Goal: Understand process/instructions: Learn how to perform a task or action

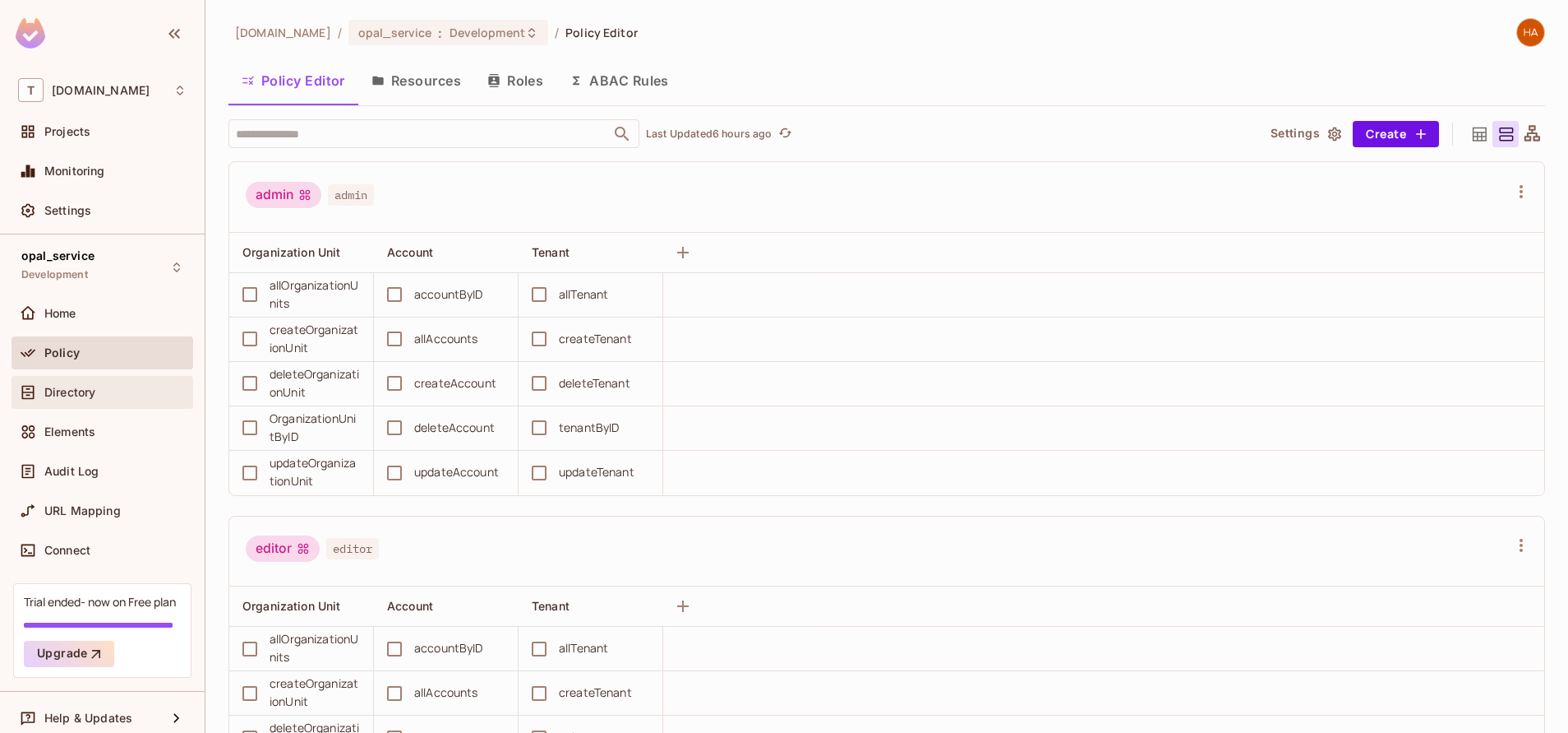
click at [90, 388] on span "Directory" at bounding box center [69, 393] width 51 height 13
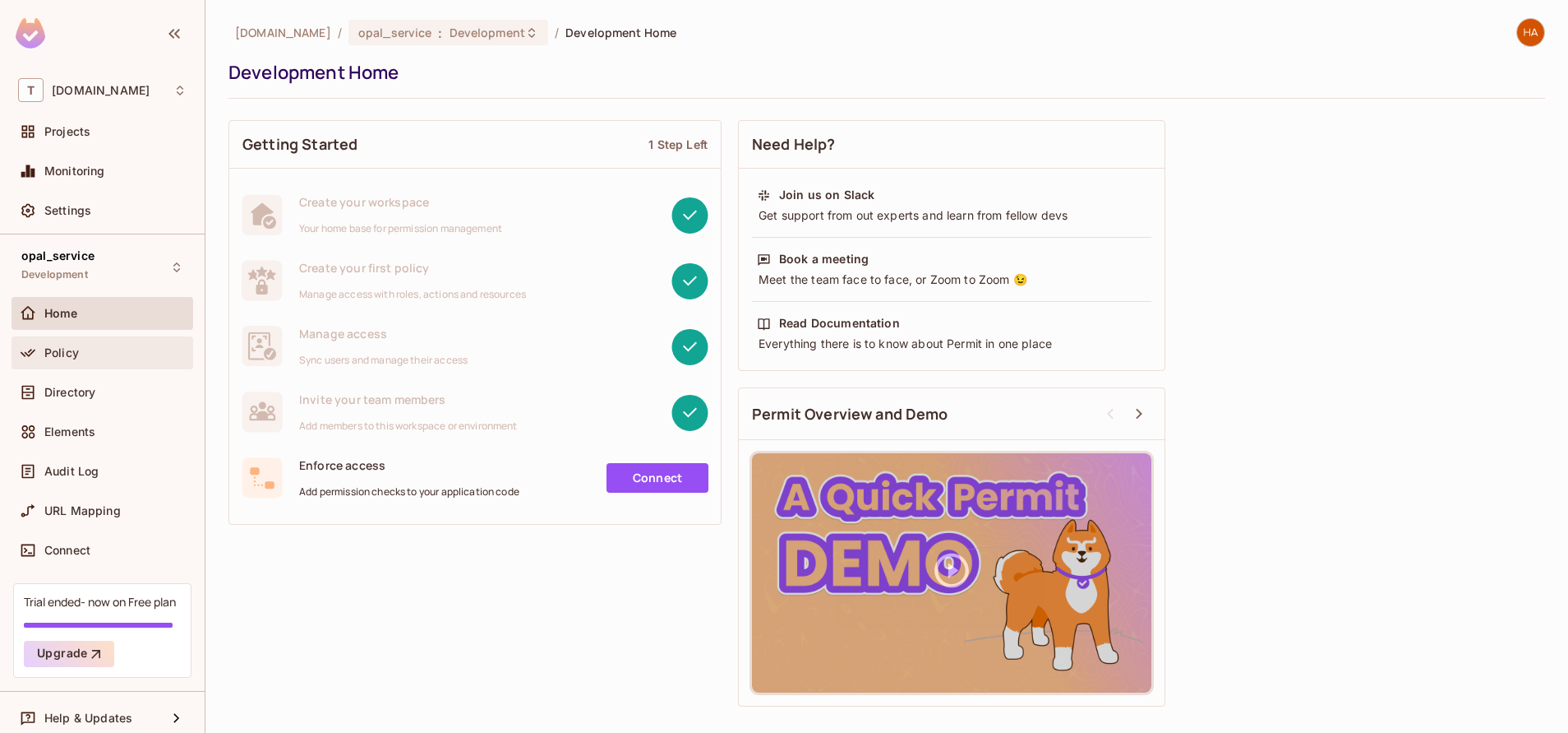
click at [93, 348] on div "Policy" at bounding box center [115, 353] width 142 height 13
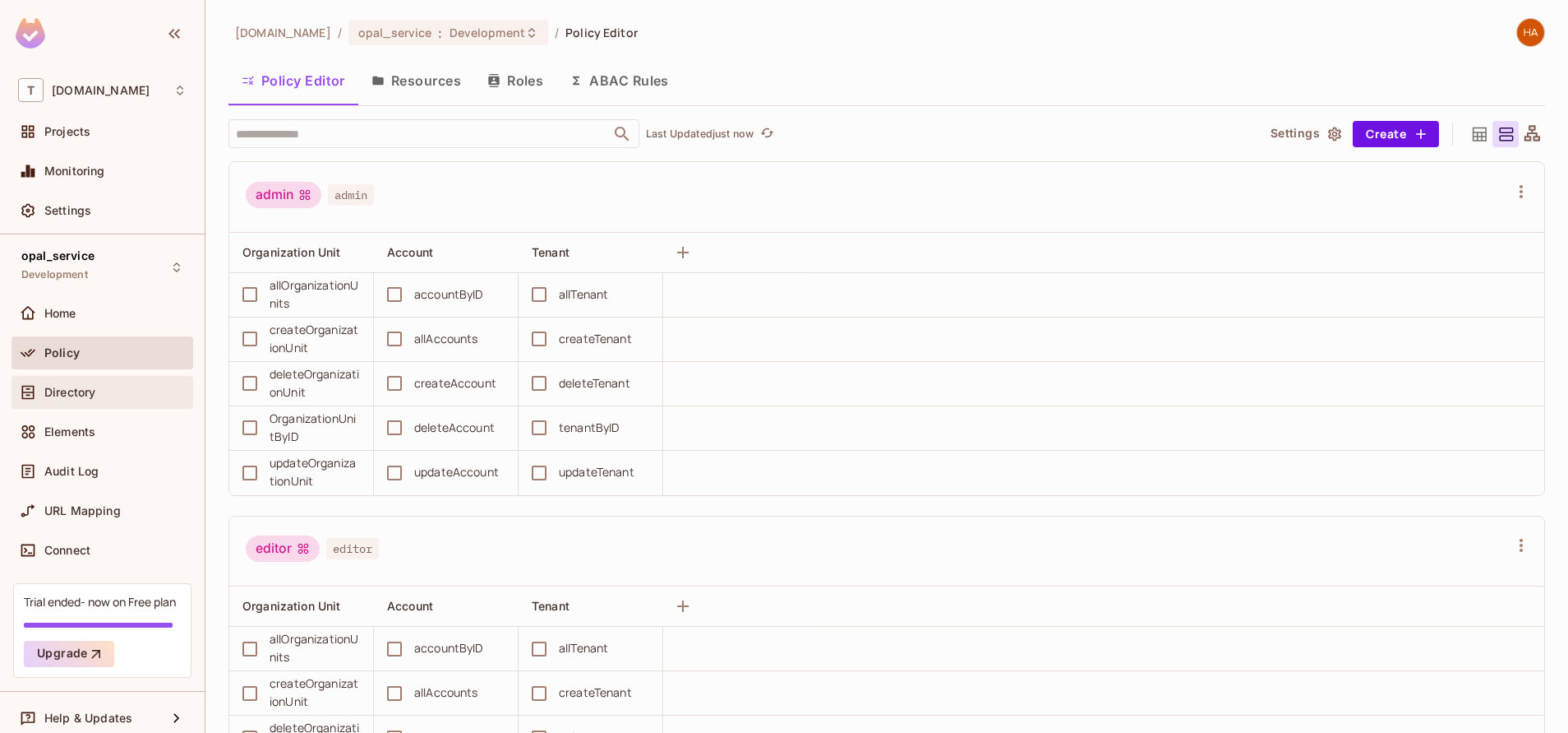
click at [100, 404] on div "Directory" at bounding box center [102, 392] width 182 height 33
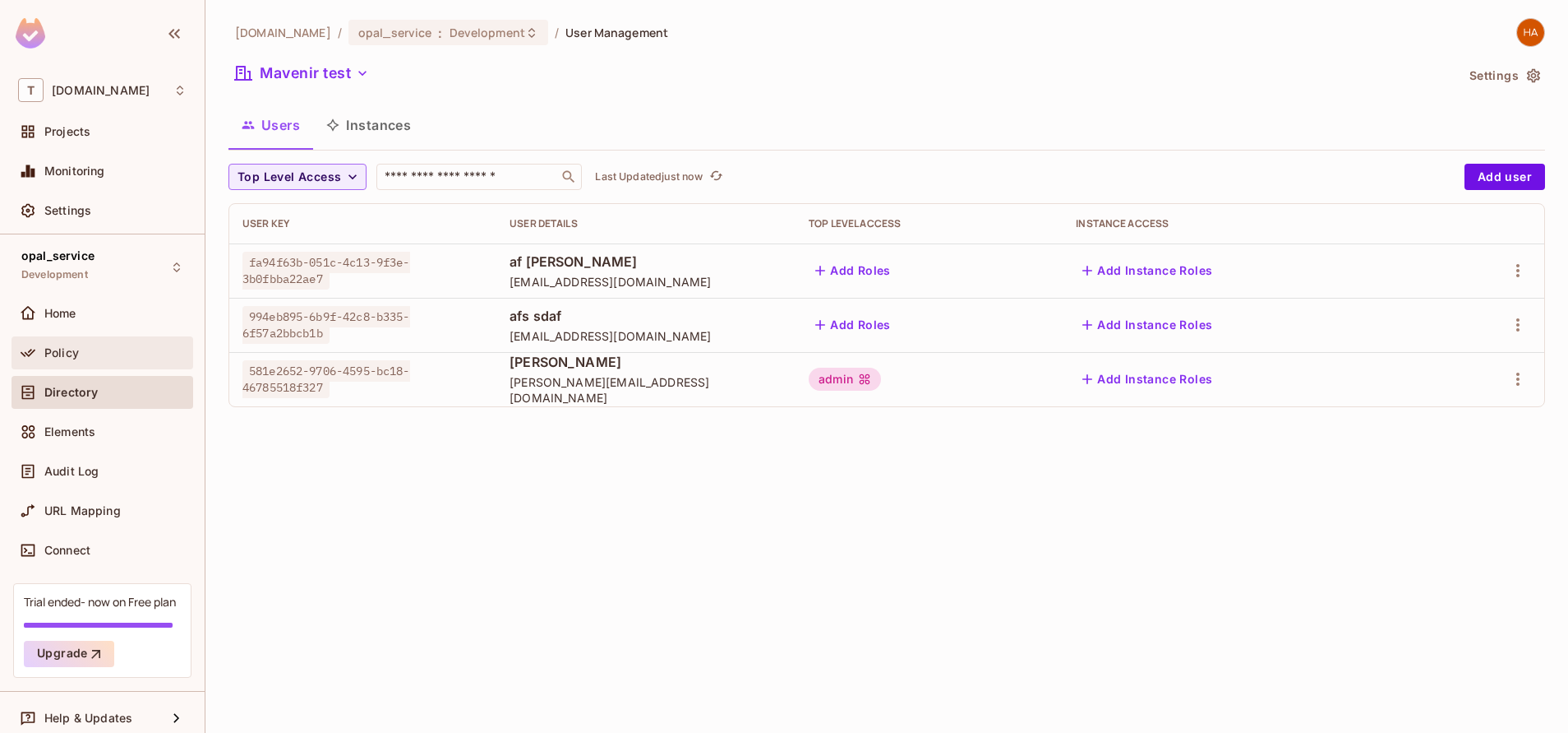
click at [112, 357] on div "Policy" at bounding box center [115, 353] width 142 height 13
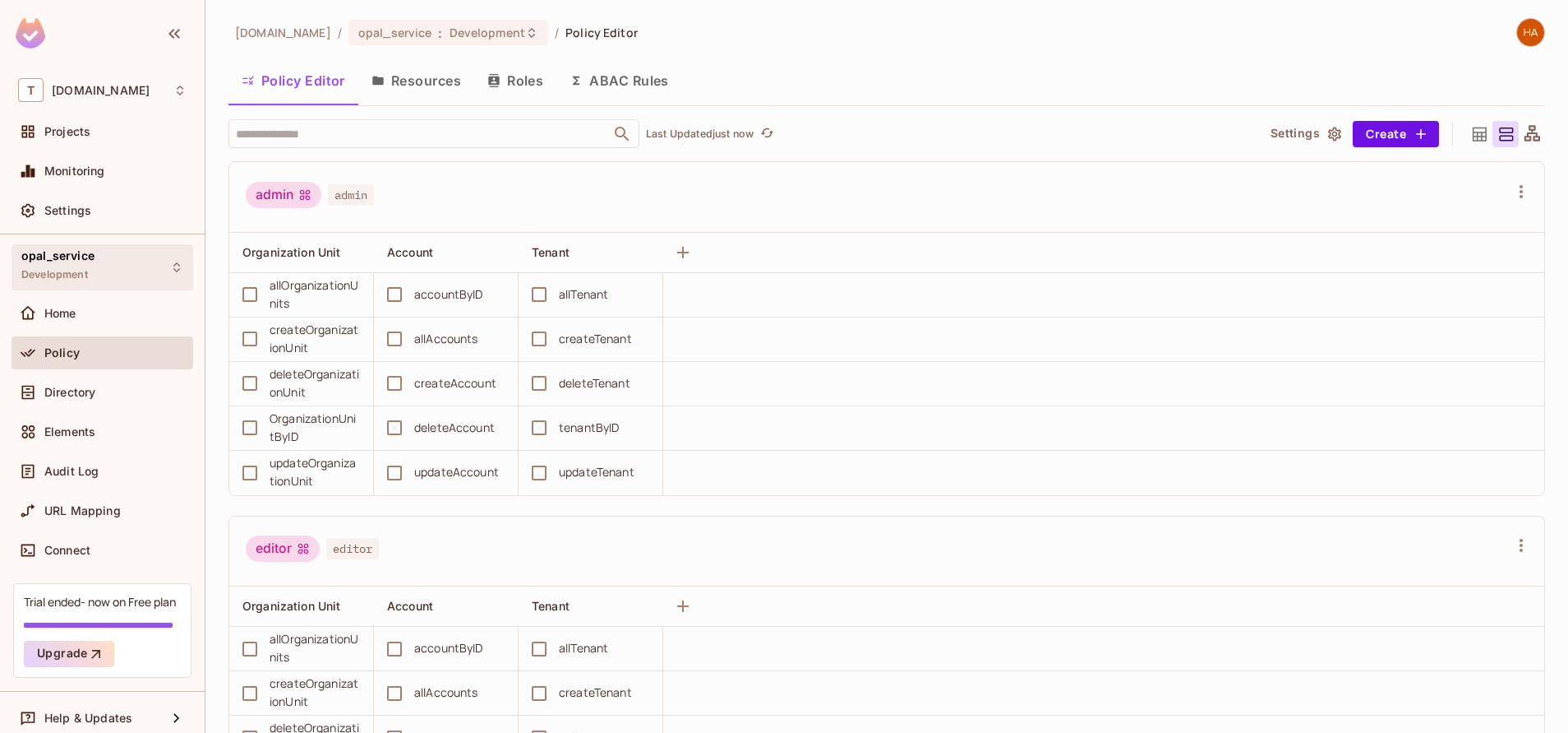
click at [96, 283] on div "opal_service Development" at bounding box center [102, 266] width 182 height 45
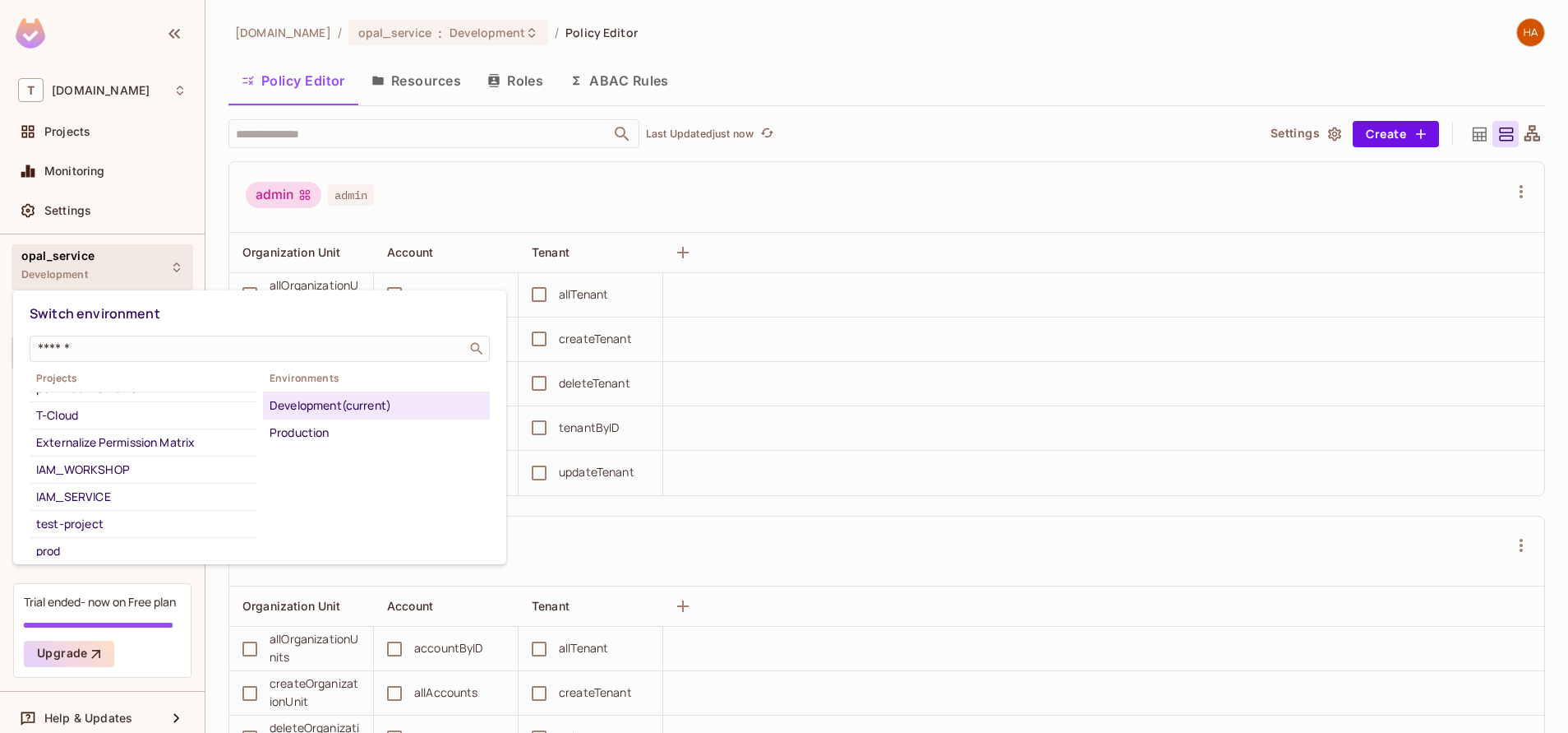
scroll to position [71, 0]
click at [102, 416] on div "T-Cloud" at bounding box center [143, 416] width 214 height 20
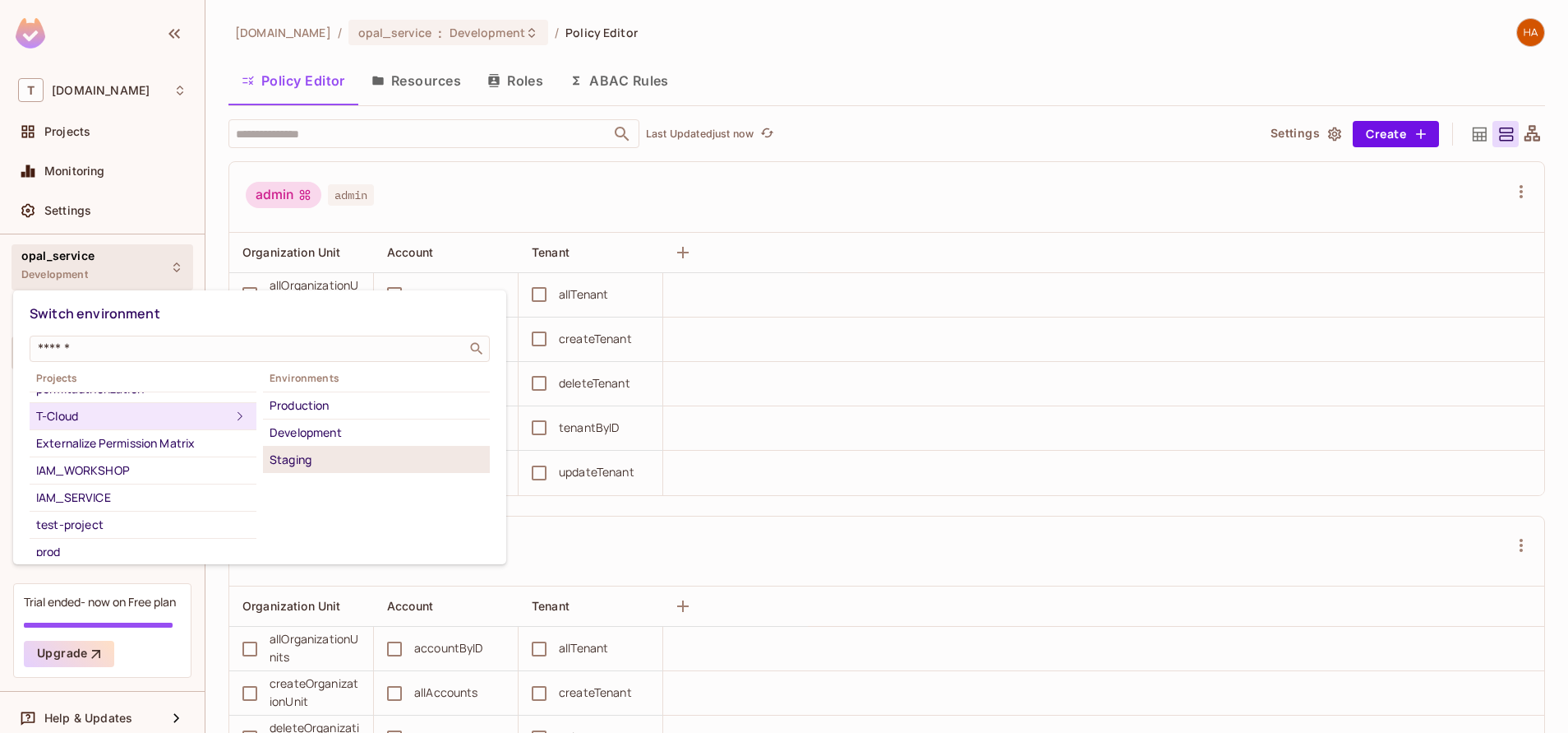
click at [284, 463] on div "Staging" at bounding box center [375, 459] width 214 height 20
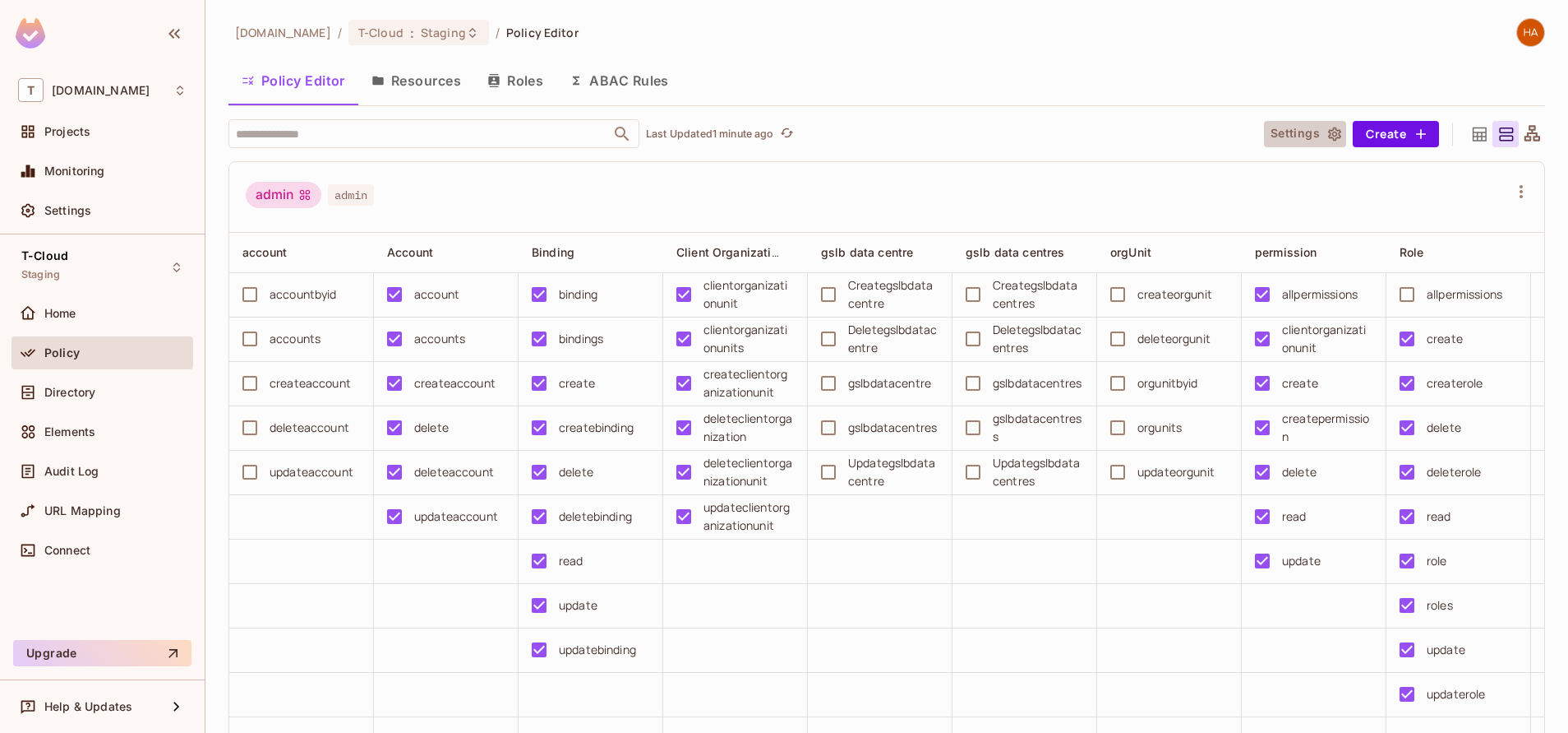
click at [1317, 143] on button "Settings" at bounding box center [1306, 133] width 82 height 26
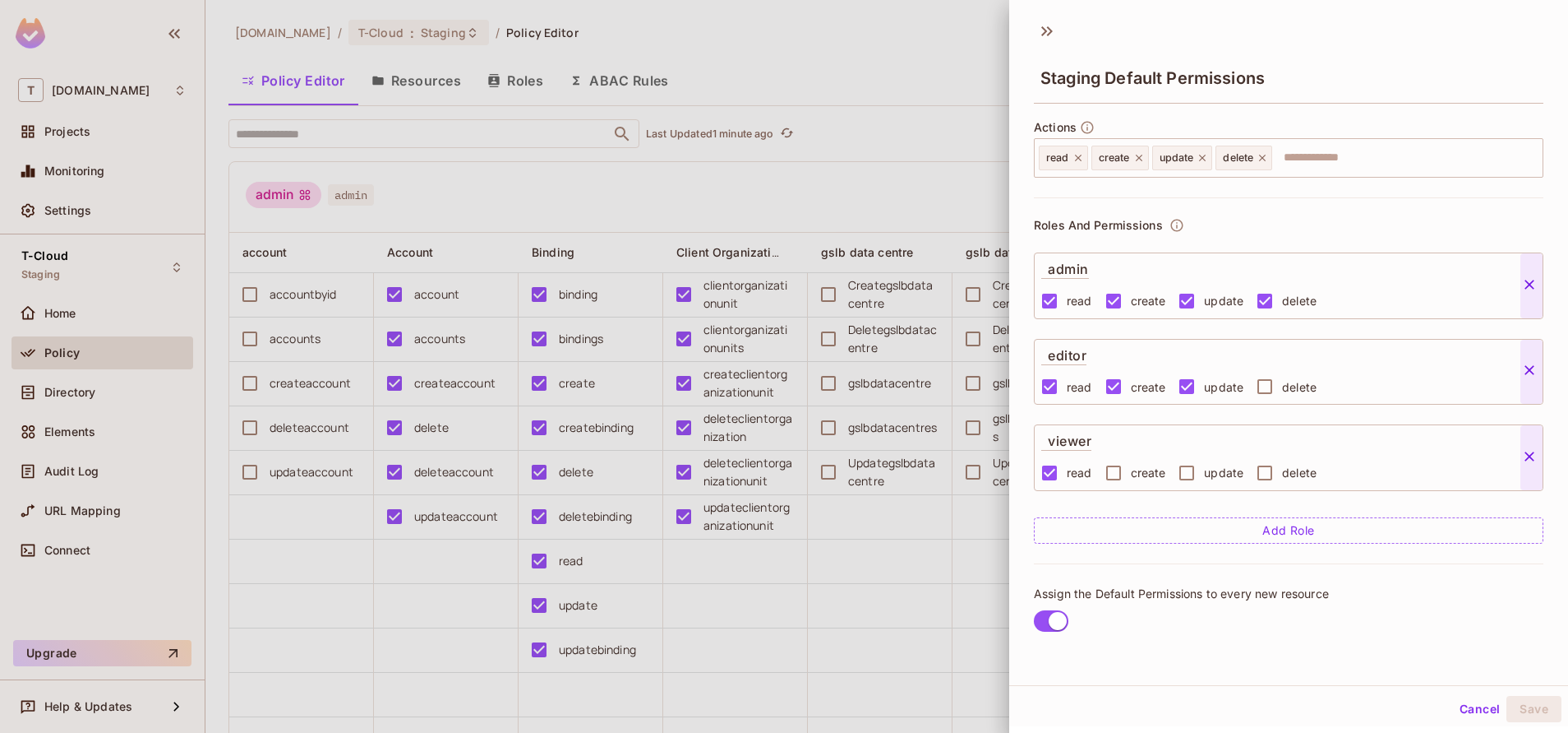
scroll to position [3, 0]
click at [1453, 702] on button "Cancel" at bounding box center [1480, 705] width 54 height 26
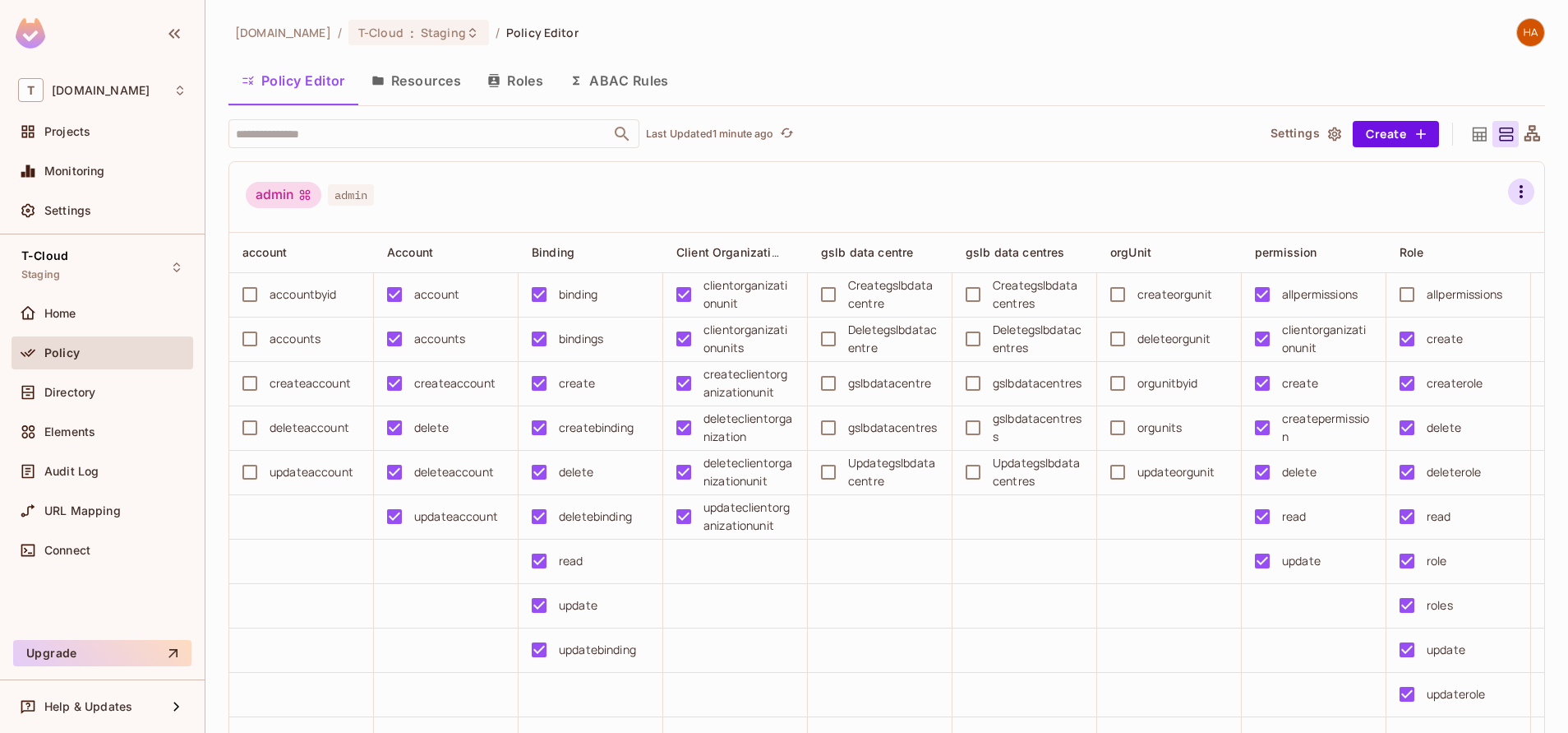
click at [1520, 195] on icon "button" at bounding box center [1521, 192] width 3 height 13
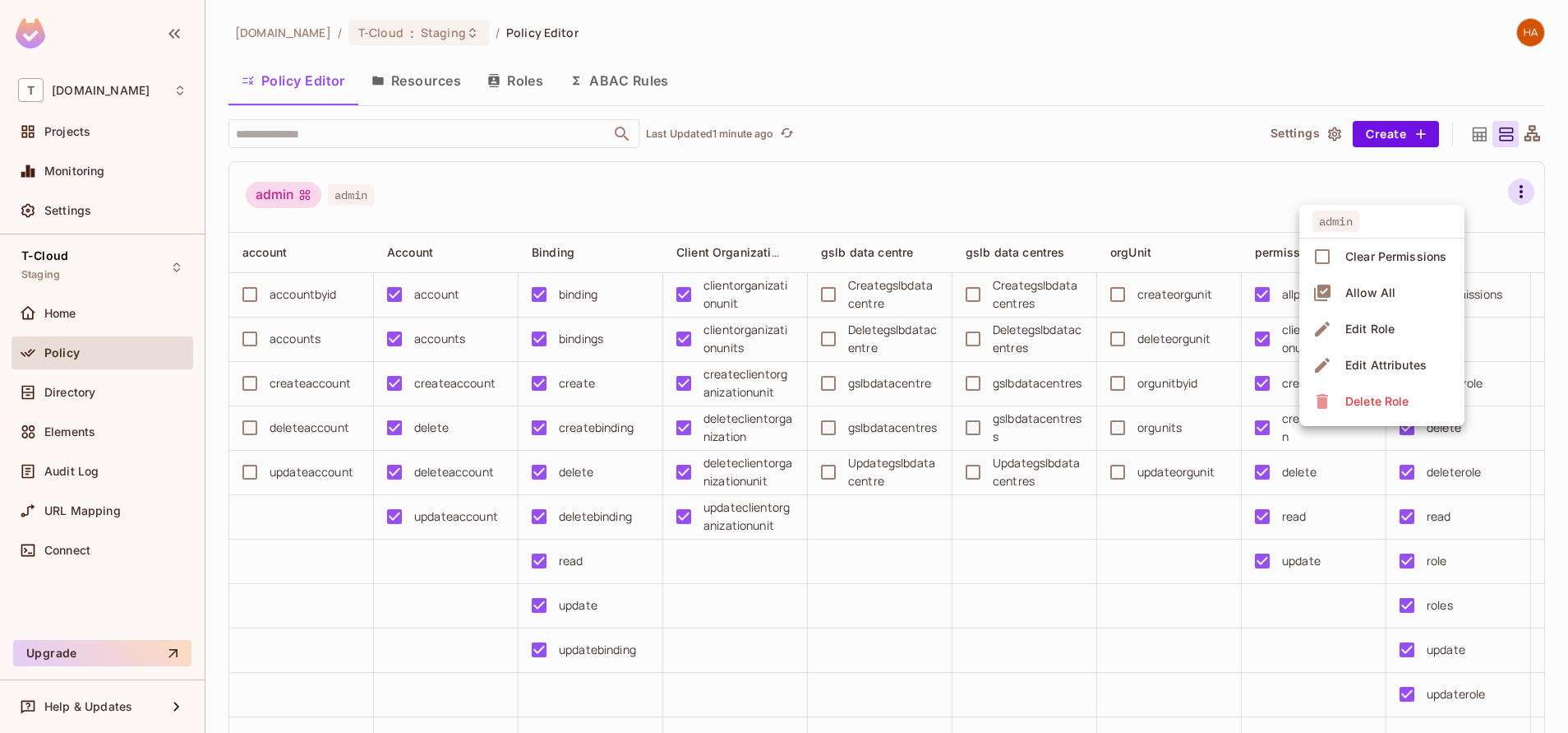
click at [1451, 73] on div at bounding box center [784, 366] width 1568 height 733
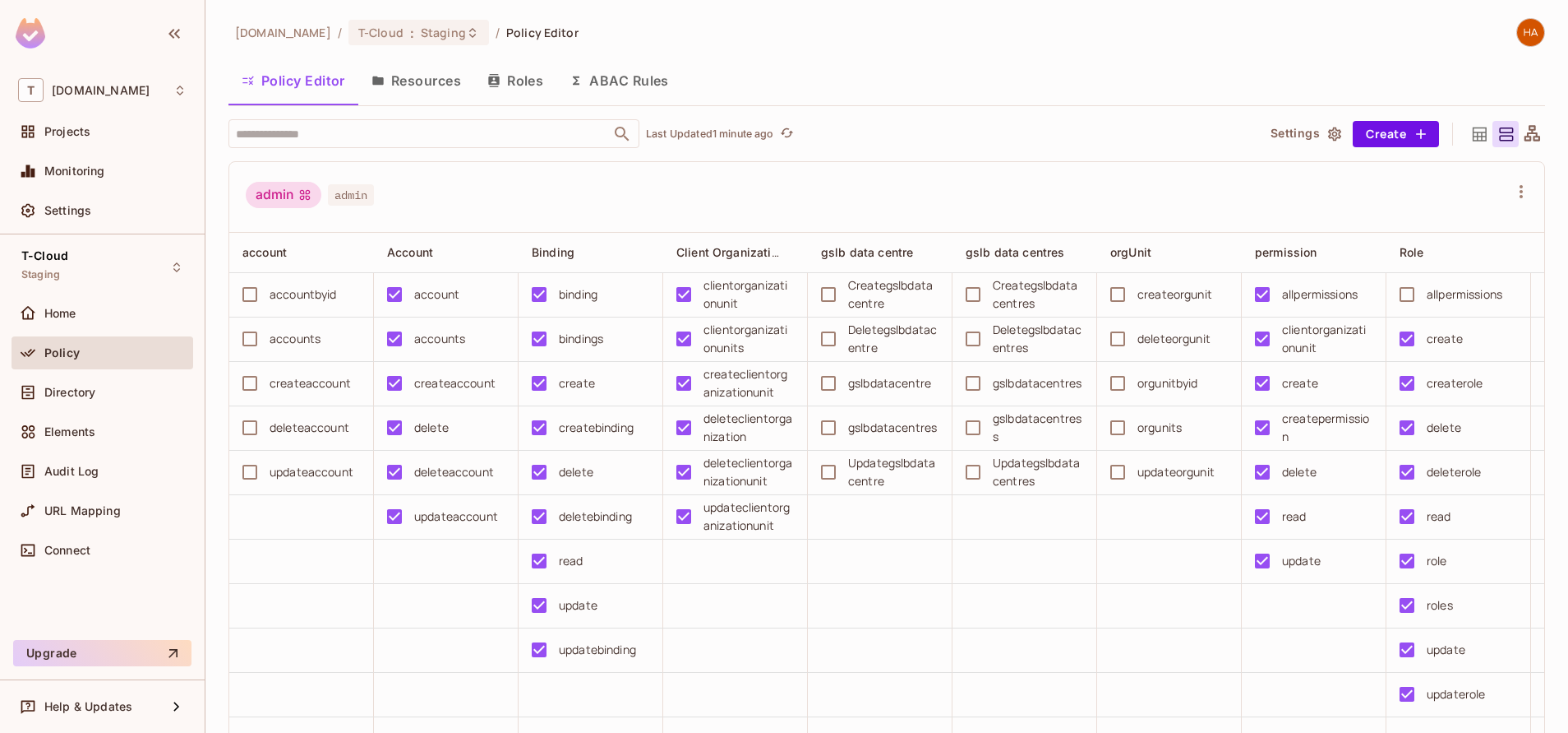
click at [1522, 128] on icon at bounding box center [1532, 134] width 20 height 20
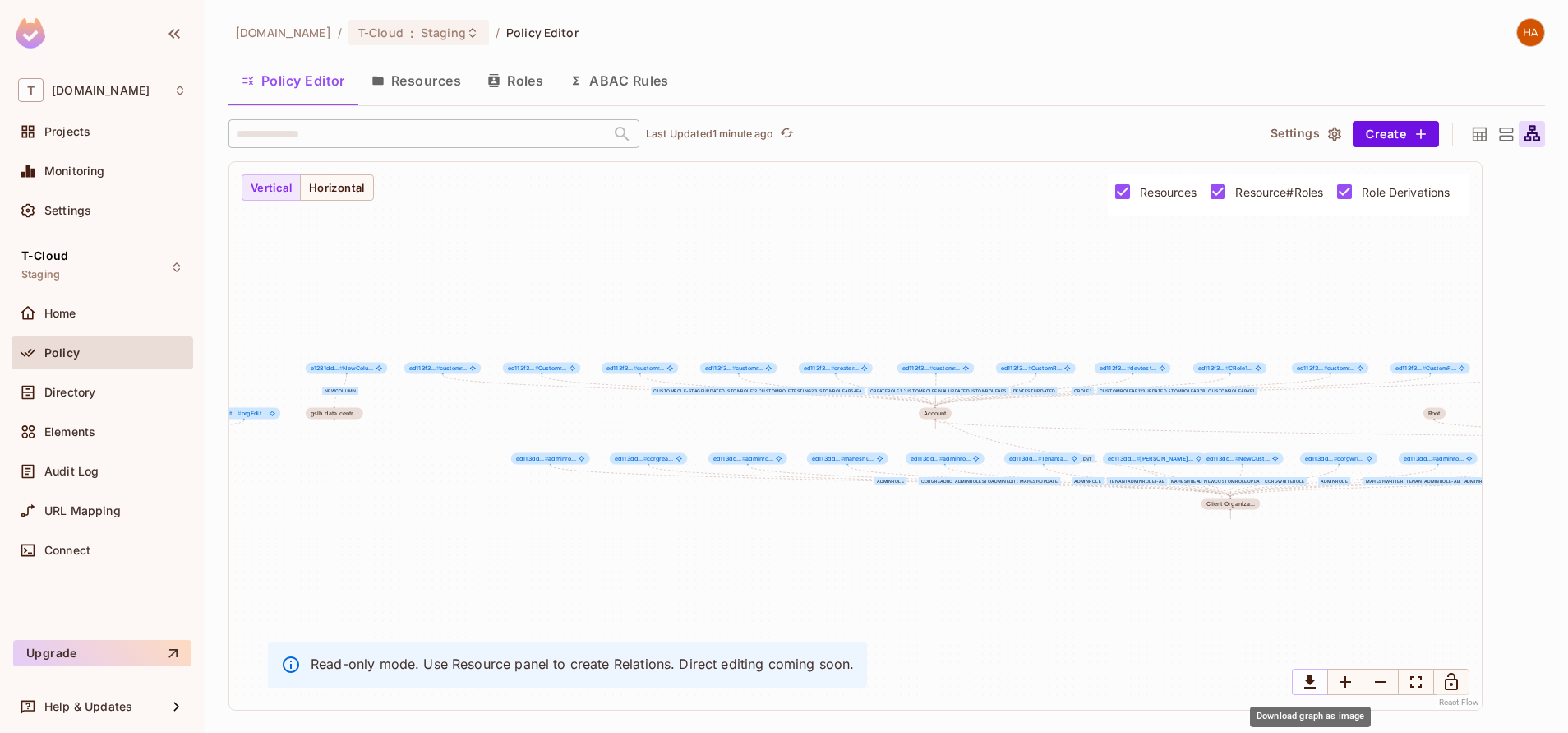
drag, startPoint x: 1306, startPoint y: 681, endPoint x: 1307, endPoint y: 670, distance: 11.0
click at [1306, 681] on icon "Download graph as image" at bounding box center [1310, 681] width 20 height 20
click at [1488, 127] on icon at bounding box center [1479, 134] width 20 height 20
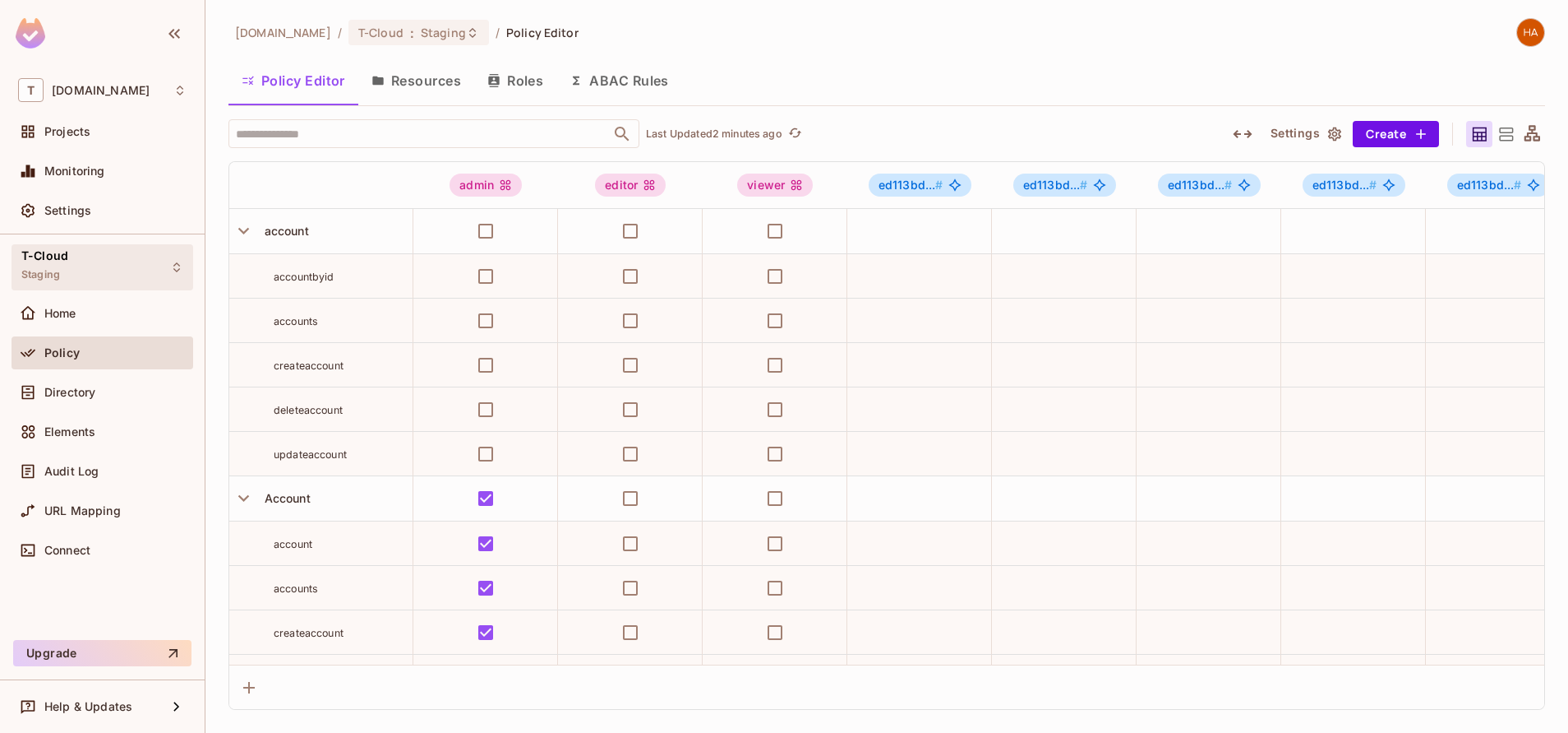
click at [173, 247] on div "T-Cloud Staging" at bounding box center [102, 266] width 182 height 45
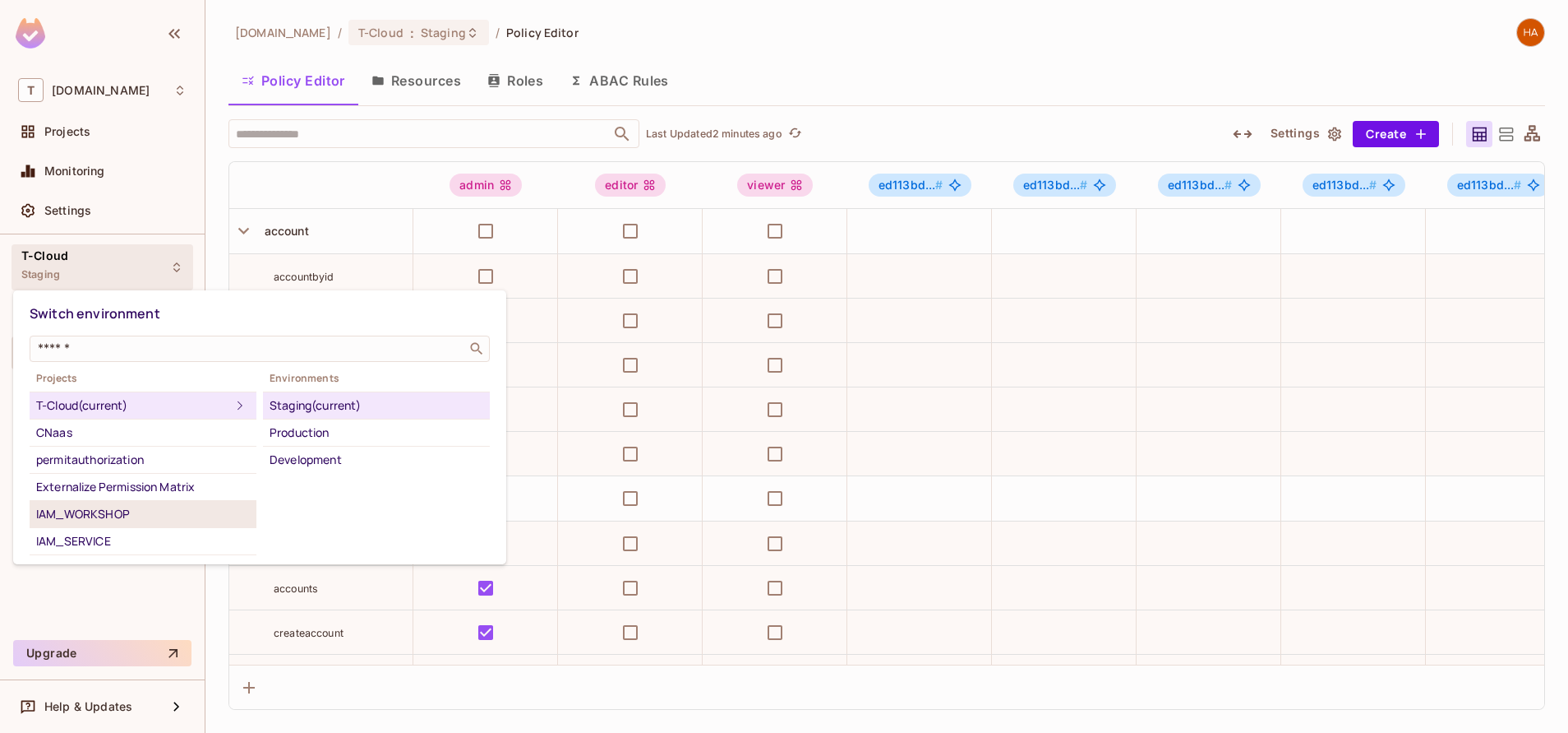
scroll to position [269, 0]
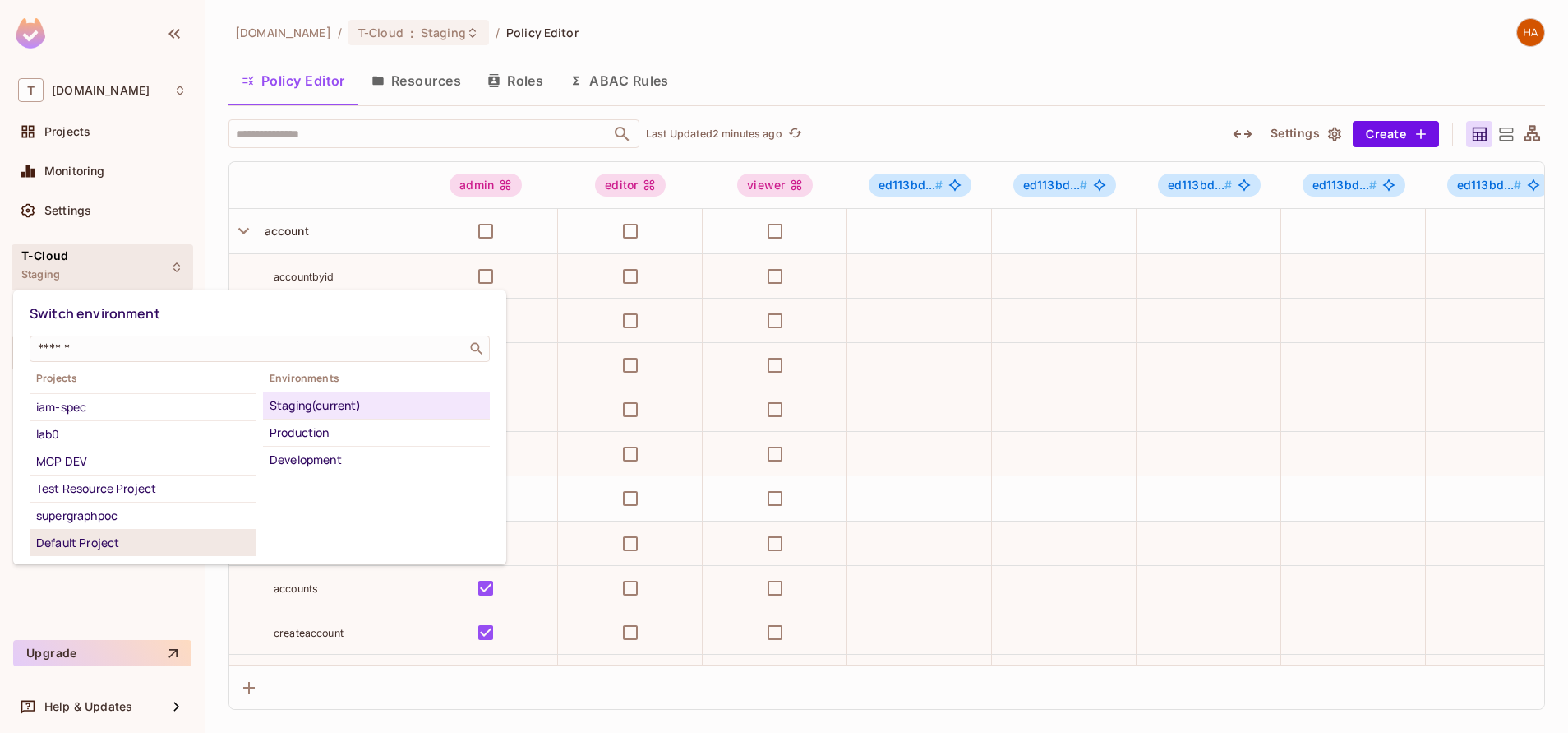
click at [124, 538] on div "Default Project" at bounding box center [143, 542] width 214 height 20
click at [347, 406] on div "Production" at bounding box center [375, 405] width 214 height 20
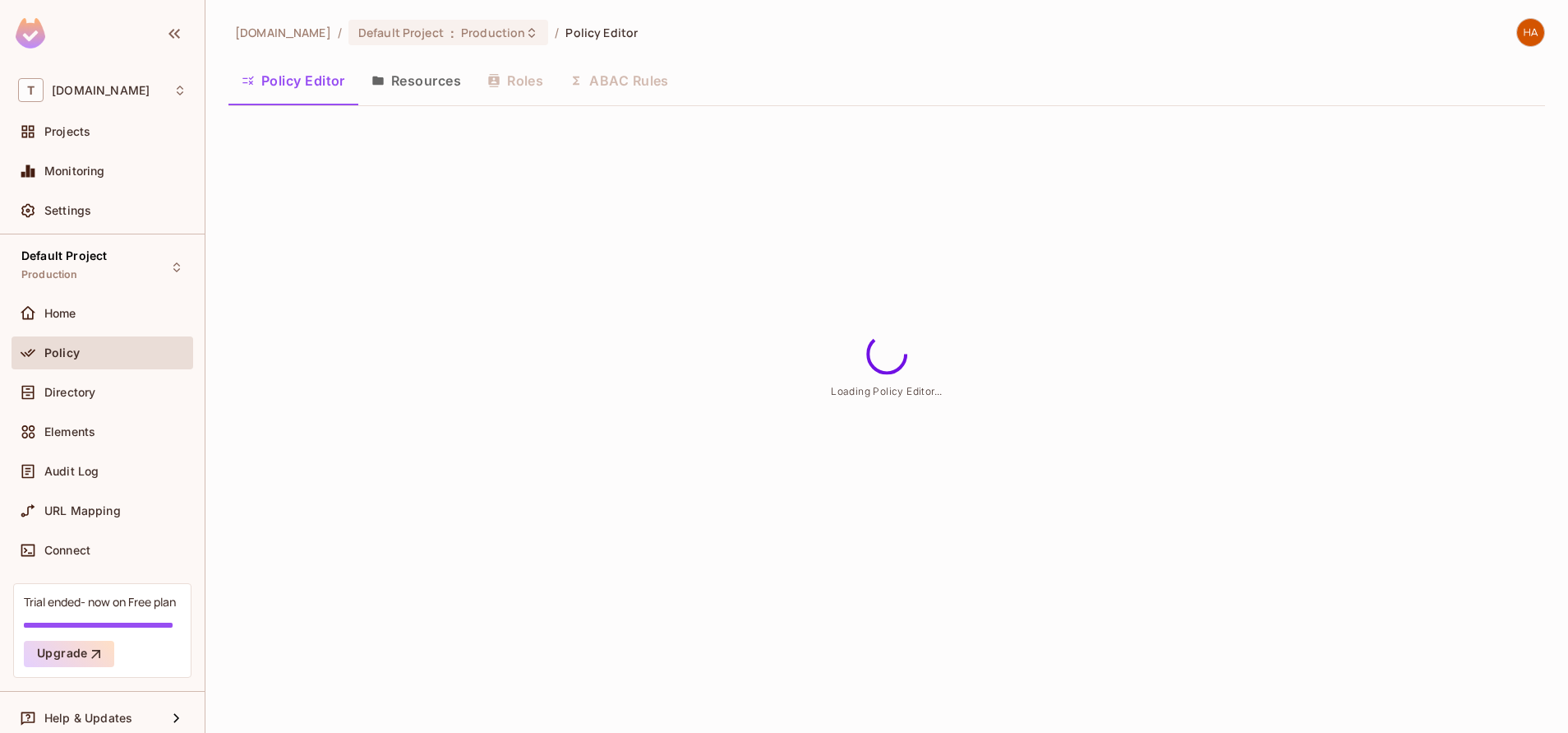
click at [427, 86] on button "Resources" at bounding box center [416, 80] width 116 height 41
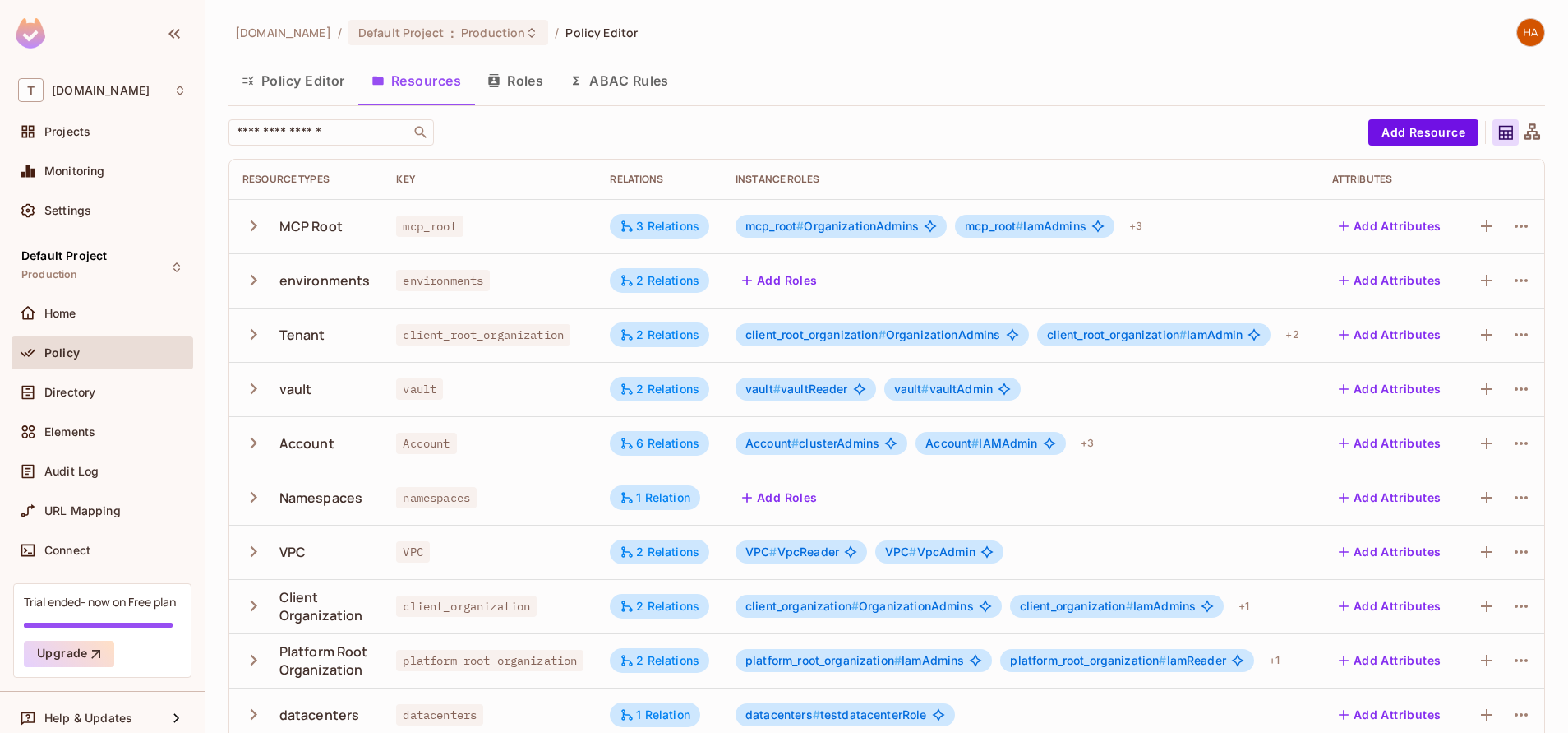
click at [1522, 129] on icon at bounding box center [1532, 132] width 20 height 20
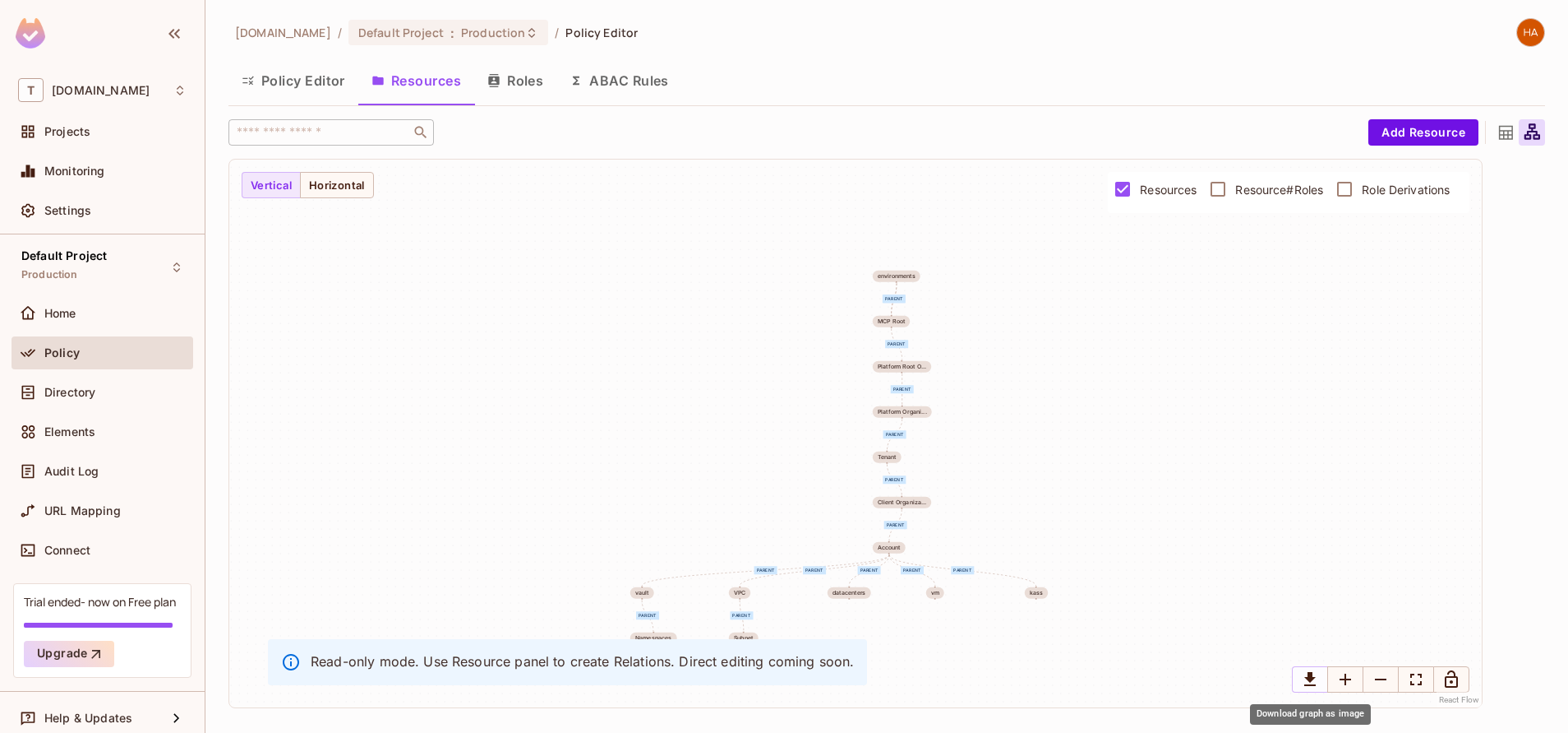
click at [1312, 676] on icon "Download graph as image" at bounding box center [1310, 678] width 11 height 14
click at [1536, 384] on div "owner parent parent parent parent parent parent parent parent parent parent par…" at bounding box center [887, 433] width 1317 height 549
click at [126, 129] on div "Projects" at bounding box center [115, 131] width 142 height 13
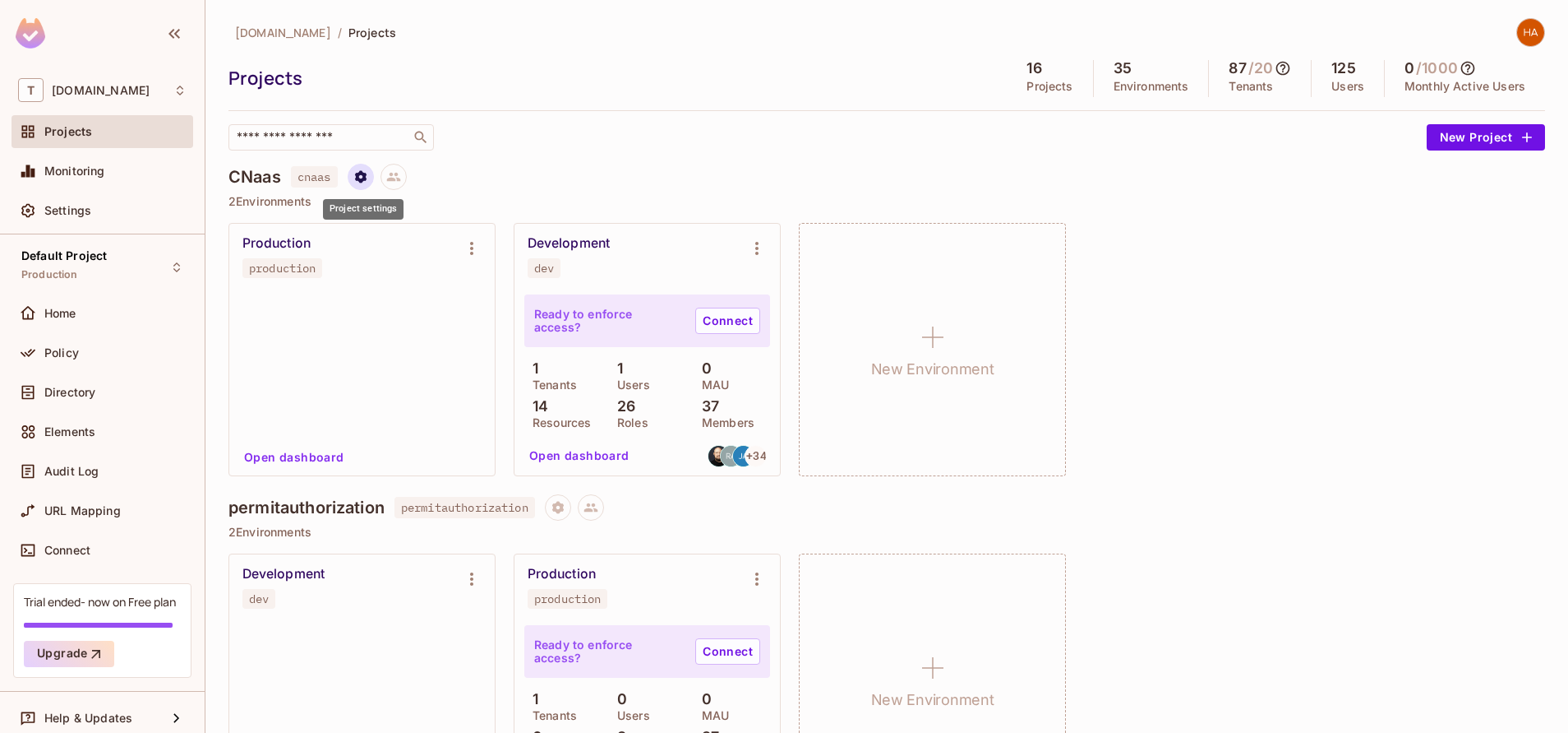
click at [366, 180] on icon "Project settings" at bounding box center [360, 176] width 11 height 12
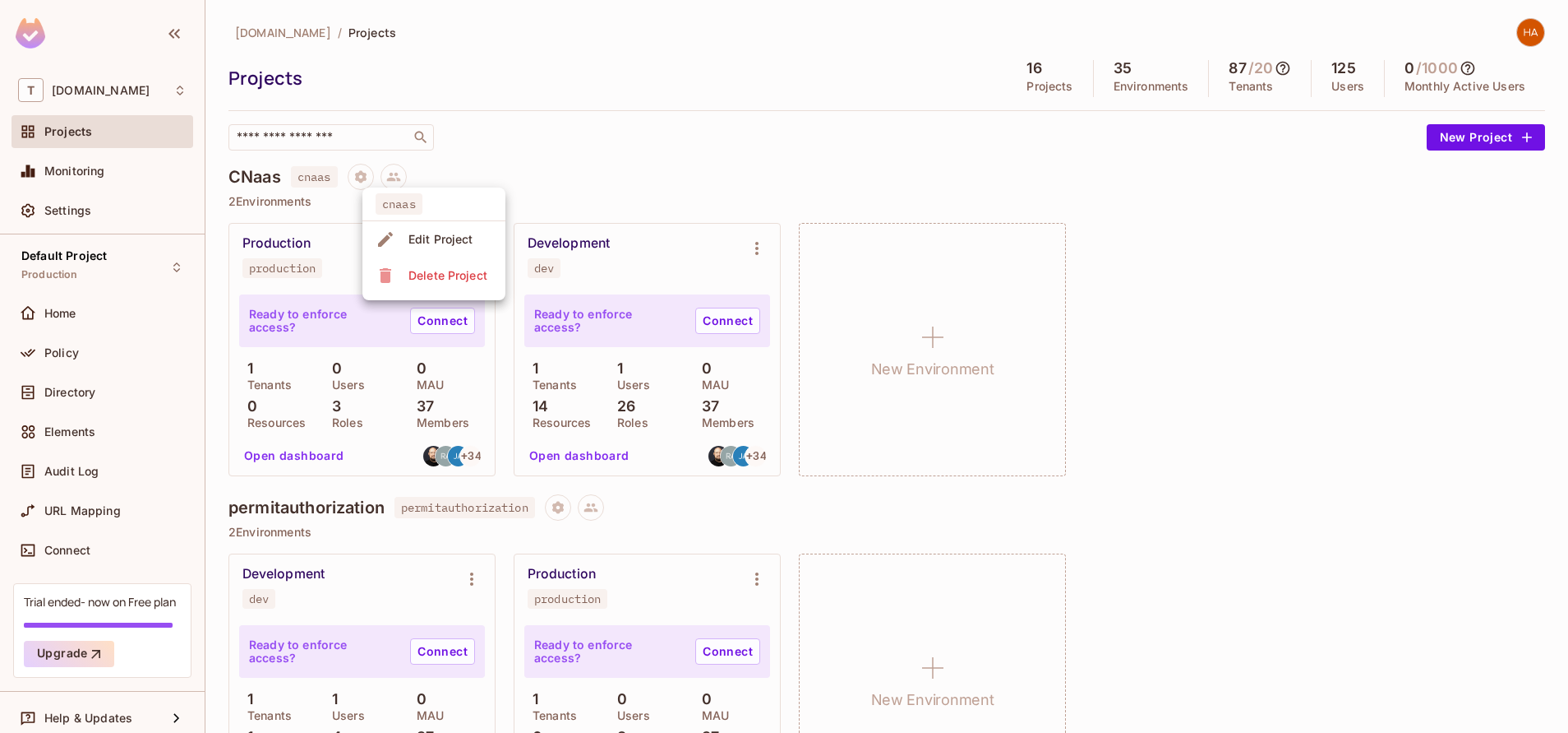
click at [574, 438] on div at bounding box center [784, 366] width 1568 height 733
click at [575, 449] on button "Open dashboard" at bounding box center [579, 455] width 113 height 26
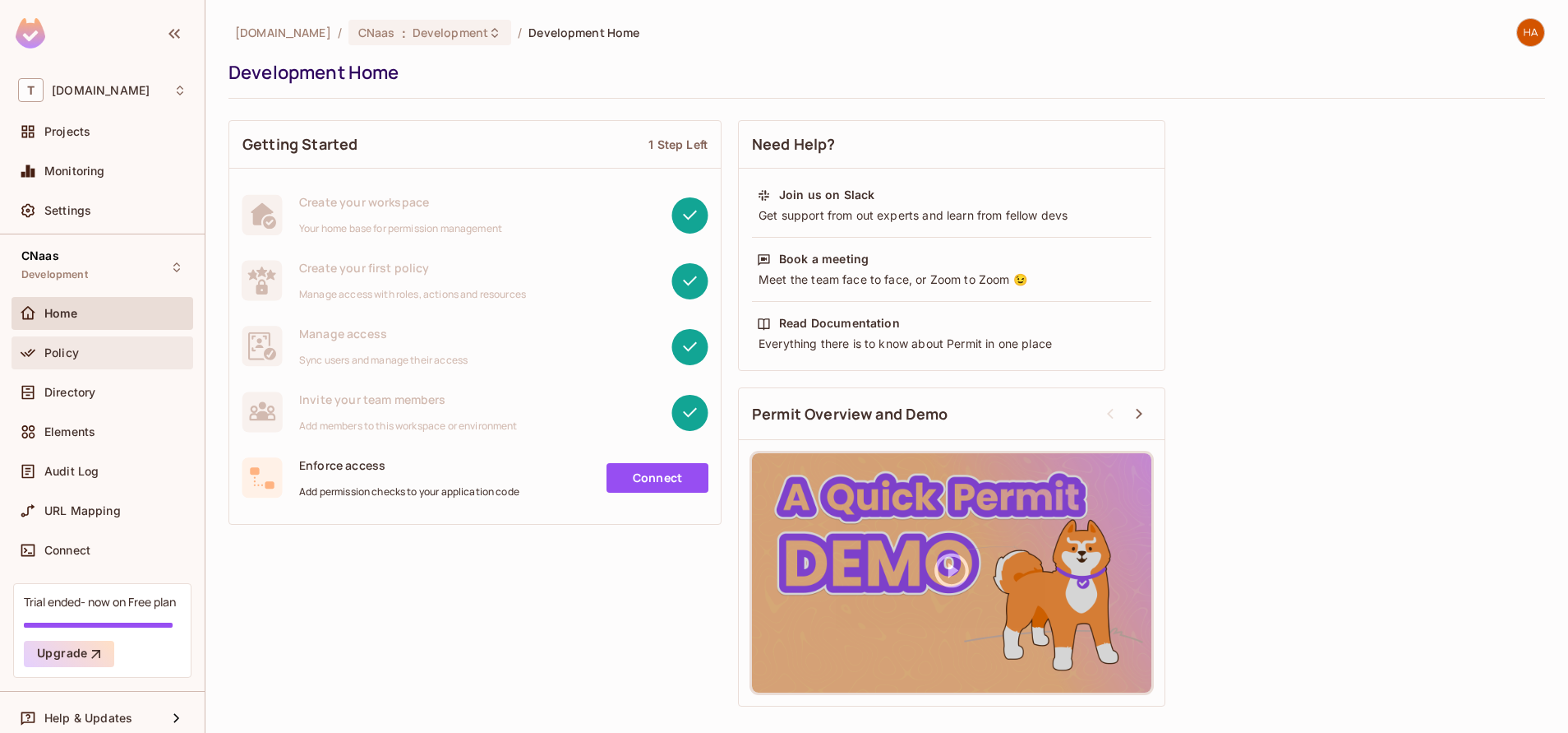
click at [120, 359] on div "Policy" at bounding box center [102, 353] width 169 height 20
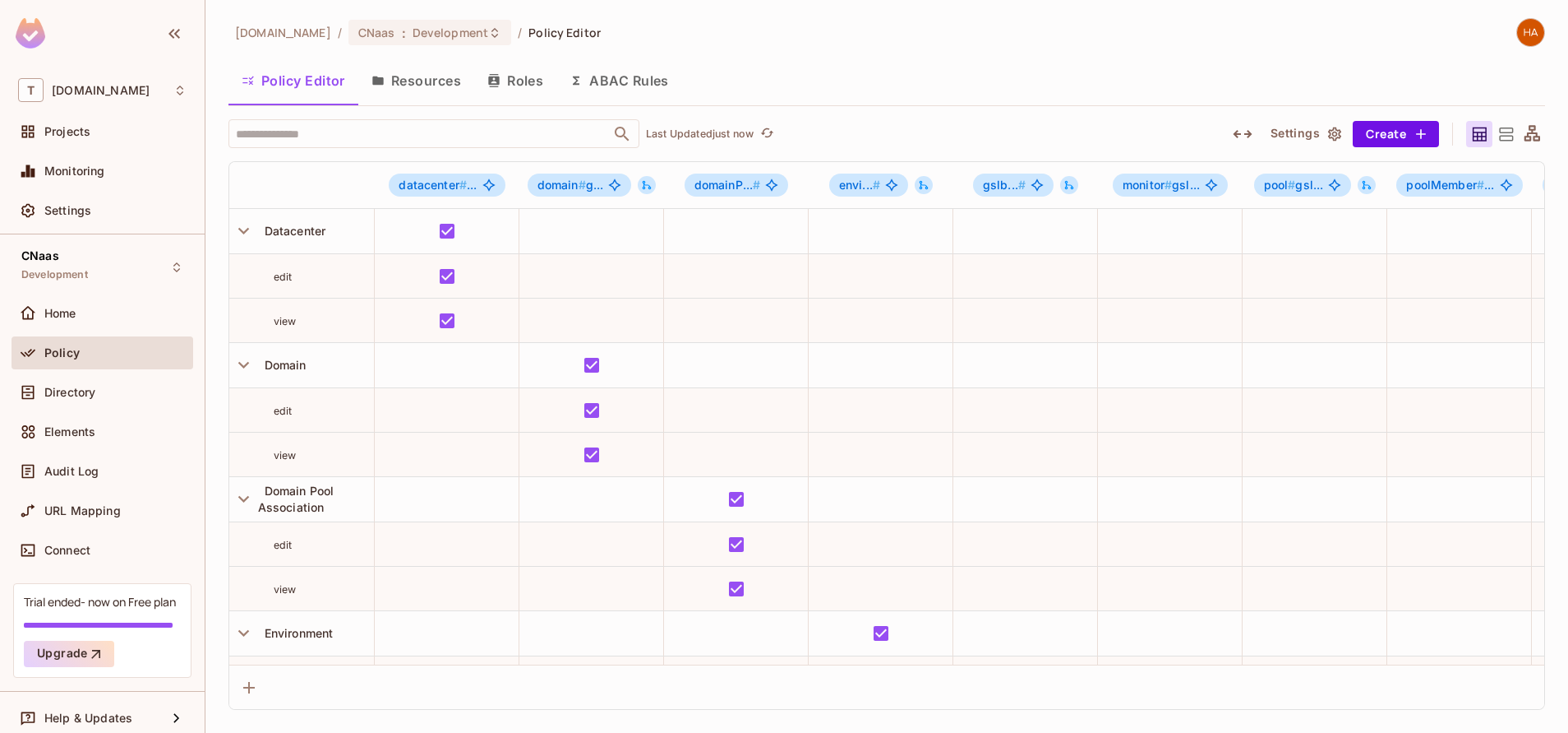
click at [416, 82] on button "Resources" at bounding box center [416, 80] width 116 height 41
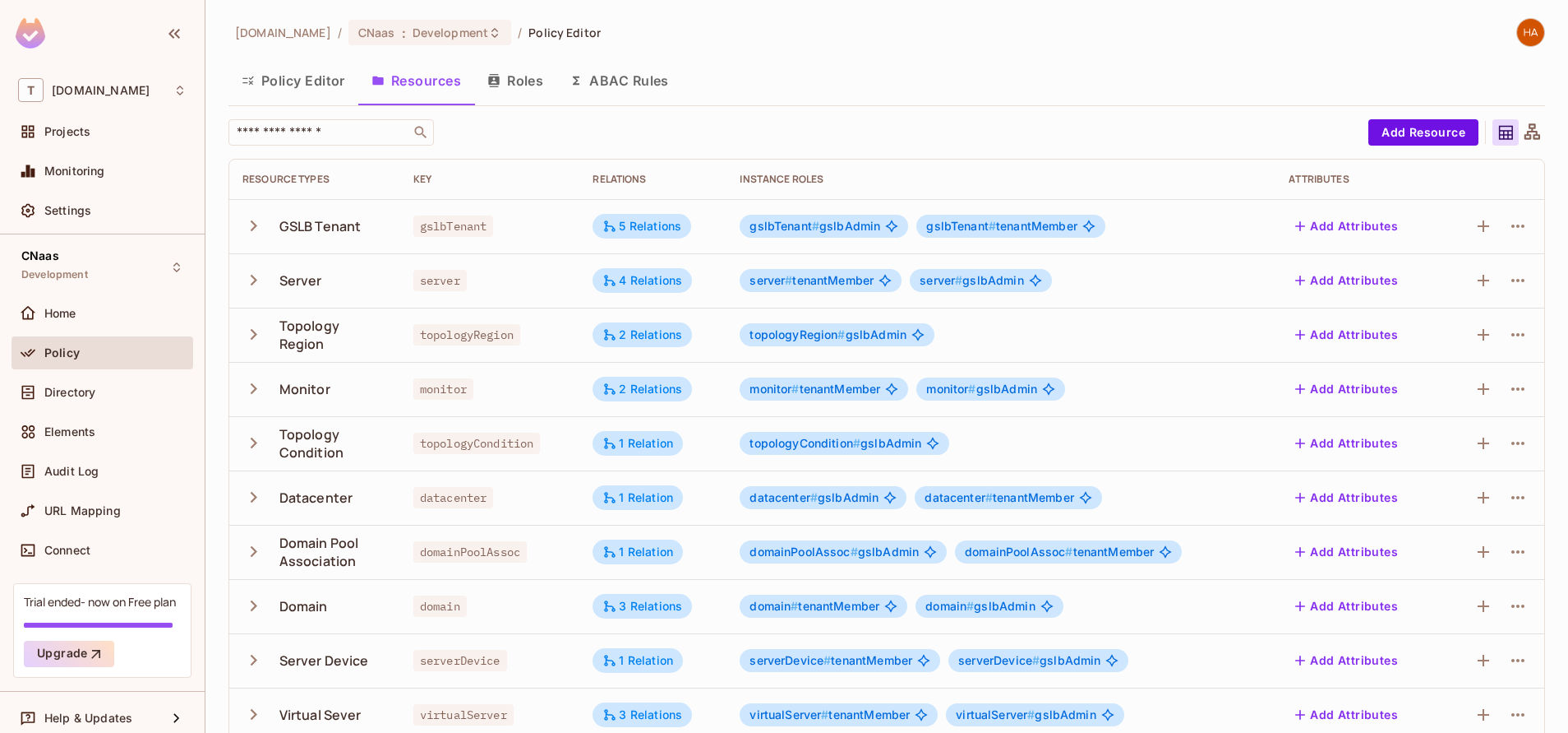
click at [1525, 136] on icon at bounding box center [1533, 131] width 15 height 15
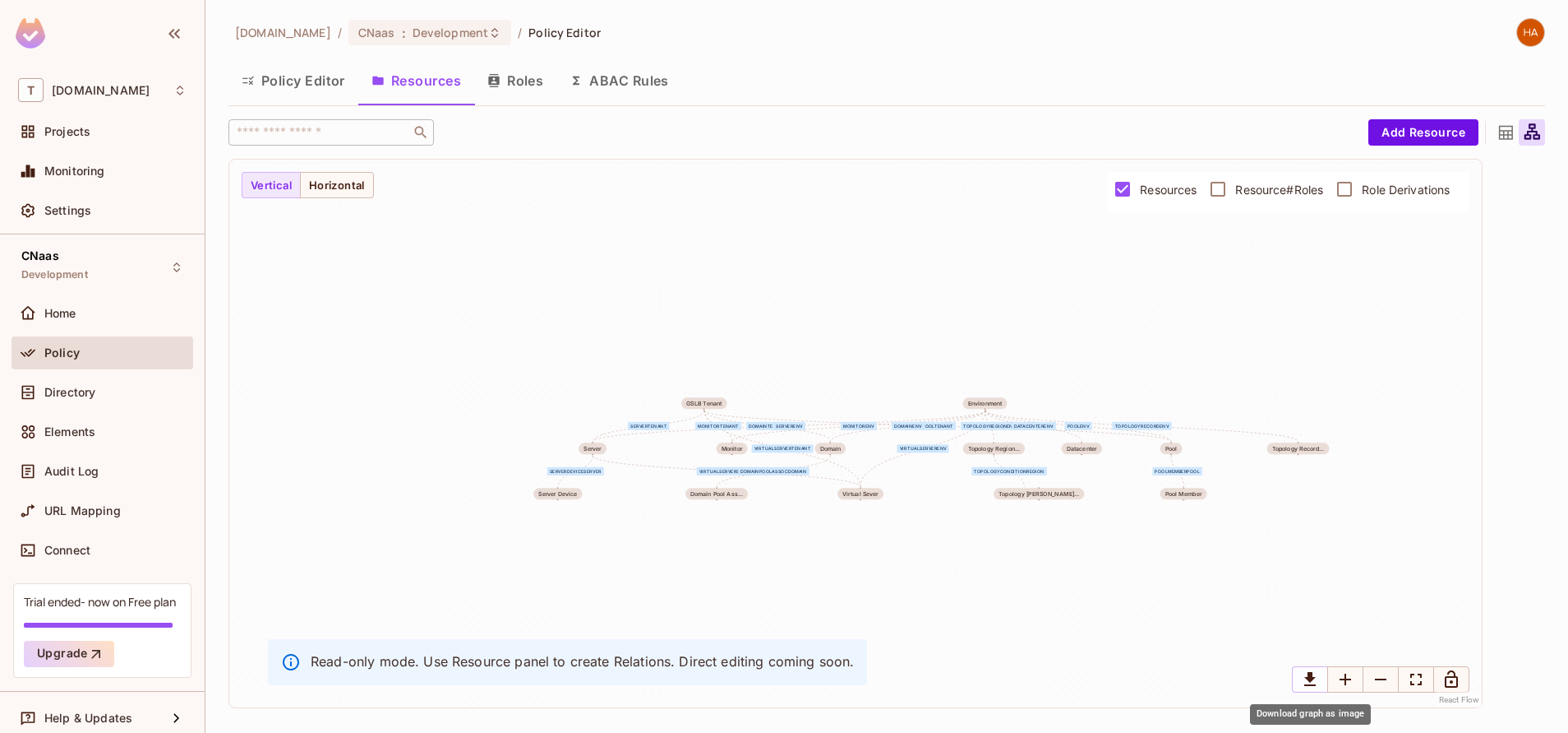
click at [1311, 677] on icon "Download graph as image" at bounding box center [1310, 678] width 11 height 14
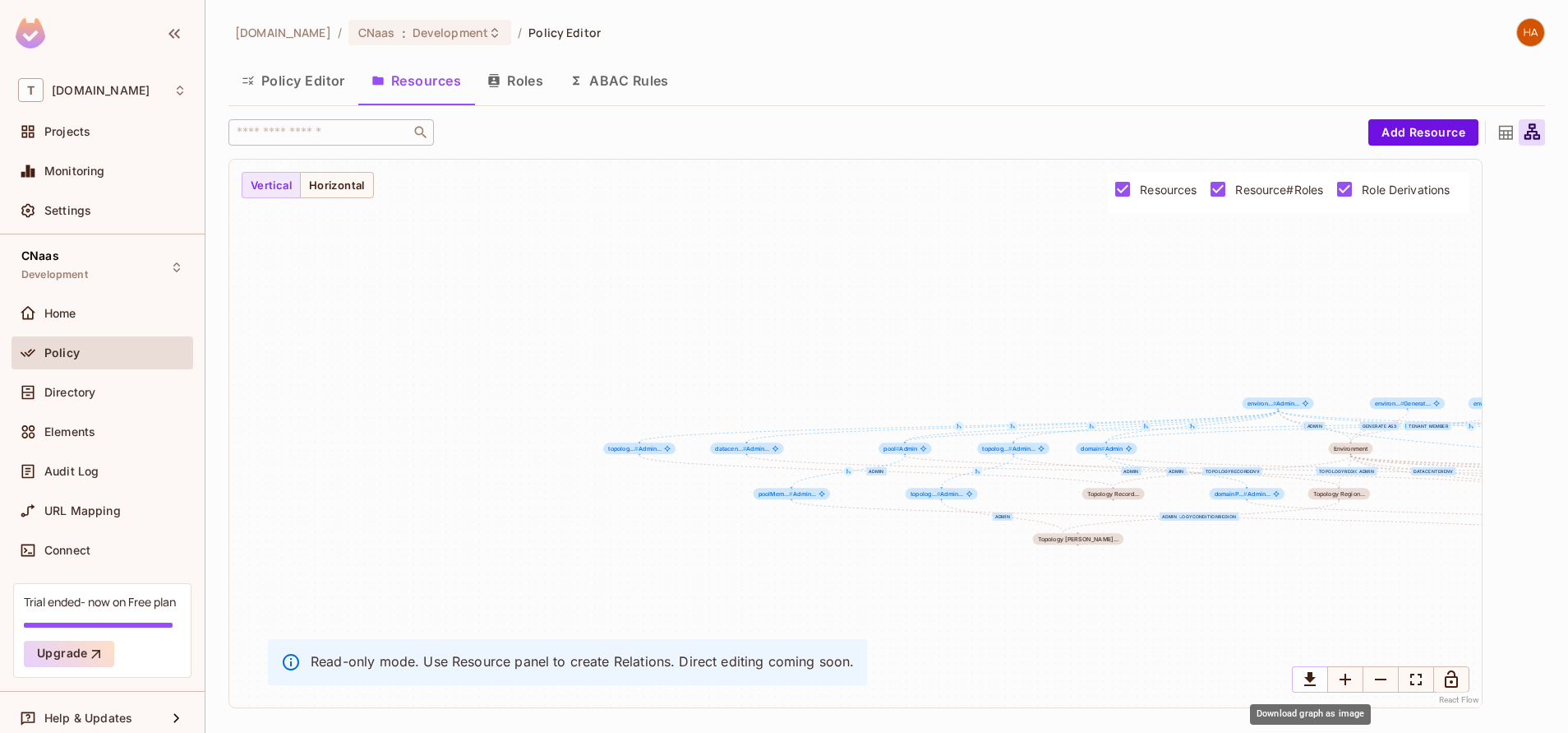
click at [1318, 676] on icon "Download graph as image" at bounding box center [1310, 679] width 20 height 20
click at [1312, 676] on icon "Download graph as image" at bounding box center [1310, 678] width 11 height 14
drag, startPoint x: 1307, startPoint y: 676, endPoint x: 519, endPoint y: 117, distance: 966.1
click at [1307, 676] on icon "Download graph as image" at bounding box center [1310, 678] width 11 height 14
click at [1308, 686] on icon "Download graph as image" at bounding box center [1310, 678] width 11 height 14
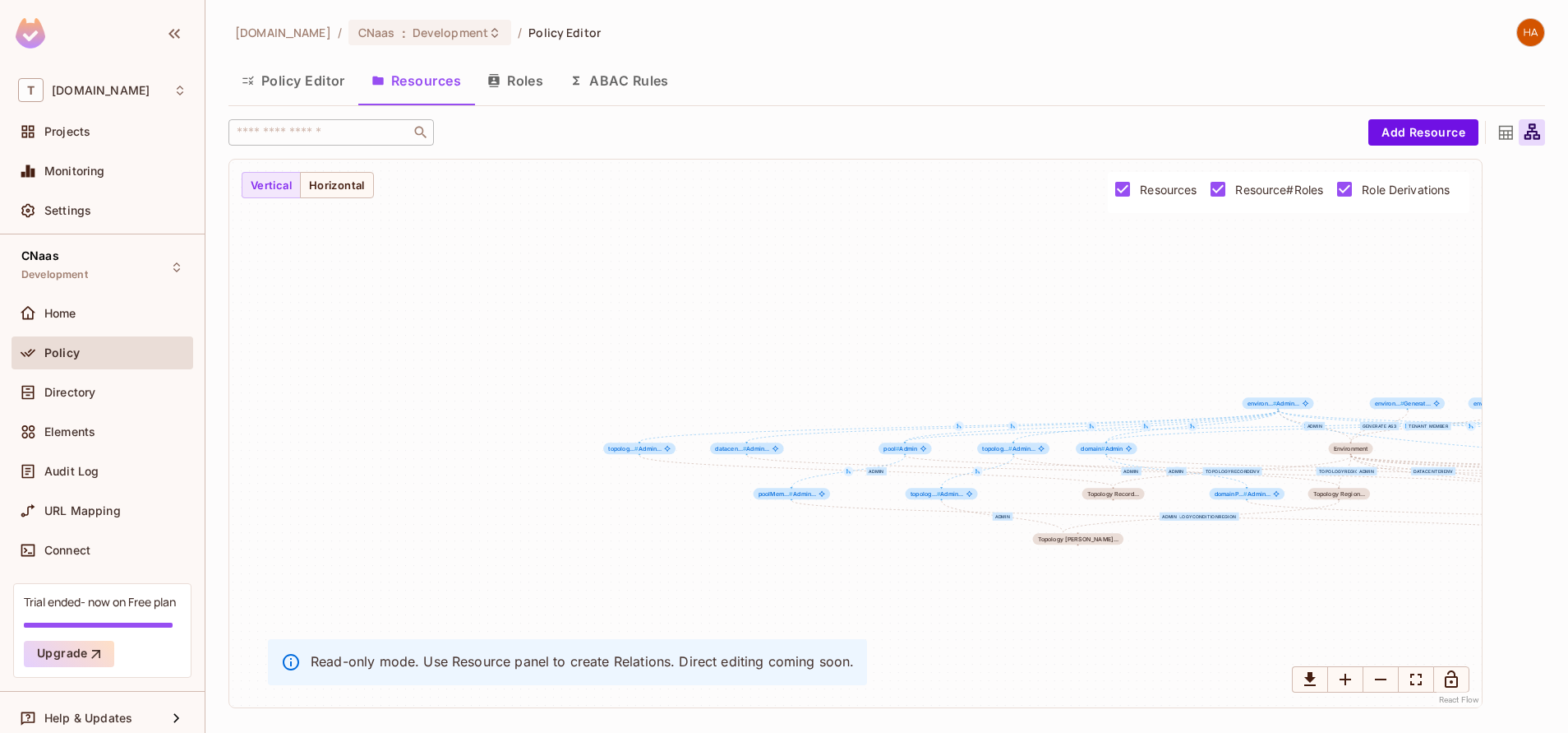
click at [1468, 35] on div "[DOMAIN_NAME] / CNaas : Development / Policy Editor" at bounding box center [887, 33] width 1317 height 29
click at [501, 79] on icon "button" at bounding box center [494, 80] width 13 height 13
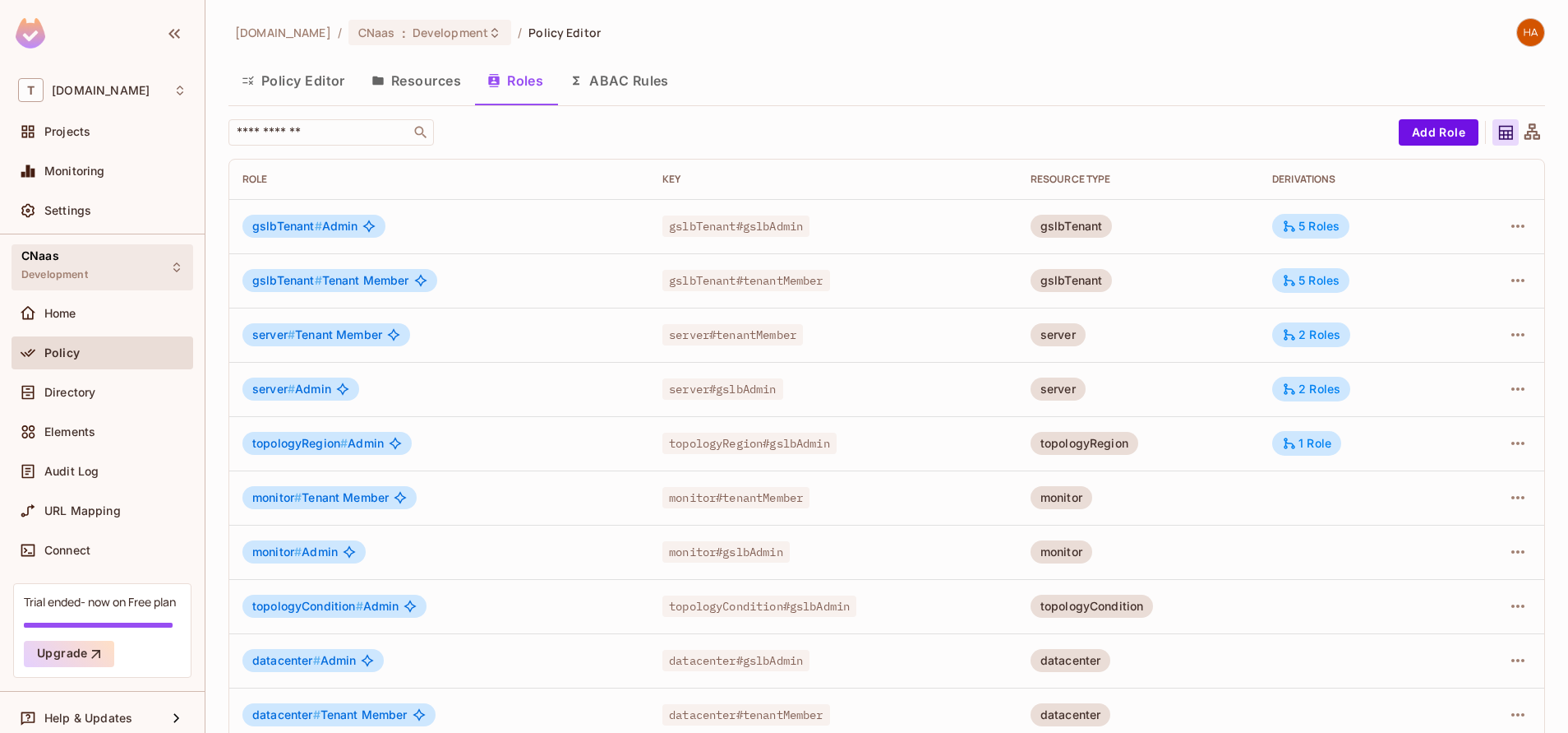
click at [137, 273] on div "CNaas Development" at bounding box center [102, 266] width 182 height 45
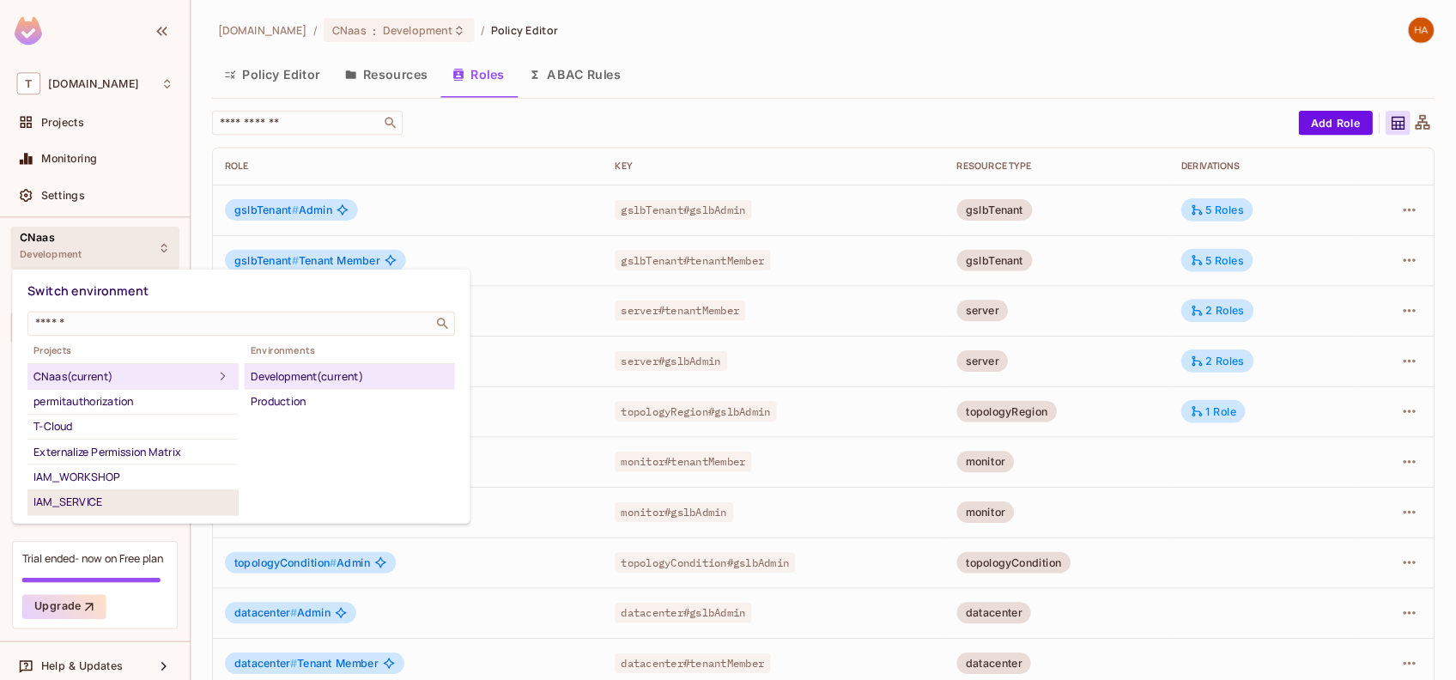
scroll to position [281, 0]
click at [144, 572] on div "Default Project" at bounding box center [149, 566] width 223 height 21
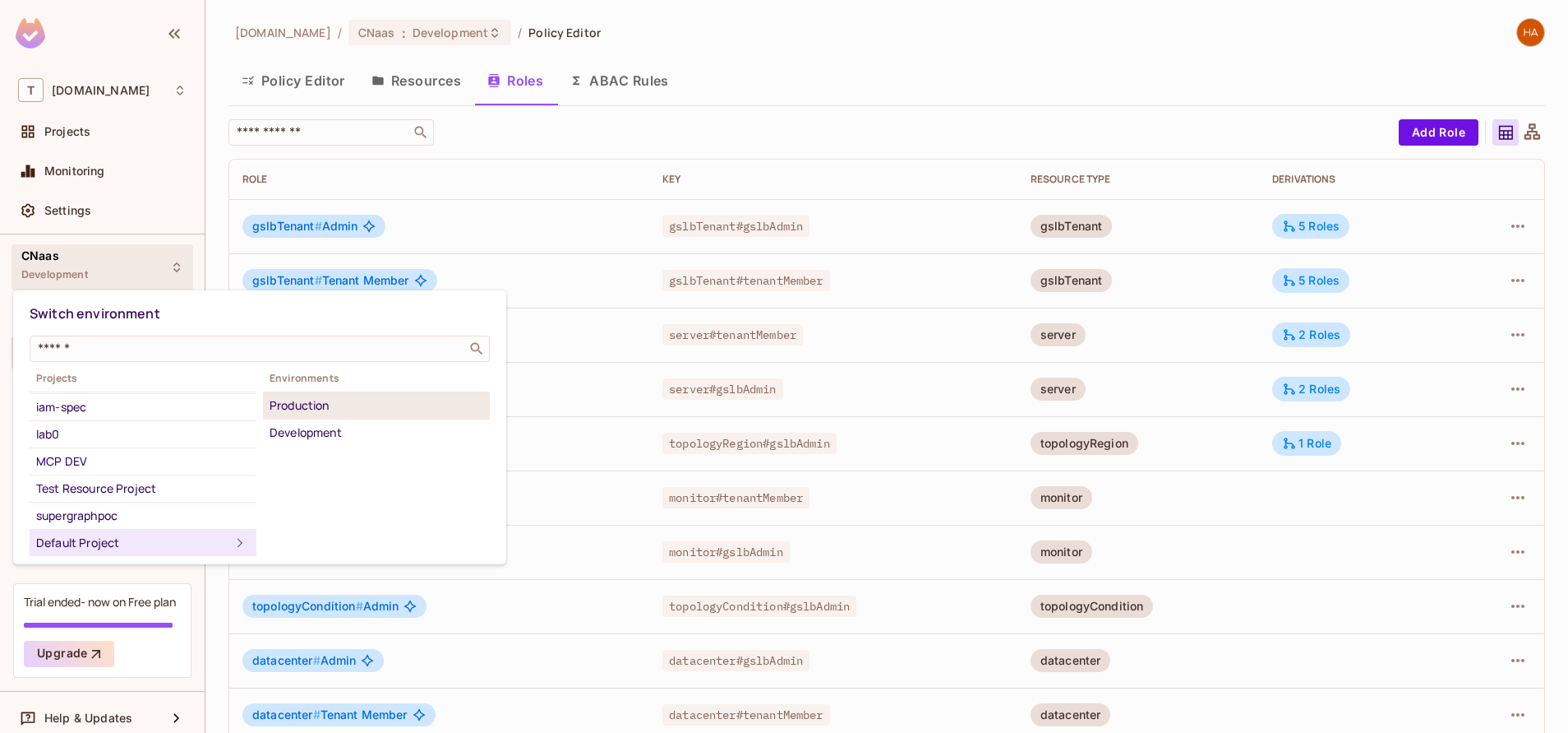
click at [347, 401] on div "Production" at bounding box center [375, 405] width 214 height 20
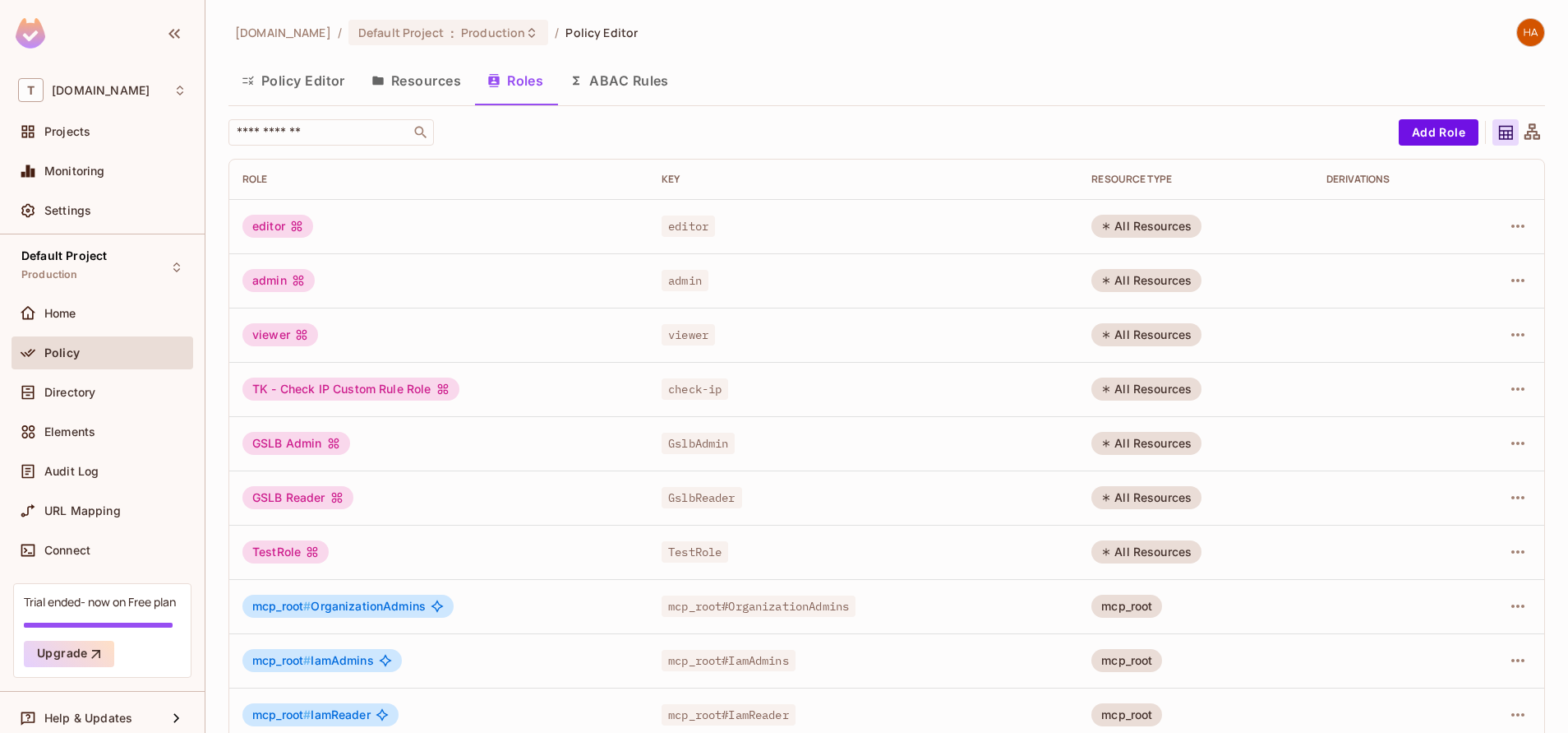
click at [1525, 139] on icon at bounding box center [1533, 131] width 15 height 15
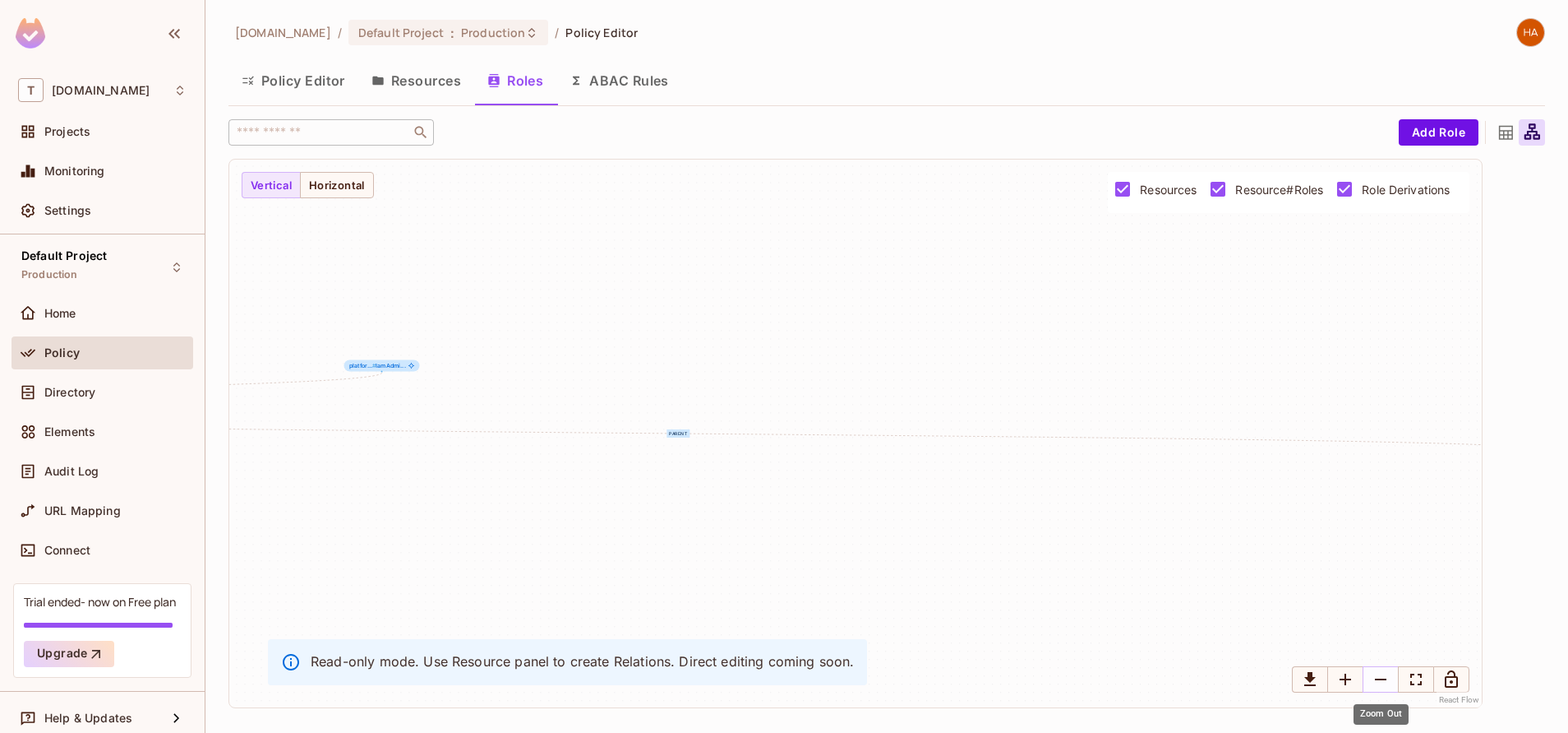
click at [1380, 673] on icon "Zoom Out" at bounding box center [1380, 679] width 20 height 20
click at [1391, 664] on div "OrganizationAdmins IamAdmins IamReader testRole getorgcontext owner parent pare…" at bounding box center [855, 433] width 1253 height 548
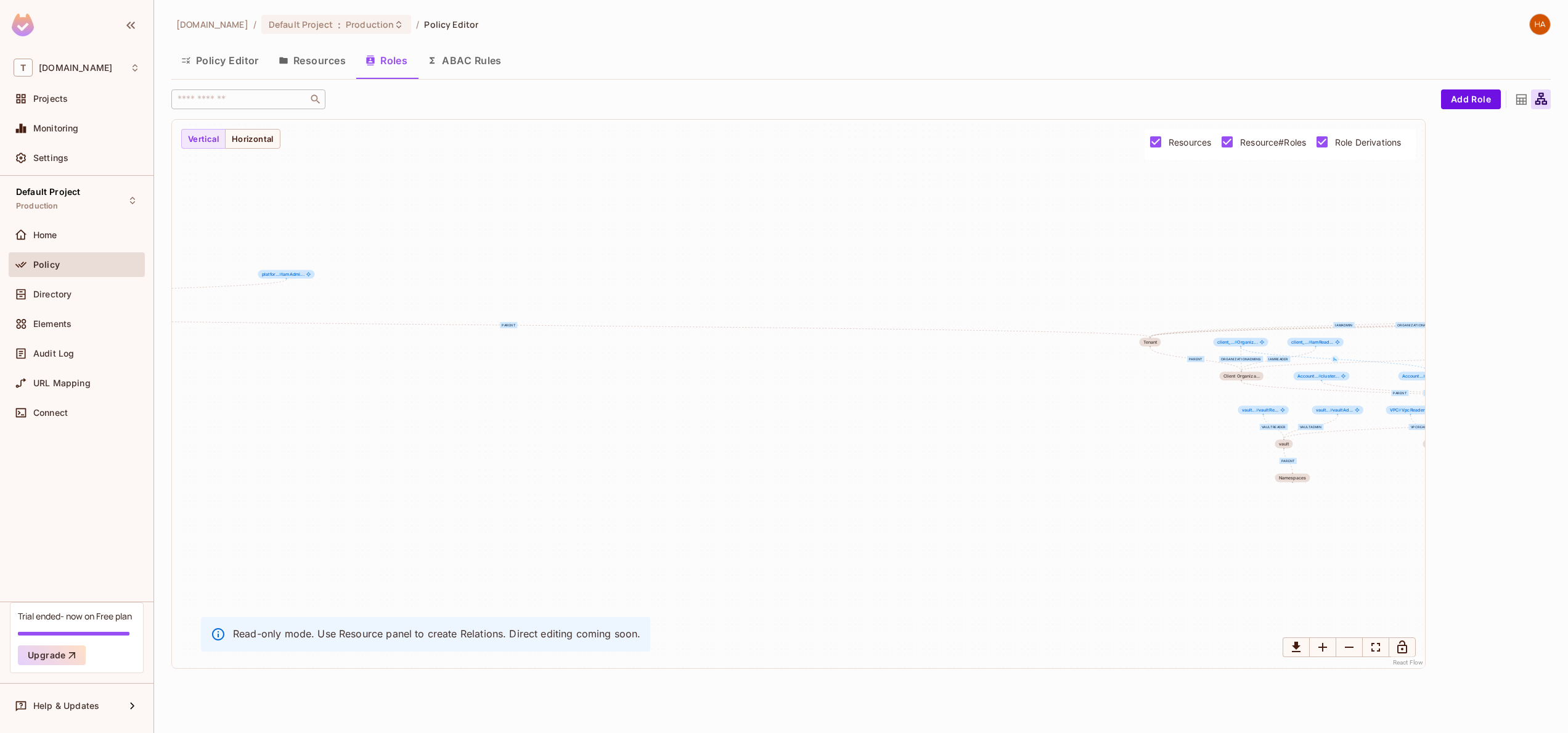
click at [1176, 549] on div at bounding box center [1349, 648] width 133 height 22
click at [1176, 549] on icon "Download graph as image" at bounding box center [1296, 647] width 15 height 15
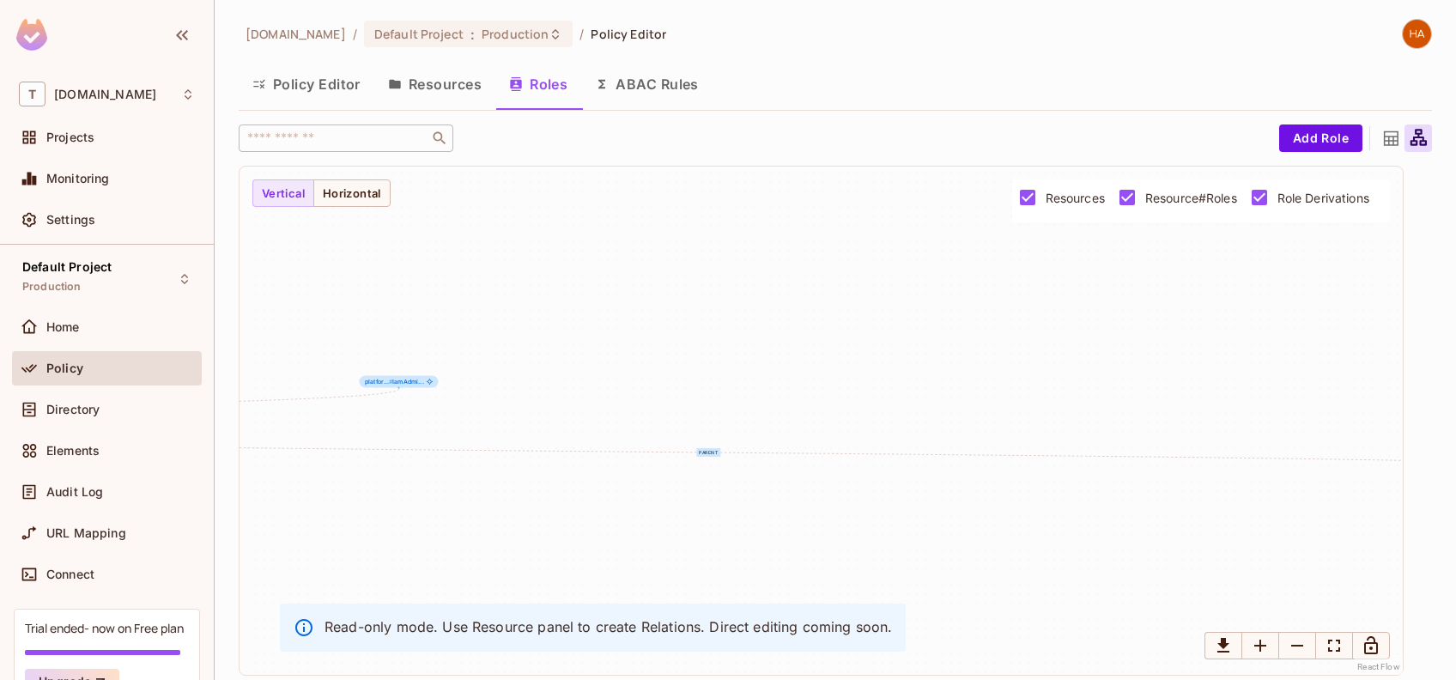
click at [128, 429] on div "Directory" at bounding box center [107, 412] width 190 height 41
click at [126, 421] on div "Directory" at bounding box center [107, 409] width 190 height 34
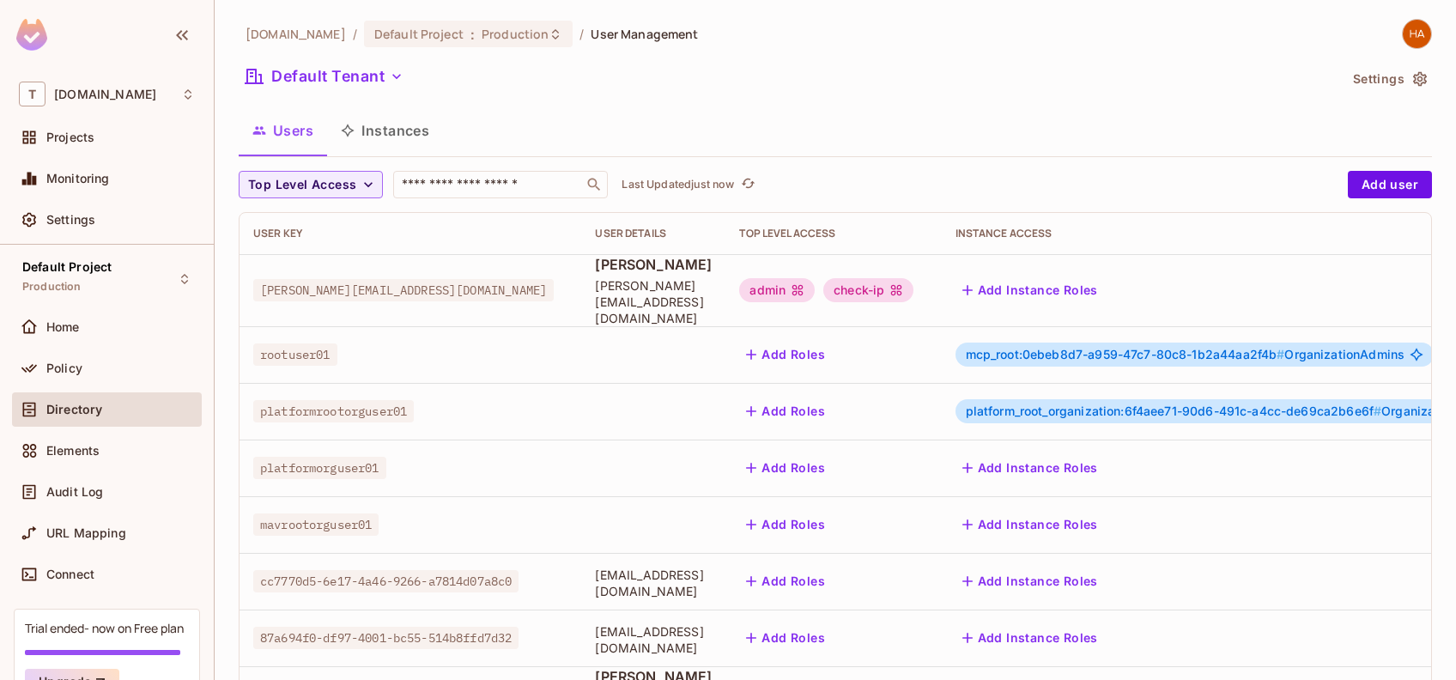
click at [406, 136] on button "Instances" at bounding box center [385, 130] width 116 height 43
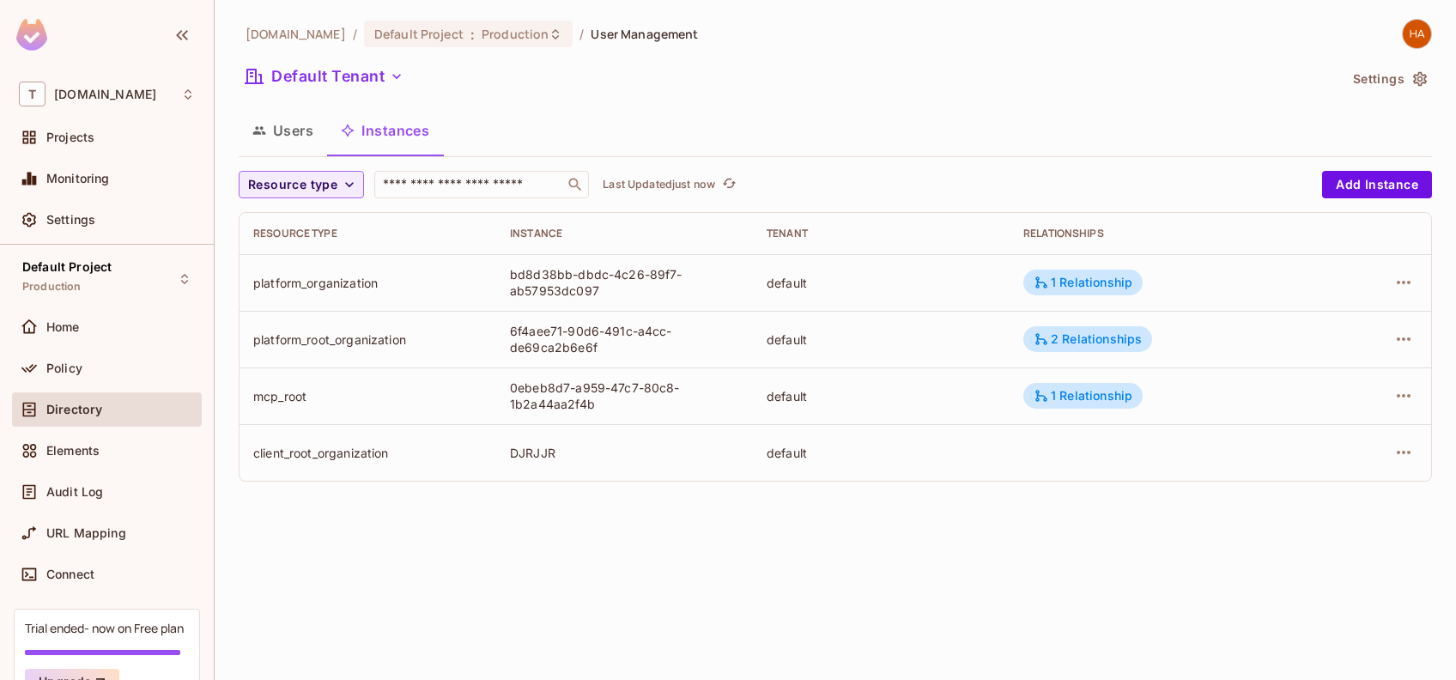
click at [260, 133] on icon "button" at bounding box center [259, 131] width 13 height 8
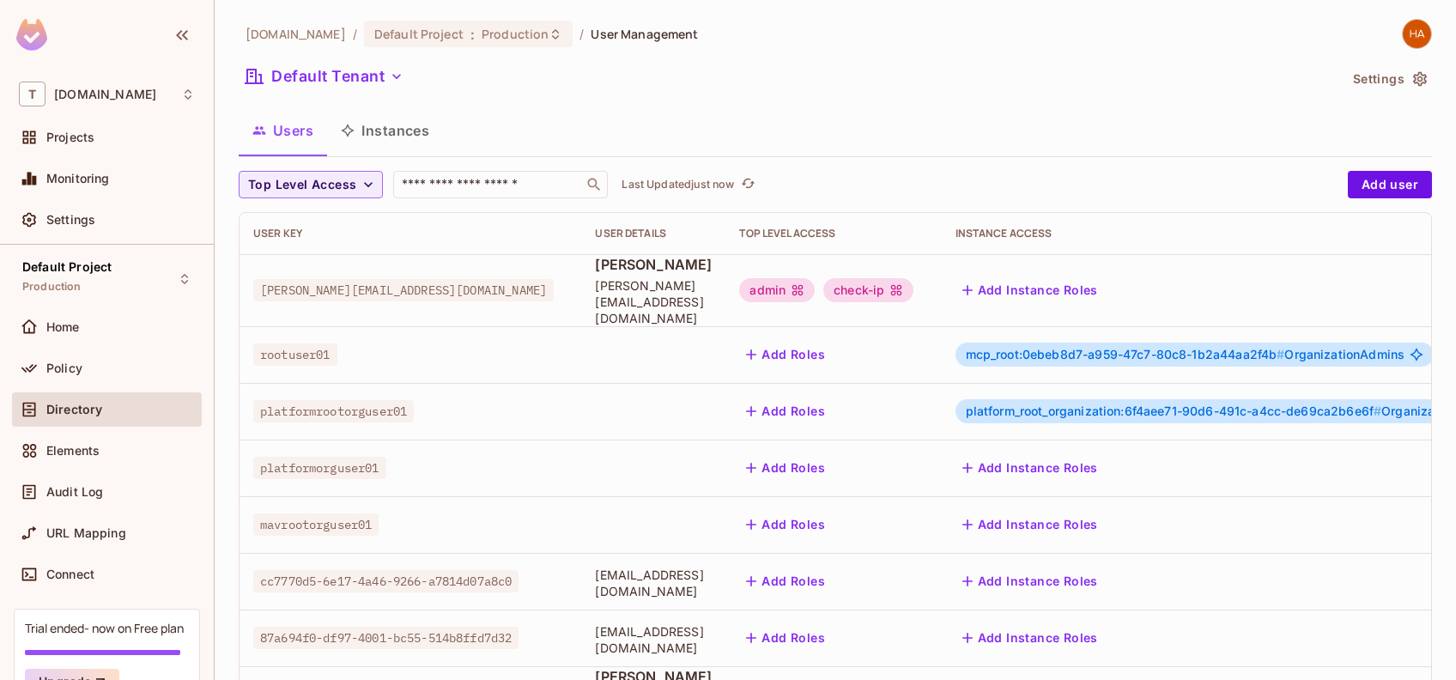
click at [363, 320] on td "[PERSON_NAME][EMAIL_ADDRESS][DOMAIN_NAME]" at bounding box center [410, 290] width 342 height 72
click at [1402, 30] on img at bounding box center [1416, 34] width 28 height 28
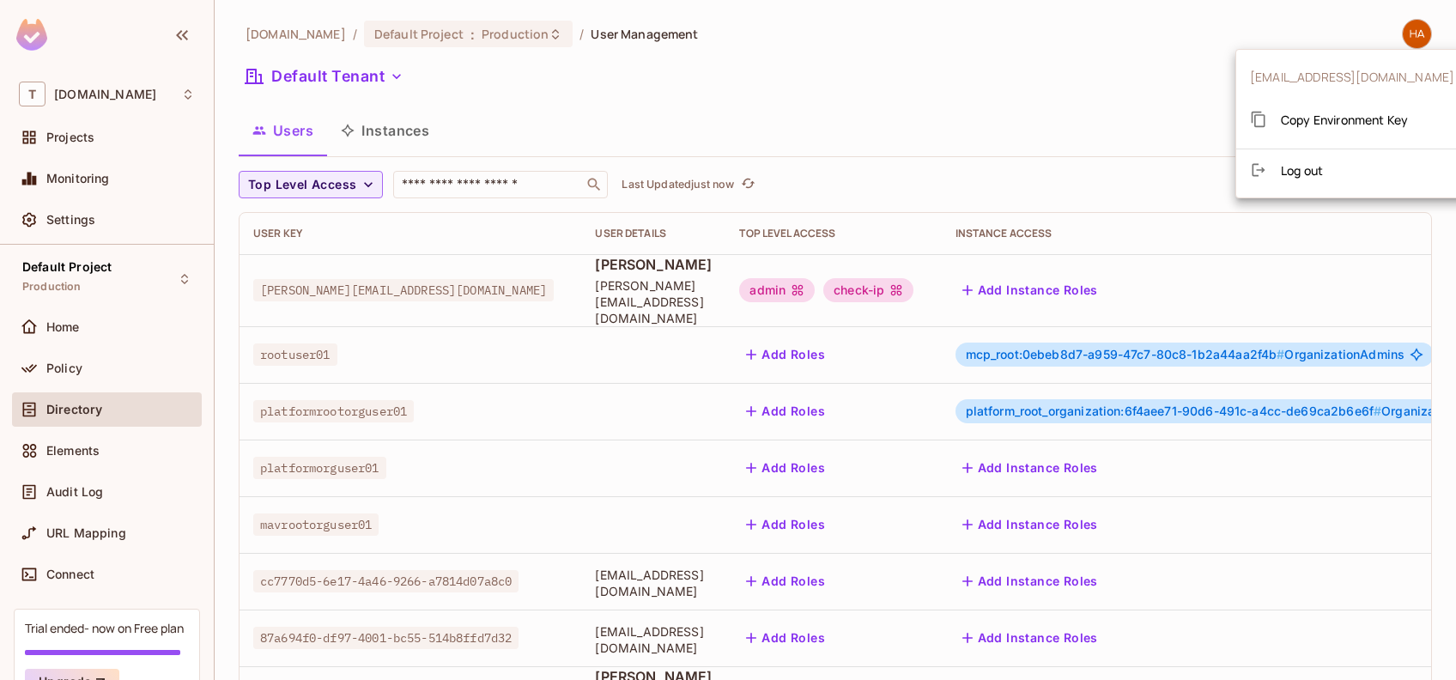
click at [111, 209] on div at bounding box center [728, 340] width 1456 height 680
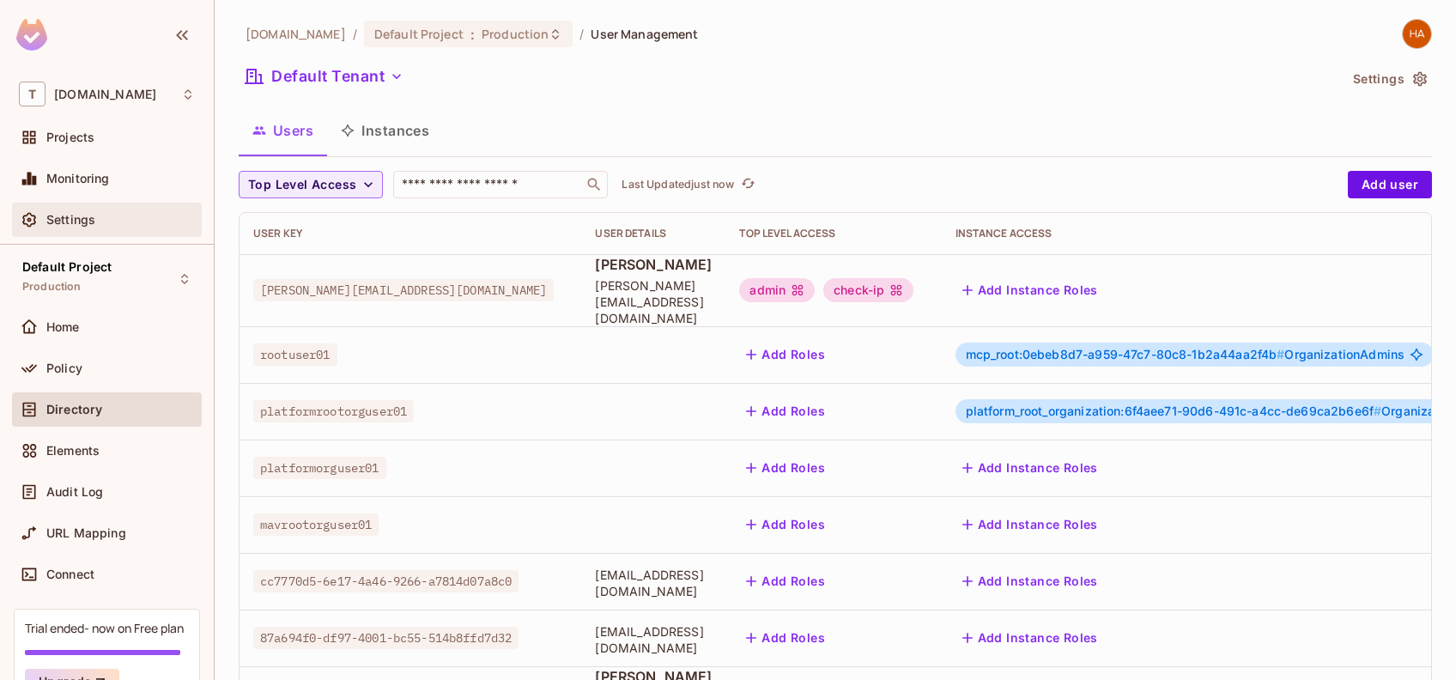
click at [100, 210] on div "Settings" at bounding box center [107, 219] width 176 height 21
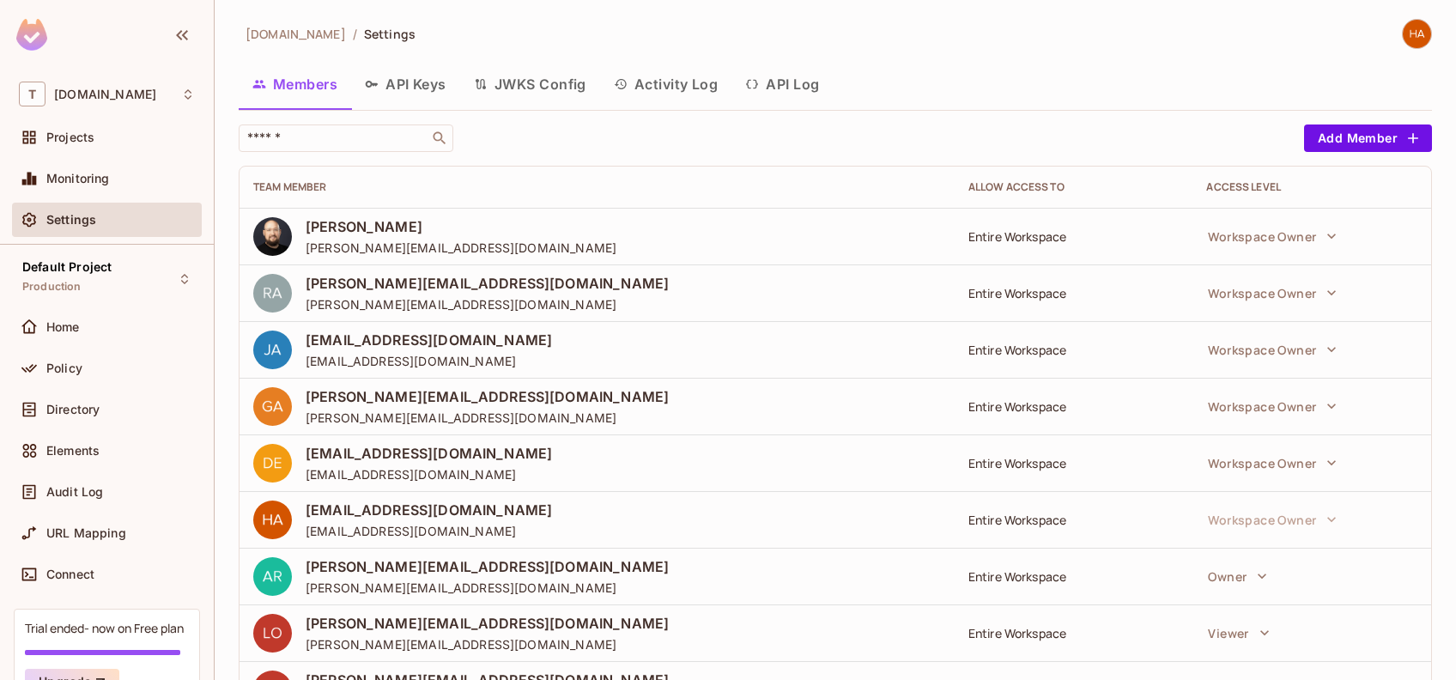
click at [1403, 42] on img at bounding box center [1416, 34] width 28 height 28
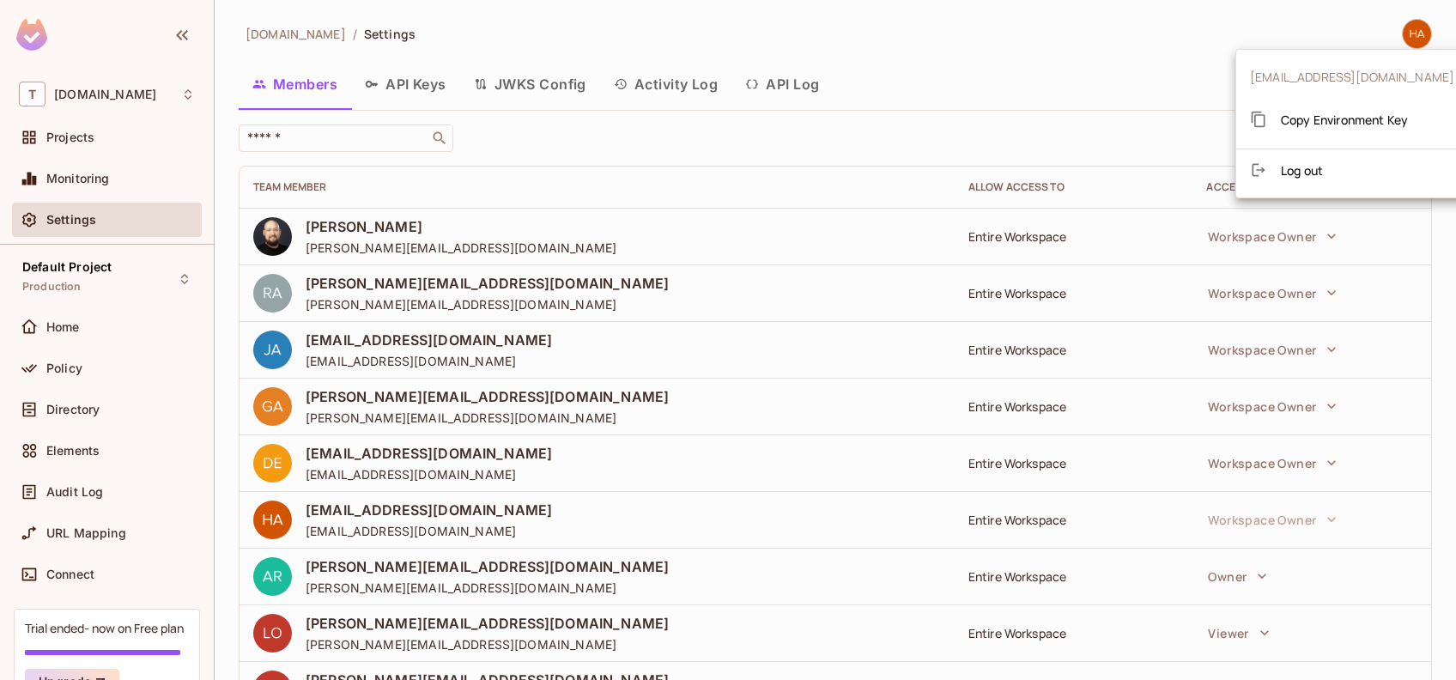
click at [1049, 99] on div at bounding box center [728, 340] width 1456 height 680
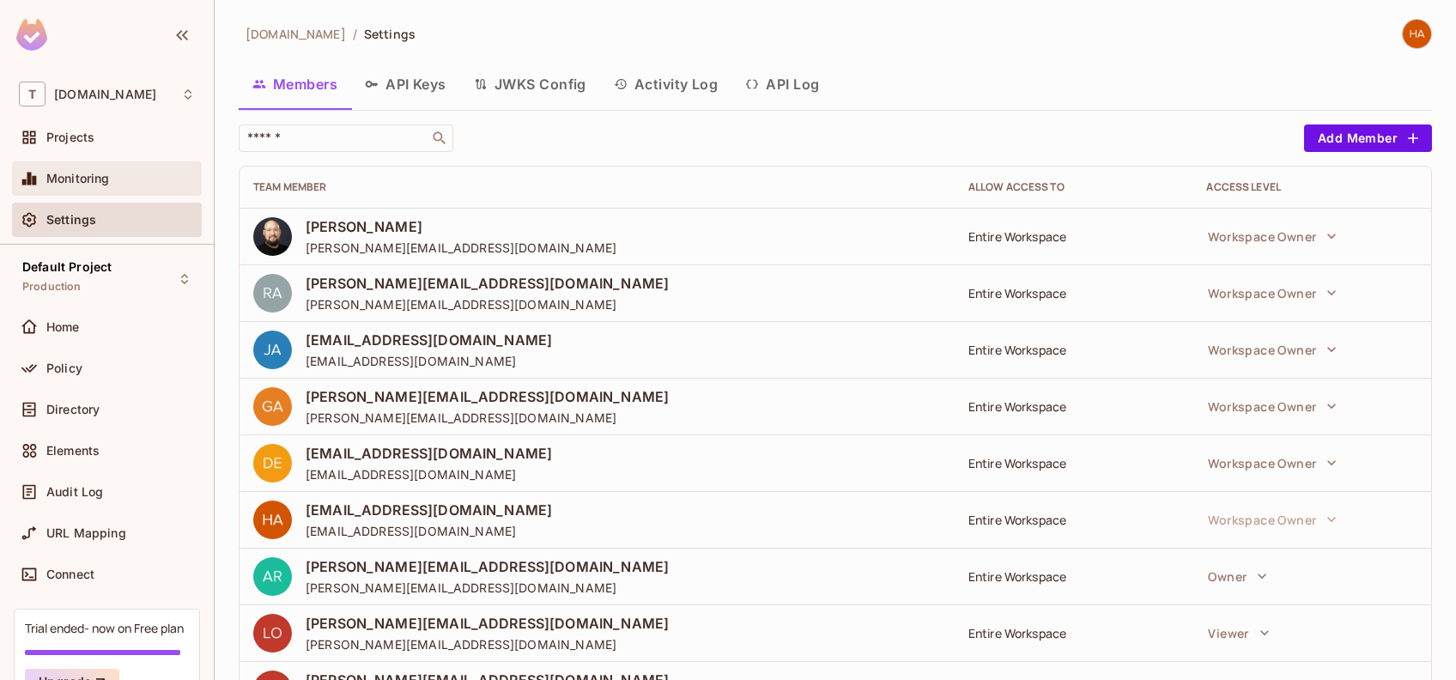
click at [145, 165] on div "Monitoring" at bounding box center [107, 178] width 190 height 34
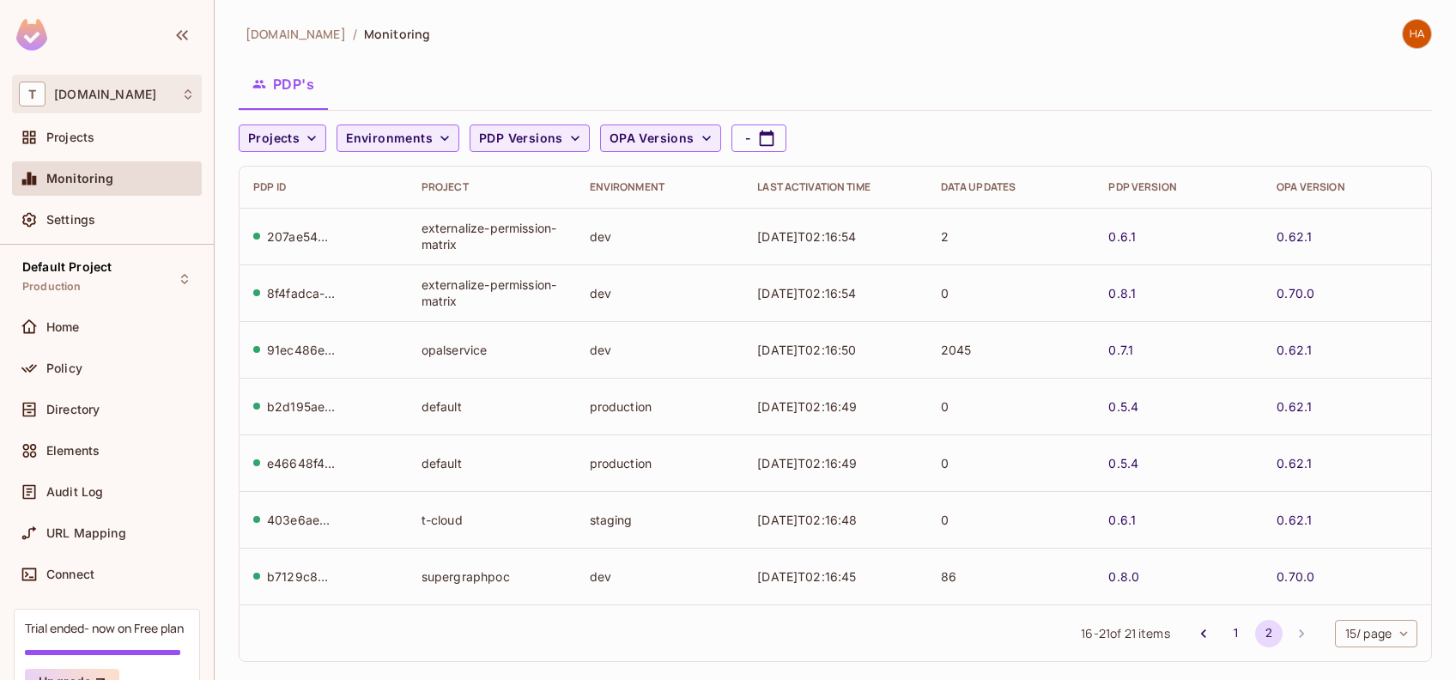
click at [142, 82] on div "T [DOMAIN_NAME]" at bounding box center [107, 94] width 176 height 25
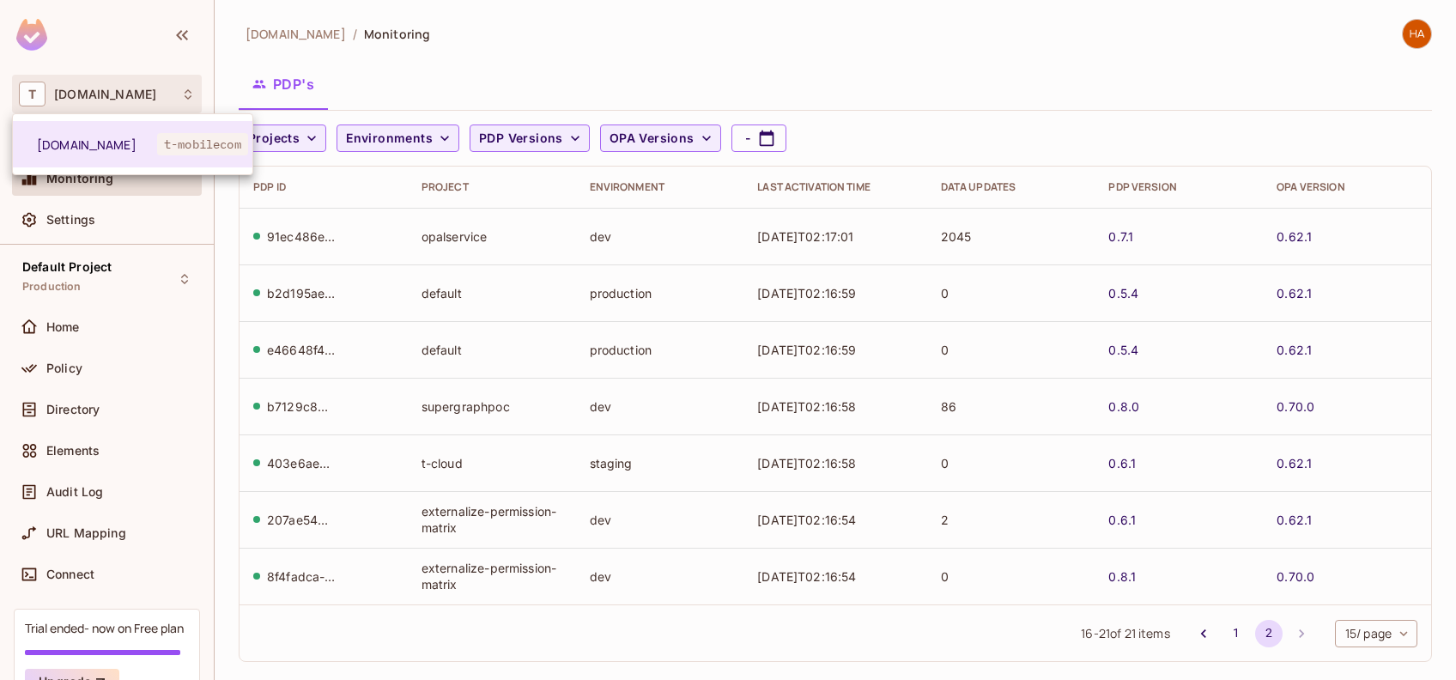
click at [156, 266] on div at bounding box center [728, 340] width 1456 height 680
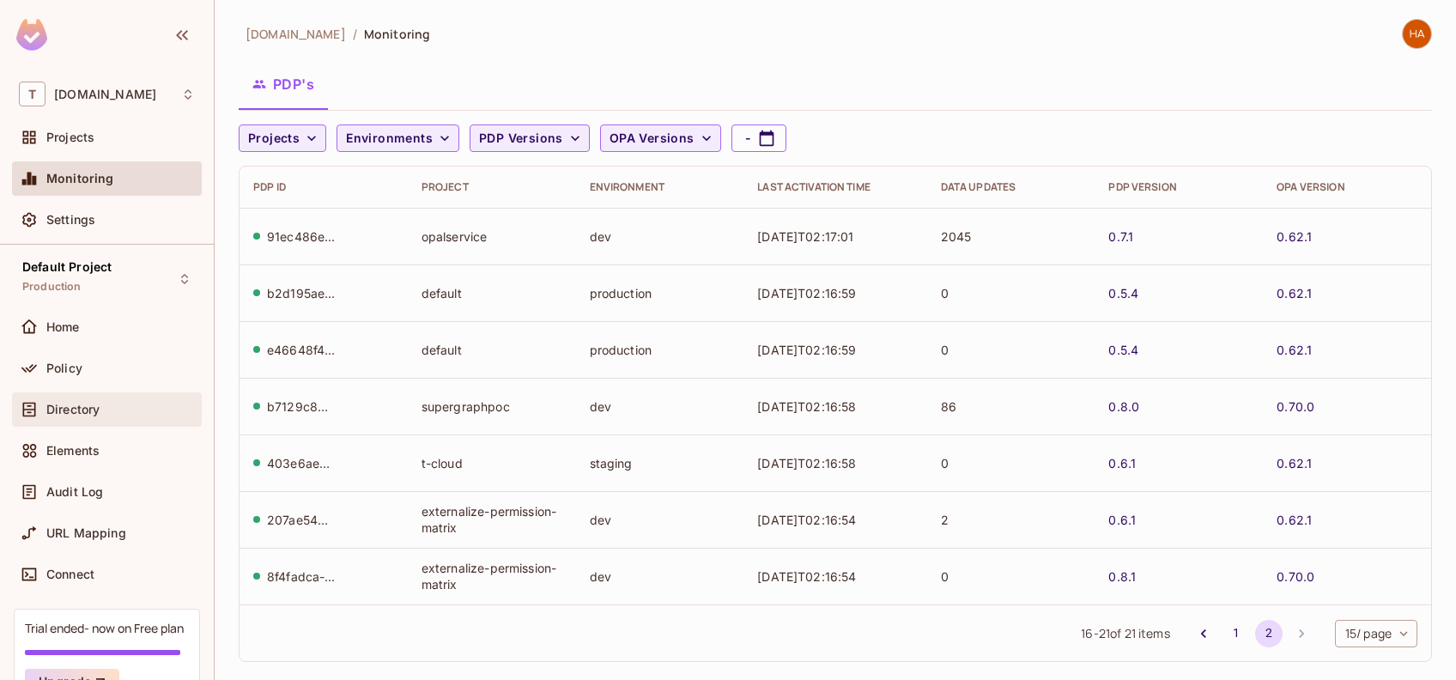
scroll to position [96, 0]
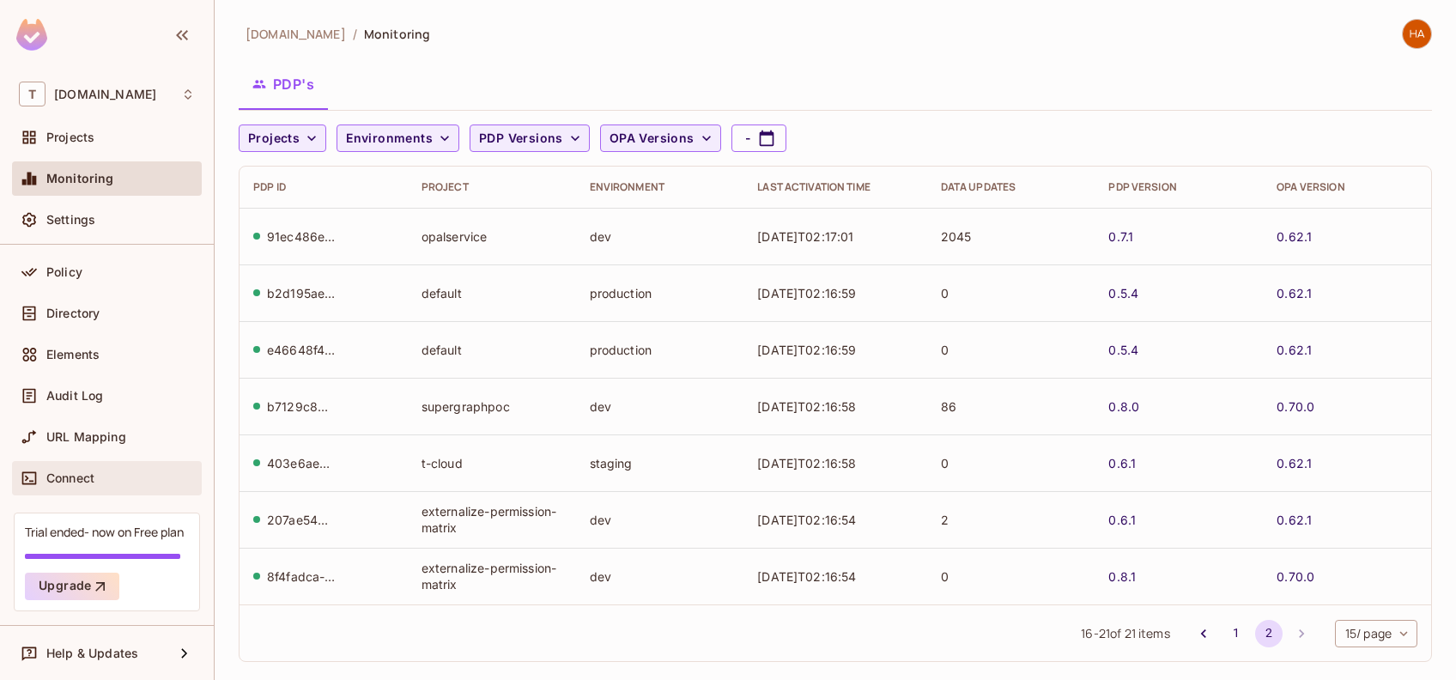
click at [109, 468] on div "Connect" at bounding box center [107, 478] width 176 height 21
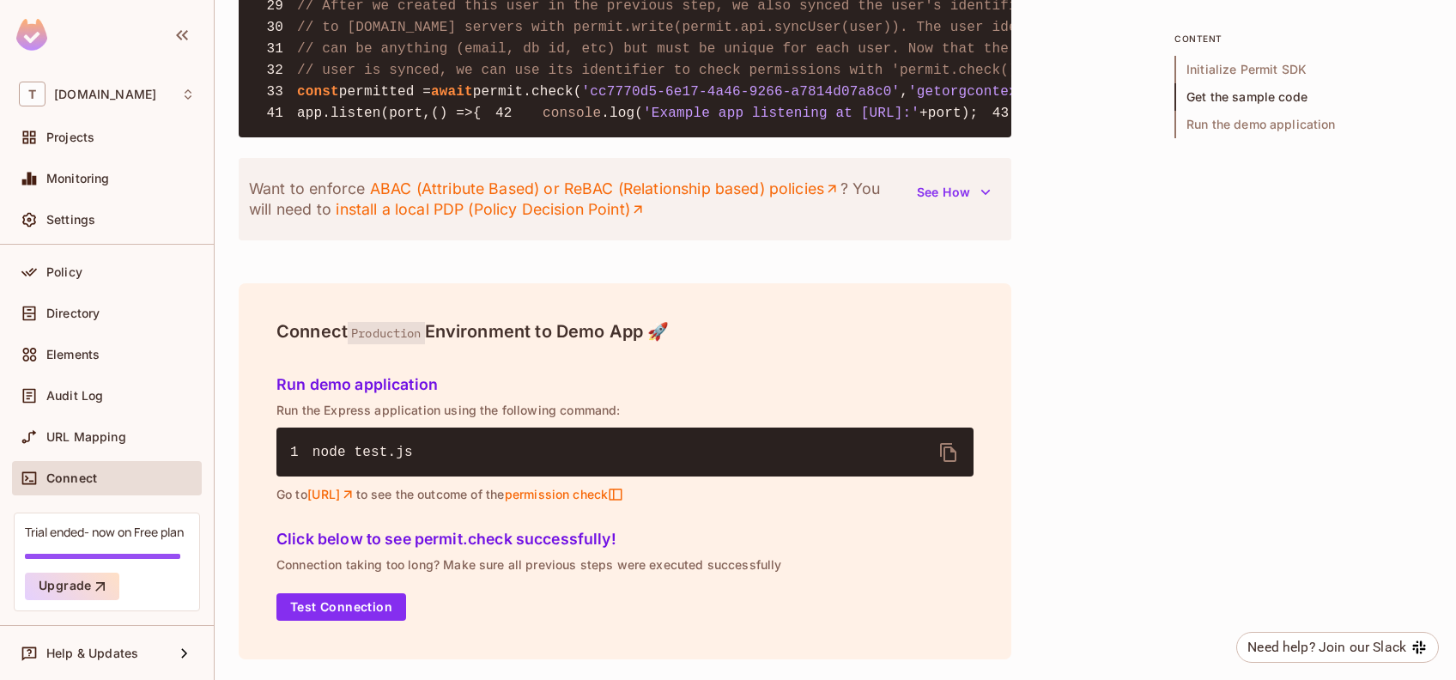
scroll to position [2163, 0]
click at [122, 395] on div "Audit Log" at bounding box center [120, 396] width 148 height 14
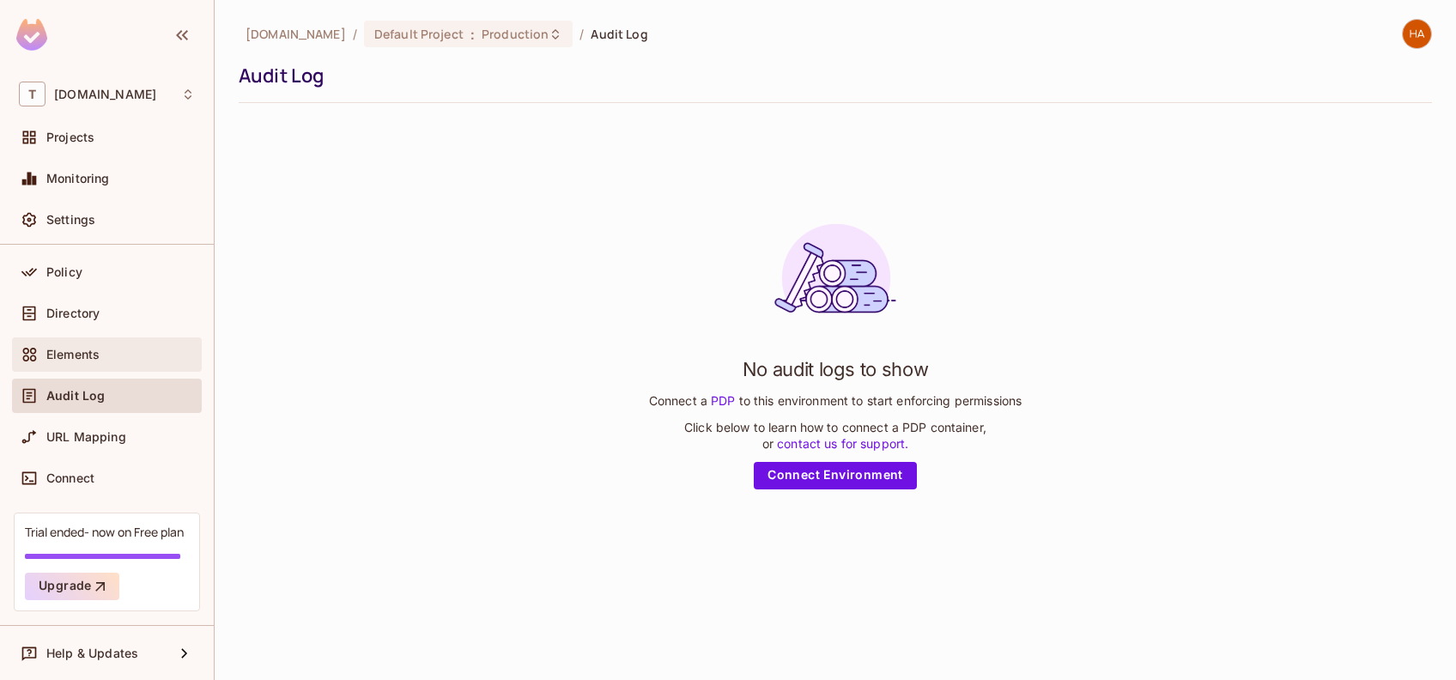
click at [144, 345] on div "Elements" at bounding box center [107, 354] width 176 height 21
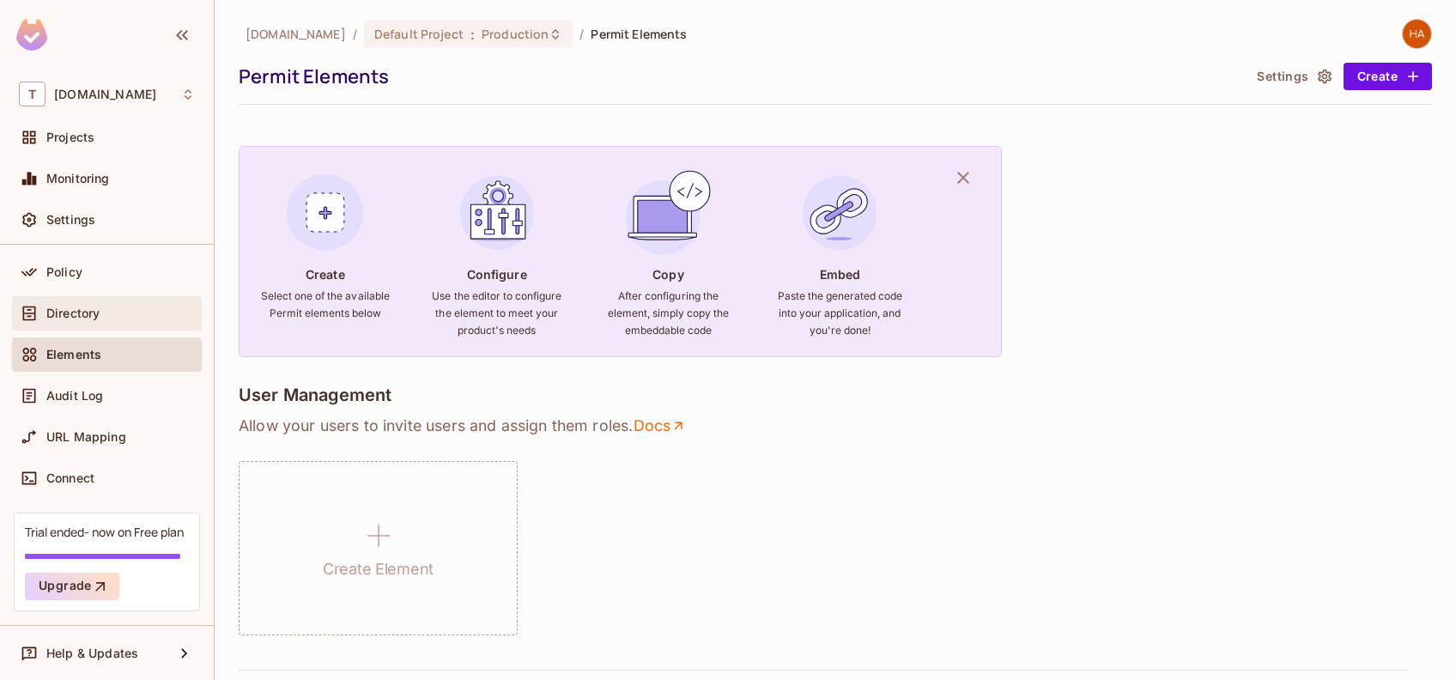
click at [117, 325] on div "Directory" at bounding box center [107, 313] width 190 height 34
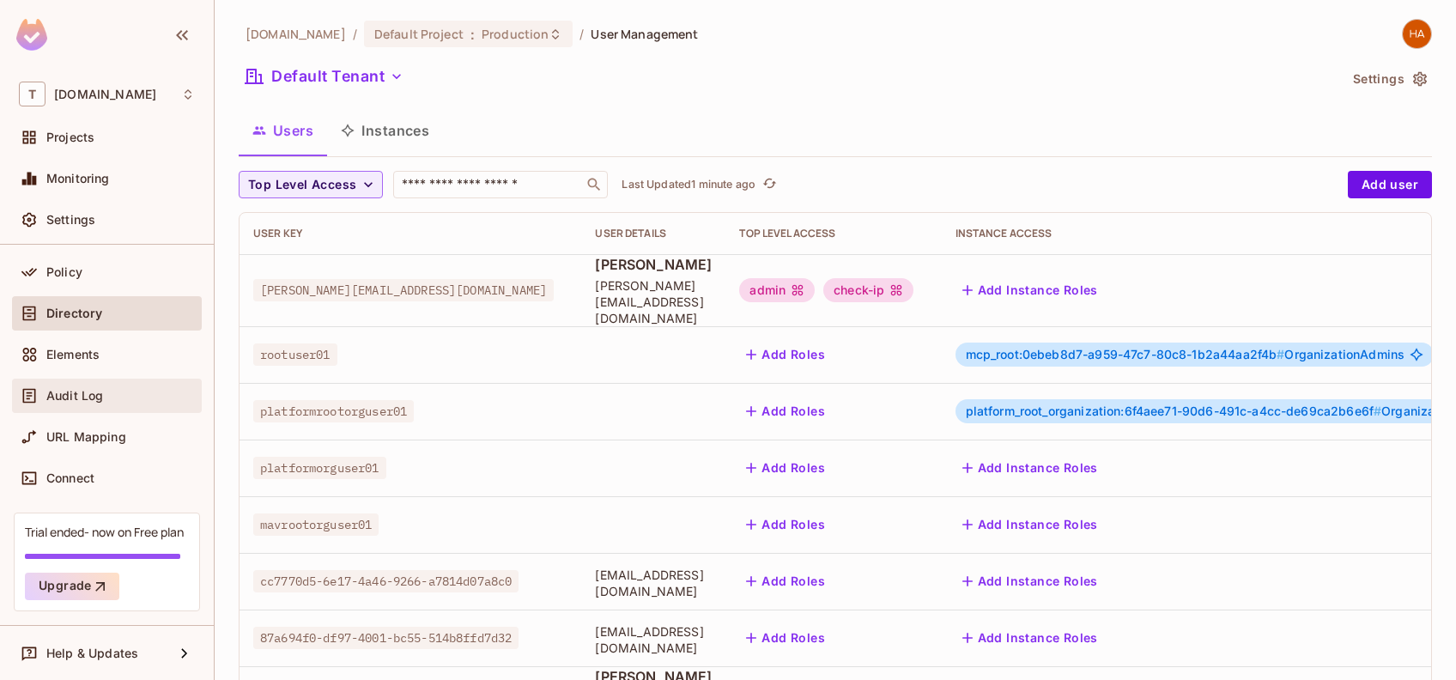
click at [122, 403] on div "Audit Log" at bounding box center [107, 395] width 176 height 21
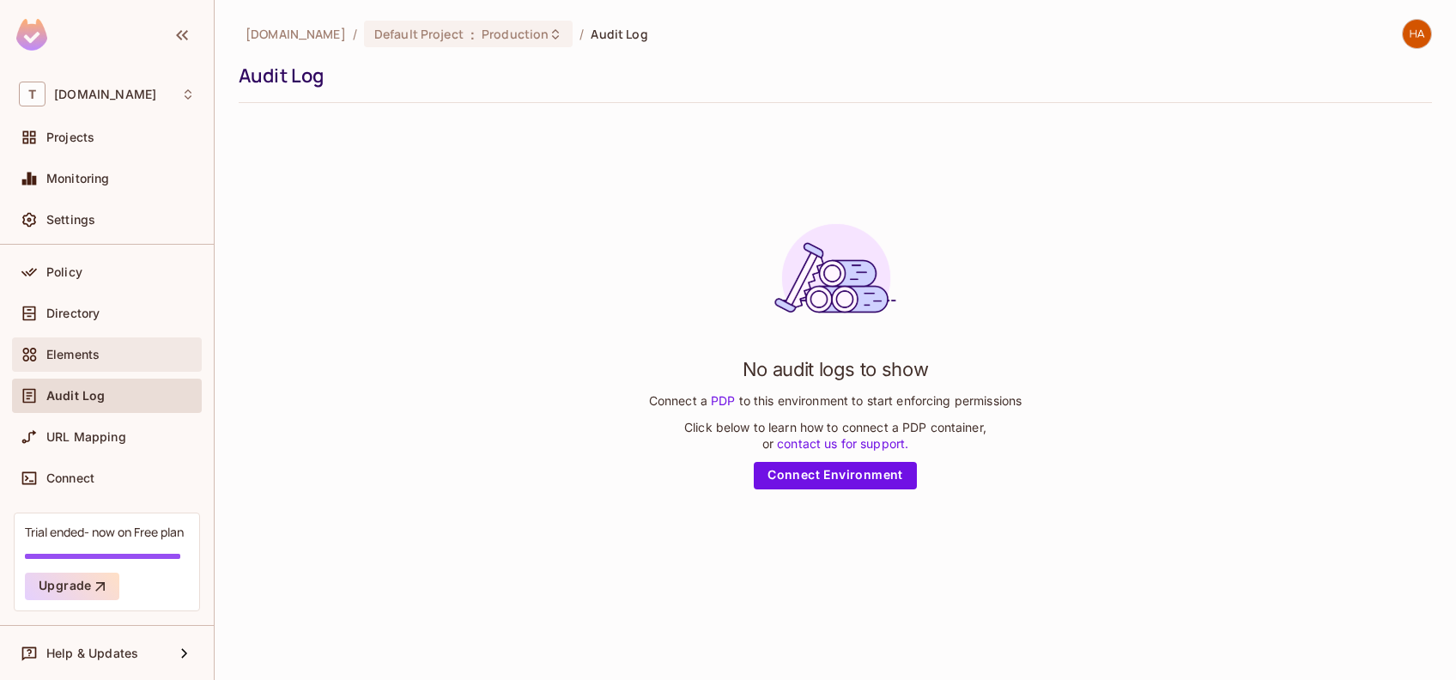
click at [98, 368] on div "Elements" at bounding box center [107, 354] width 190 height 34
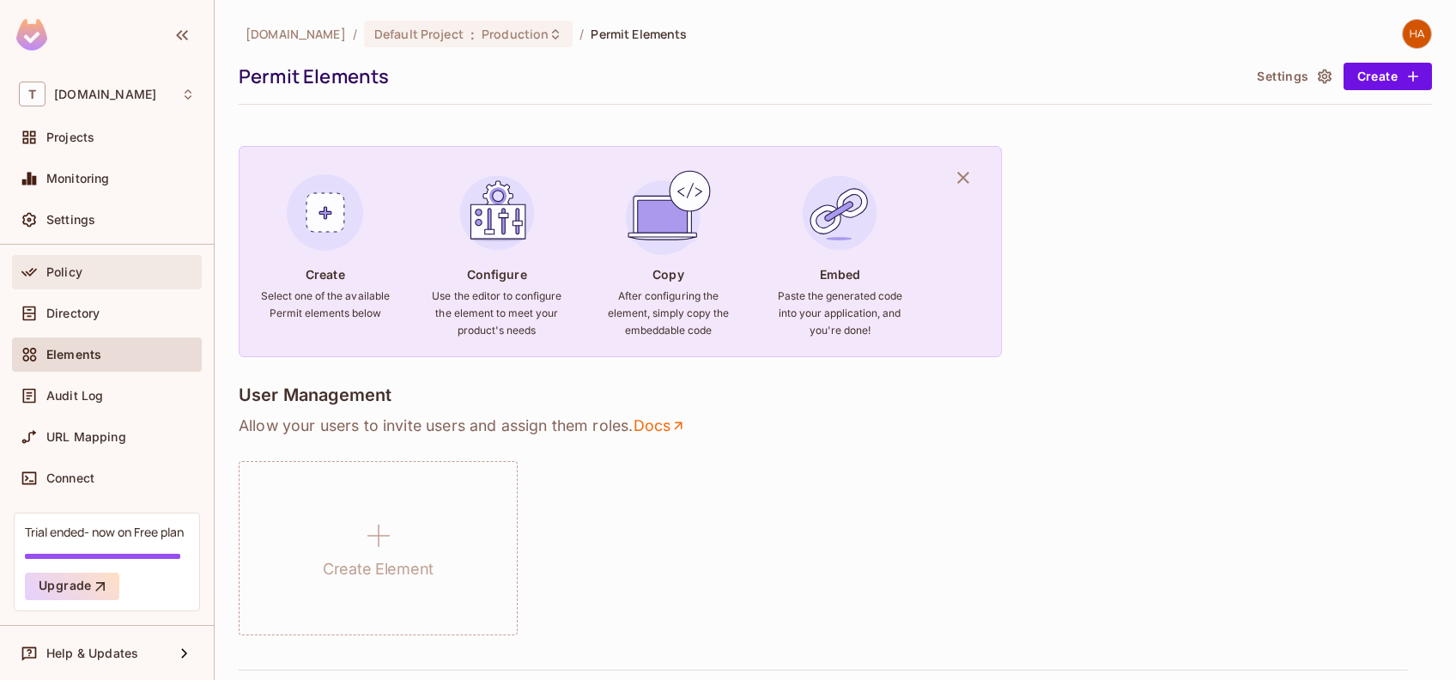
click at [112, 277] on div "Policy" at bounding box center [120, 272] width 148 height 14
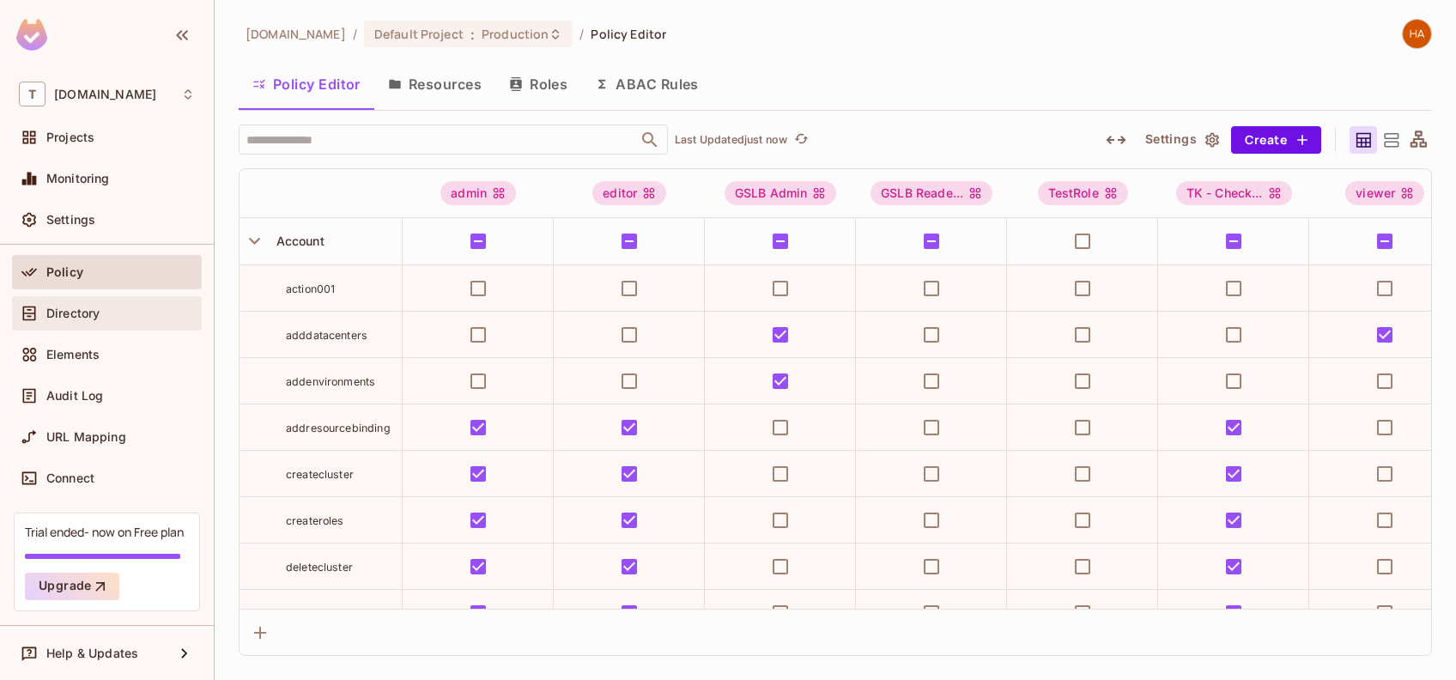
click at [117, 312] on div "Directory" at bounding box center [120, 313] width 148 height 14
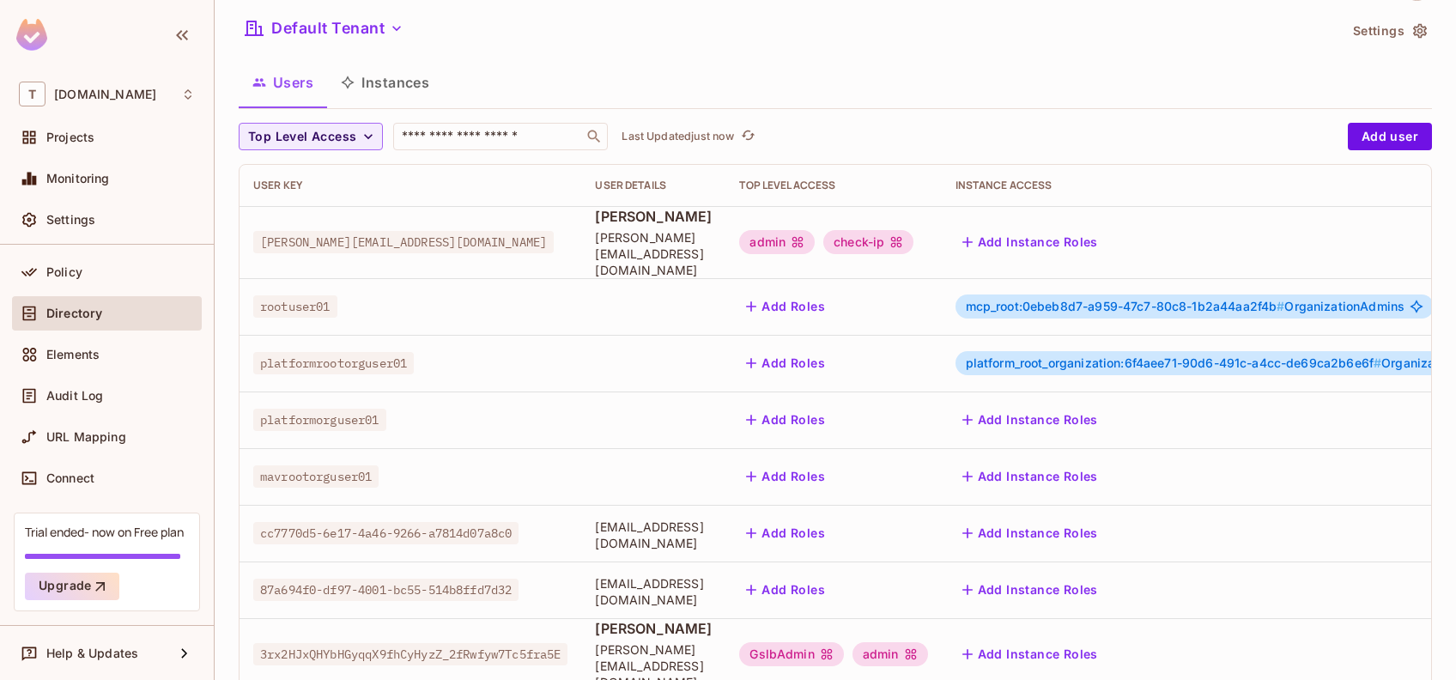
scroll to position [49, 0]
click at [408, 79] on button "Instances" at bounding box center [385, 81] width 116 height 43
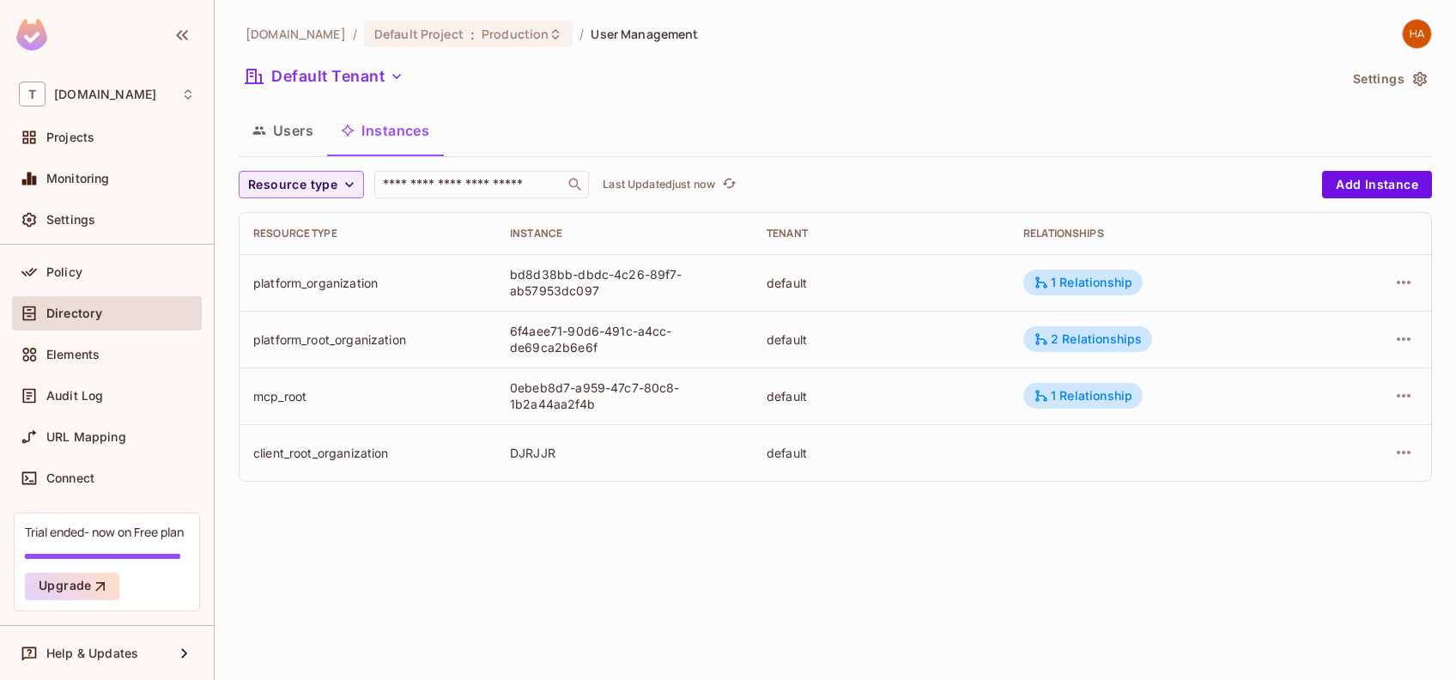
click at [294, 135] on button "Users" at bounding box center [283, 130] width 88 height 43
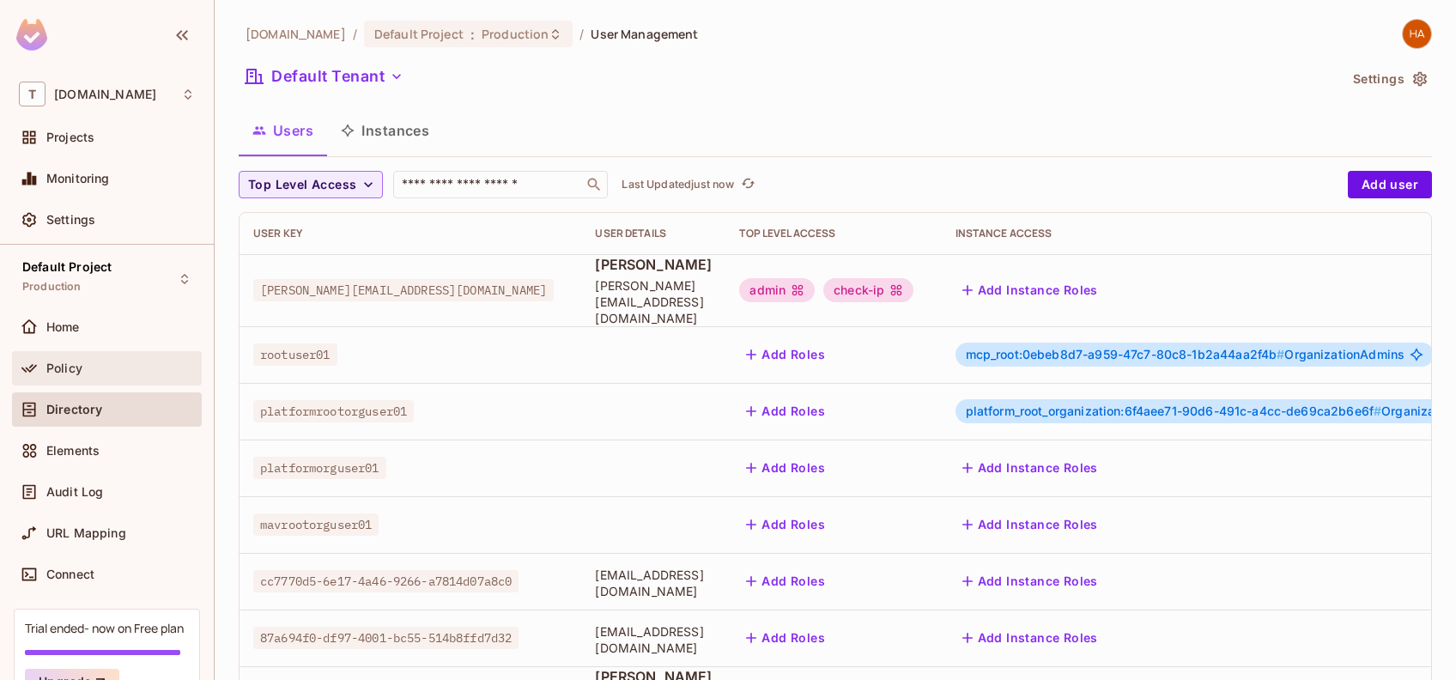
click at [110, 375] on div "Policy" at bounding box center [107, 368] width 176 height 21
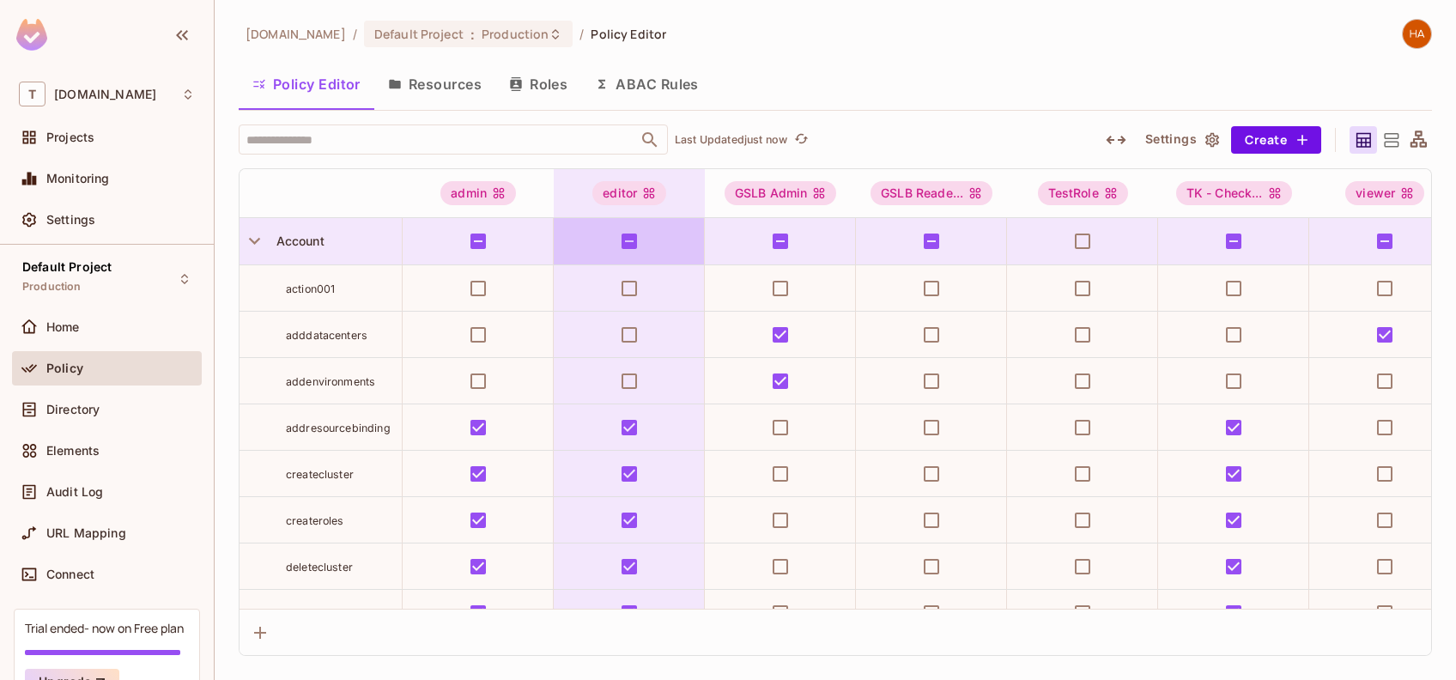
click at [440, 102] on button "Resources" at bounding box center [434, 84] width 121 height 43
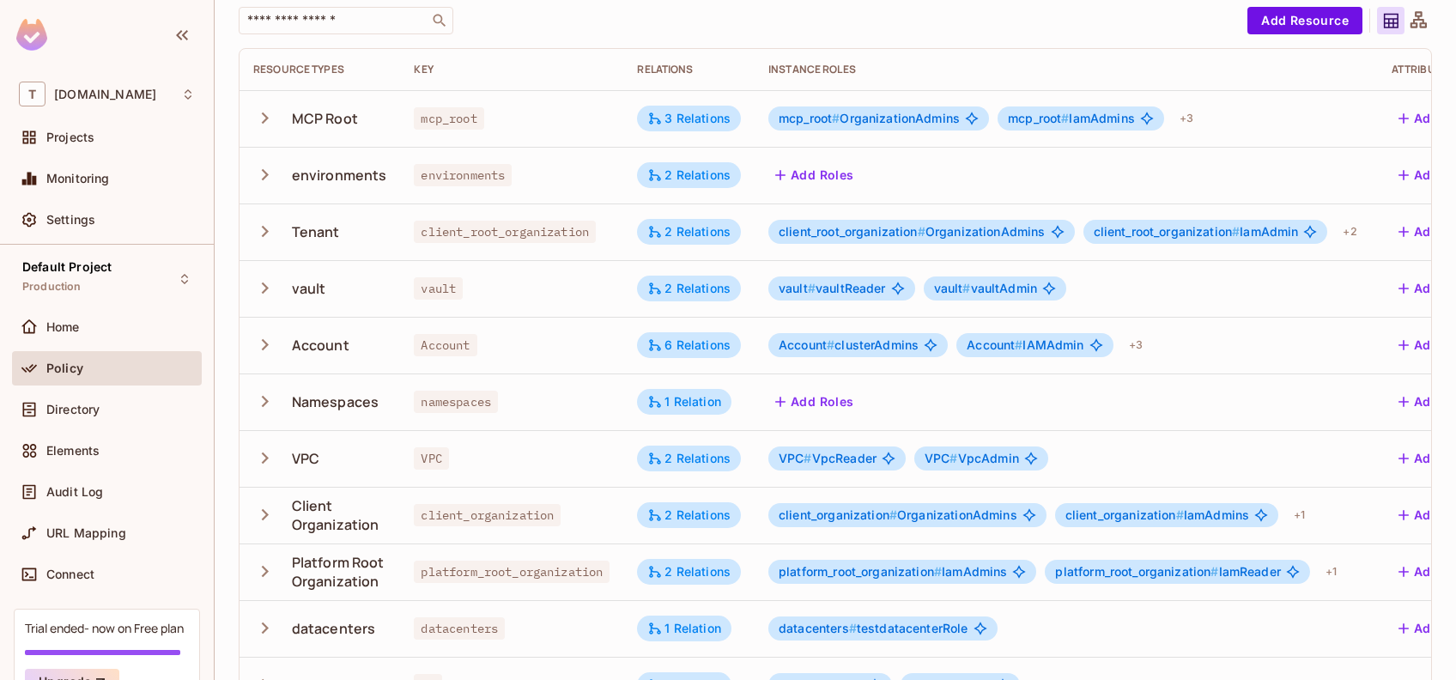
scroll to position [117, 0]
click at [709, 125] on div "3 Relations" at bounding box center [688, 119] width 83 height 15
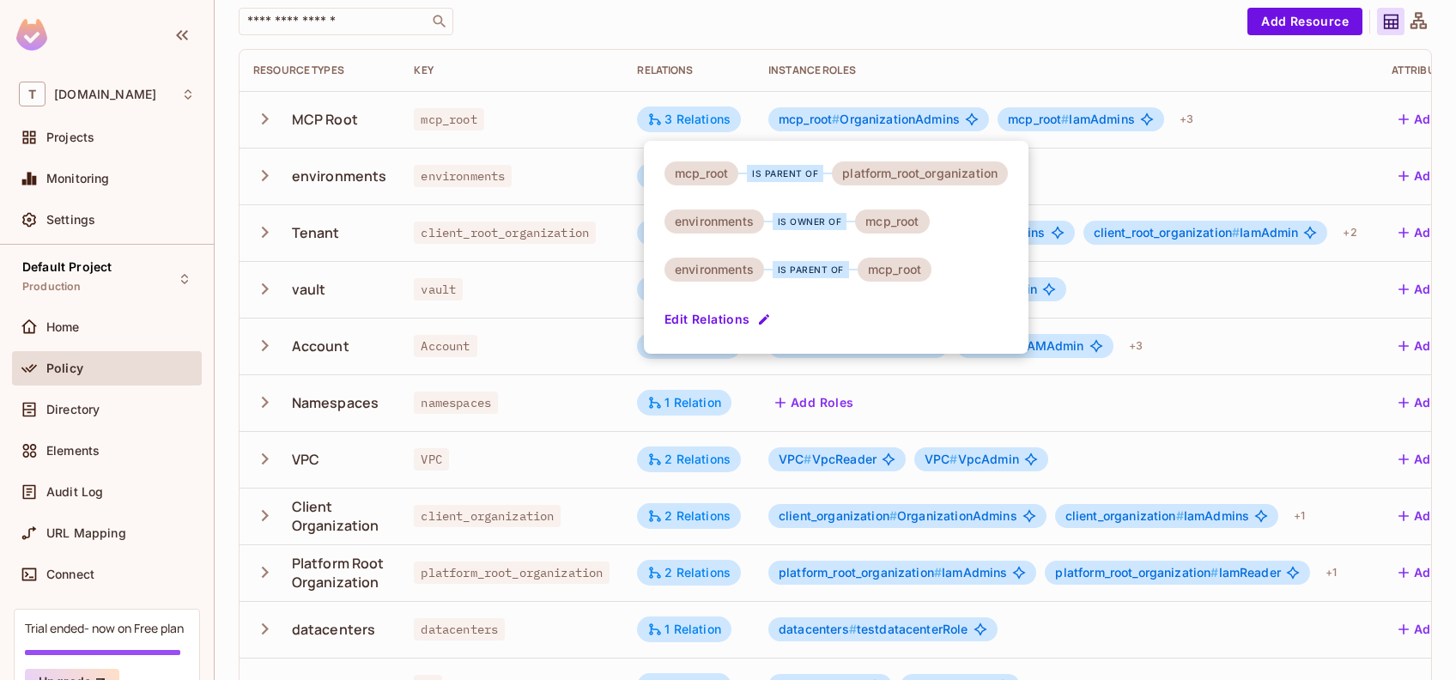
click at [269, 118] on div at bounding box center [728, 340] width 1456 height 680
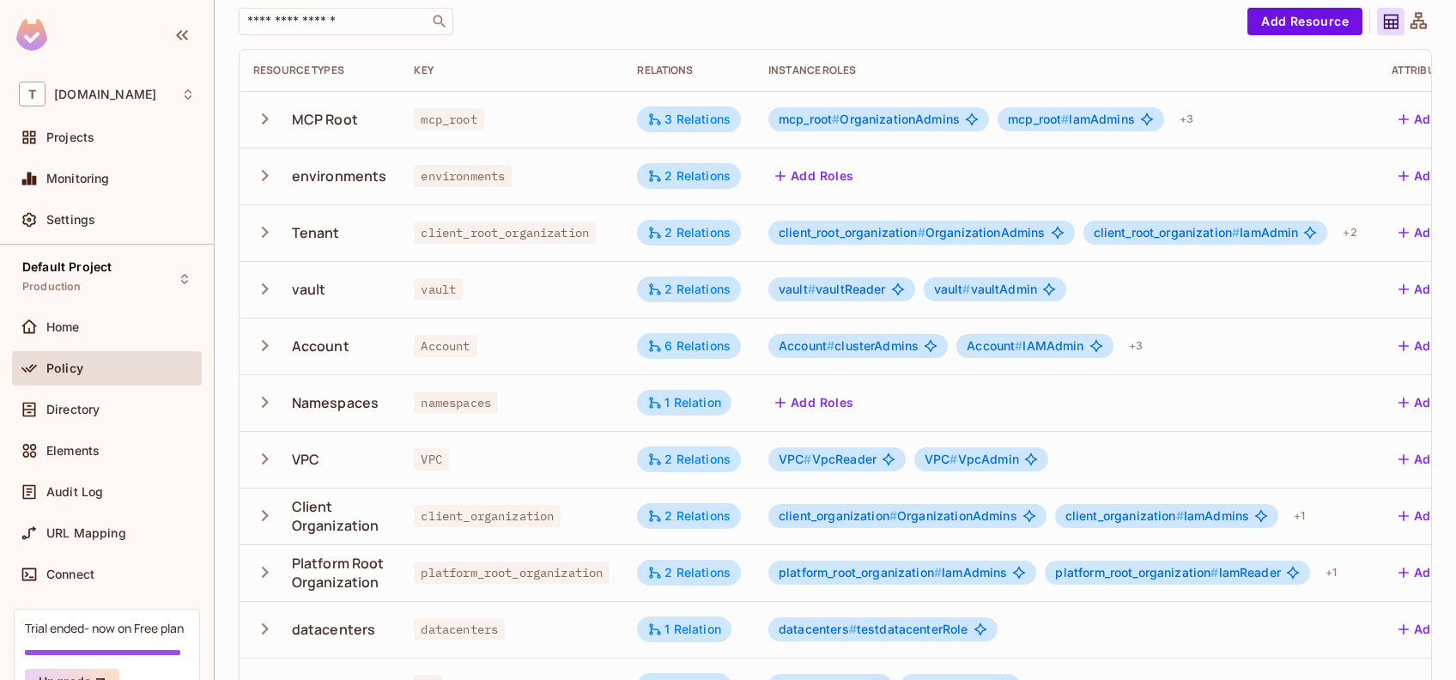
click at [265, 118] on icon "button" at bounding box center [265, 118] width 7 height 11
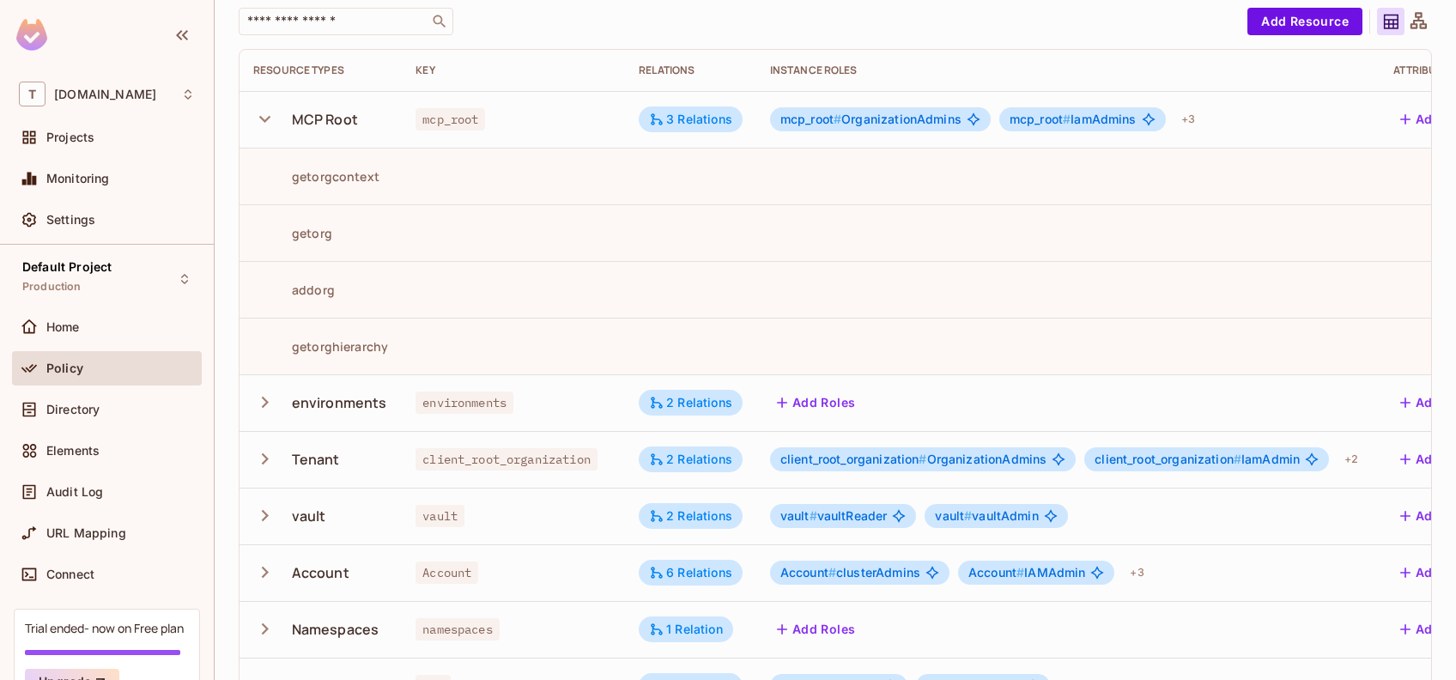
click at [268, 408] on icon "button" at bounding box center [264, 401] width 23 height 23
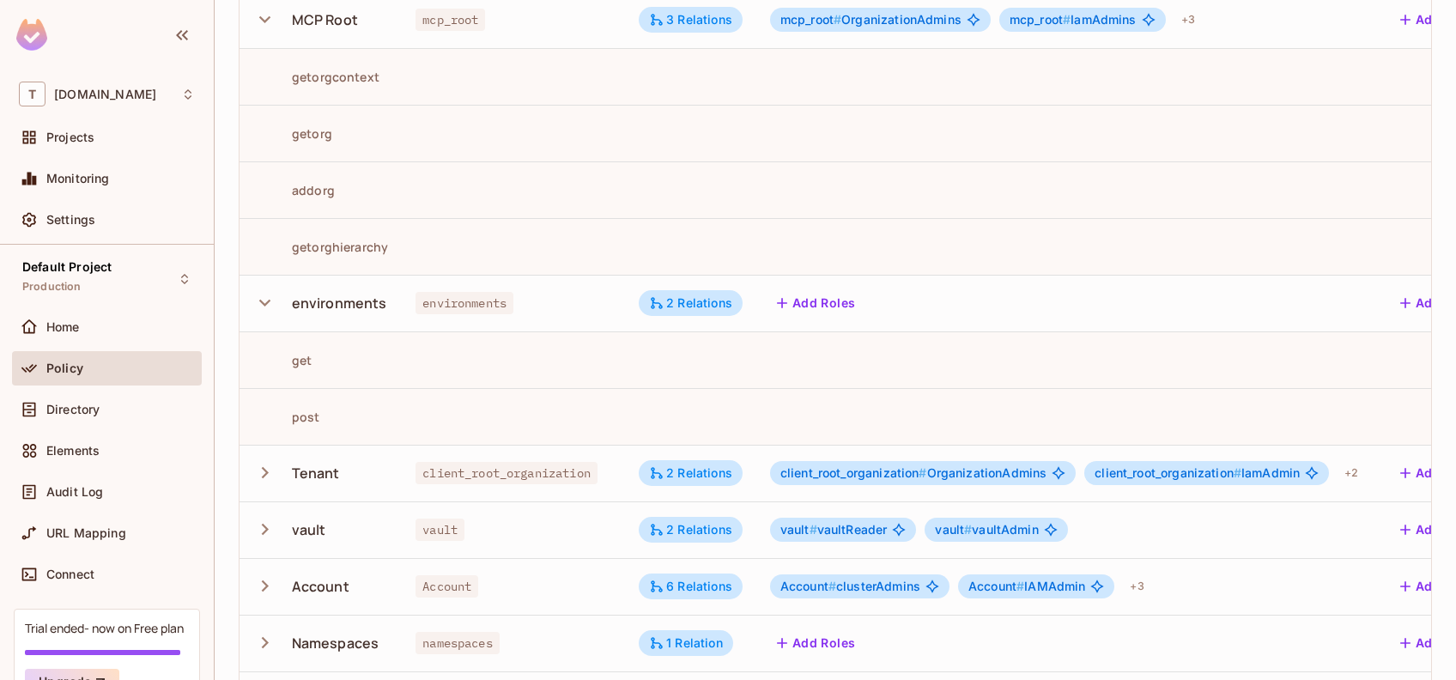
scroll to position [227, 0]
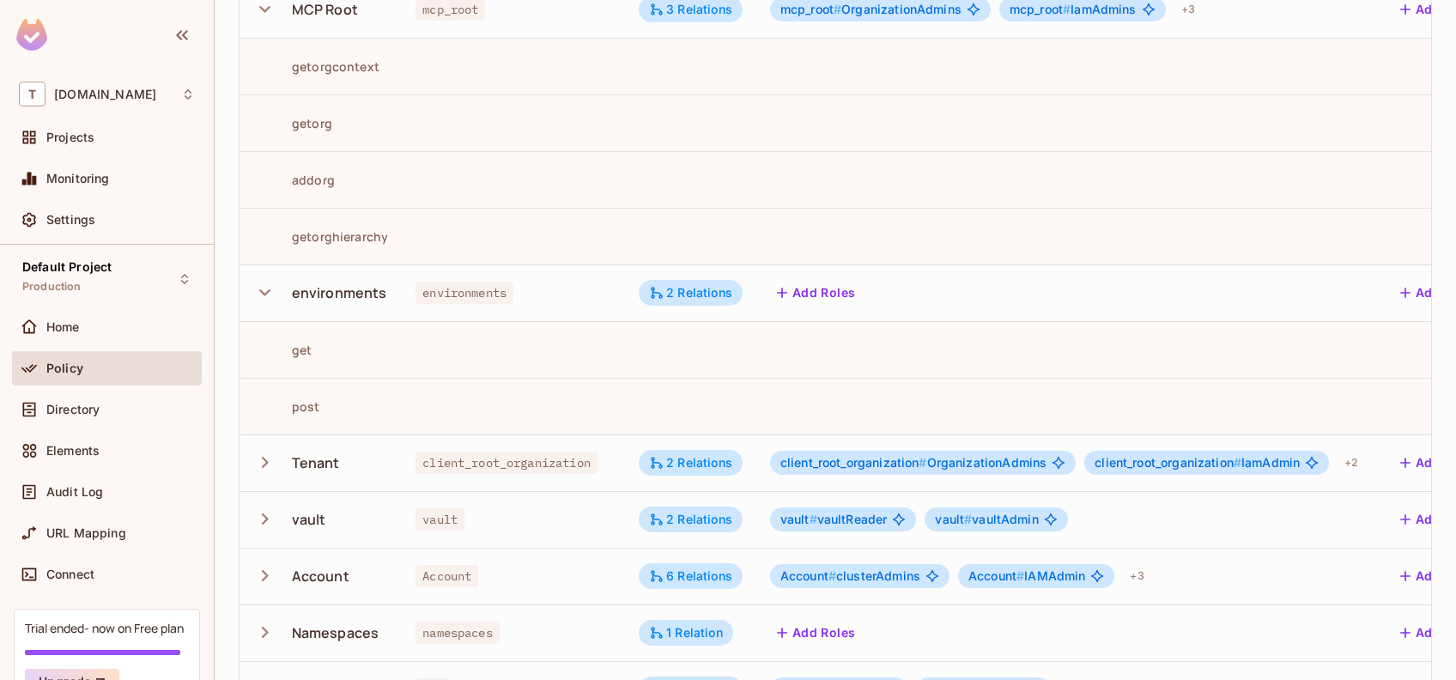
click at [263, 463] on icon "button" at bounding box center [264, 462] width 23 height 23
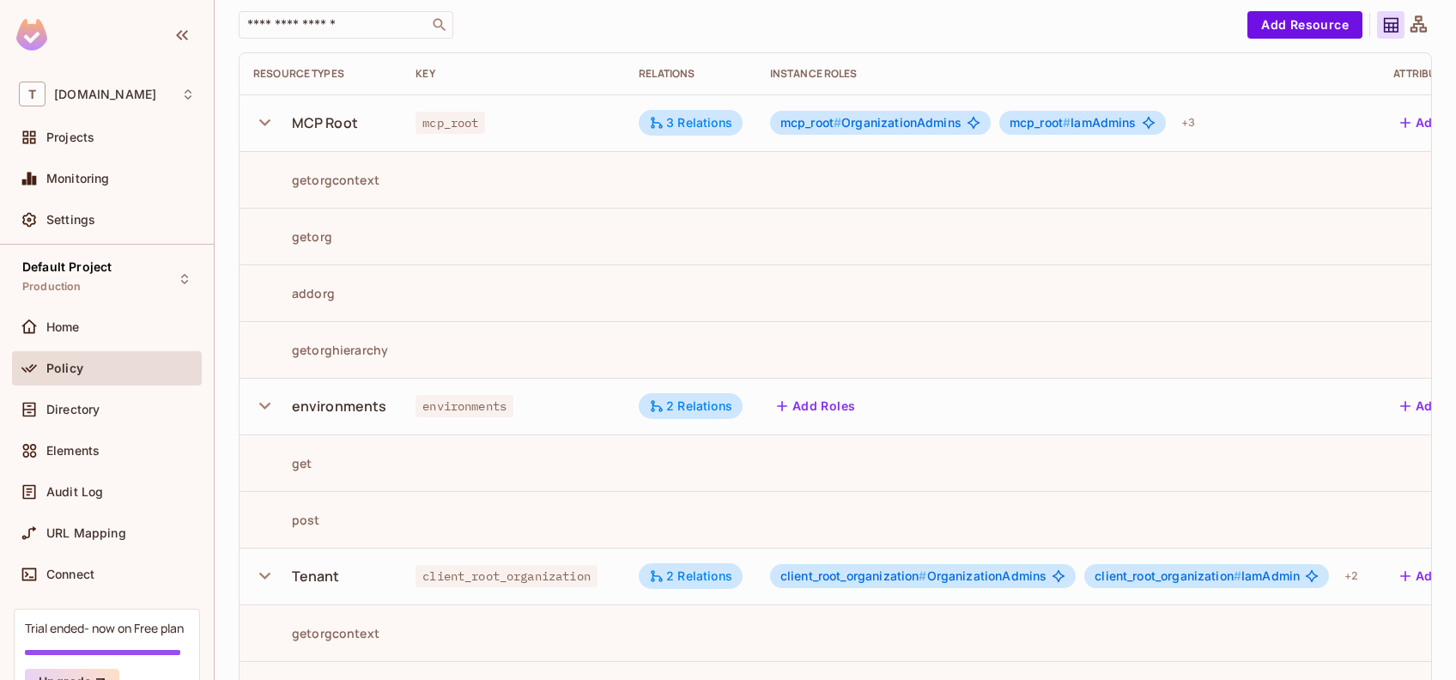
scroll to position [107, 0]
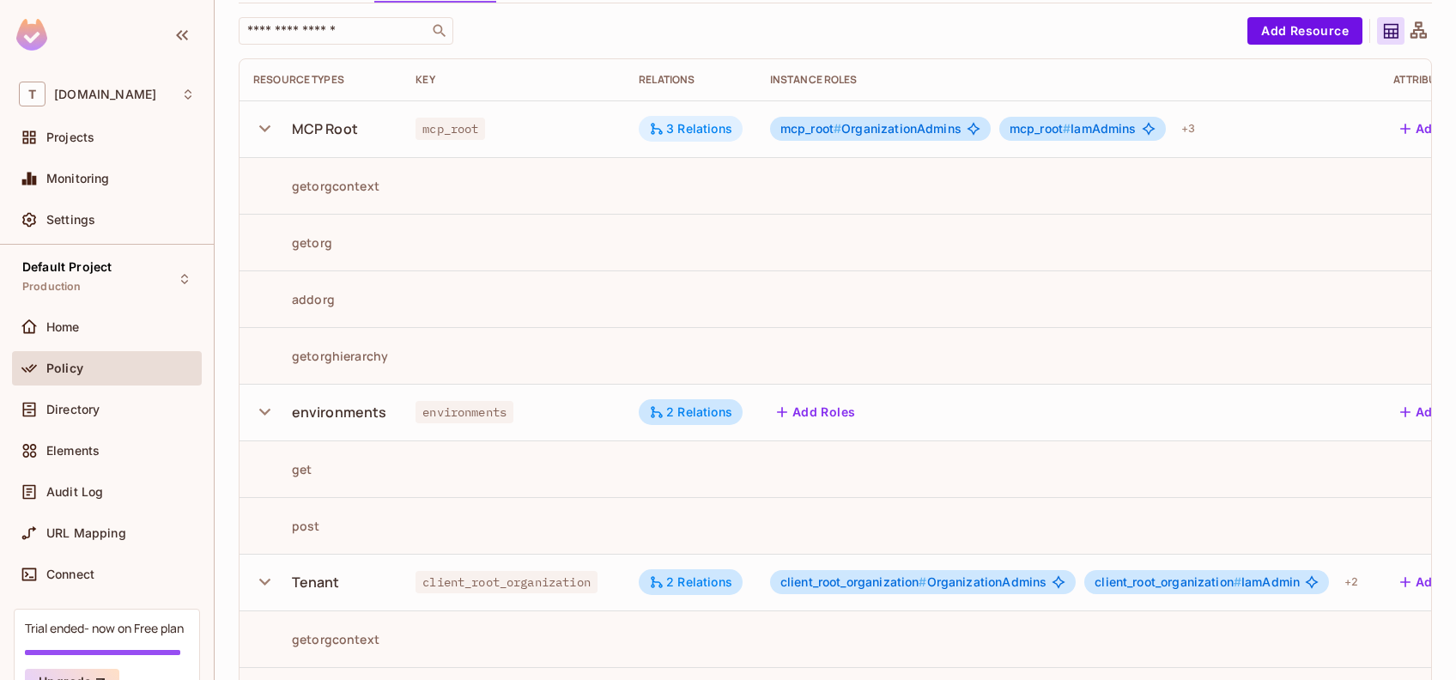
click at [719, 124] on div "3 Relations" at bounding box center [690, 128] width 83 height 15
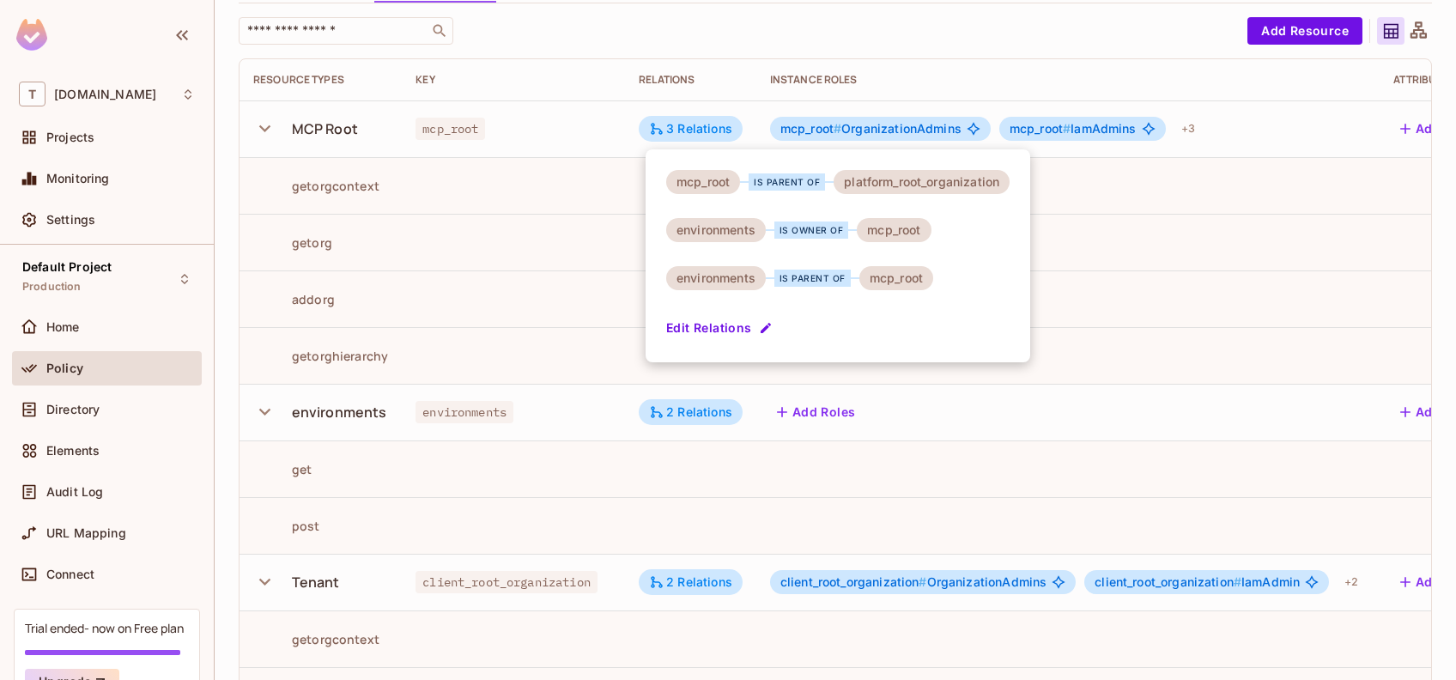
click at [721, 409] on div at bounding box center [728, 340] width 1456 height 680
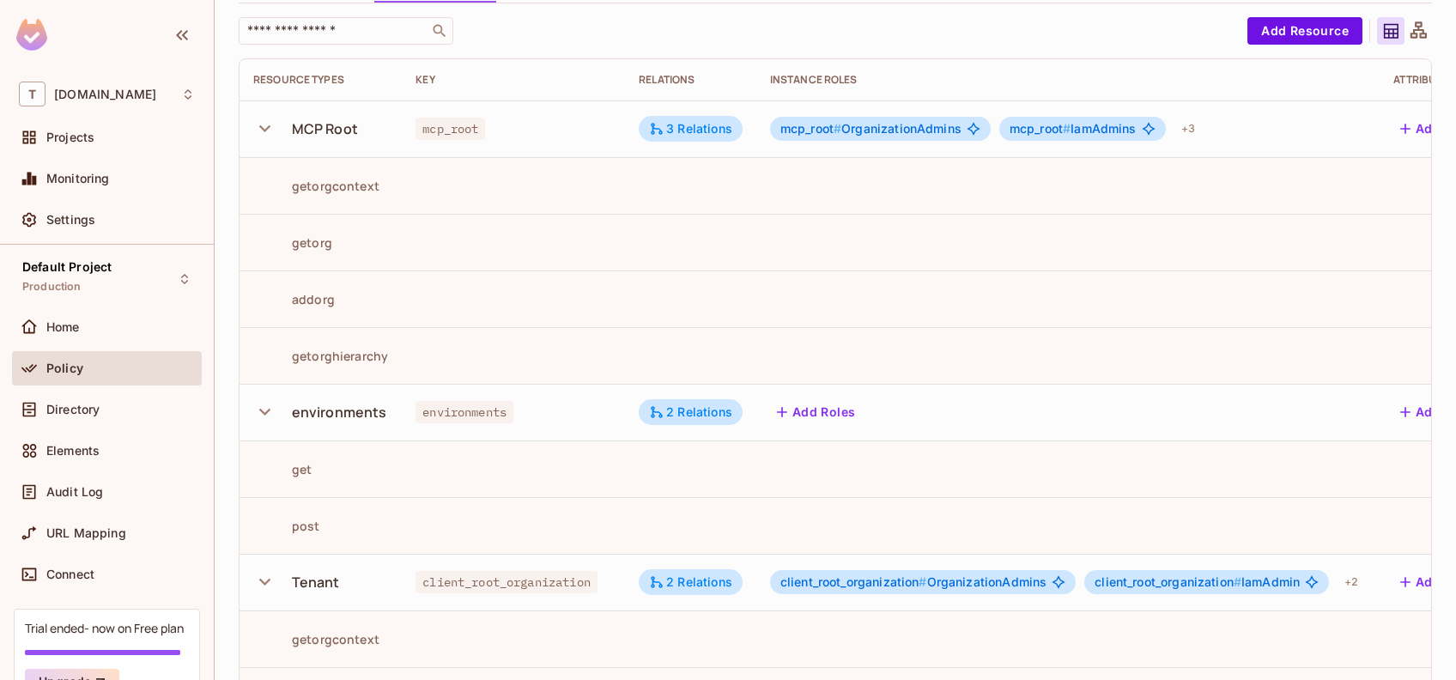
click at [721, 409] on div "2 Relations" at bounding box center [690, 411] width 83 height 15
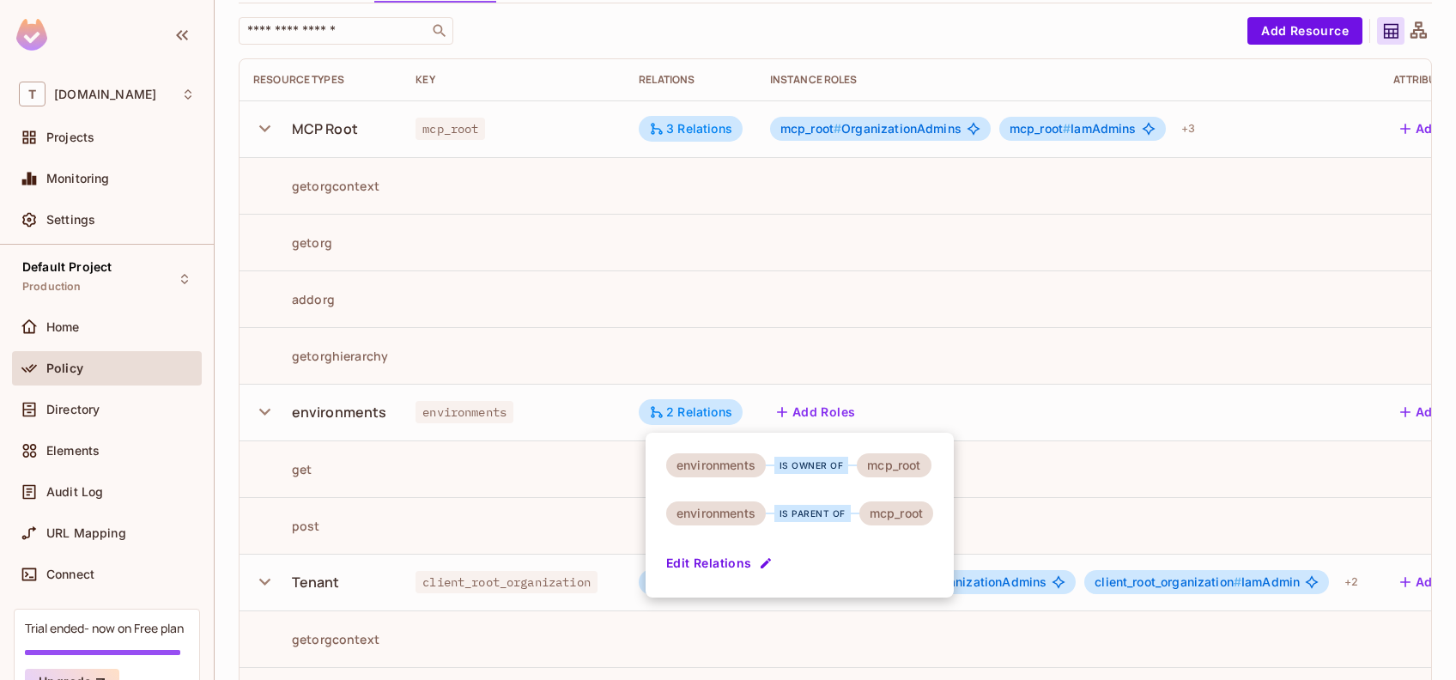
click at [1036, 184] on div at bounding box center [728, 340] width 1456 height 680
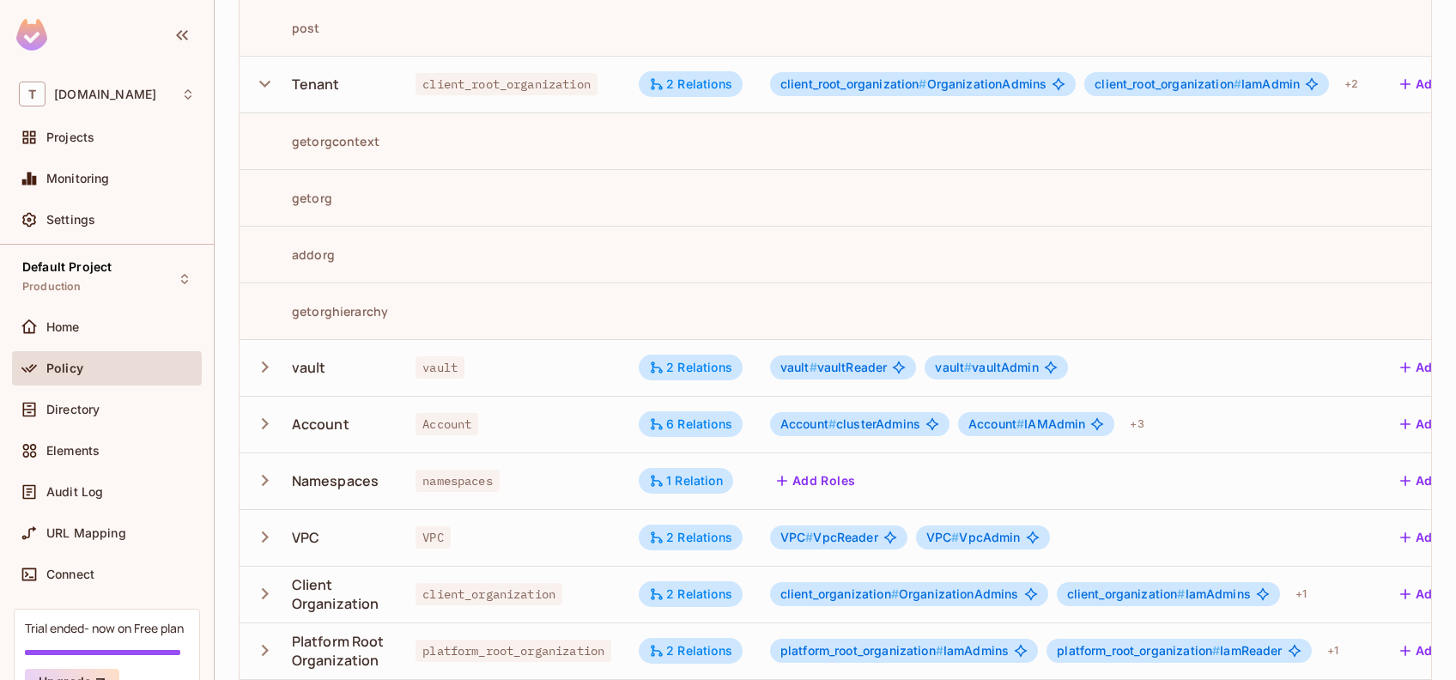
scroll to position [606, 0]
click at [714, 88] on div "2 Relations" at bounding box center [690, 83] width 83 height 15
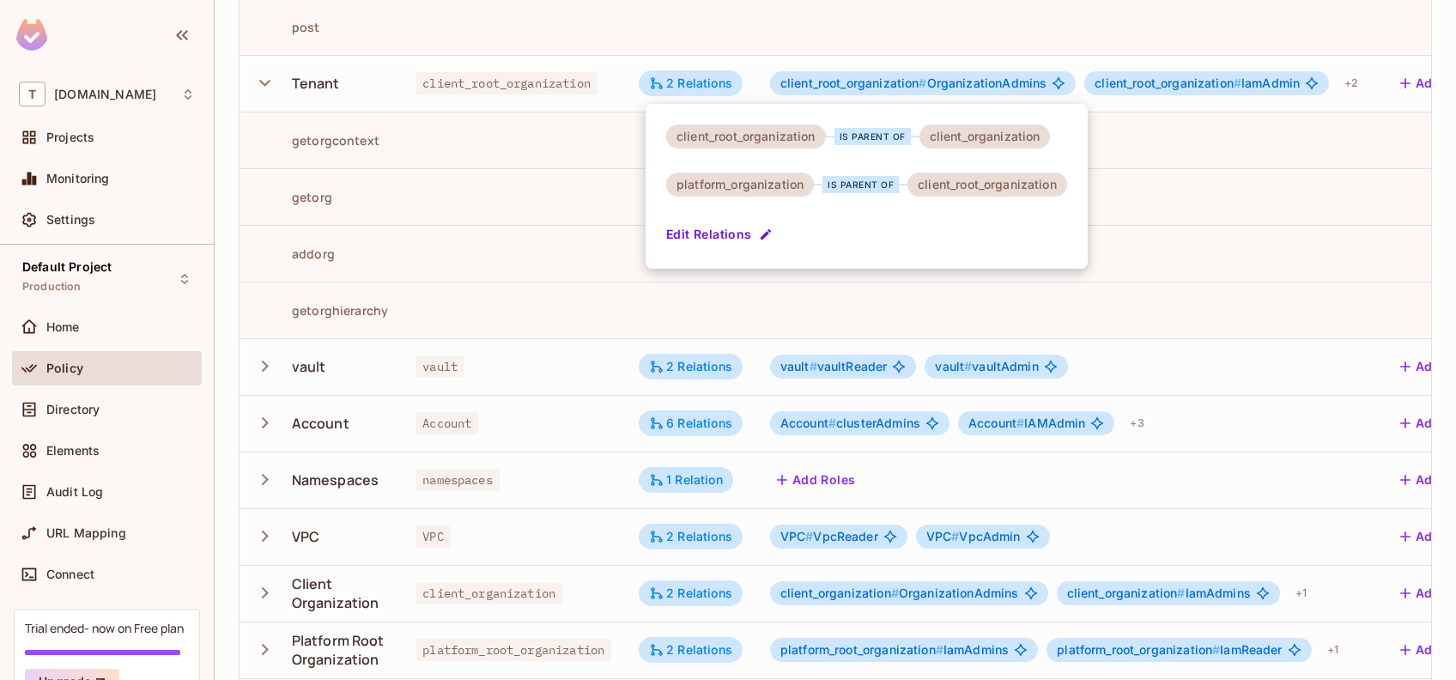
drag, startPoint x: 1448, startPoint y: 295, endPoint x: 1412, endPoint y: 160, distance: 139.5
click at [1412, 160] on div at bounding box center [728, 340] width 1456 height 680
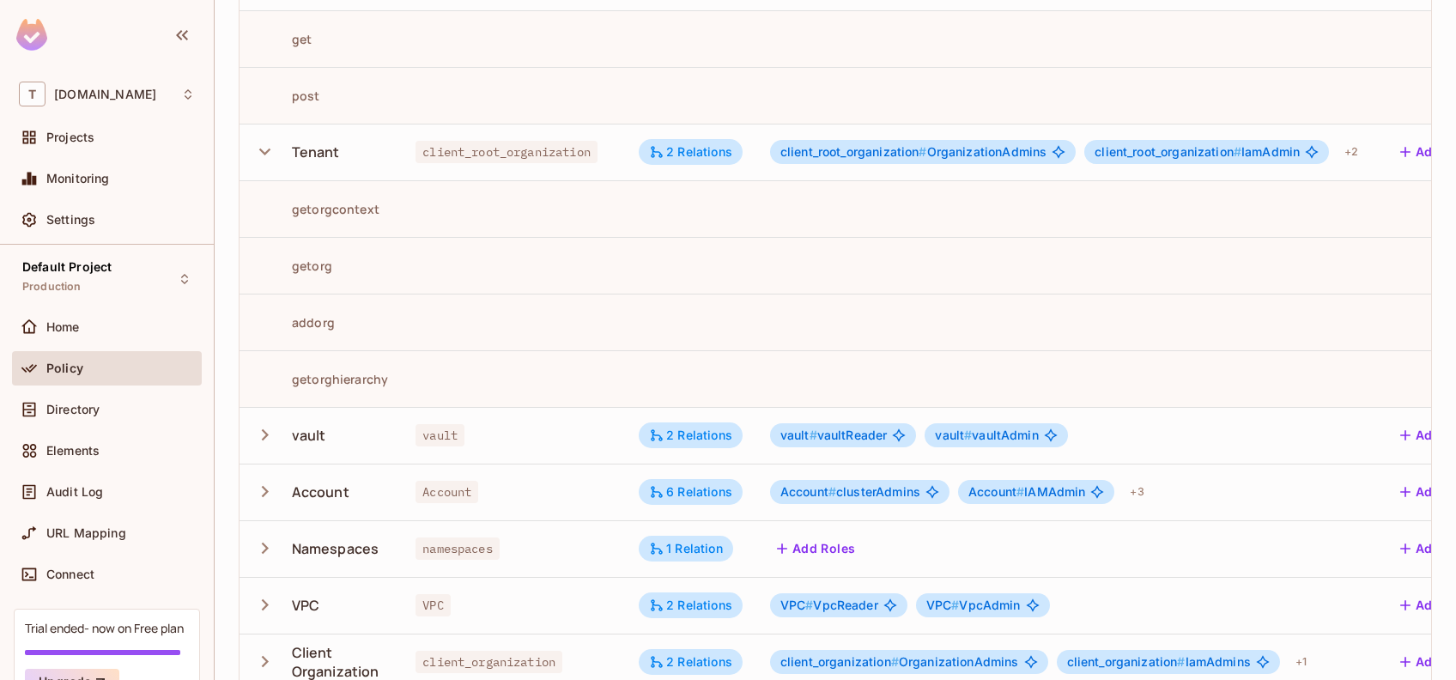
scroll to position [548, 0]
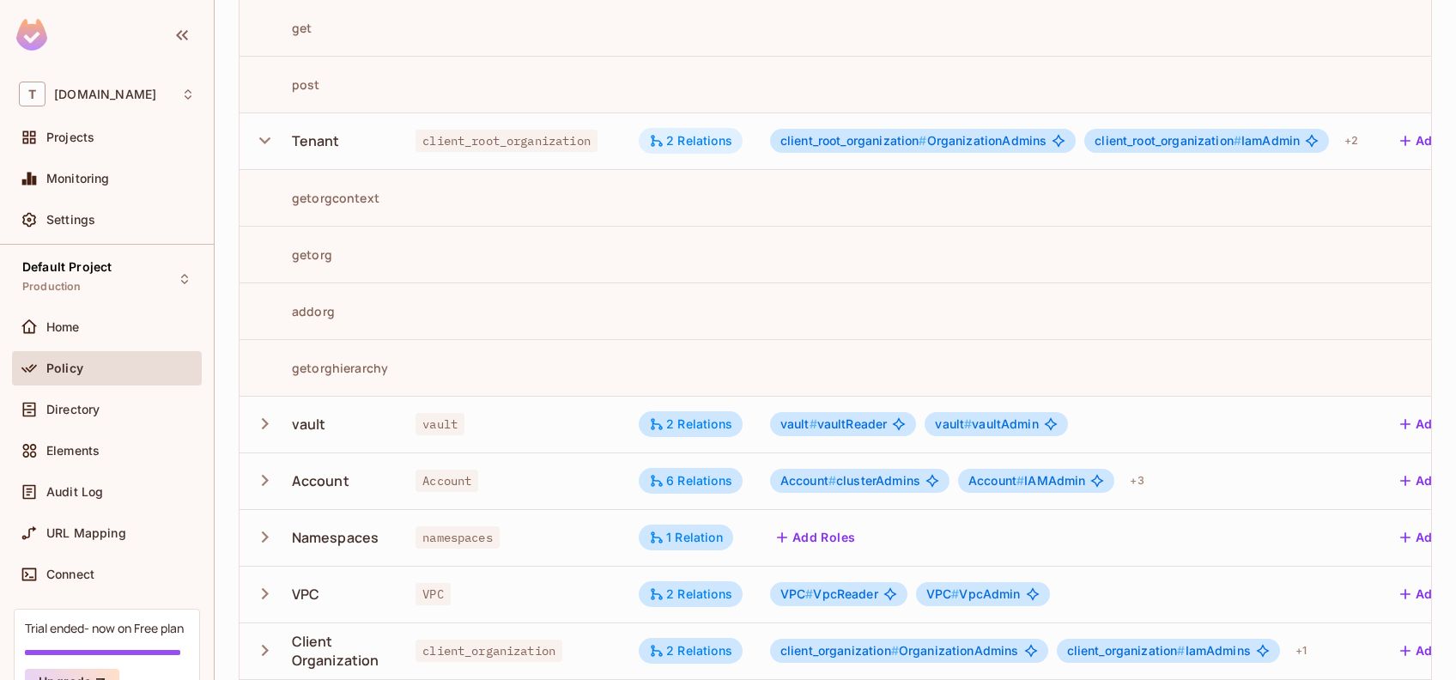
click at [705, 137] on div "2 Relations" at bounding box center [690, 140] width 83 height 15
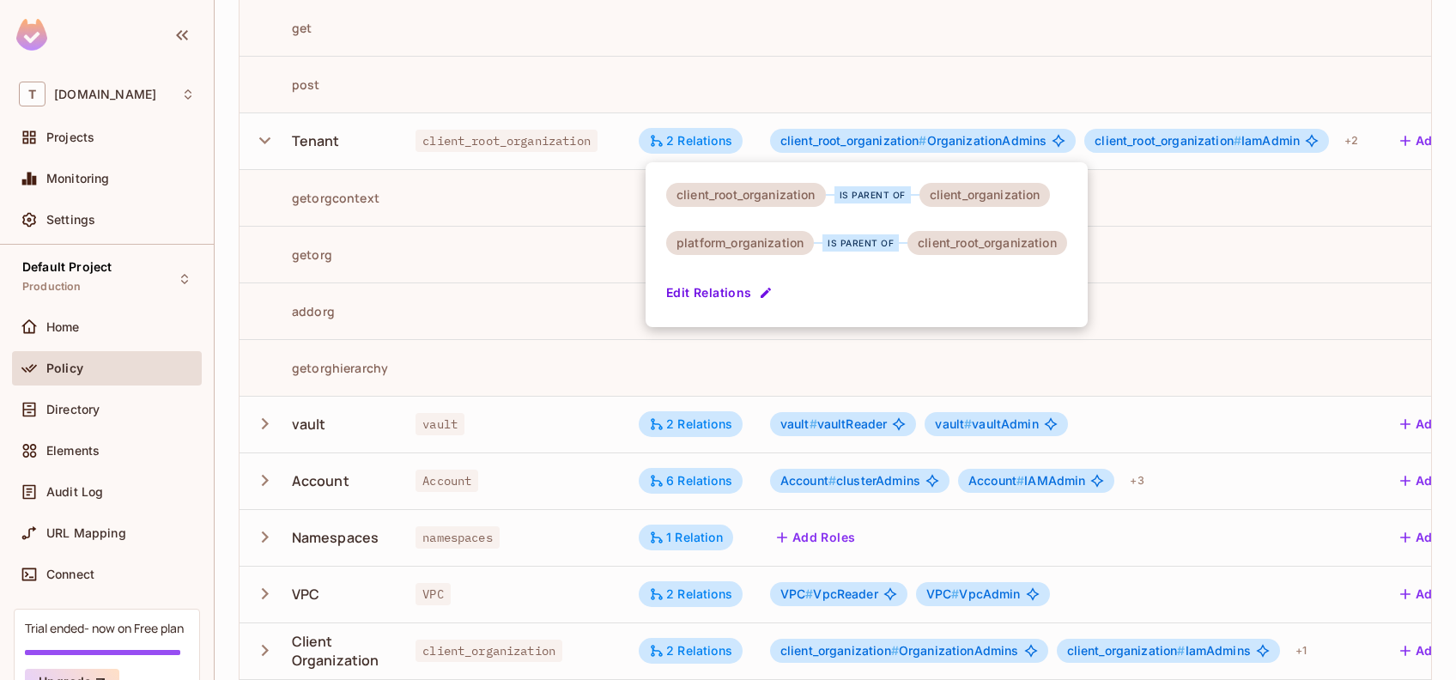
drag, startPoint x: 1450, startPoint y: 262, endPoint x: 1447, endPoint y: 296, distance: 34.4
click at [1447, 296] on div at bounding box center [728, 340] width 1456 height 680
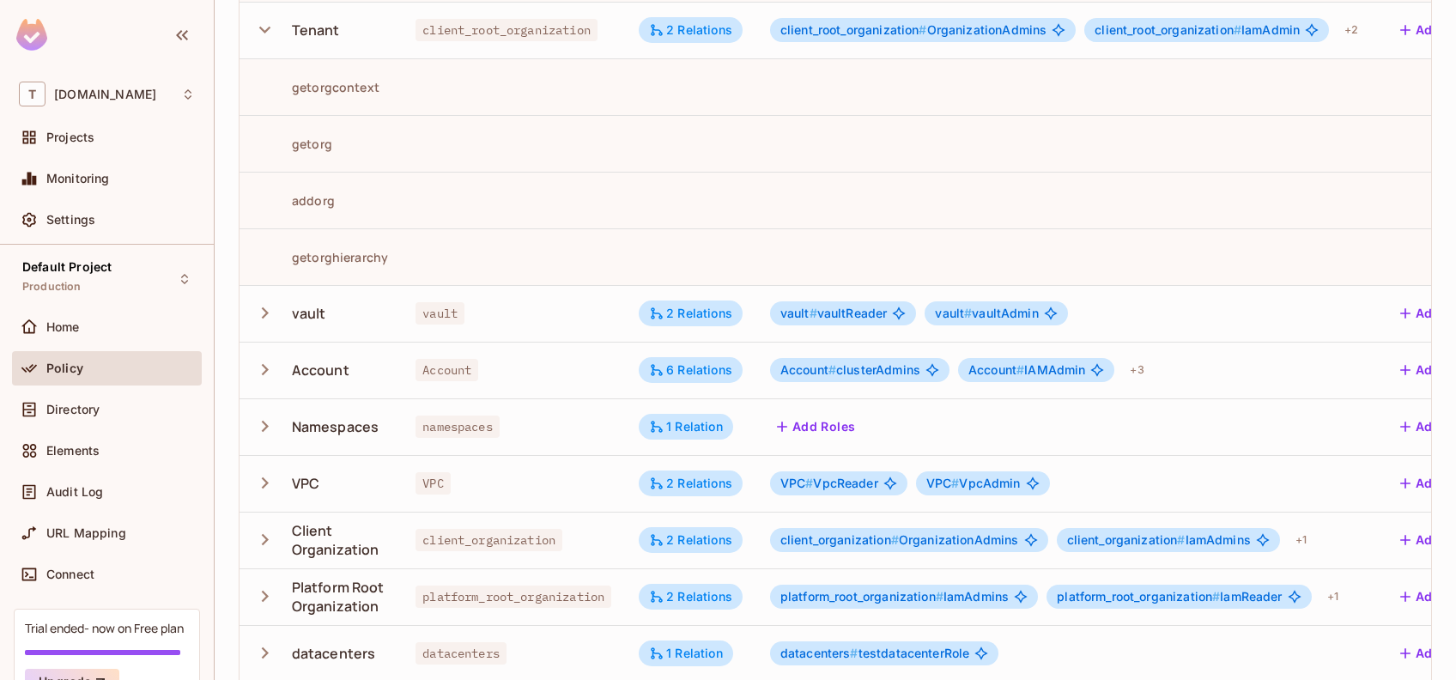
scroll to position [649, 0]
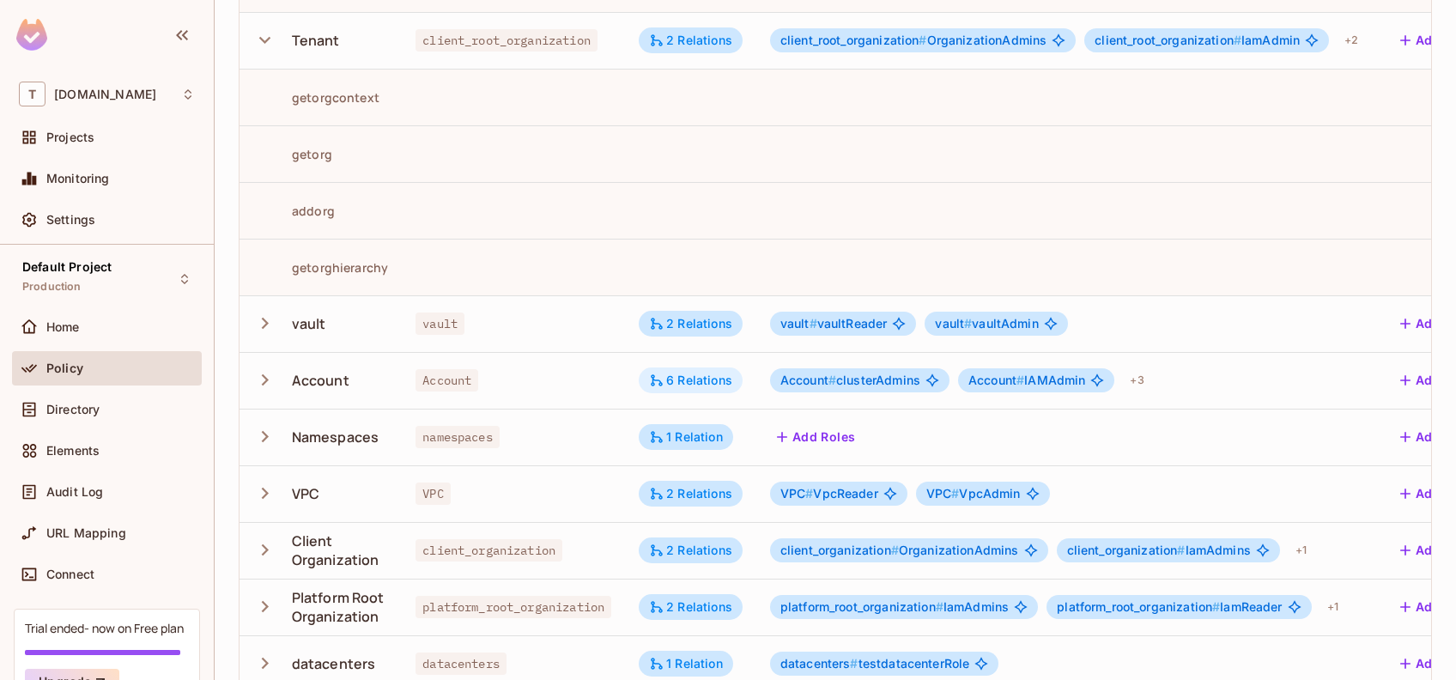
click at [719, 378] on div "6 Relations" at bounding box center [690, 379] width 83 height 15
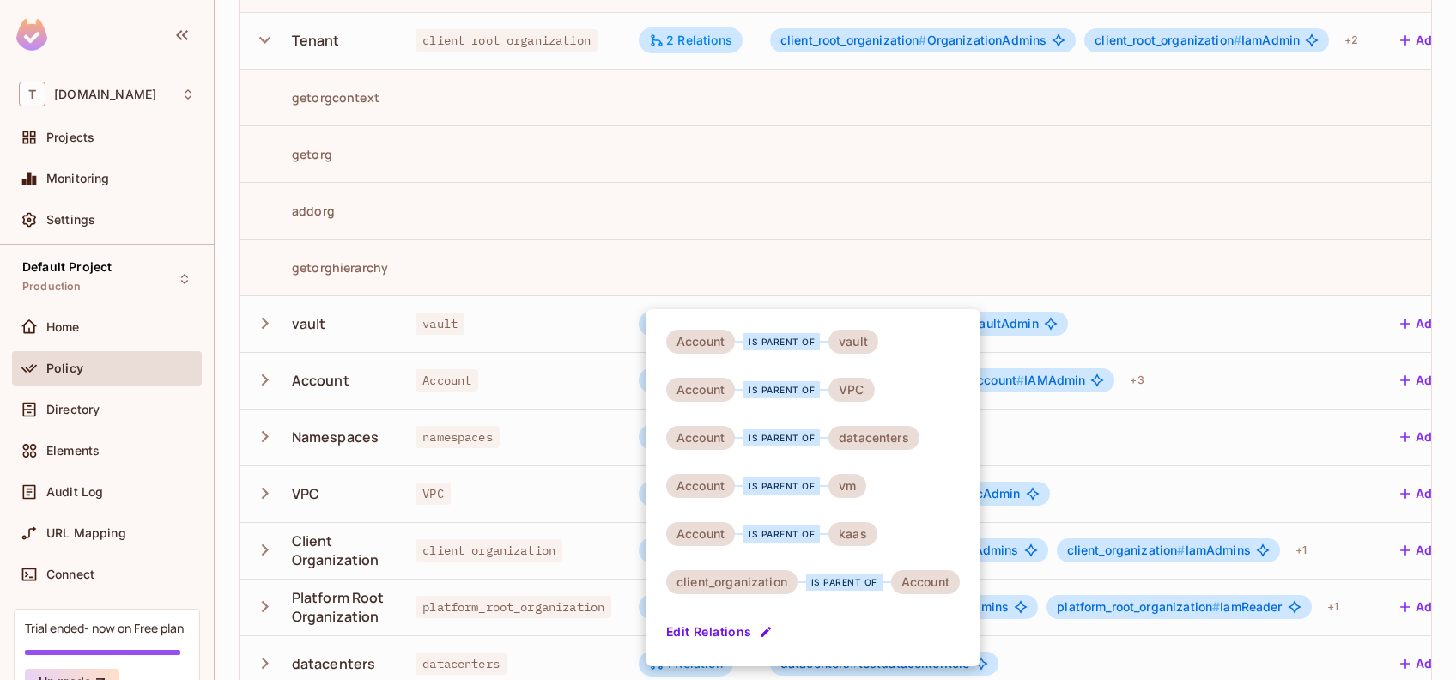
click at [267, 327] on div at bounding box center [728, 340] width 1456 height 680
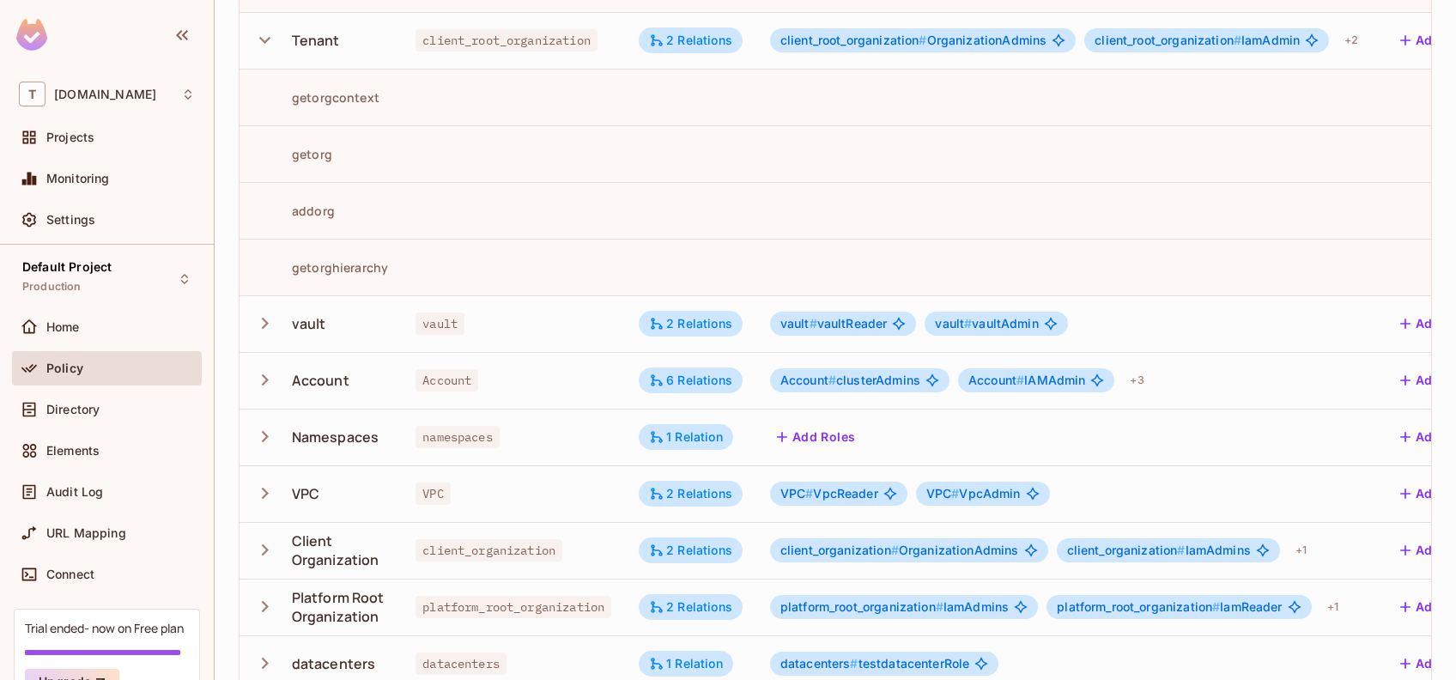
click at [267, 327] on icon "button" at bounding box center [264, 323] width 23 height 23
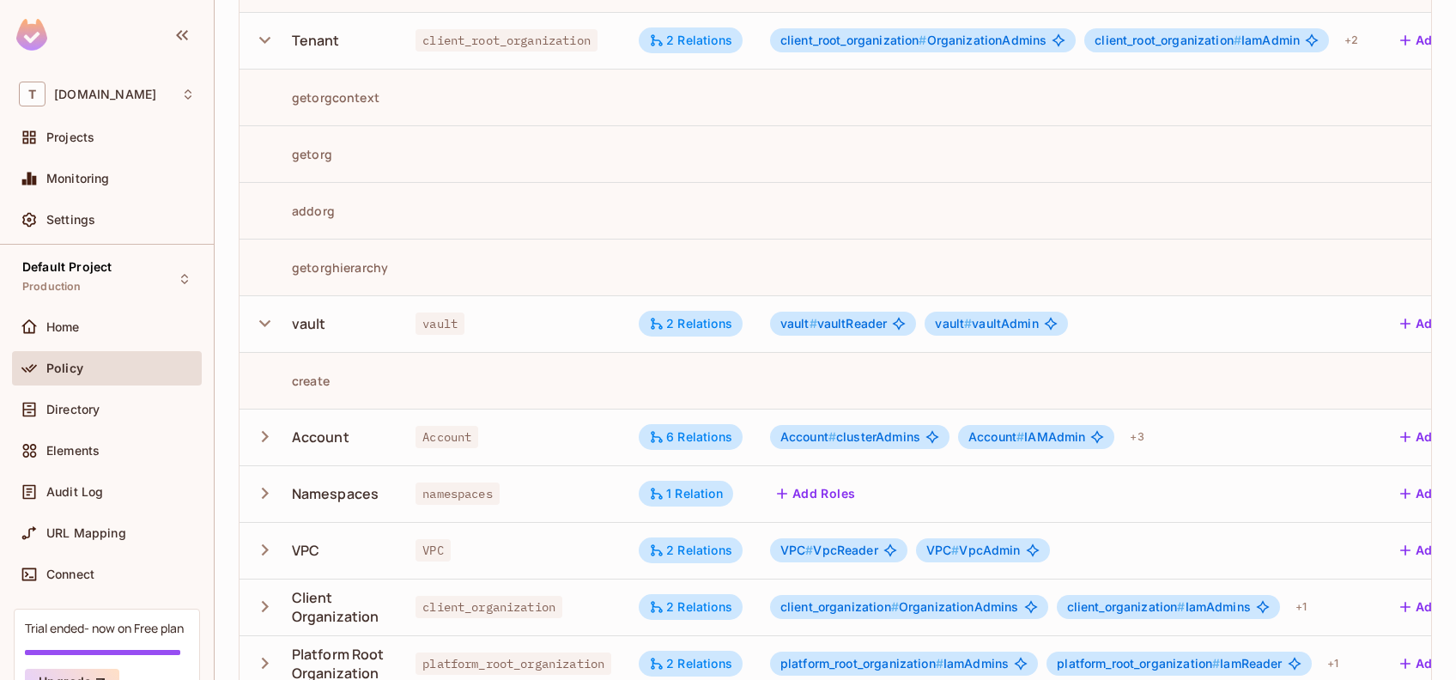
click at [267, 433] on icon "button" at bounding box center [264, 436] width 23 height 23
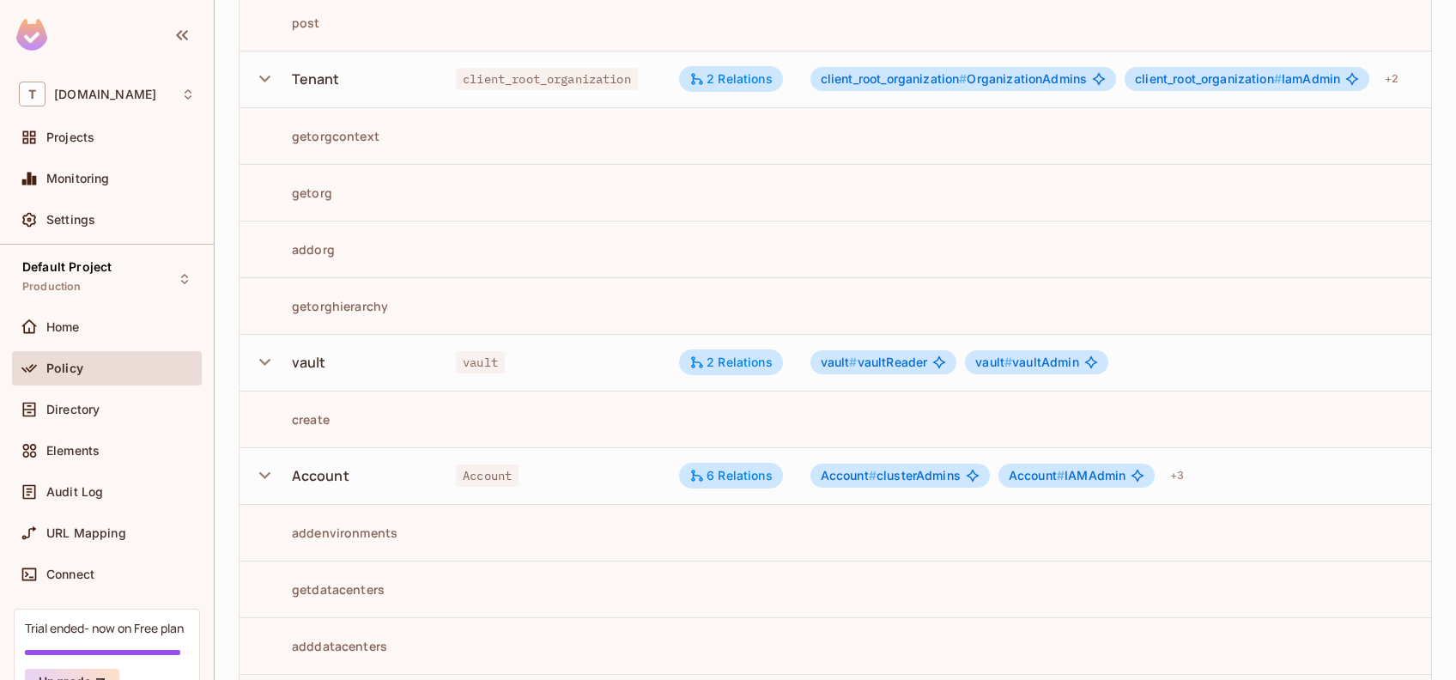
scroll to position [609, 0]
click at [264, 484] on icon "button" at bounding box center [264, 475] width 23 height 23
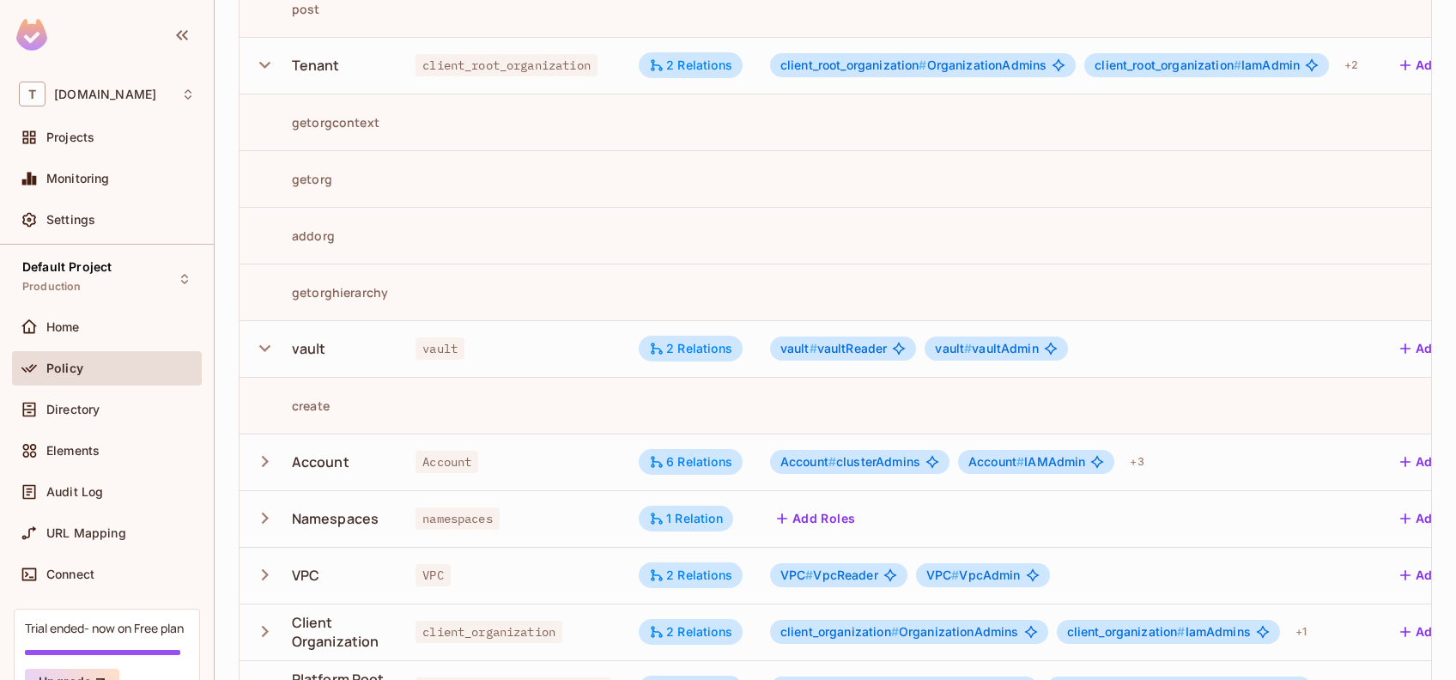
scroll to position [625, 0]
copy div "Account"
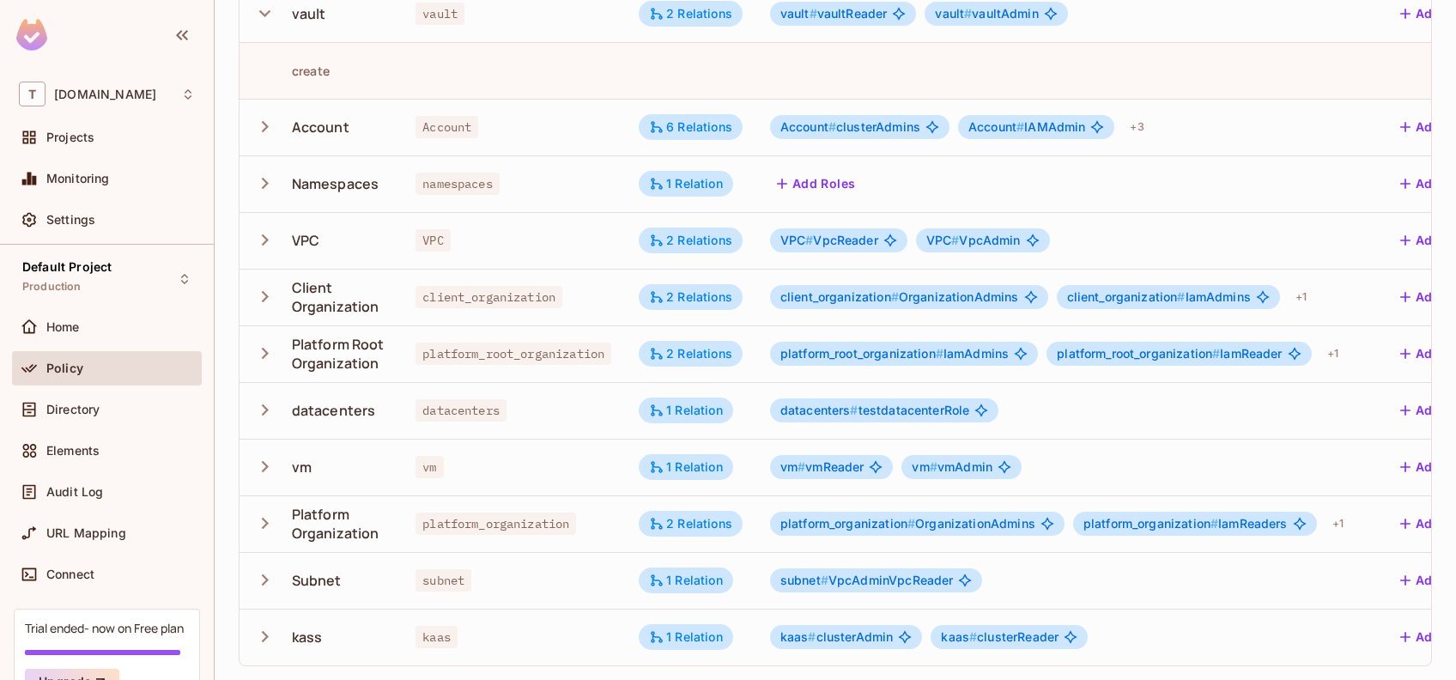
scroll to position [975, 0]
click at [268, 286] on icon "button" at bounding box center [264, 296] width 23 height 23
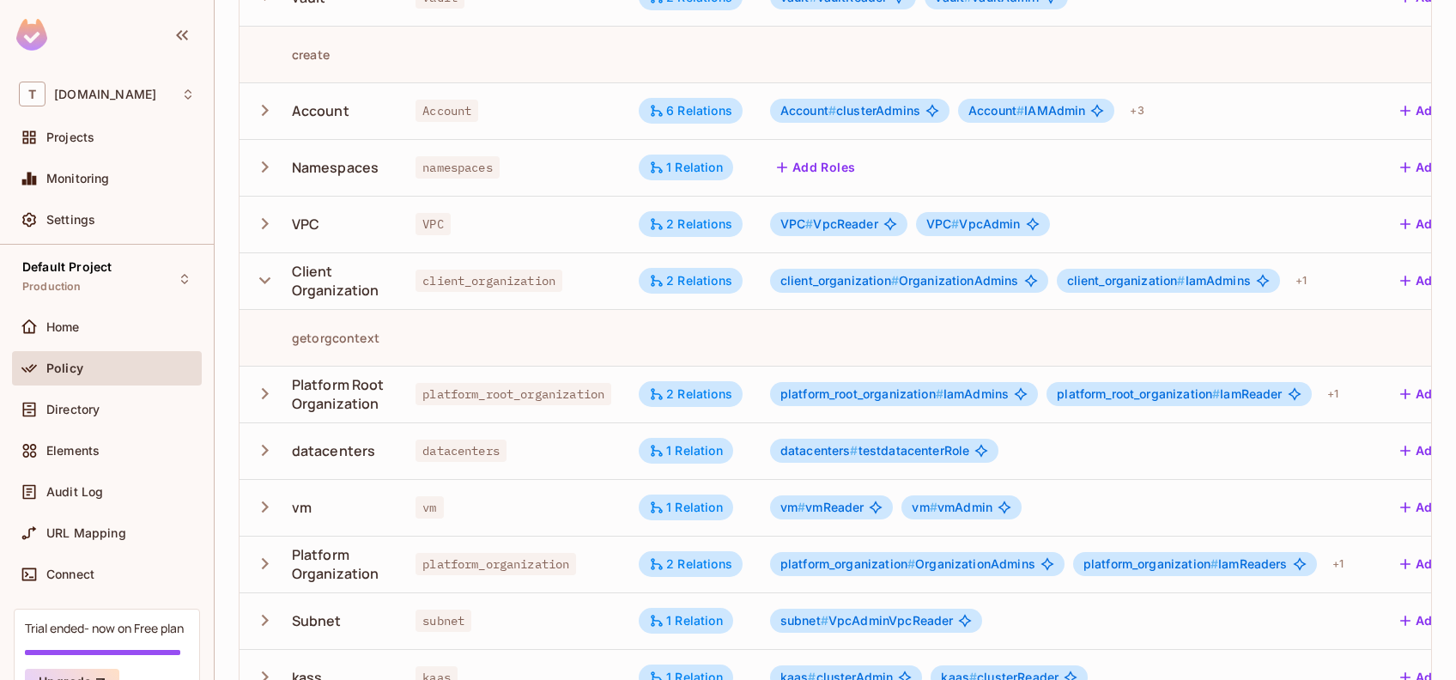
click at [254, 393] on icon "button" at bounding box center [264, 393] width 23 height 23
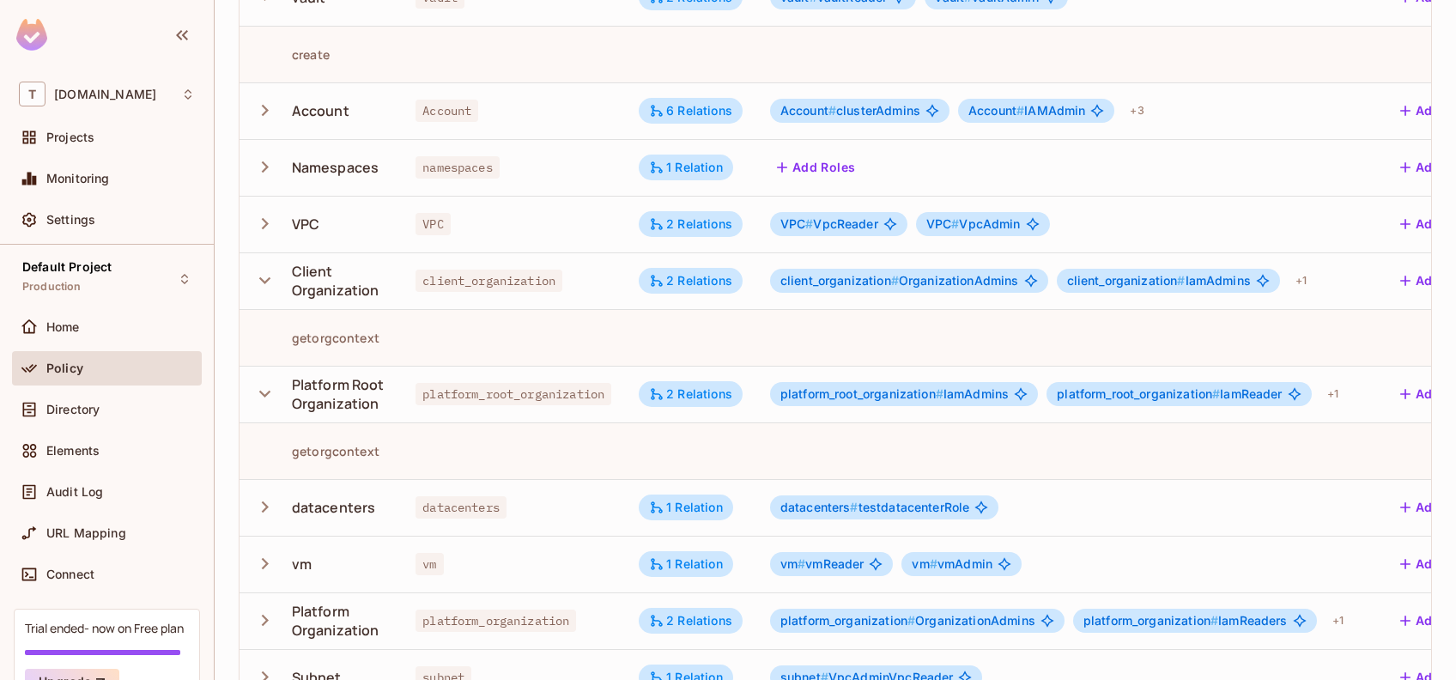
click at [269, 223] on icon "button" at bounding box center [264, 223] width 23 height 23
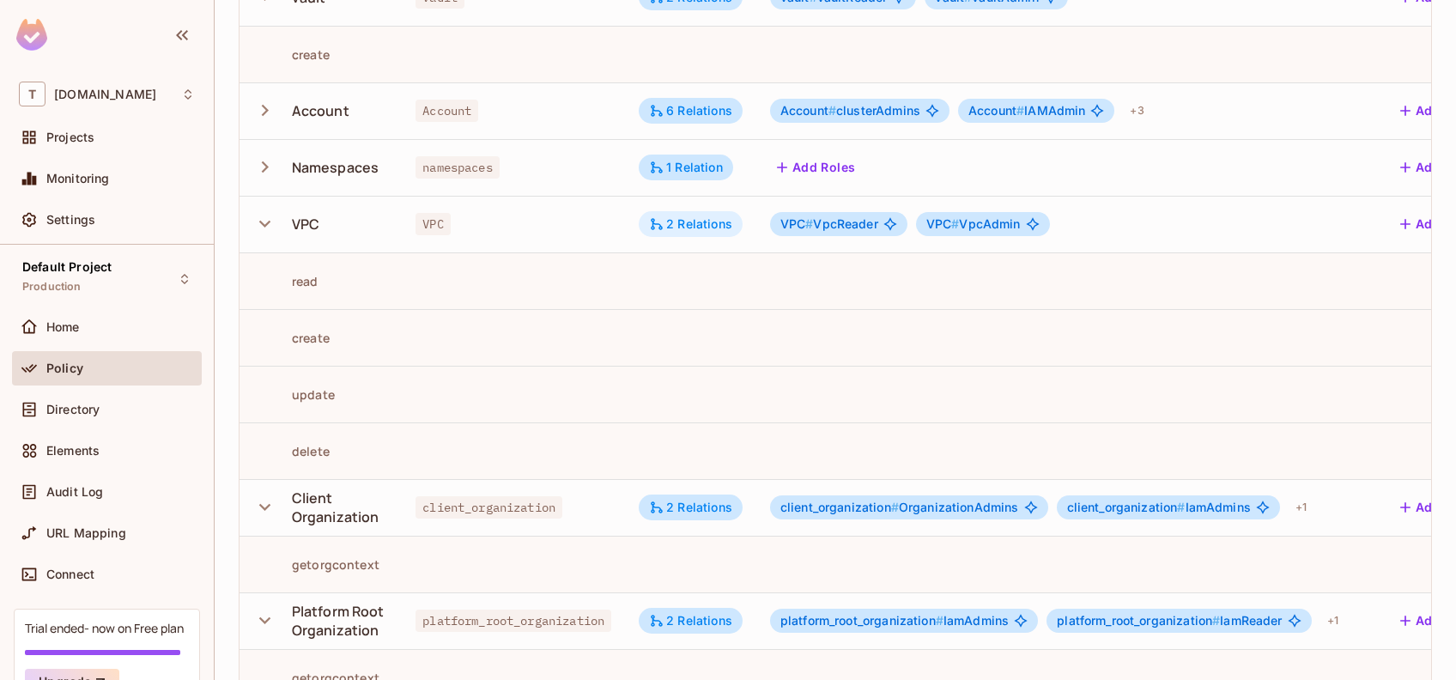
click at [705, 219] on div "2 Relations" at bounding box center [690, 223] width 83 height 15
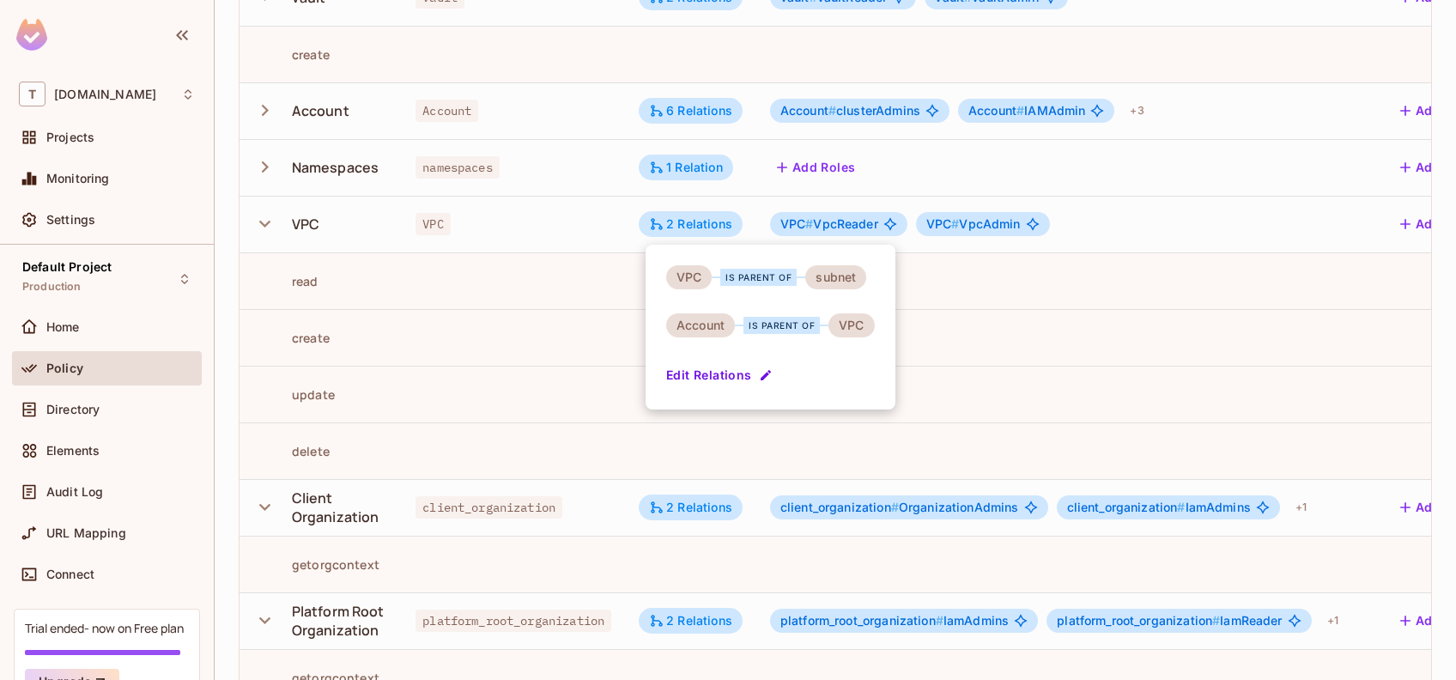
click at [671, 513] on div at bounding box center [728, 340] width 1456 height 680
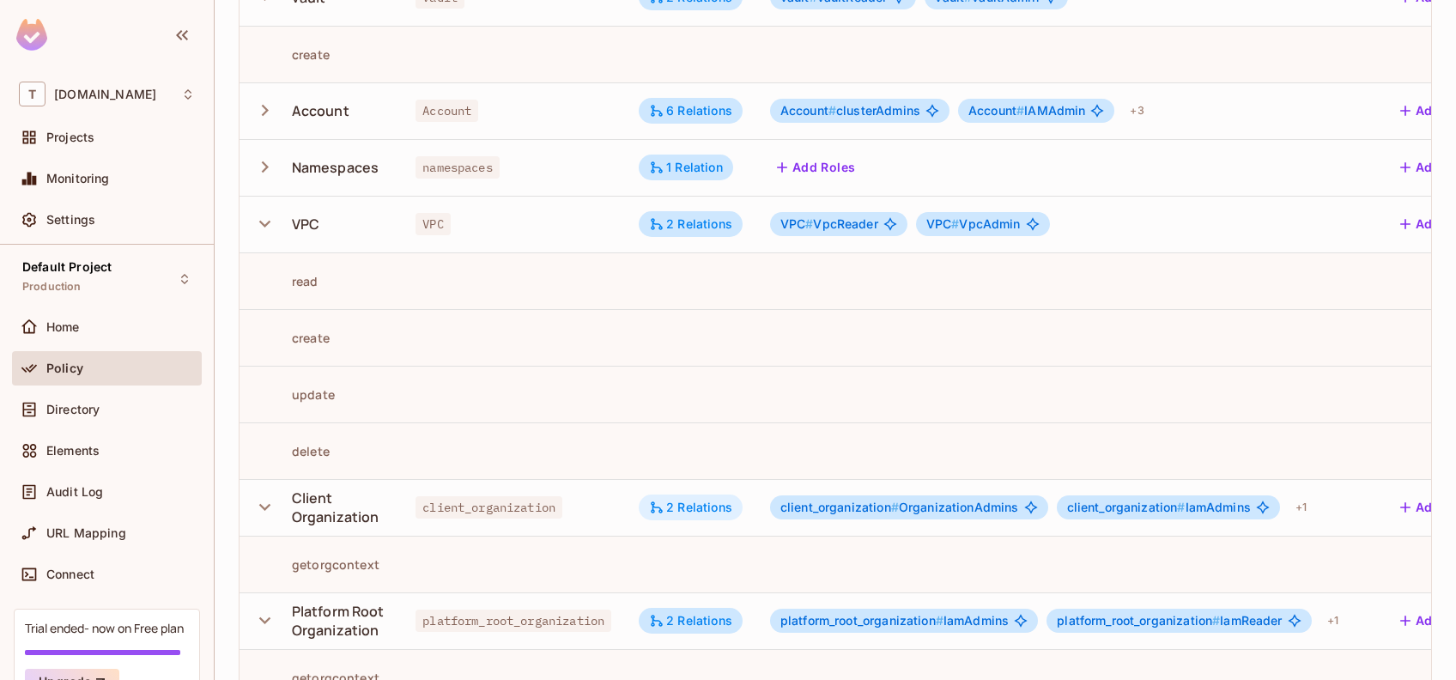
click at [705, 494] on div "2 Relations" at bounding box center [691, 507] width 104 height 26
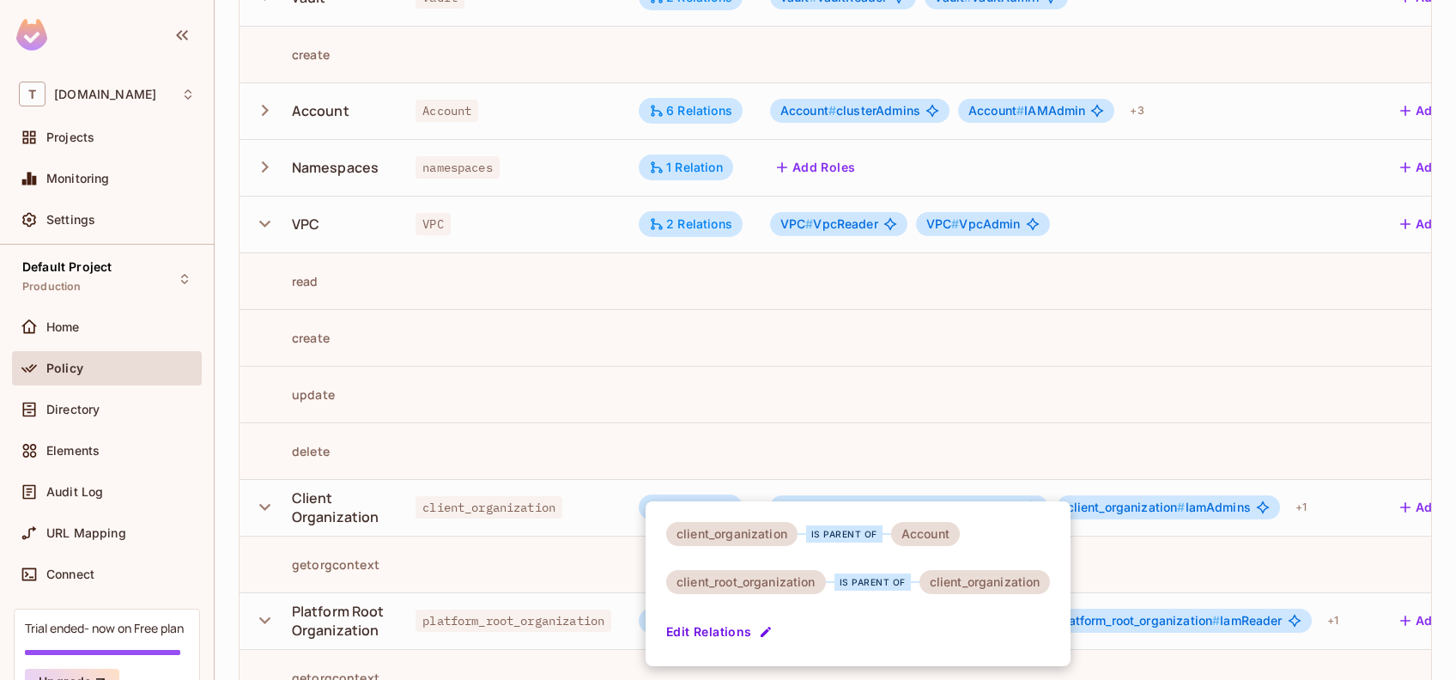
click at [827, 336] on div at bounding box center [728, 340] width 1456 height 680
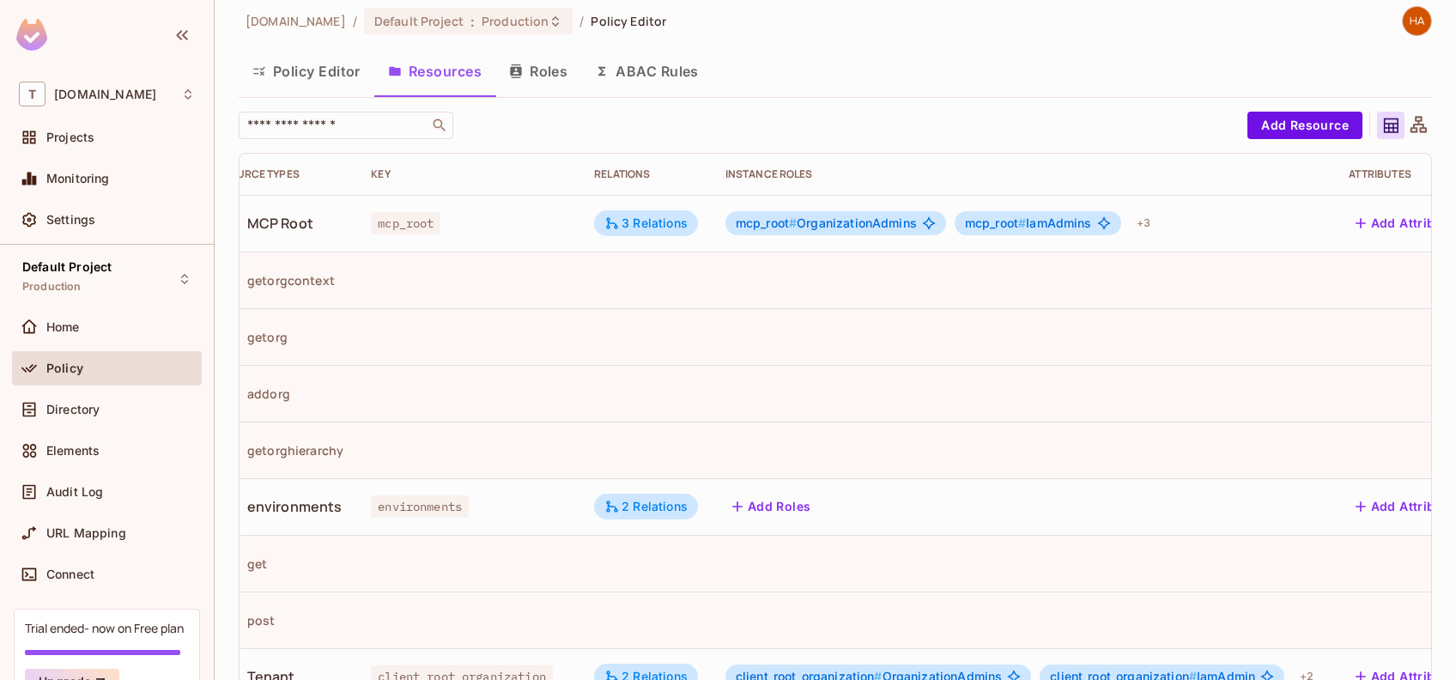
scroll to position [0, 0]
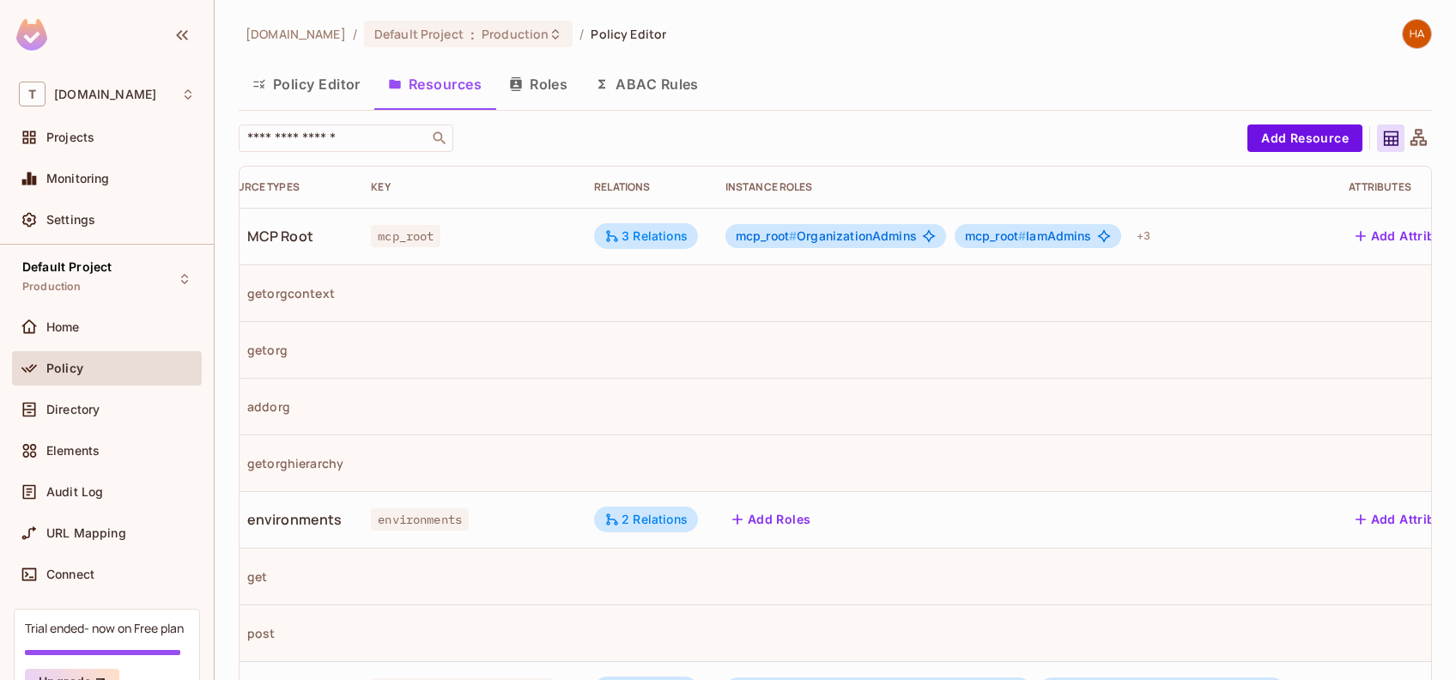
click at [542, 94] on button "Roles" at bounding box center [538, 84] width 86 height 43
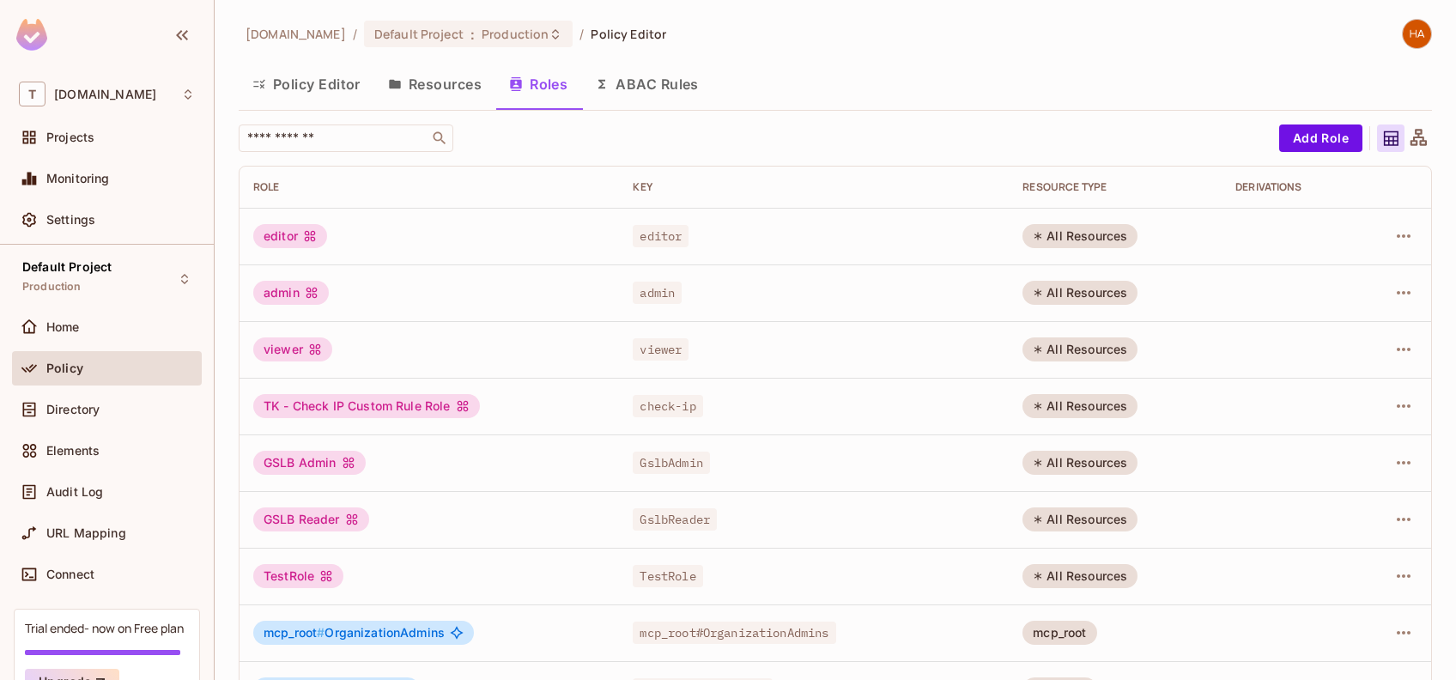
click at [1407, 138] on icon at bounding box center [1417, 138] width 21 height 21
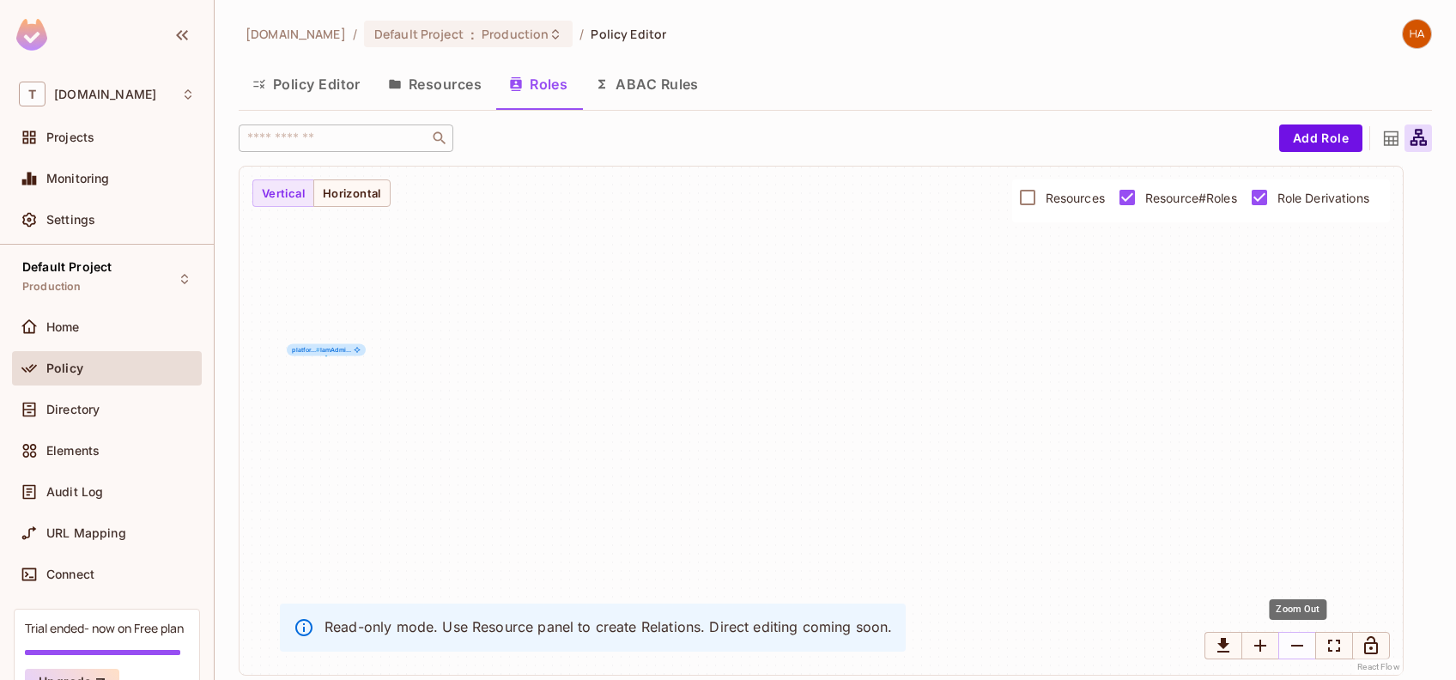
click at [1307, 640] on button "Zoom Out" at bounding box center [1297, 645] width 38 height 27
click at [142, 285] on div "Default Project Production" at bounding box center [107, 278] width 190 height 47
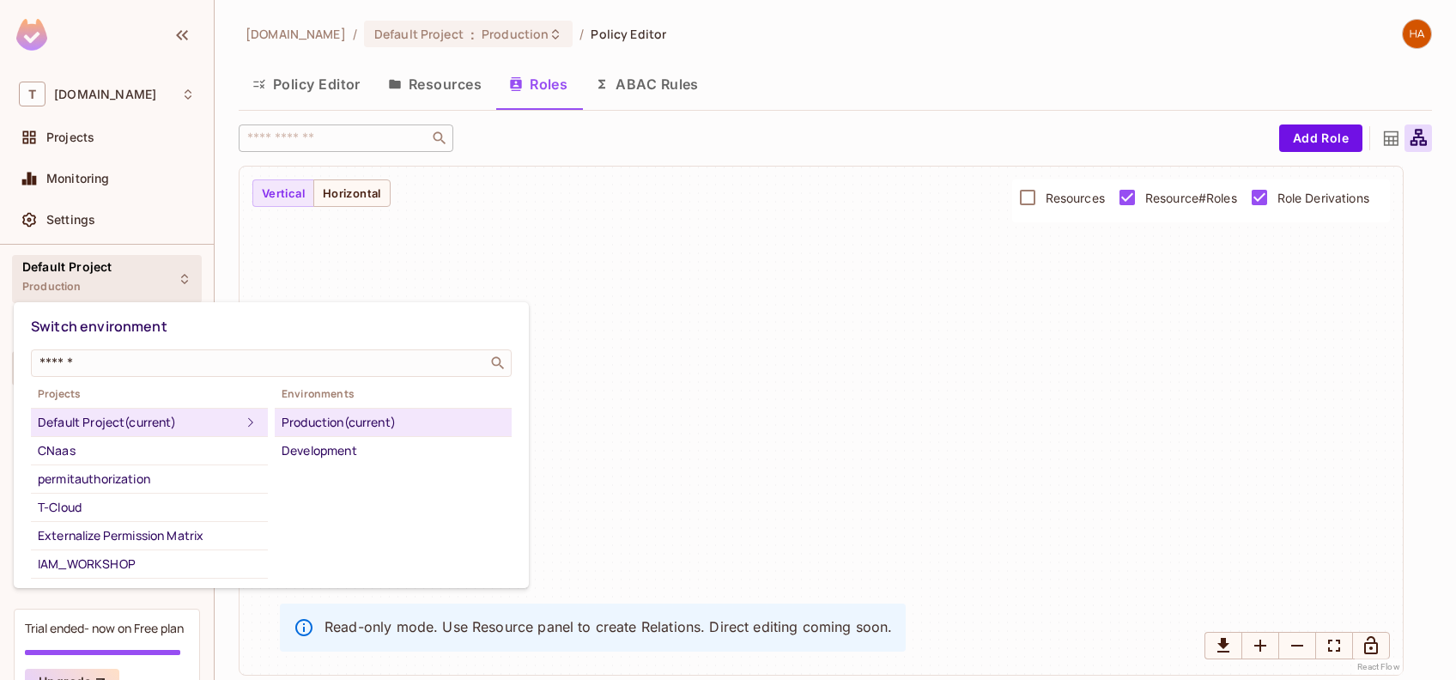
click at [299, 244] on div at bounding box center [728, 340] width 1456 height 680
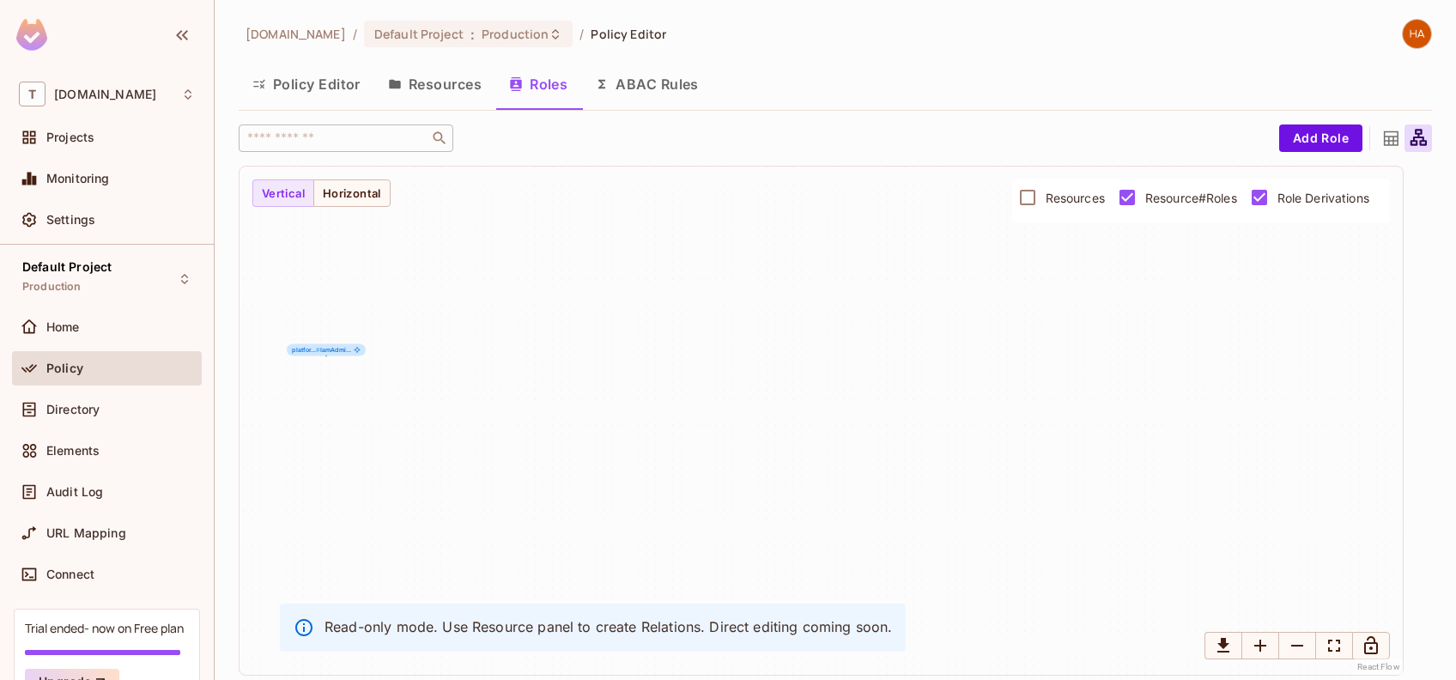
click at [427, 88] on button "Resources" at bounding box center [434, 84] width 121 height 43
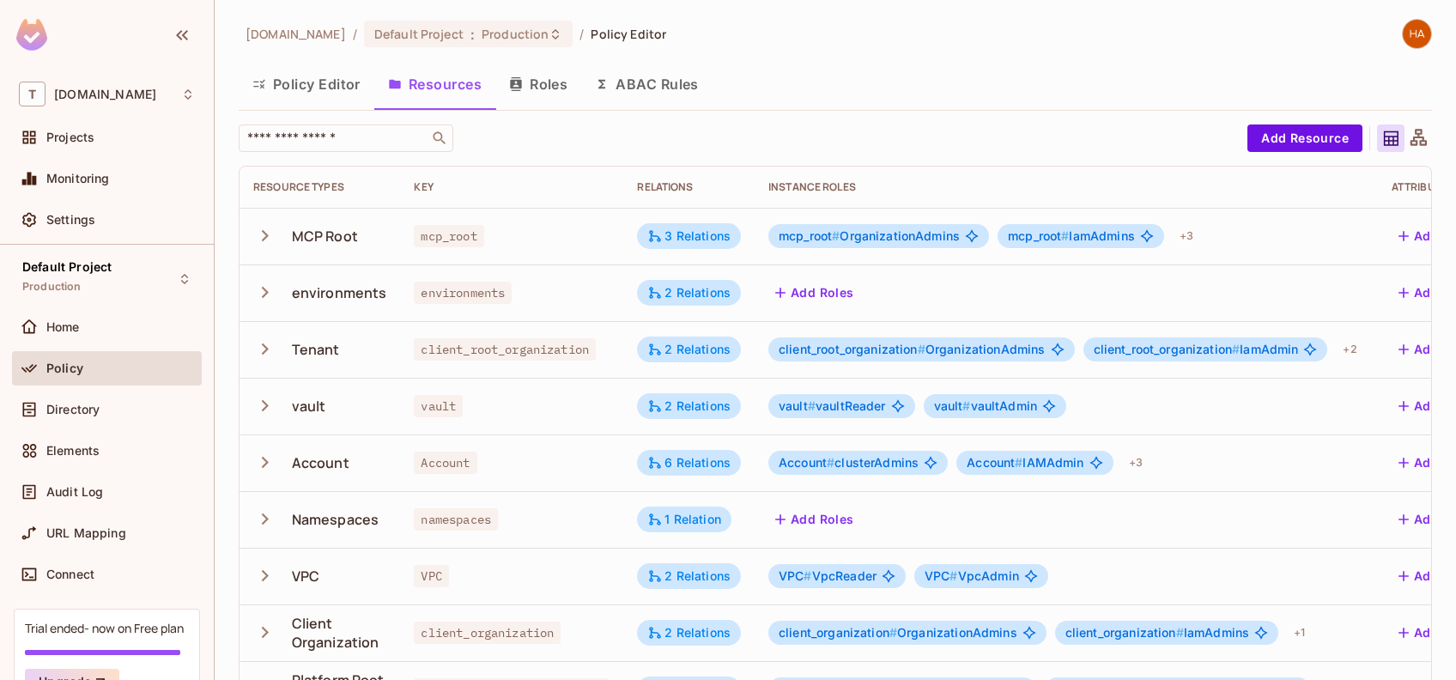
click at [333, 72] on button "Policy Editor" at bounding box center [307, 84] width 136 height 43
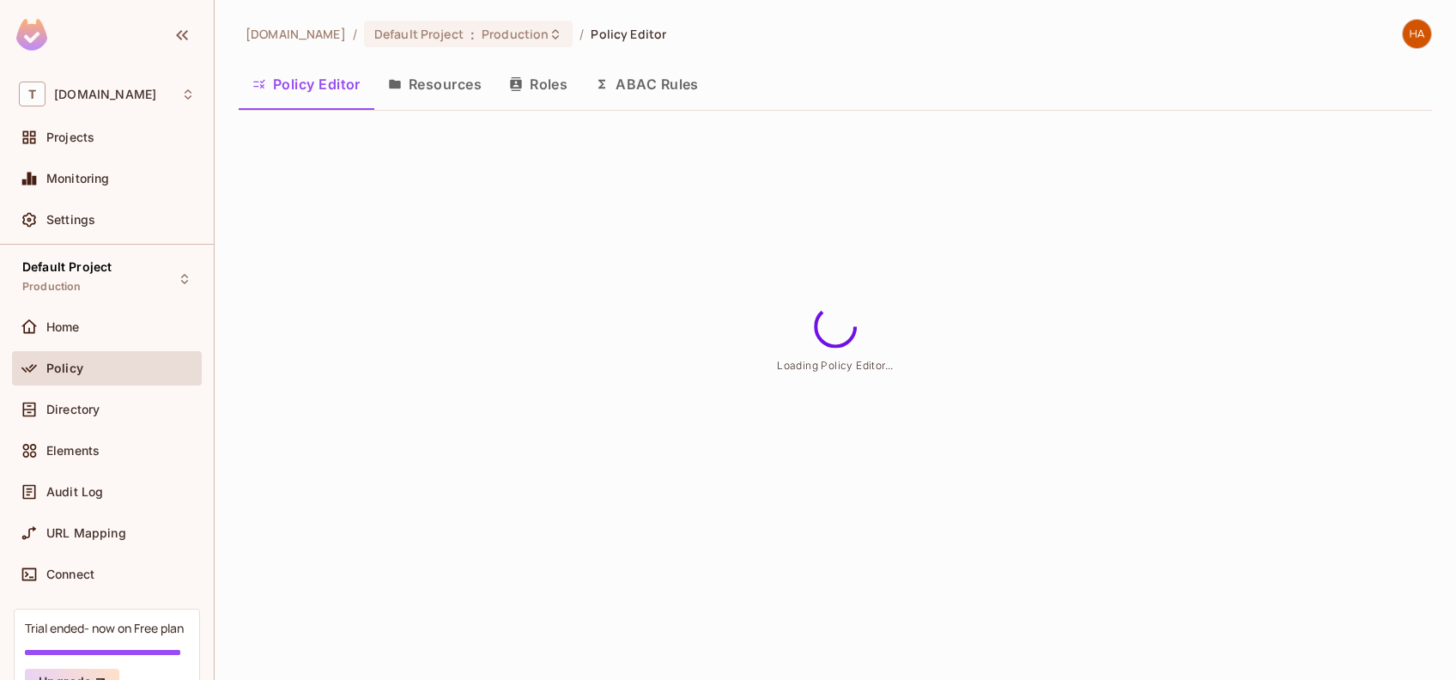
click at [461, 92] on button "Resources" at bounding box center [434, 84] width 121 height 43
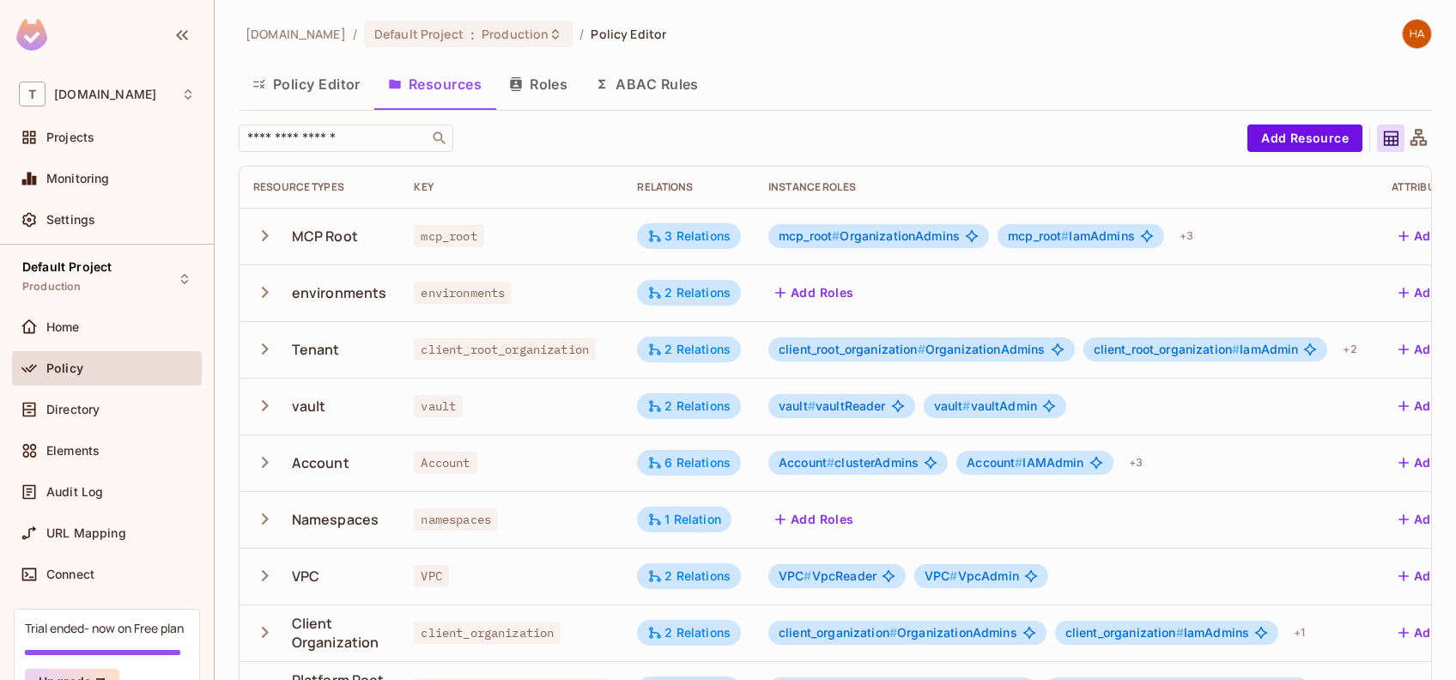
click at [1407, 146] on icon at bounding box center [1417, 138] width 21 height 21
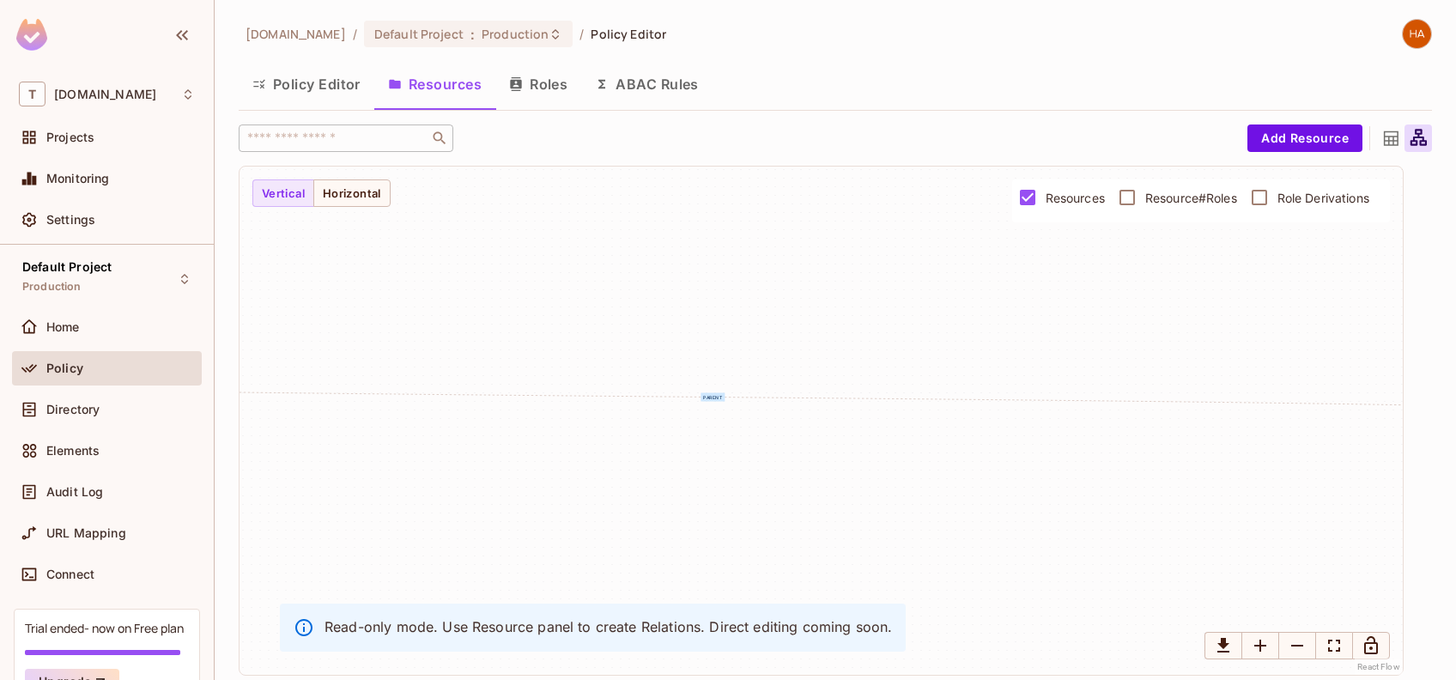
click at [1396, 81] on div "Policy Editor Resources Roles ABAC Rules" at bounding box center [835, 84] width 1193 height 43
click at [1295, 645] on icon "Zoom Out" at bounding box center [1297, 646] width 12 height 2
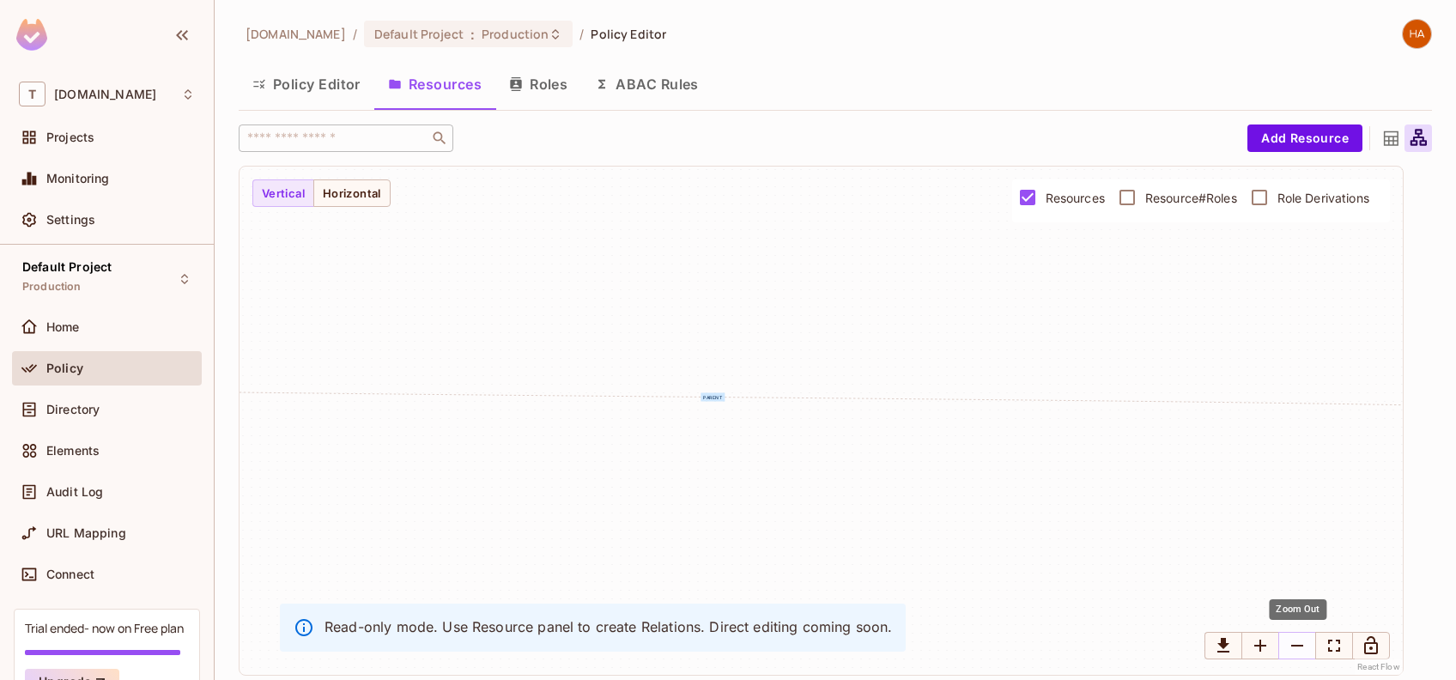
click at [1295, 645] on icon "Zoom Out" at bounding box center [1297, 646] width 12 height 2
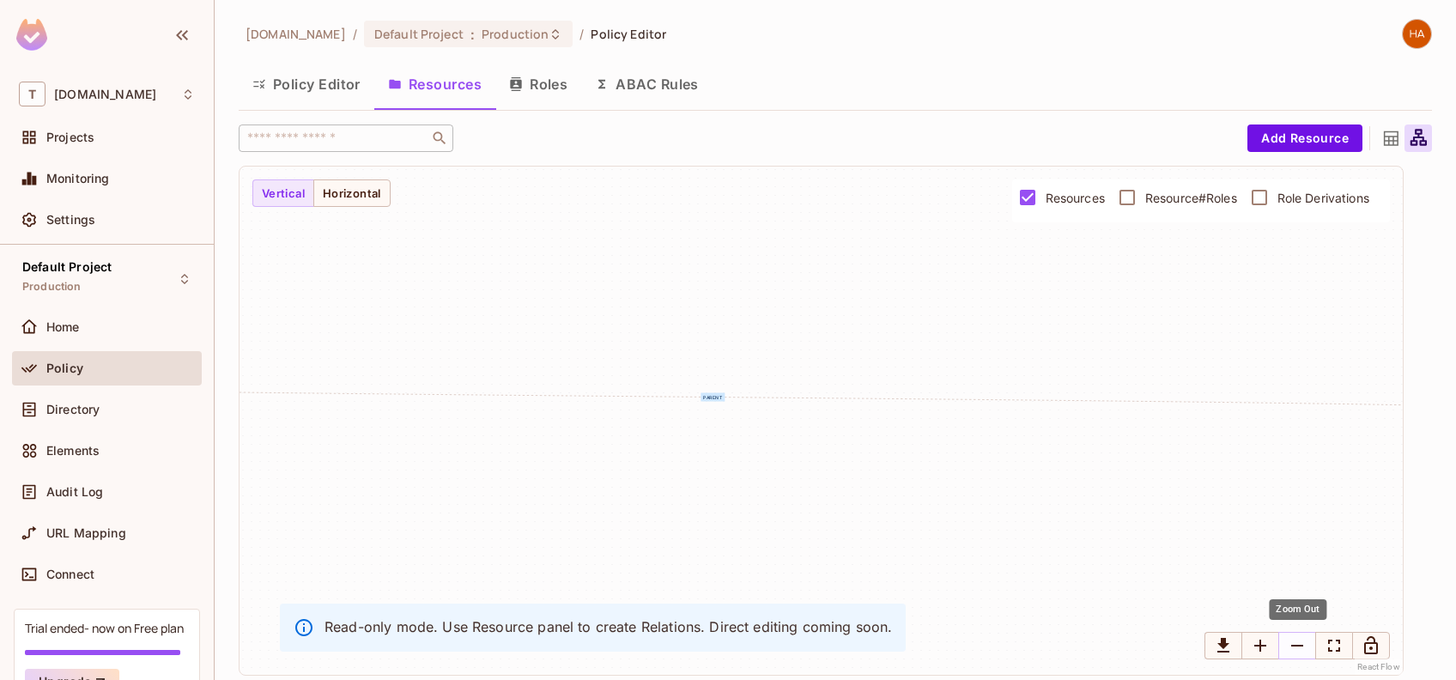
click at [1295, 645] on icon "Zoom Out" at bounding box center [1297, 646] width 12 height 2
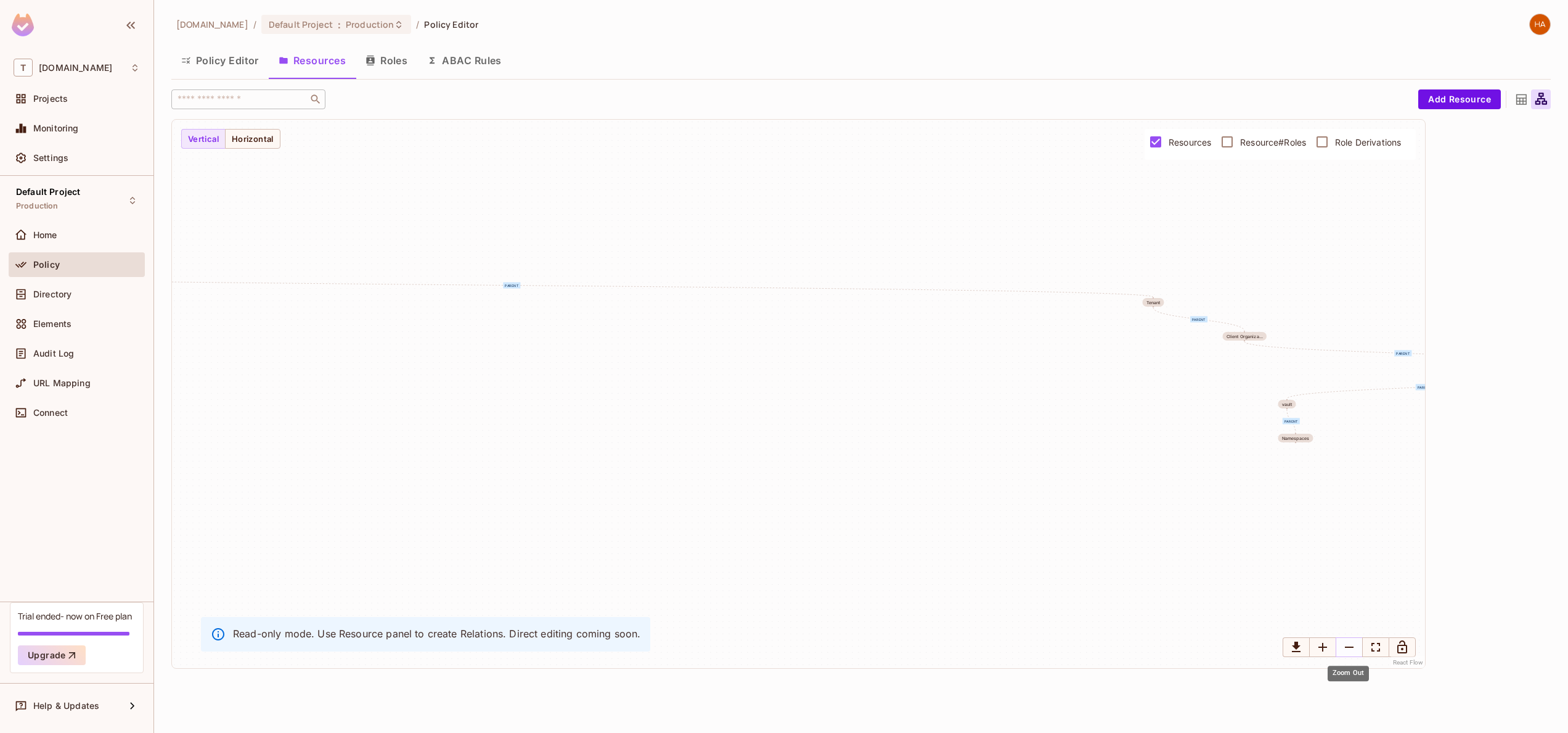
click at [1176, 549] on icon "Zoom Out" at bounding box center [1350, 647] width 9 height 1
click at [1176, 549] on icon "Fit View" at bounding box center [1376, 647] width 15 height 15
click at [1176, 549] on icon "Zoom Out" at bounding box center [1350, 647] width 9 height 1
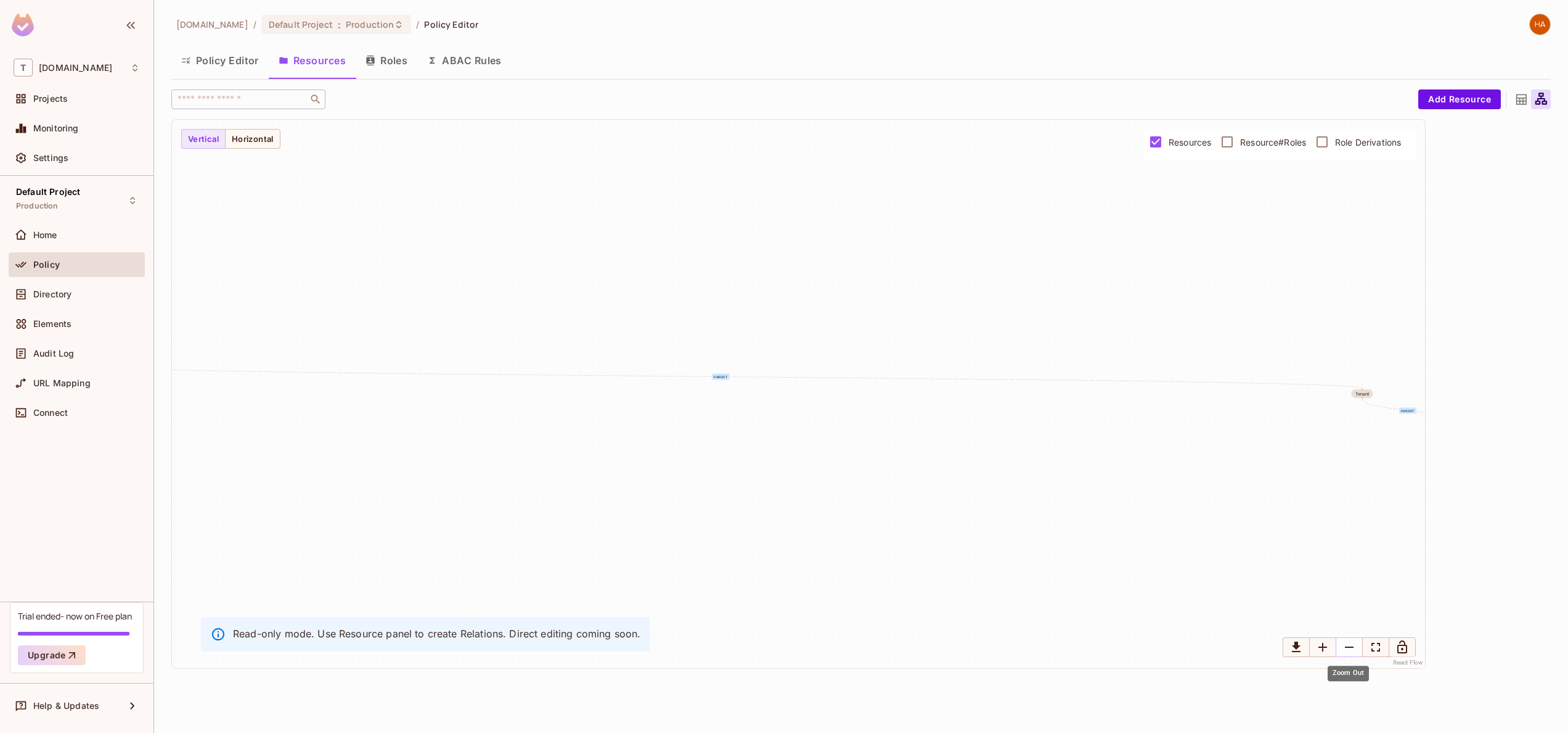
click at [1176, 549] on icon "Zoom Out" at bounding box center [1350, 647] width 9 height 1
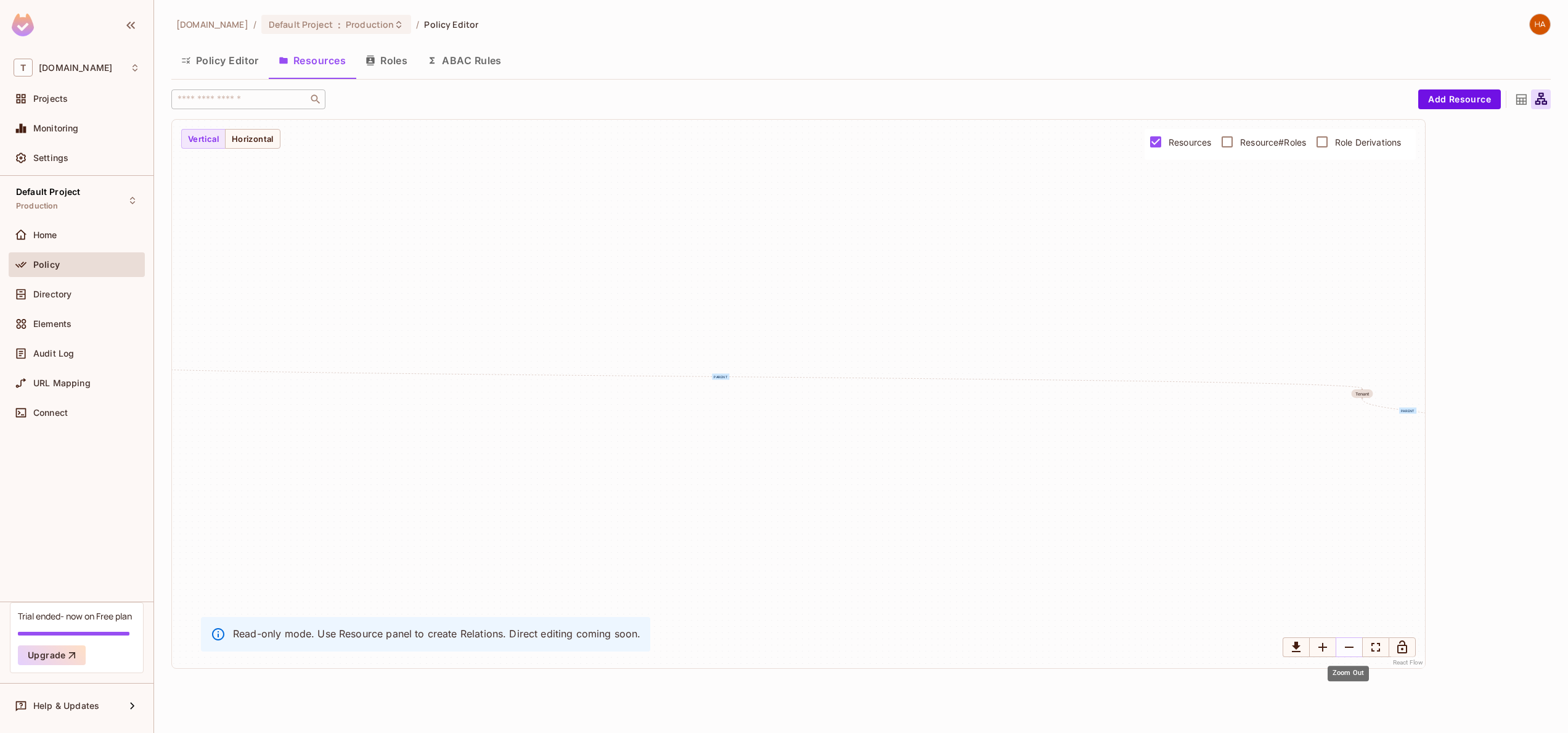
click at [1176, 549] on icon "Zoom Out" at bounding box center [1350, 647] width 9 height 1
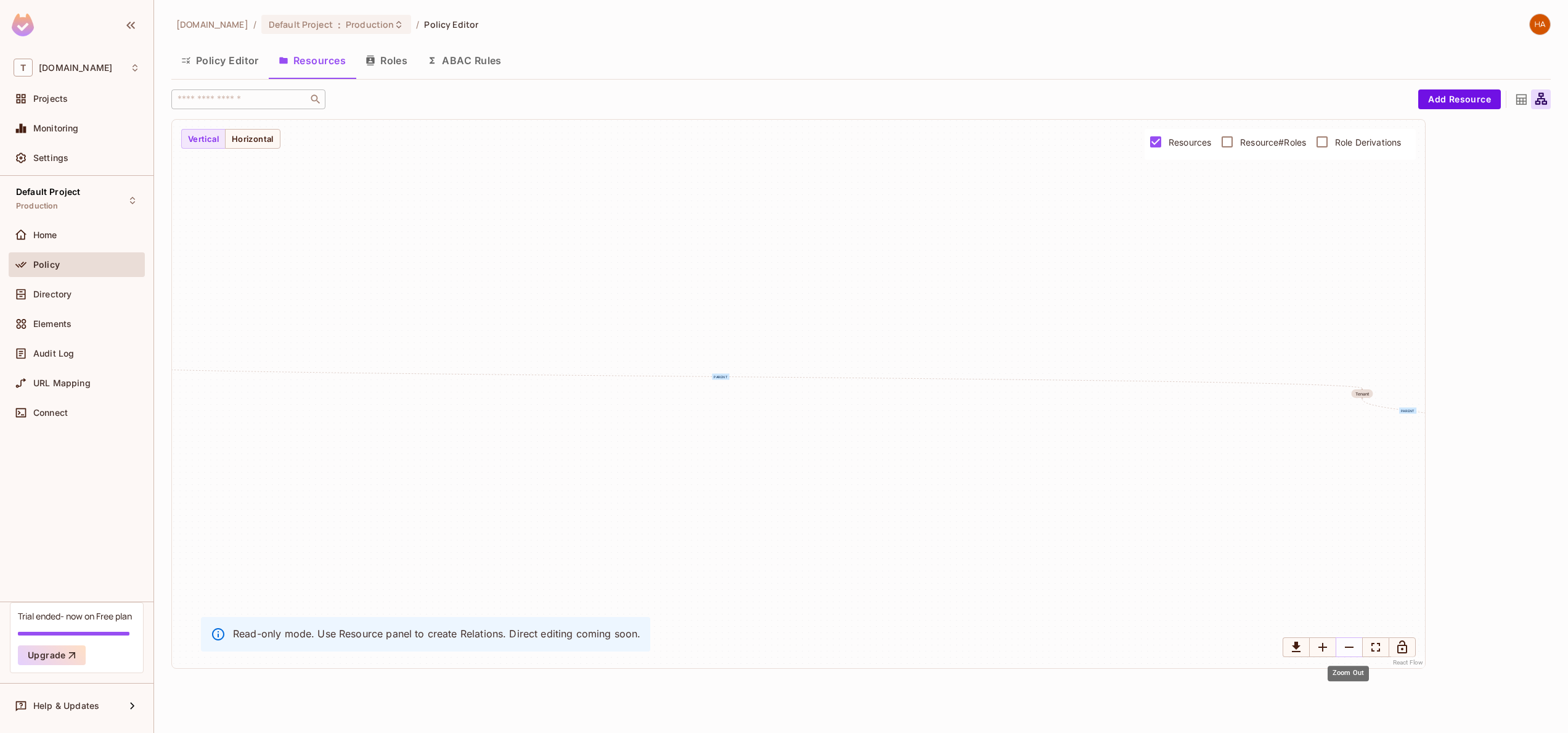
click at [1176, 549] on icon "Zoom Out" at bounding box center [1350, 647] width 9 height 1
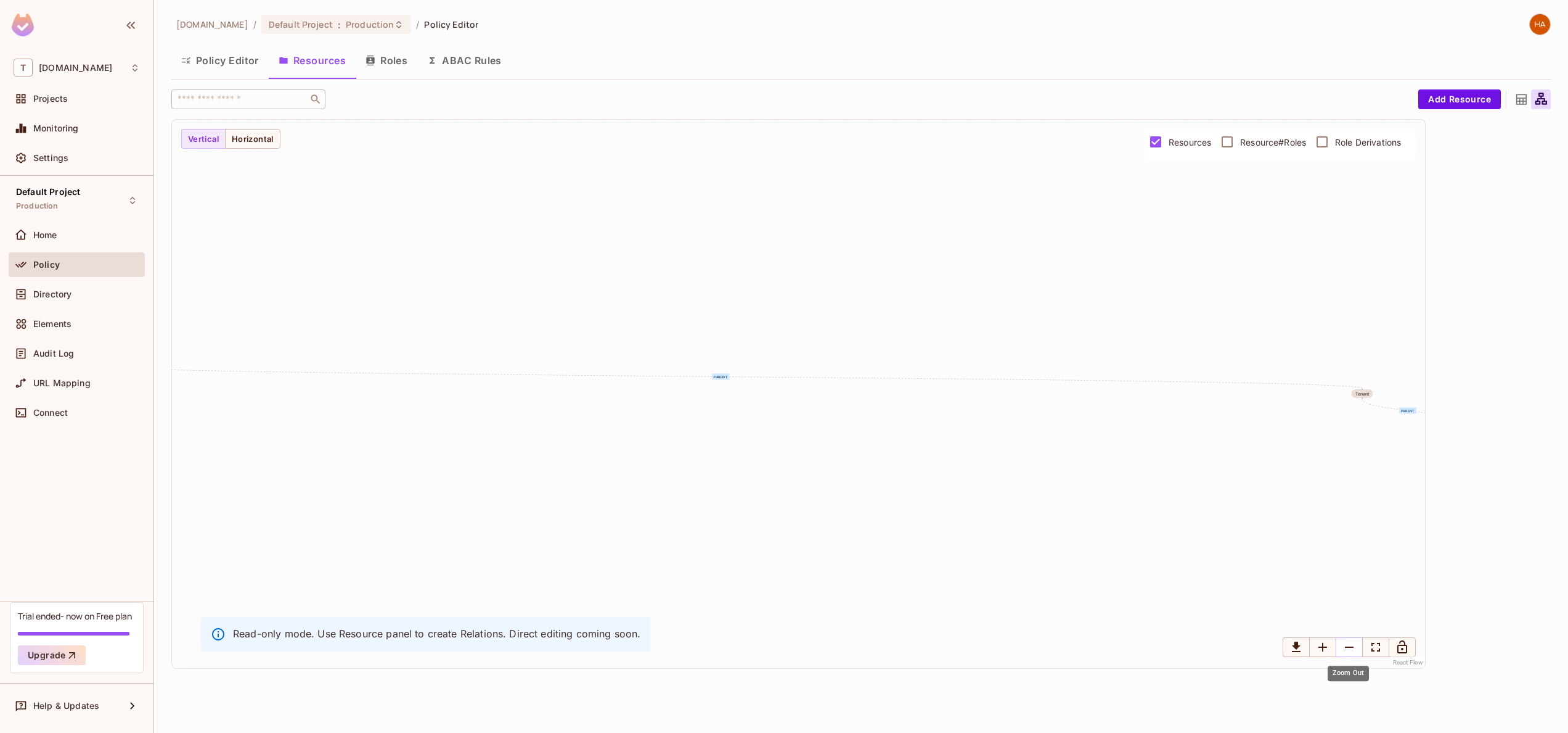
click at [1176, 549] on icon "Zoom Out" at bounding box center [1350, 647] width 9 height 1
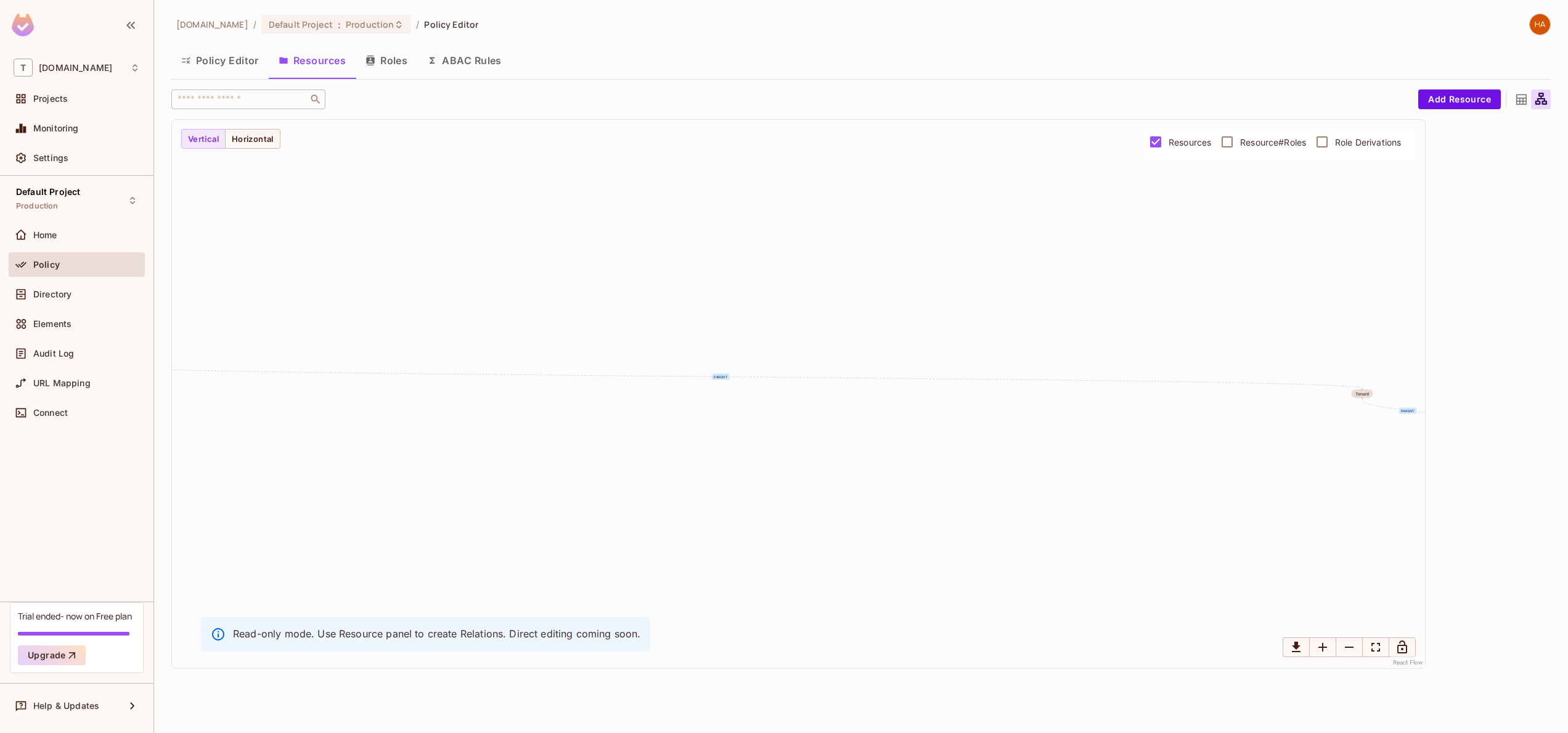
drag, startPoint x: 1345, startPoint y: 647, endPoint x: 1172, endPoint y: 333, distance: 358.5
click at [1172, 333] on div "owner parent parent parent parent parent parent parent parent parent parent par…" at bounding box center [798, 393] width 1253 height 548
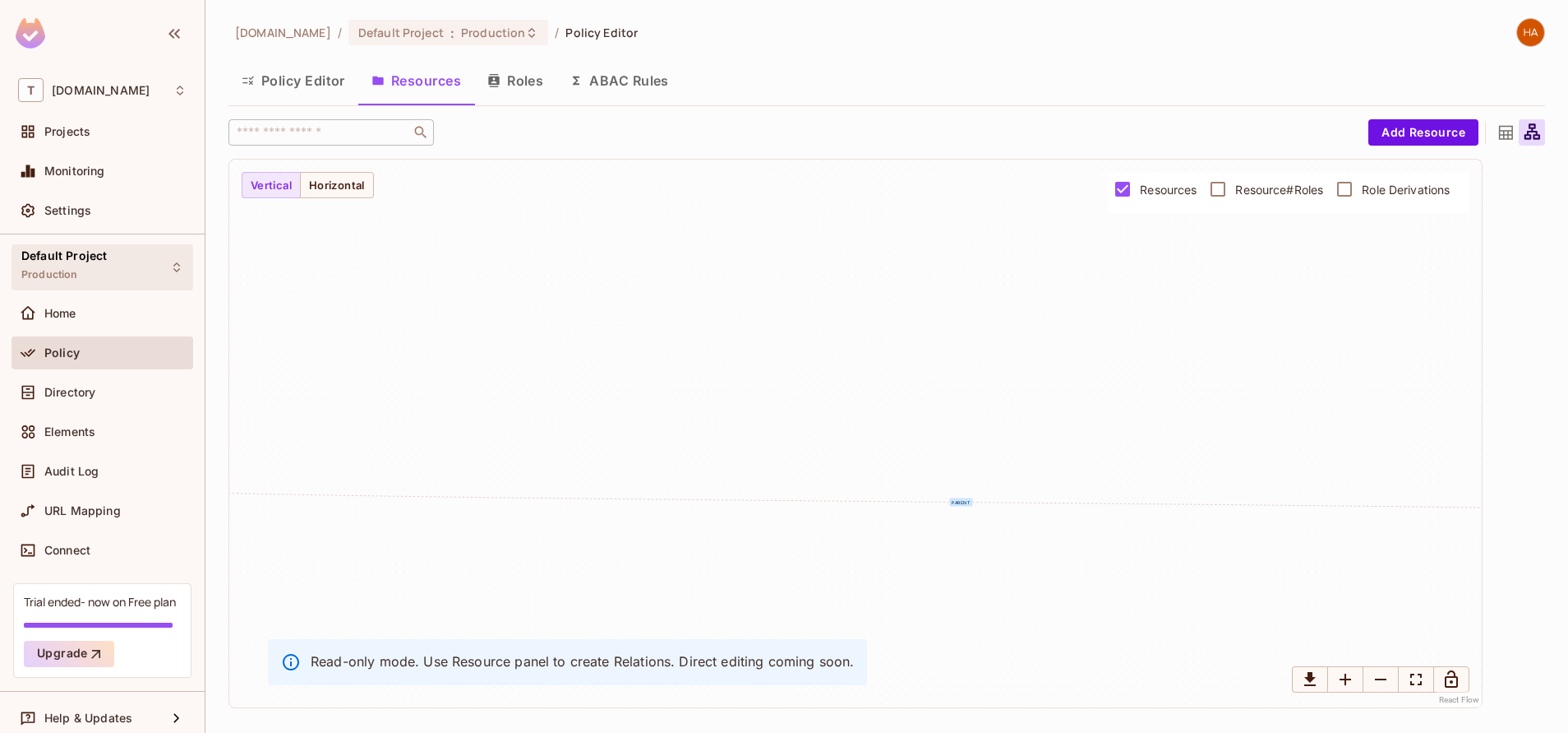
click at [113, 272] on div "Default Project Production" at bounding box center [102, 266] width 182 height 45
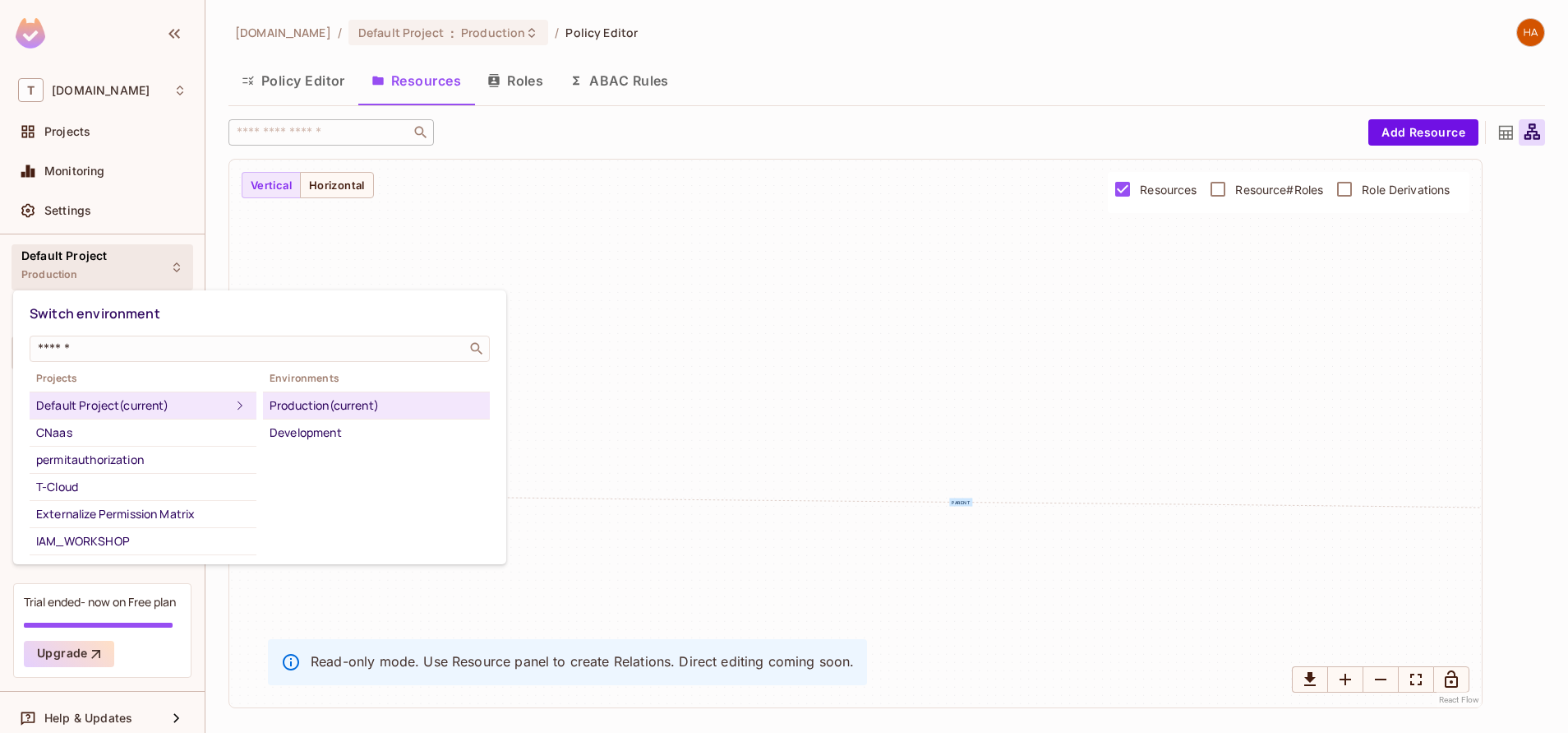
click at [751, 332] on div at bounding box center [784, 366] width 1568 height 733
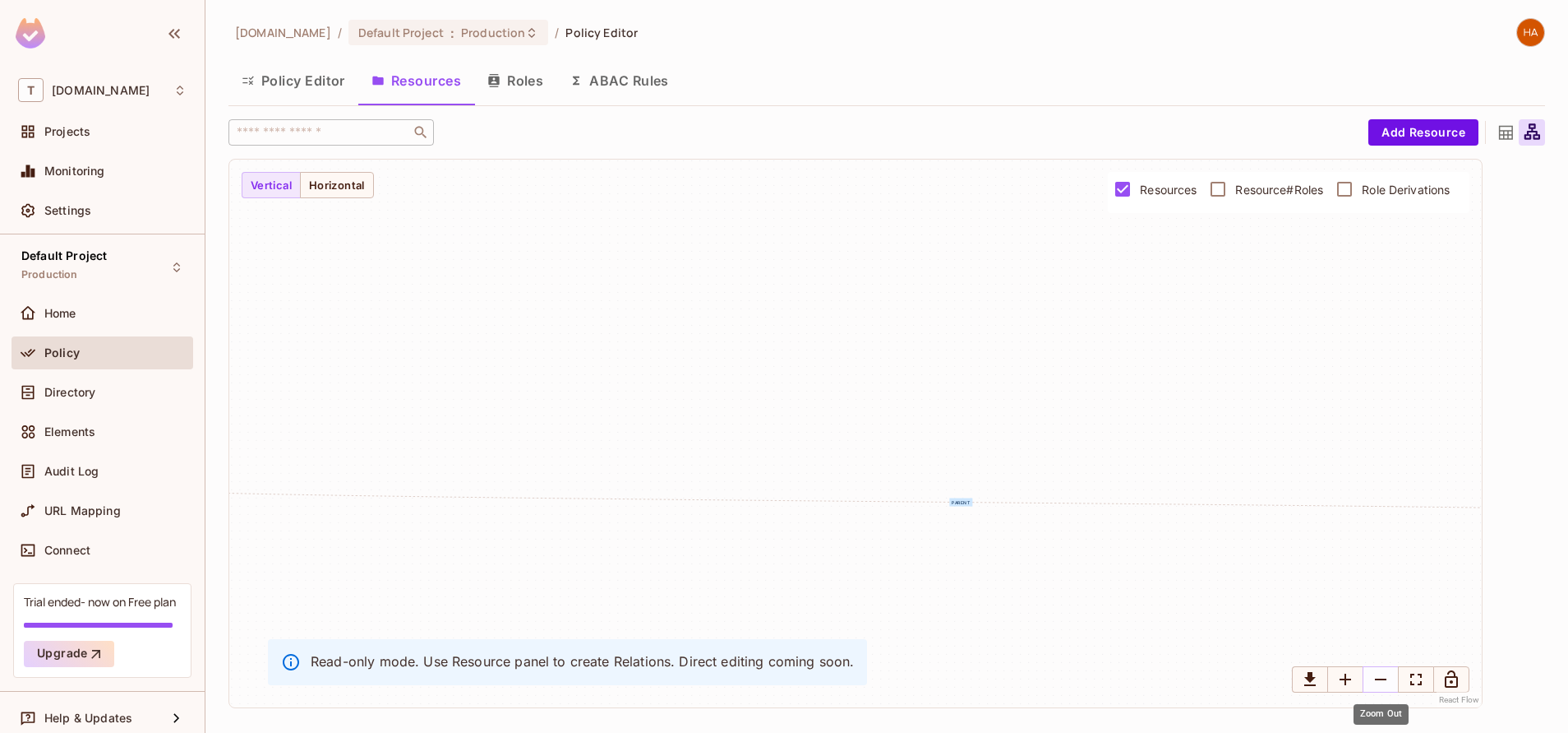
click at [1379, 676] on icon "Zoom Out" at bounding box center [1380, 679] width 20 height 20
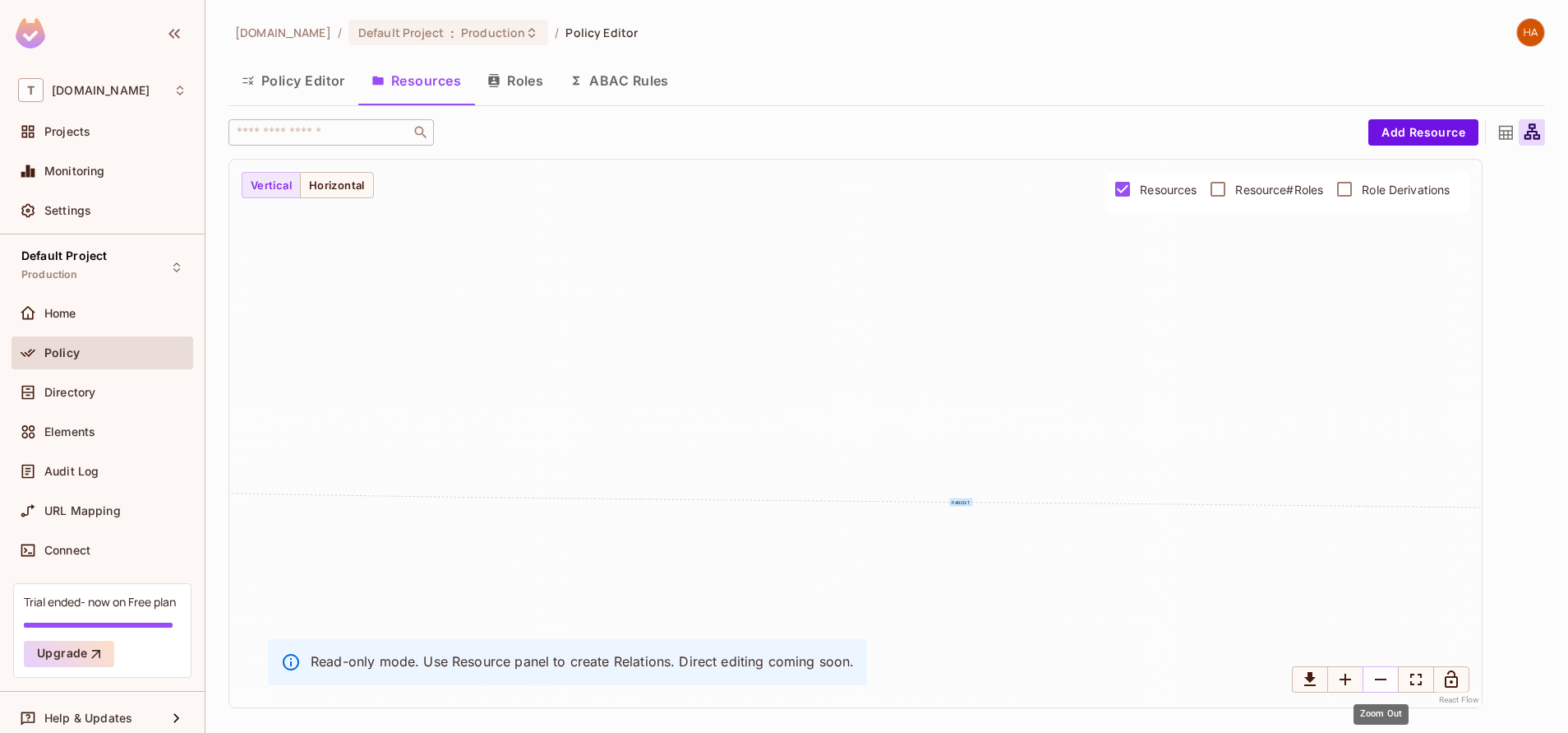
click at [1379, 676] on icon "Zoom Out" at bounding box center [1380, 679] width 20 height 20
click at [119, 283] on div "Default Project Production" at bounding box center [102, 266] width 182 height 45
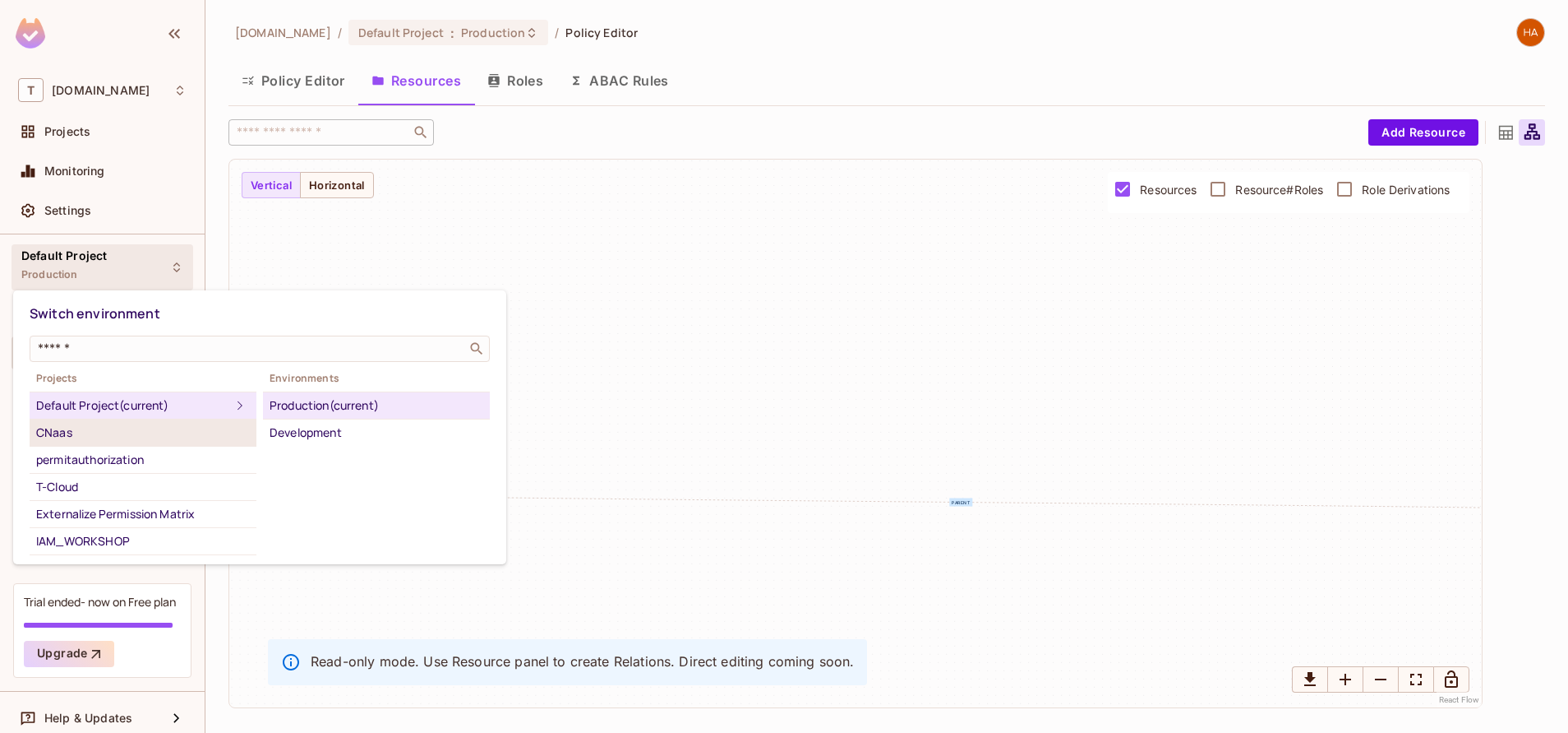
click at [148, 430] on div "CNaas" at bounding box center [143, 432] width 214 height 20
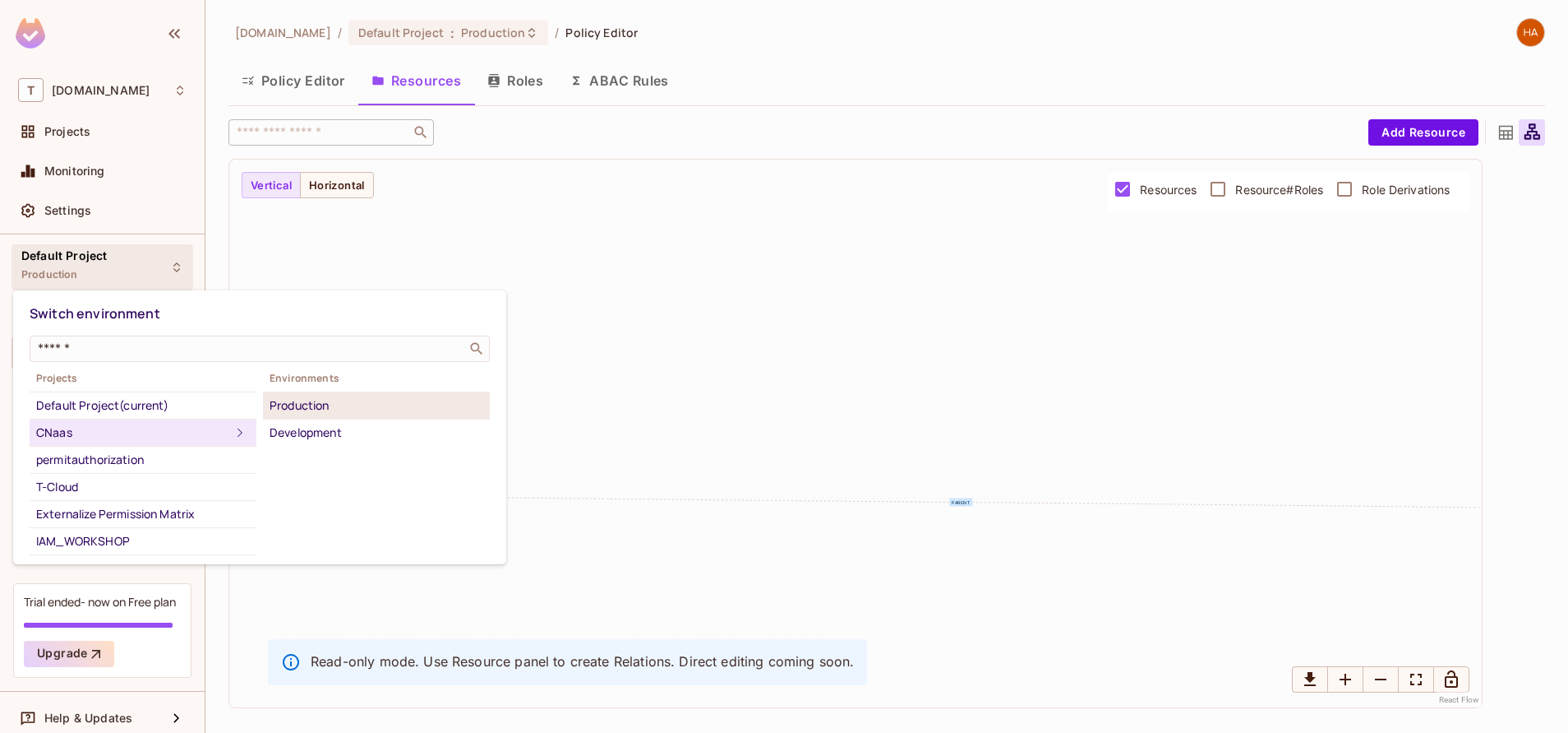
click at [343, 406] on div "Production" at bounding box center [375, 405] width 214 height 20
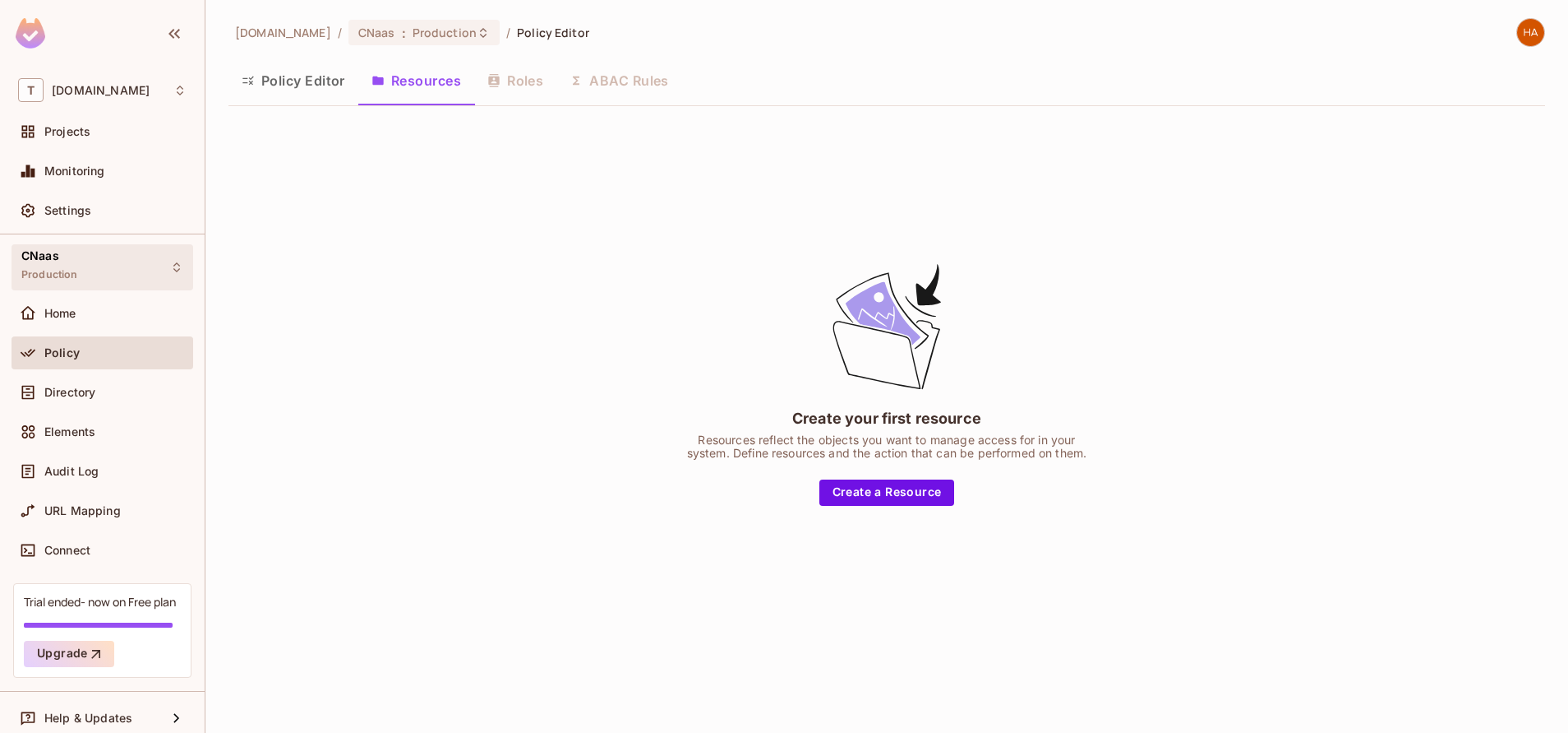
click at [101, 269] on div "CNaas Production" at bounding box center [102, 266] width 182 height 45
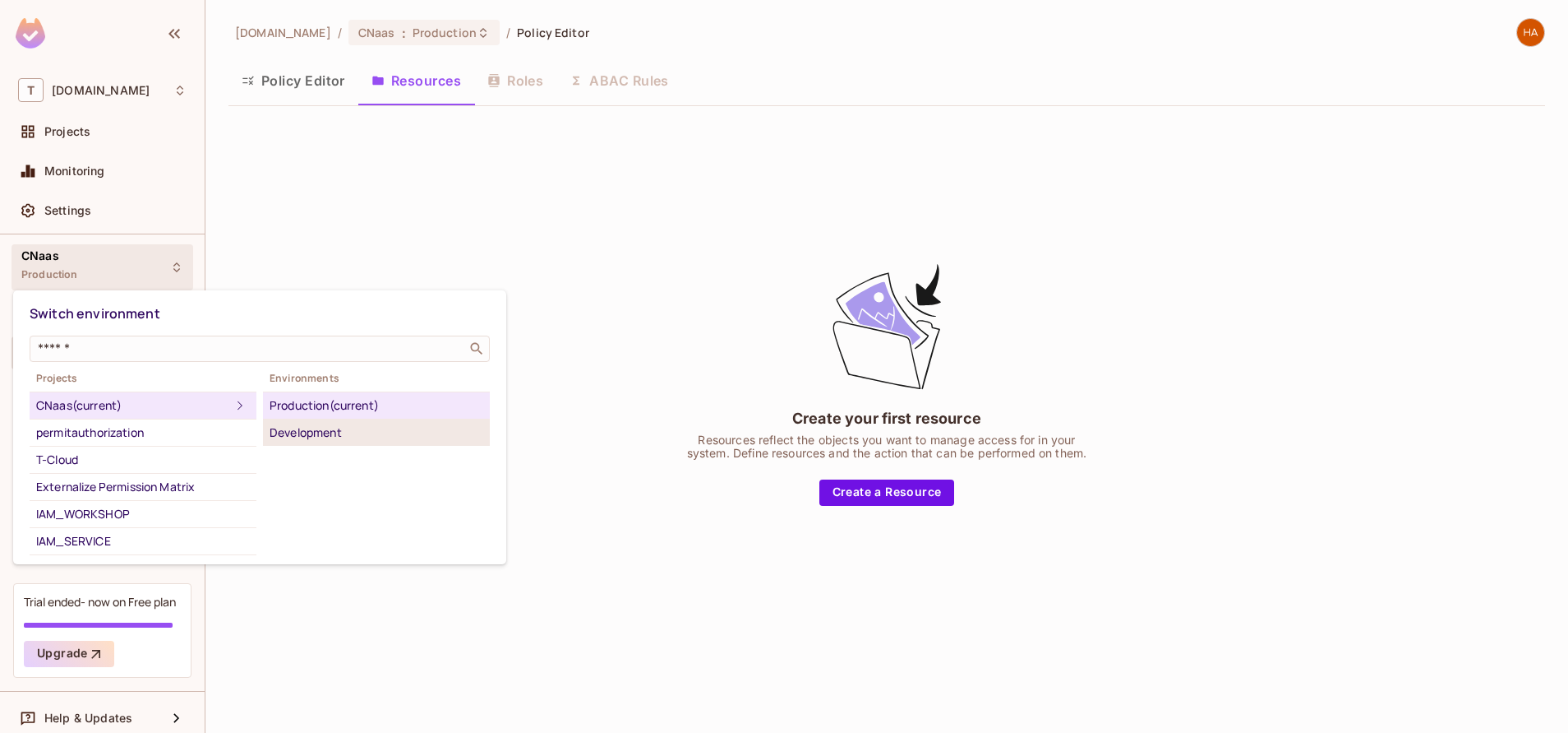
click at [282, 424] on div "Development" at bounding box center [375, 432] width 214 height 20
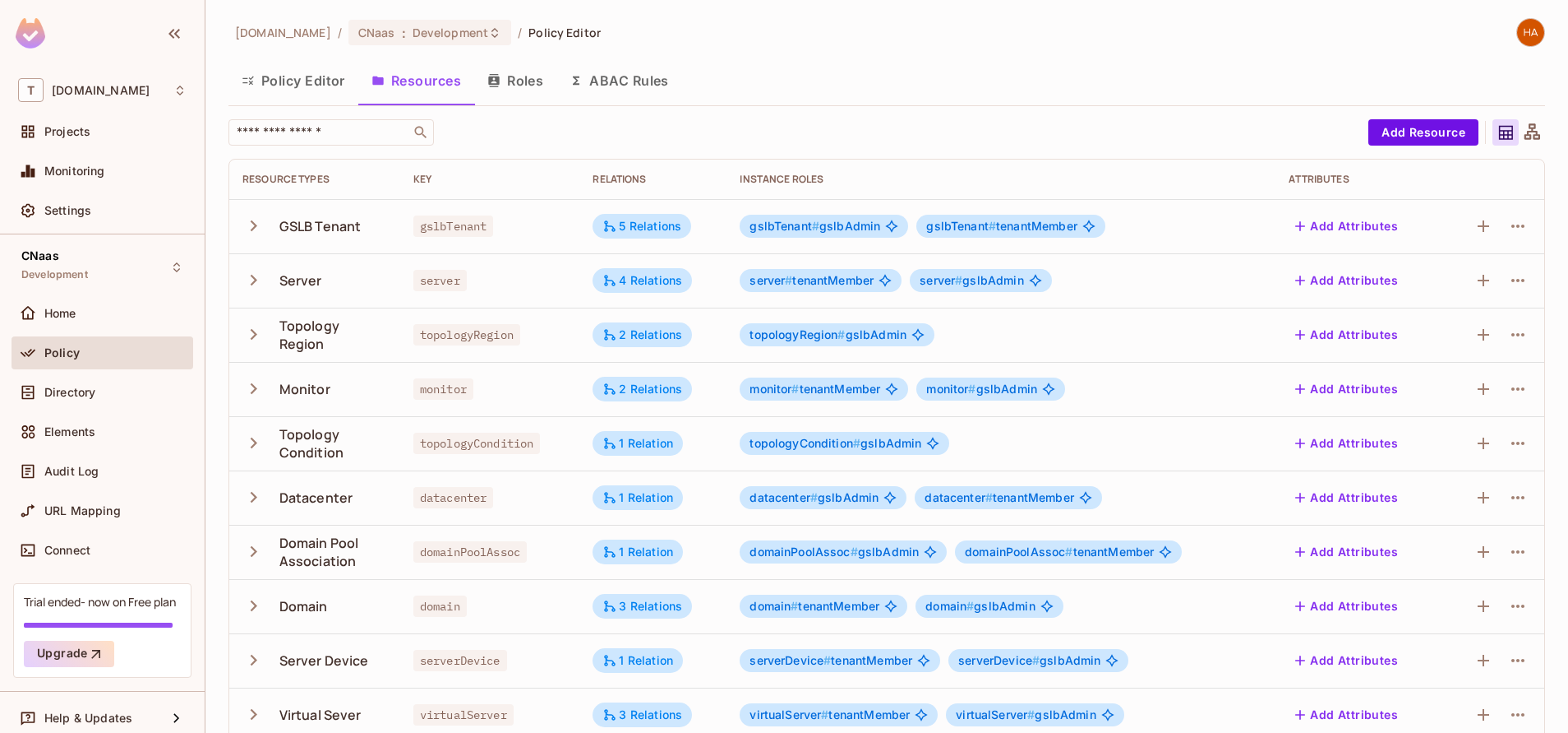
click at [1525, 127] on icon at bounding box center [1533, 131] width 15 height 15
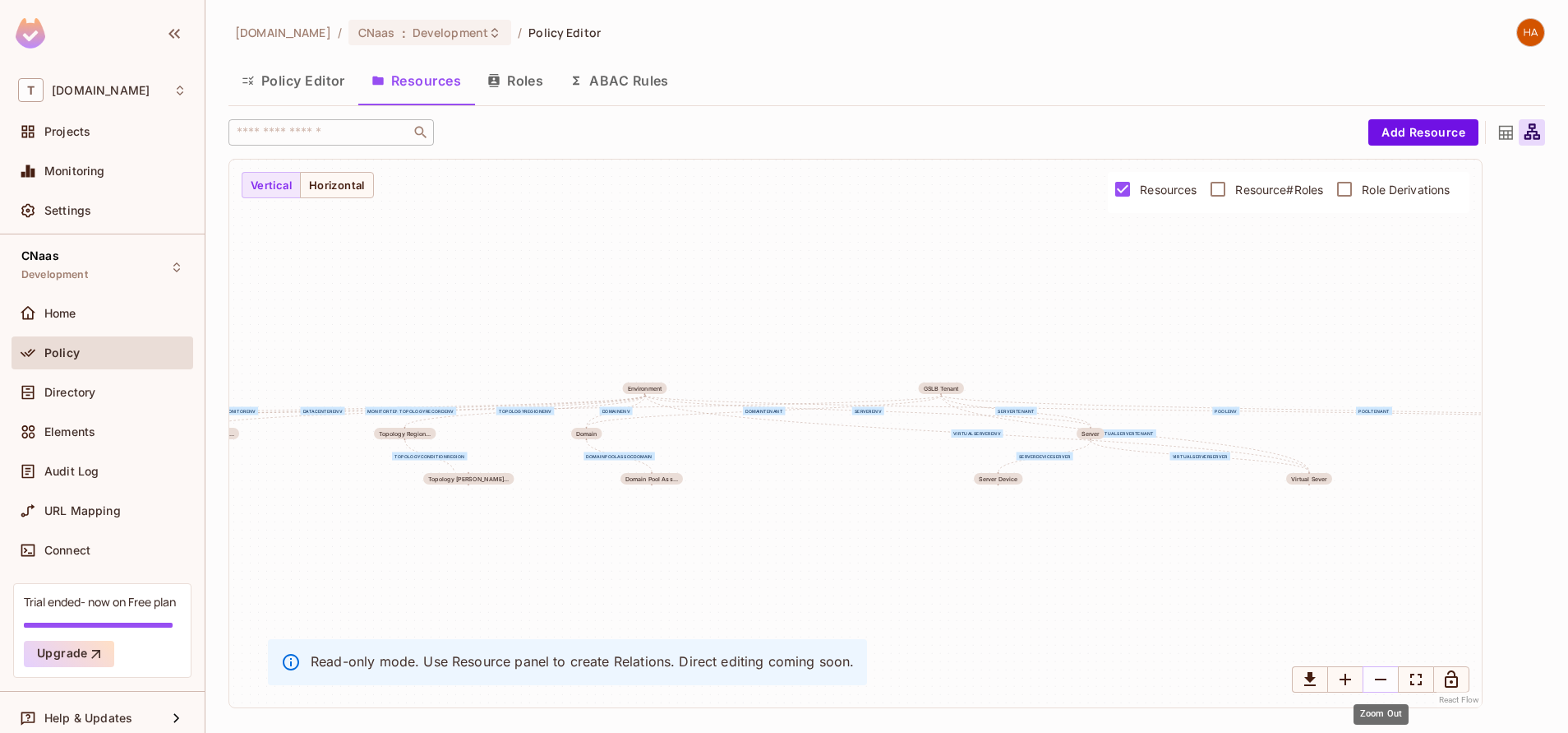
click at [1383, 677] on icon "Zoom Out" at bounding box center [1380, 679] width 20 height 20
click at [316, 195] on button "Horizontal" at bounding box center [336, 184] width 74 height 26
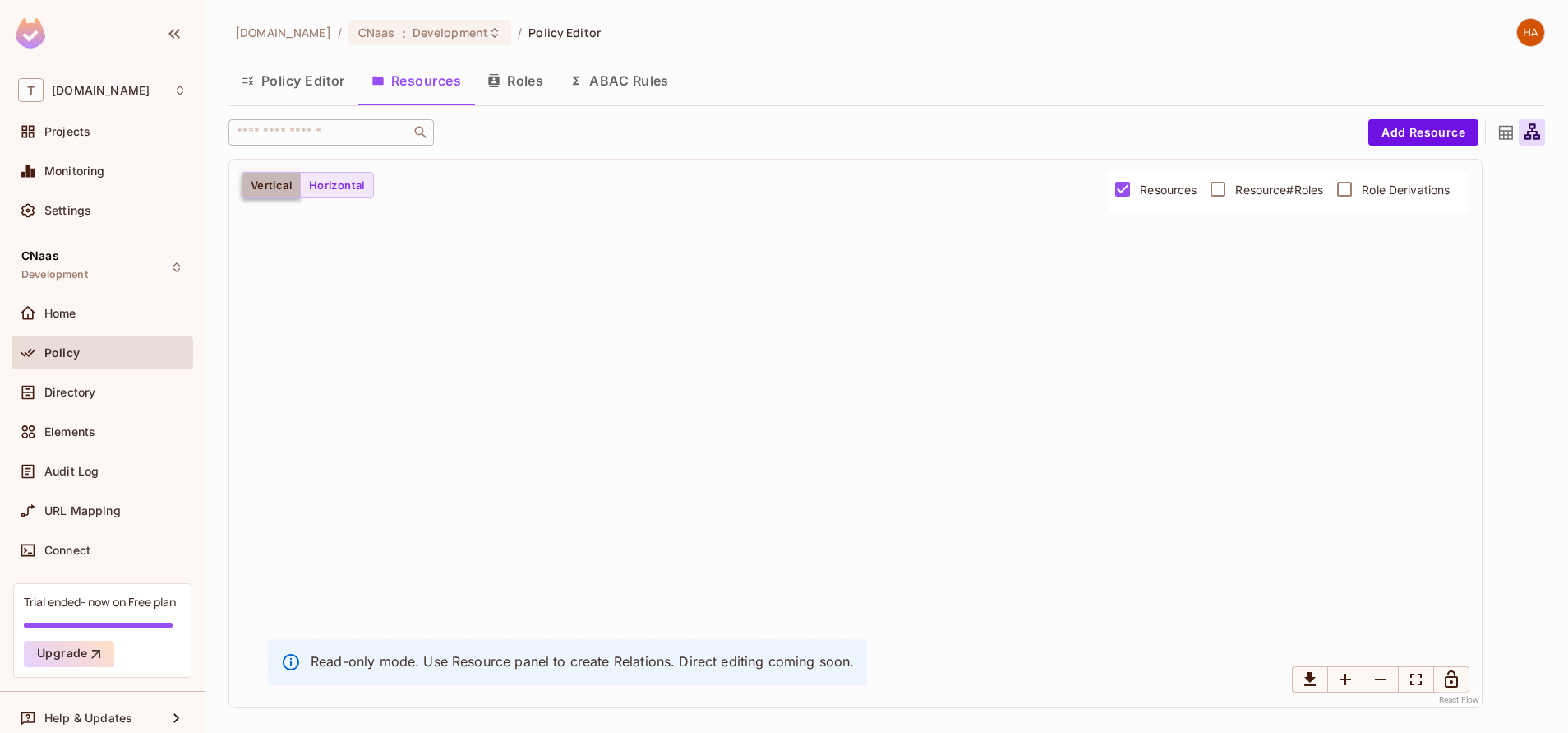
click at [267, 195] on button "Vertical" at bounding box center [271, 184] width 59 height 26
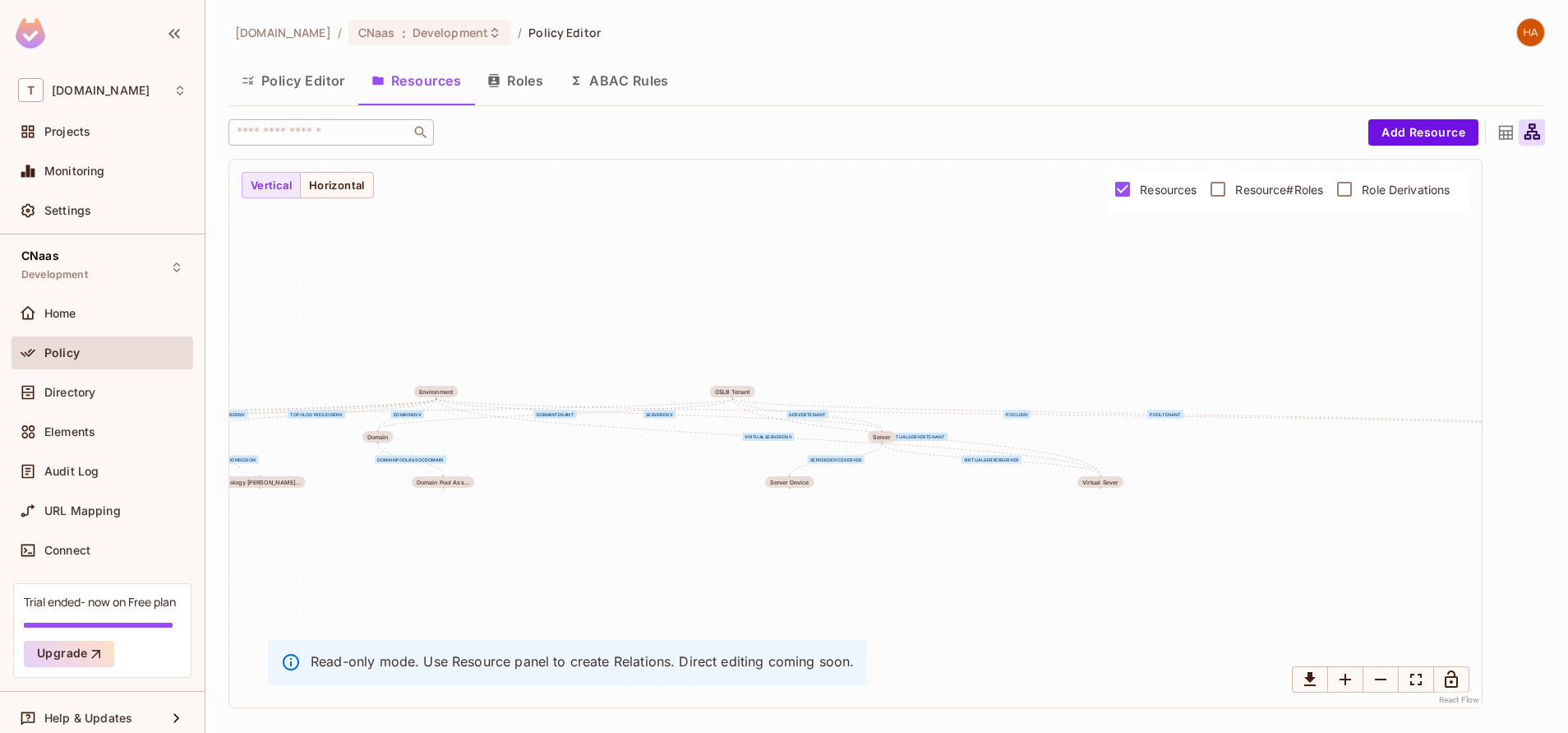
drag, startPoint x: 670, startPoint y: 435, endPoint x: 454, endPoint y: 438, distance: 216.0
click at [454, 438] on div "serverTenant monitorTenant domainTenant virtualServerTenant poolTenant serverEn…" at bounding box center [855, 433] width 1253 height 548
click at [1383, 689] on icon "Zoom Out" at bounding box center [1380, 679] width 20 height 20
click at [1383, 676] on icon "Zoom Out" at bounding box center [1380, 679] width 20 height 20
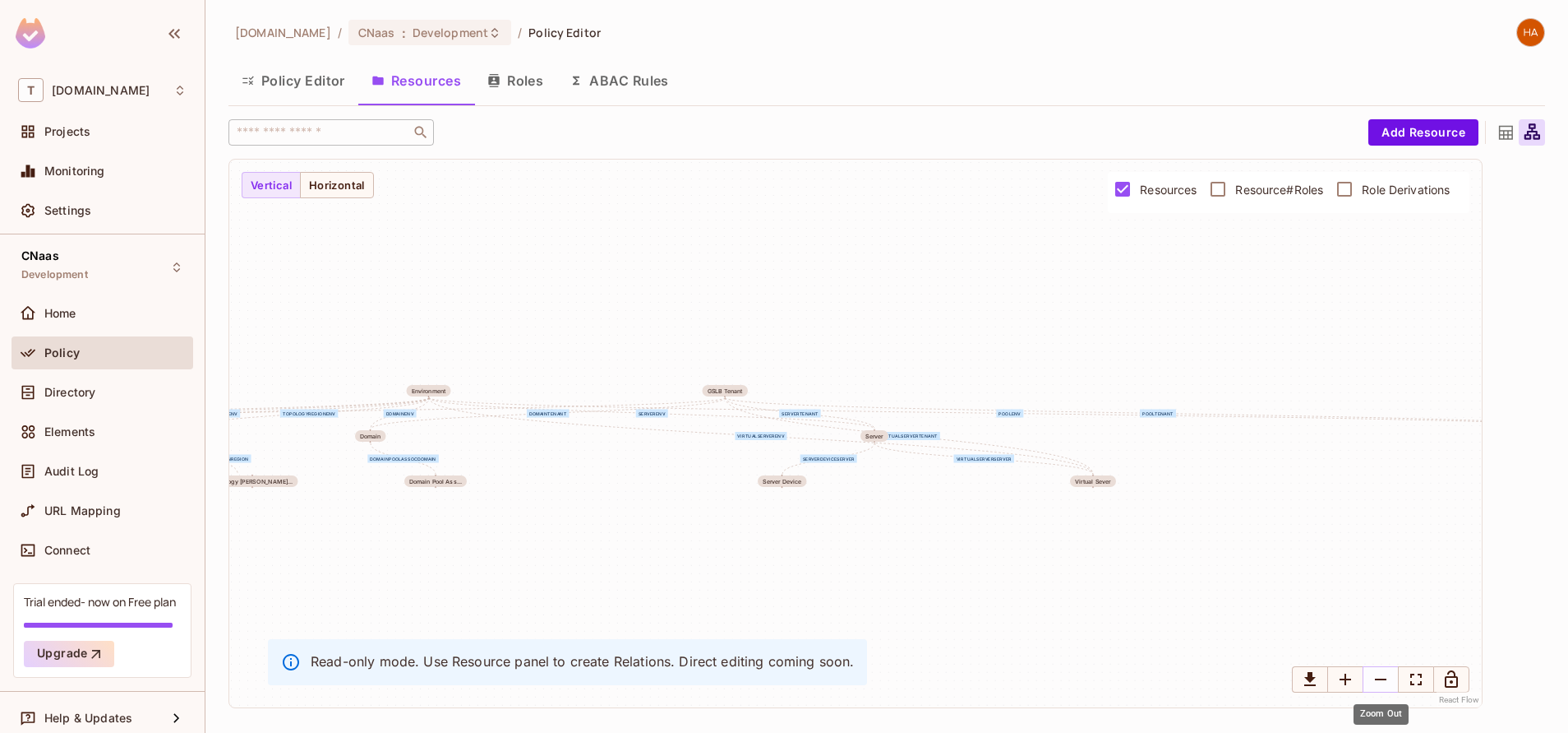
click at [1383, 676] on icon "Zoom Out" at bounding box center [1380, 679] width 20 height 20
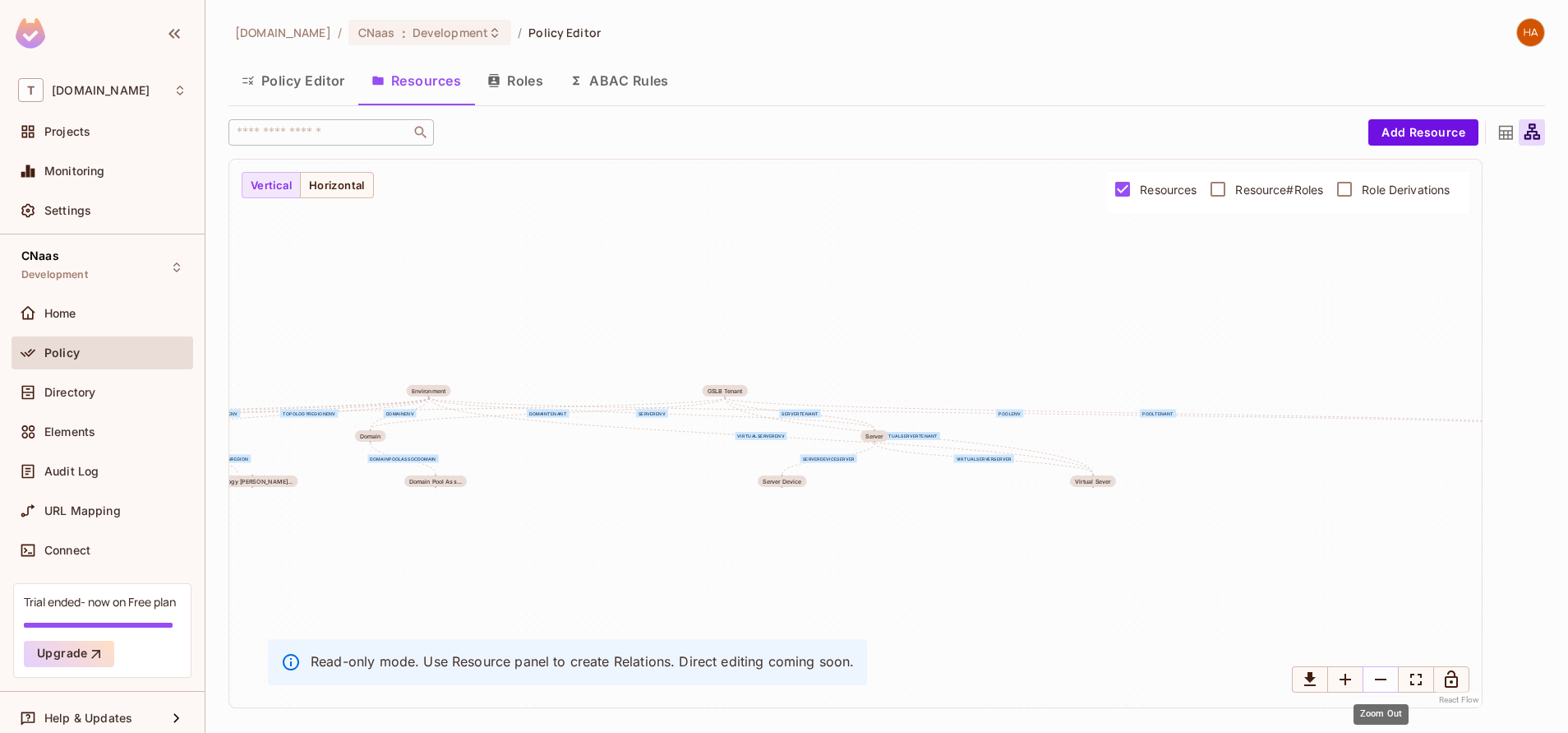
click at [1383, 676] on icon "Zoom Out" at bounding box center [1380, 679] width 20 height 20
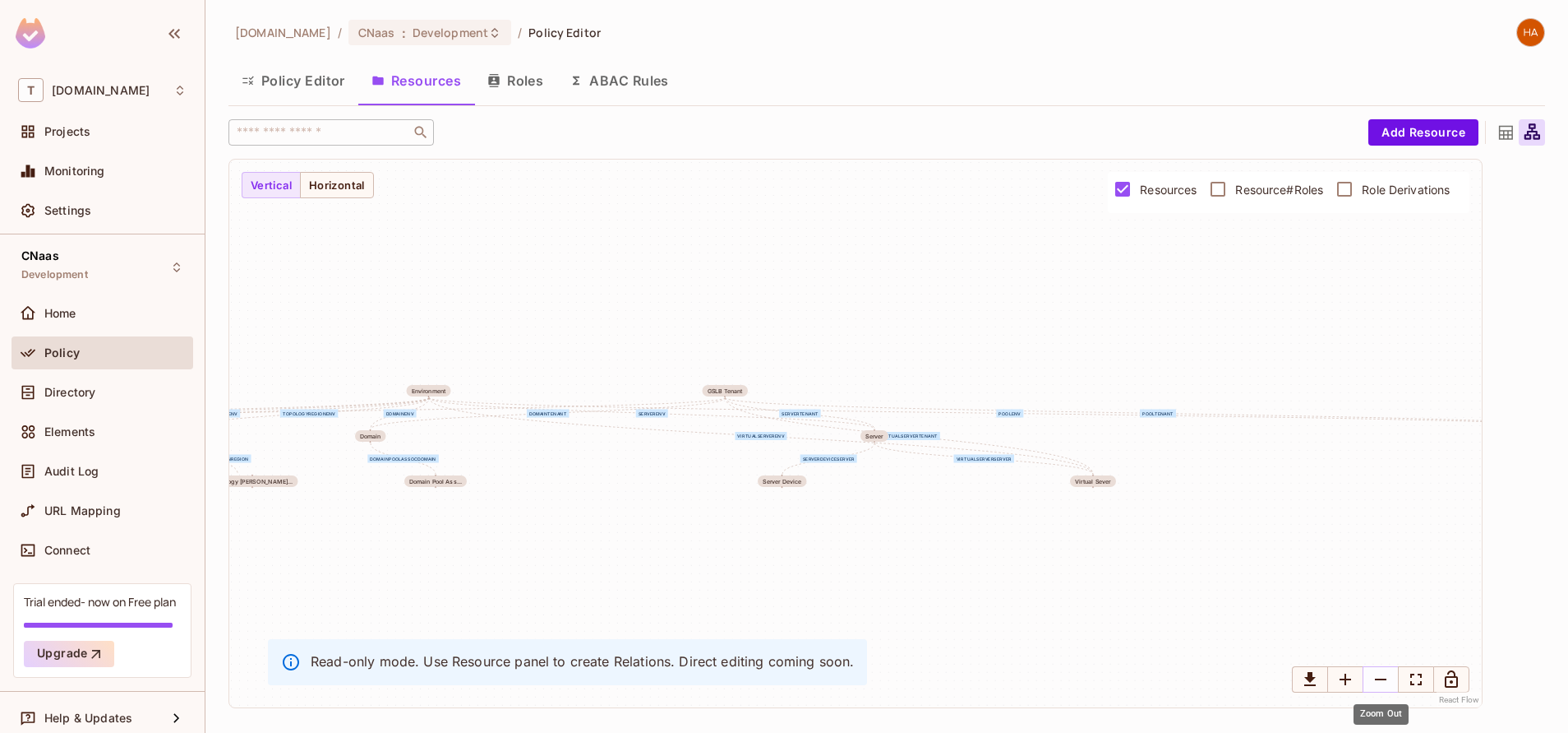
click at [1383, 676] on icon "Zoom Out" at bounding box center [1380, 679] width 20 height 20
click at [103, 246] on div "CNaas Development" at bounding box center [102, 266] width 182 height 45
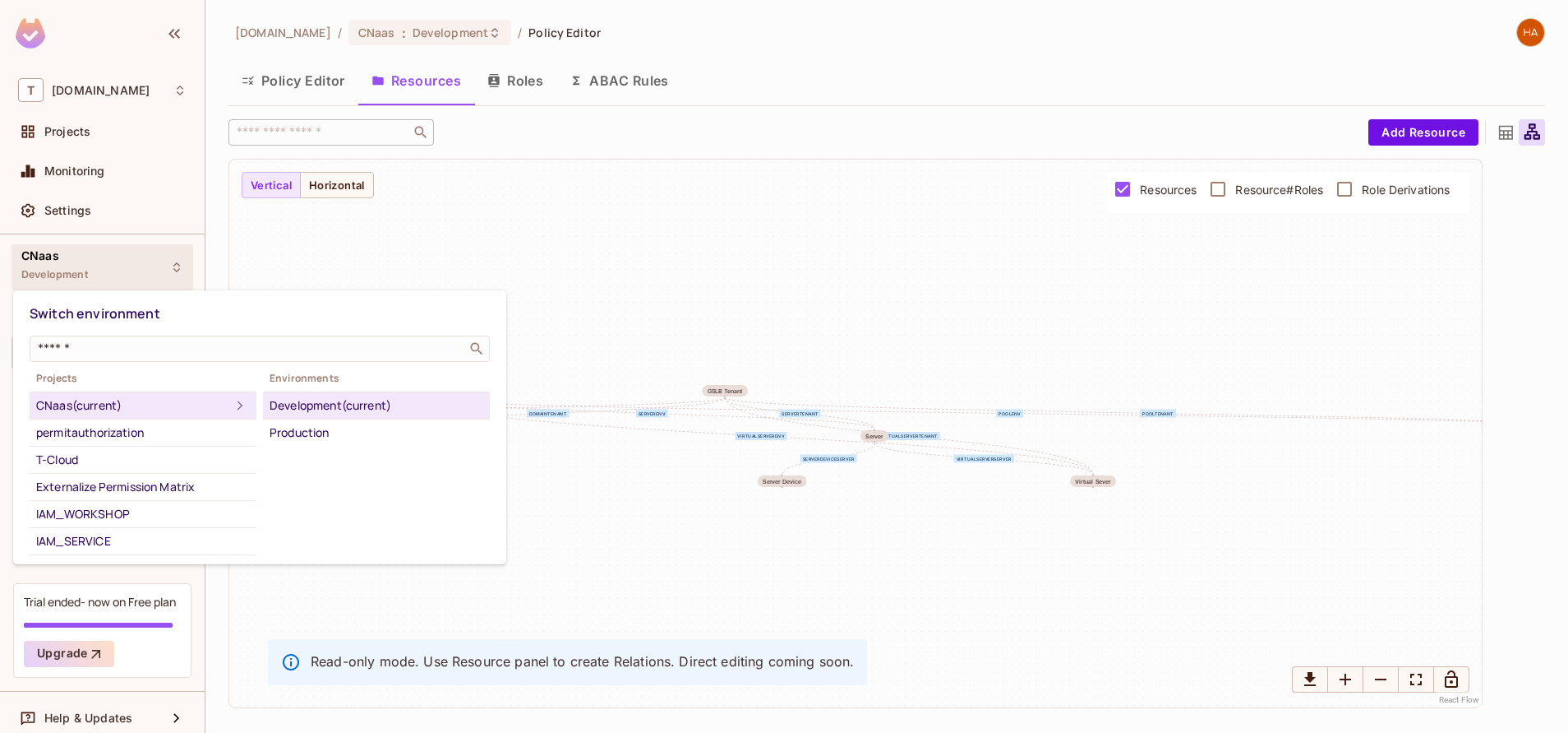
click at [967, 264] on div at bounding box center [784, 366] width 1568 height 733
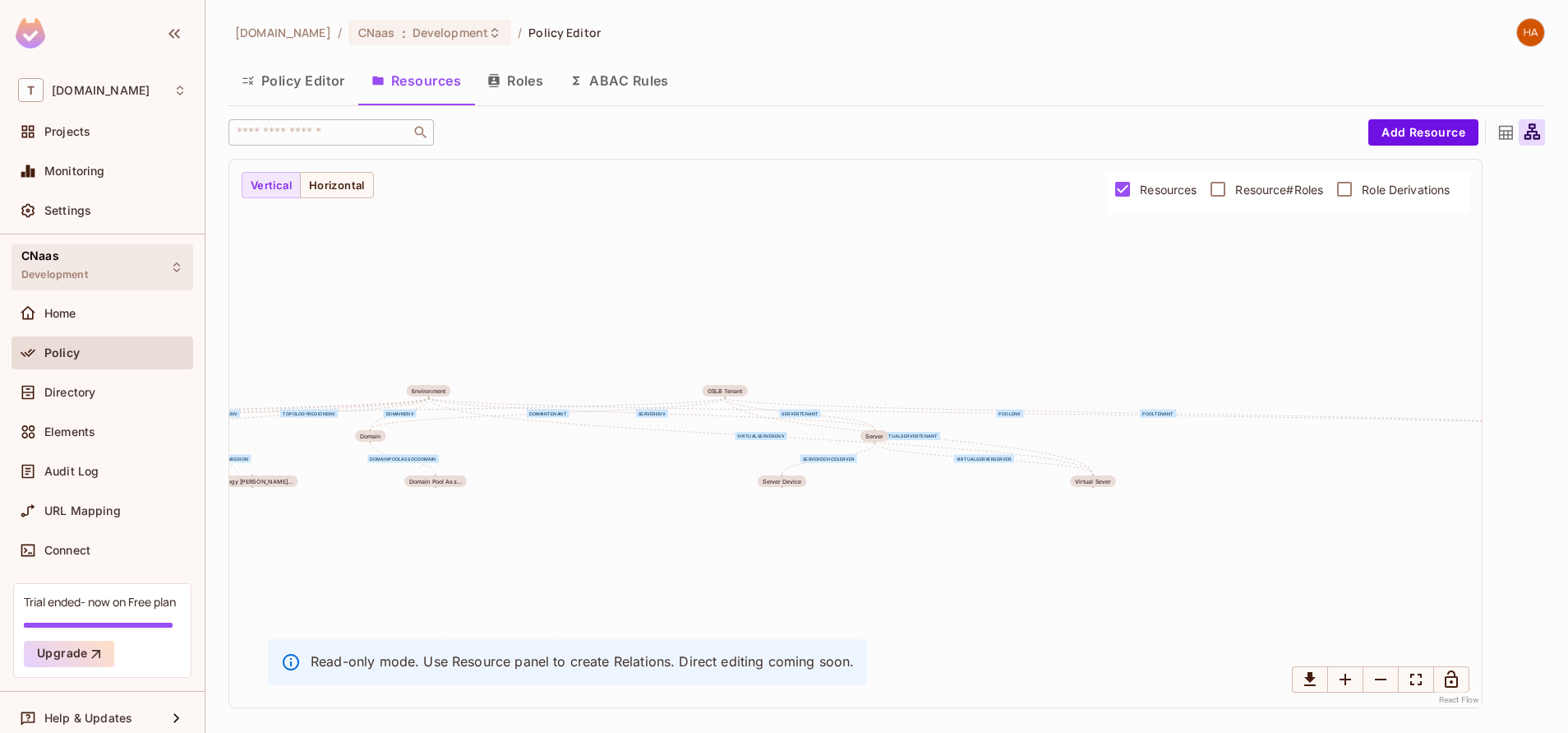
click at [115, 272] on div "CNaas Development" at bounding box center [102, 266] width 182 height 45
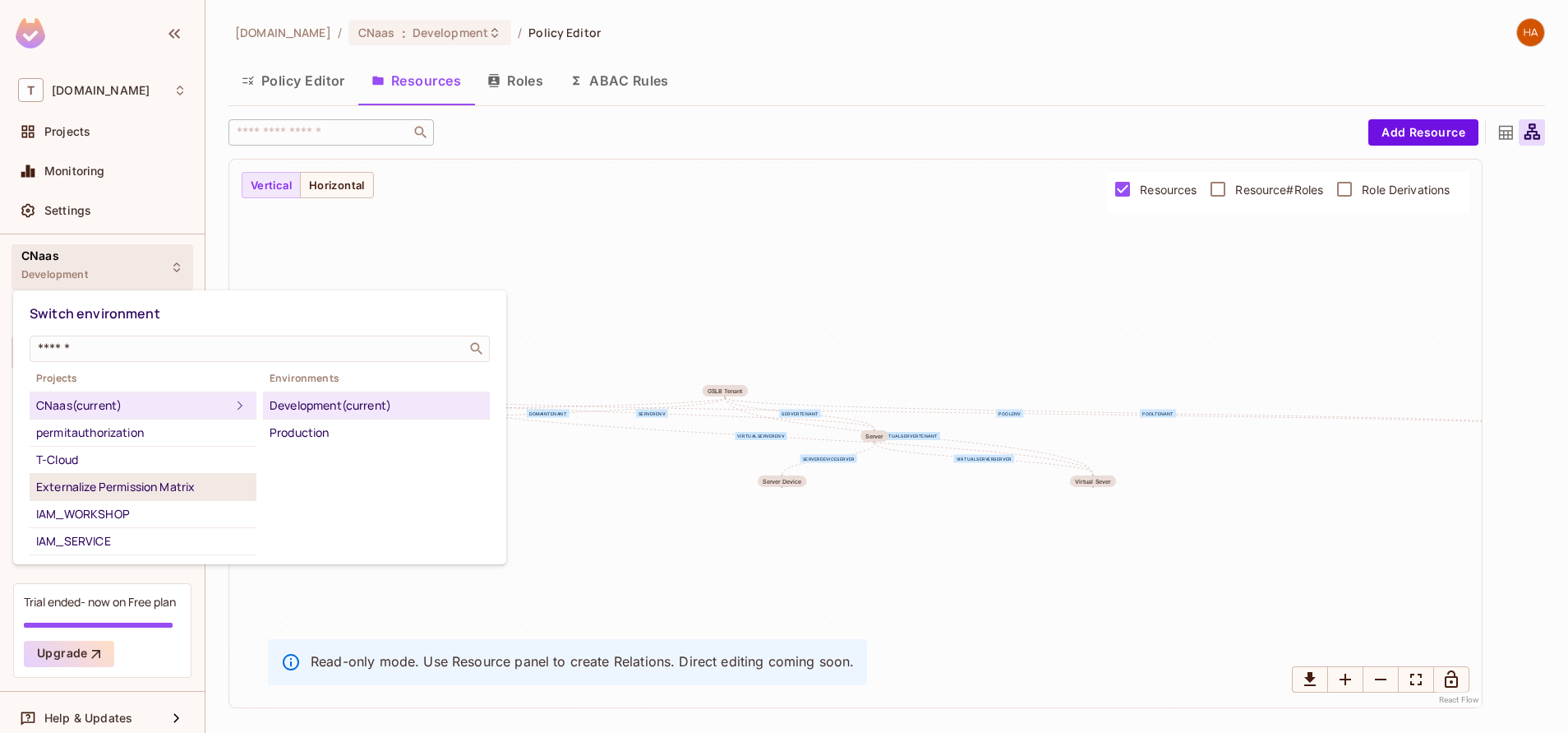
scroll to position [5, 0]
click at [142, 458] on div "T-Cloud" at bounding box center [143, 454] width 214 height 20
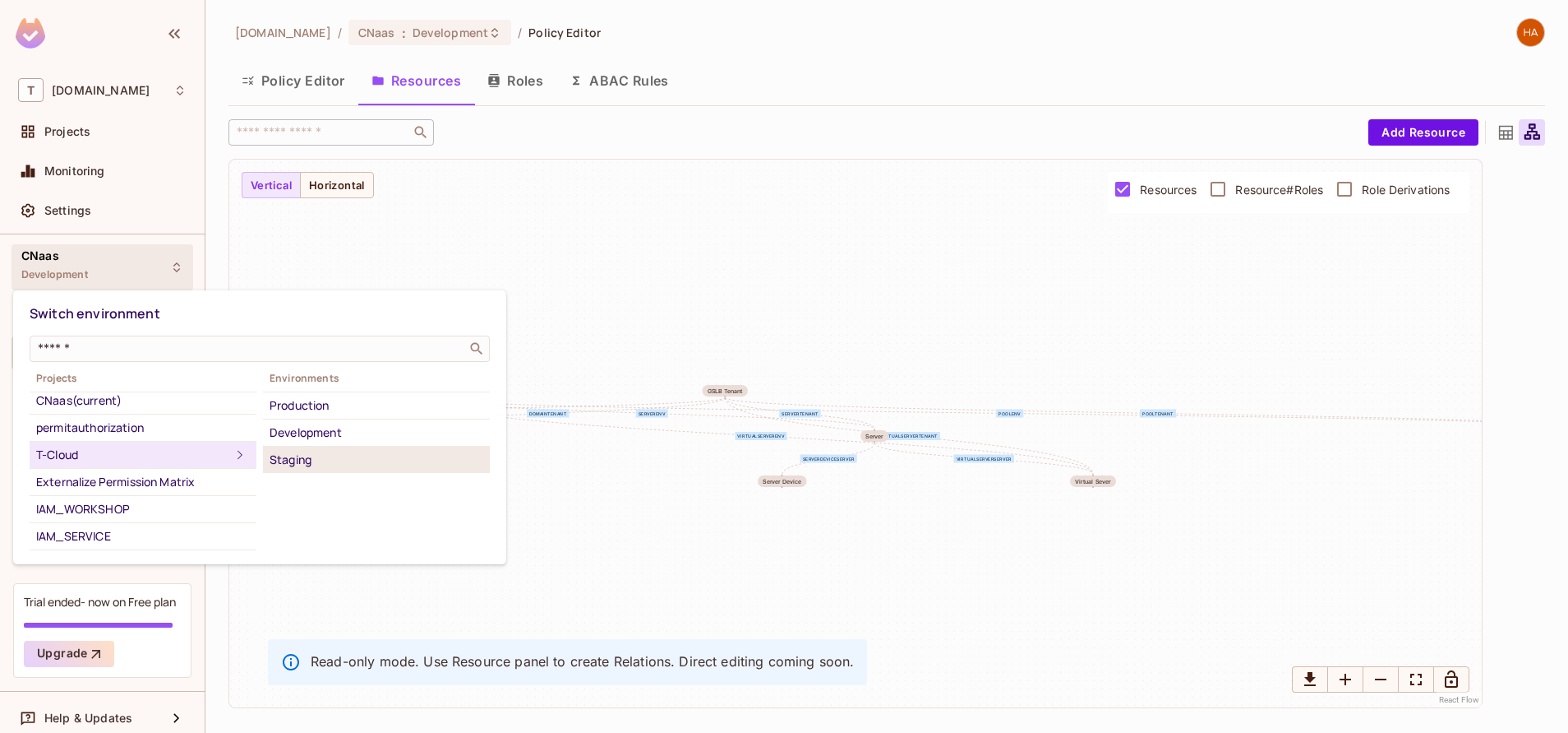
click at [358, 463] on div "Staging" at bounding box center [375, 459] width 214 height 20
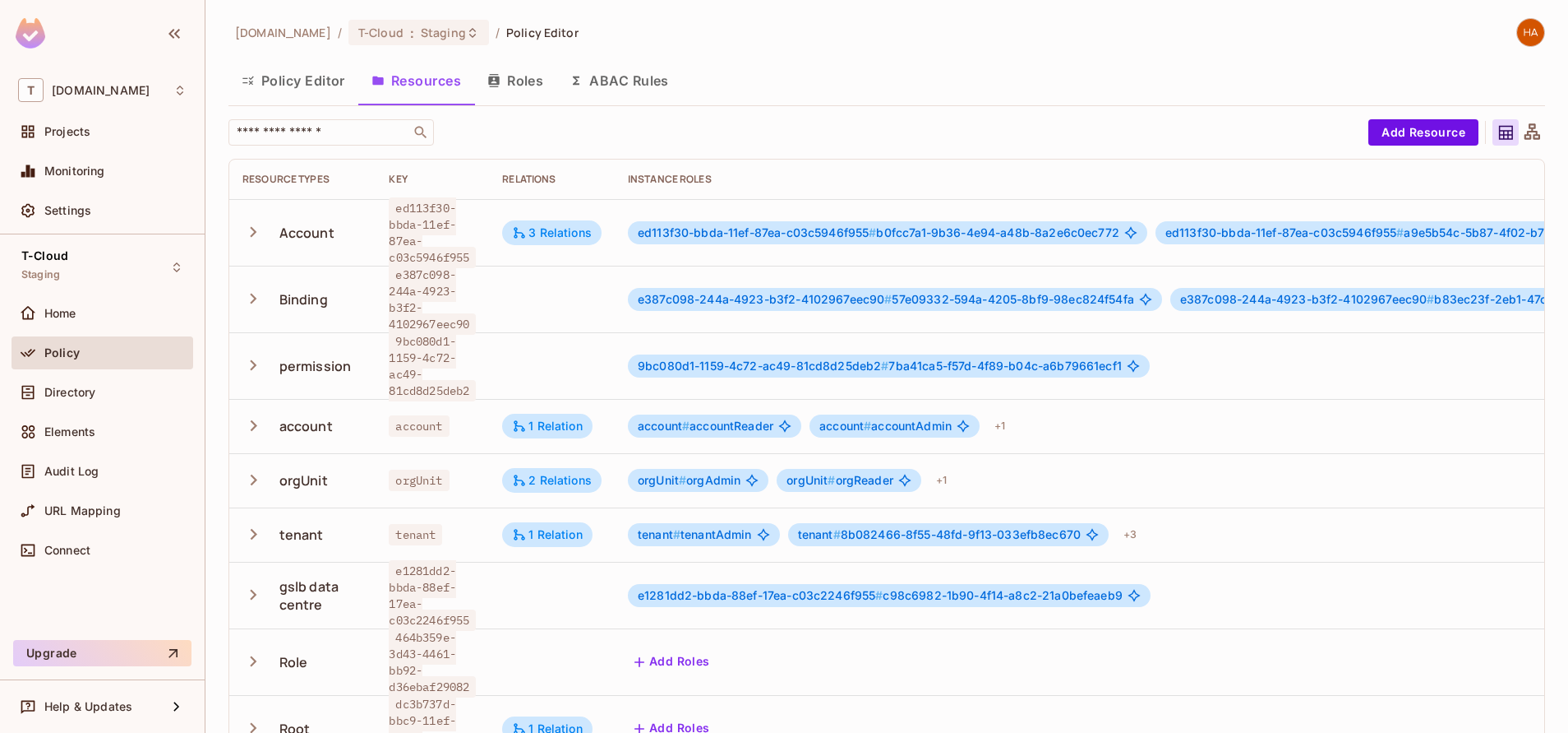
click at [1522, 134] on icon at bounding box center [1532, 132] width 20 height 20
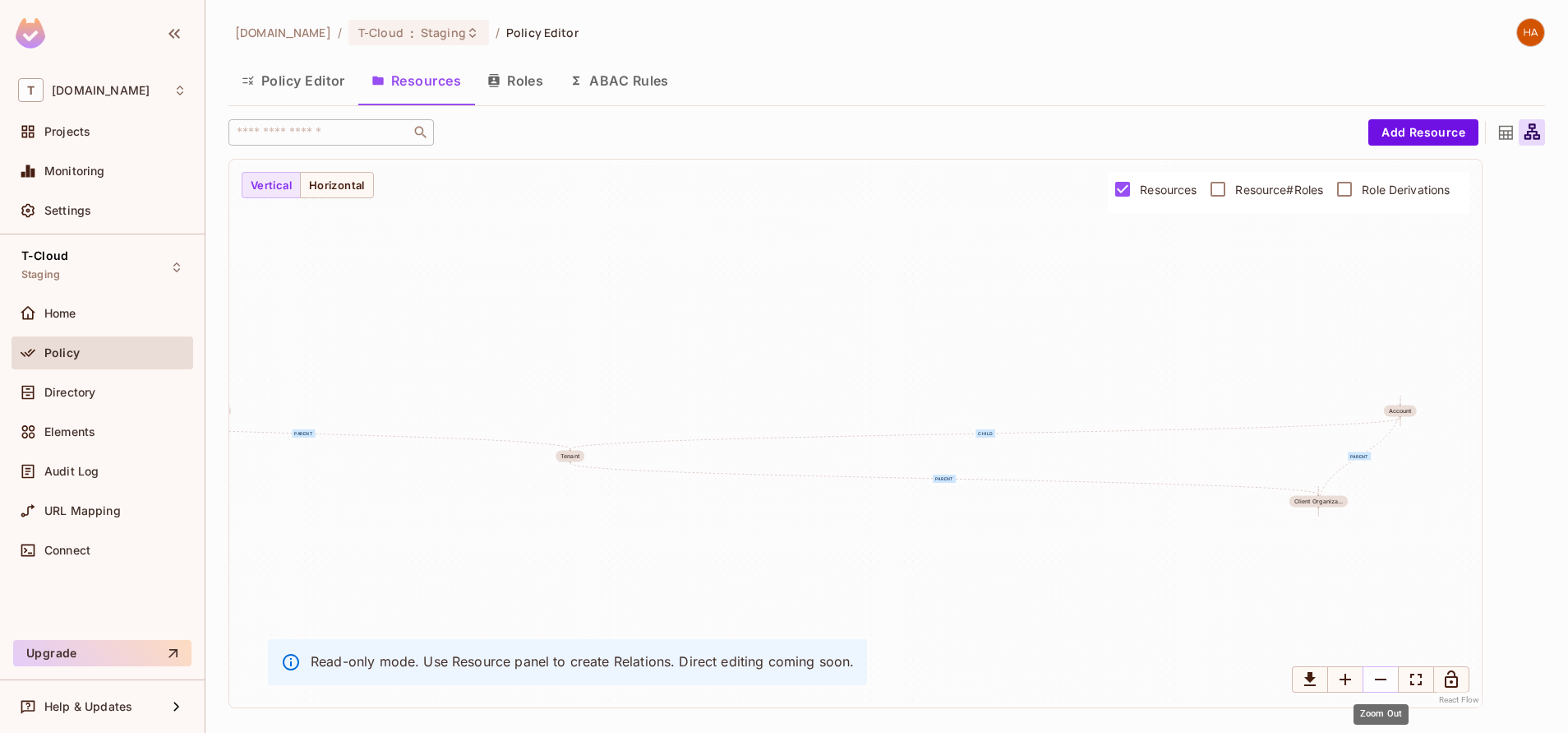
click at [1377, 676] on icon "Zoom Out" at bounding box center [1380, 679] width 20 height 20
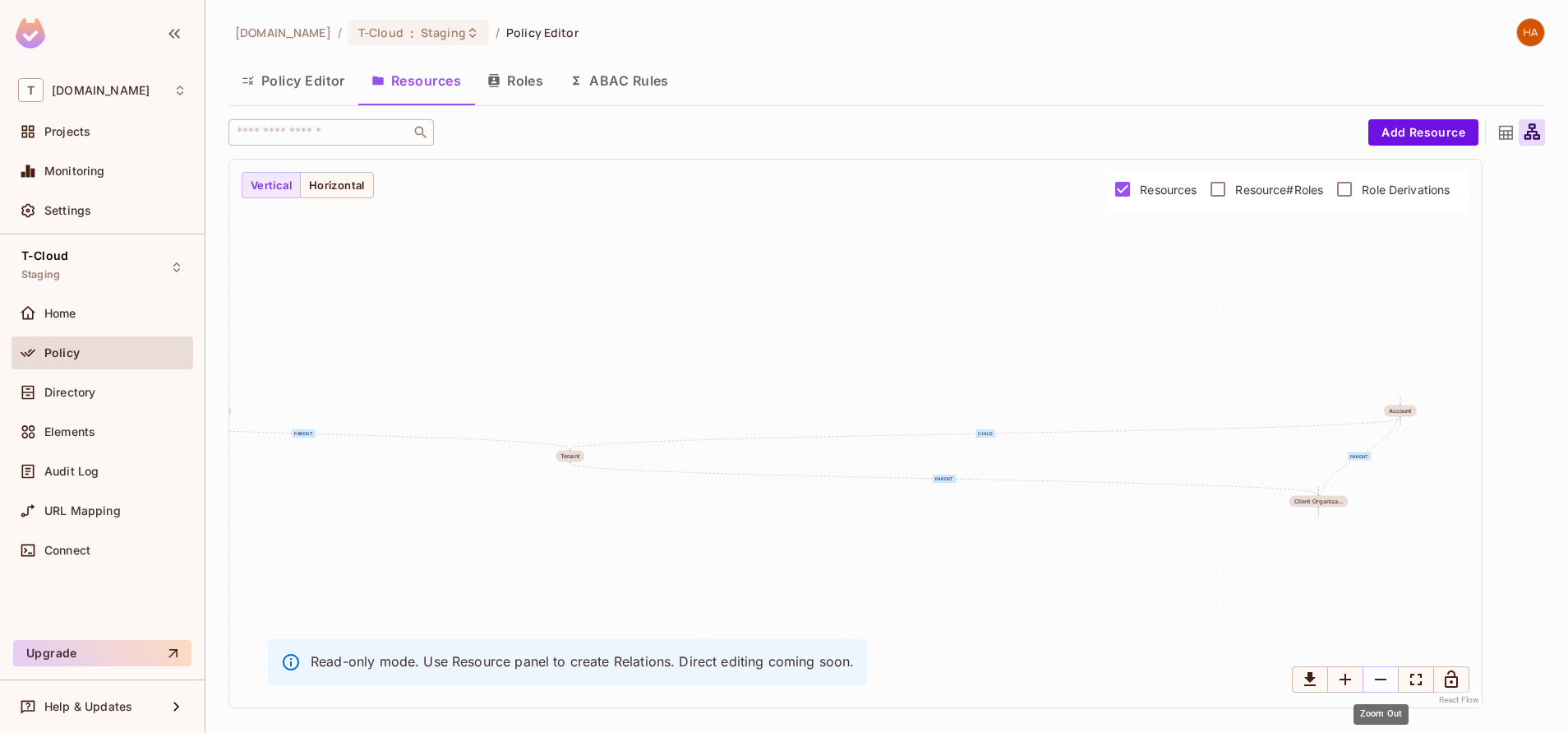
click at [1377, 676] on icon "Zoom Out" at bounding box center [1380, 679] width 20 height 20
click at [1309, 674] on icon "Download graph as image" at bounding box center [1310, 678] width 11 height 14
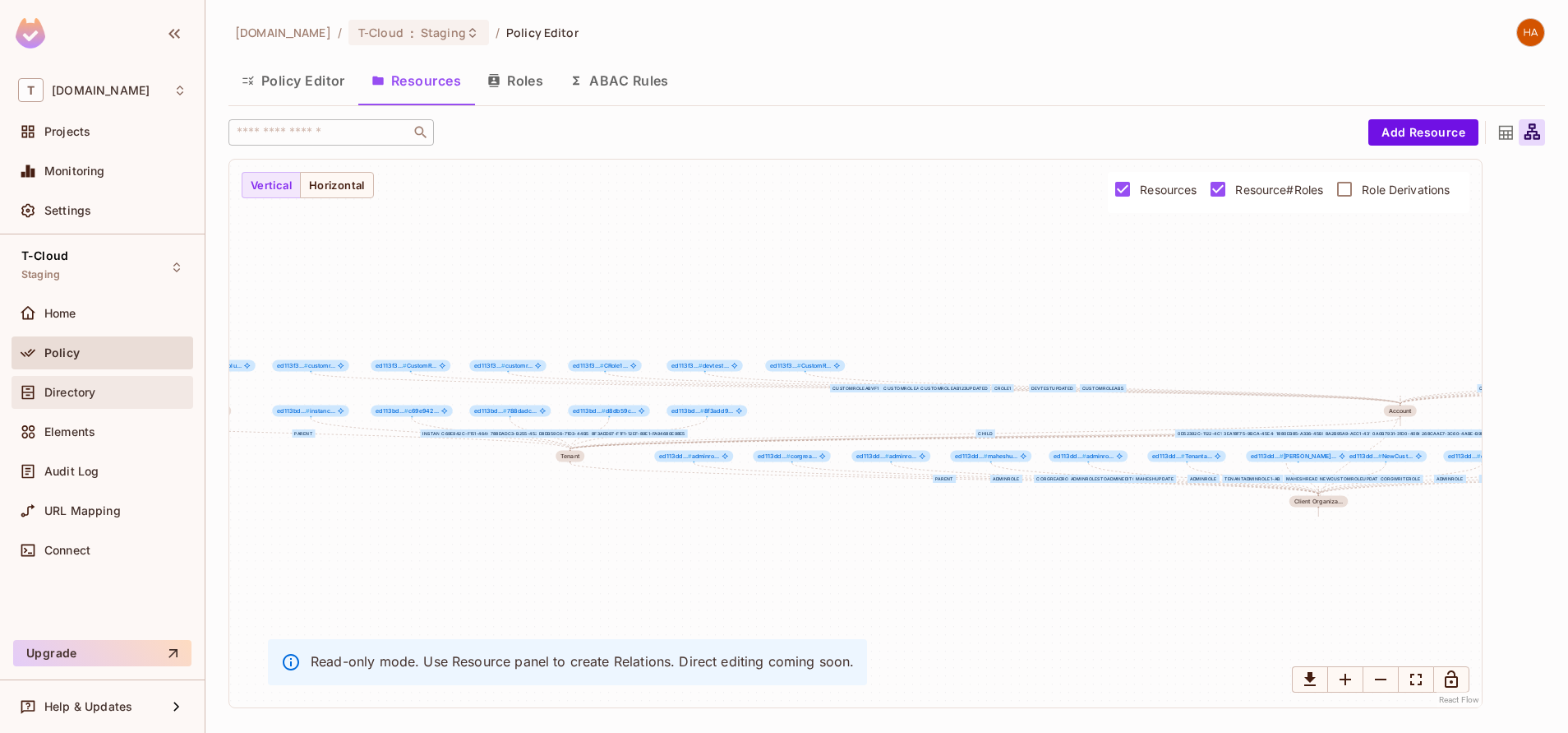
click at [114, 388] on div "Directory" at bounding box center [115, 393] width 142 height 13
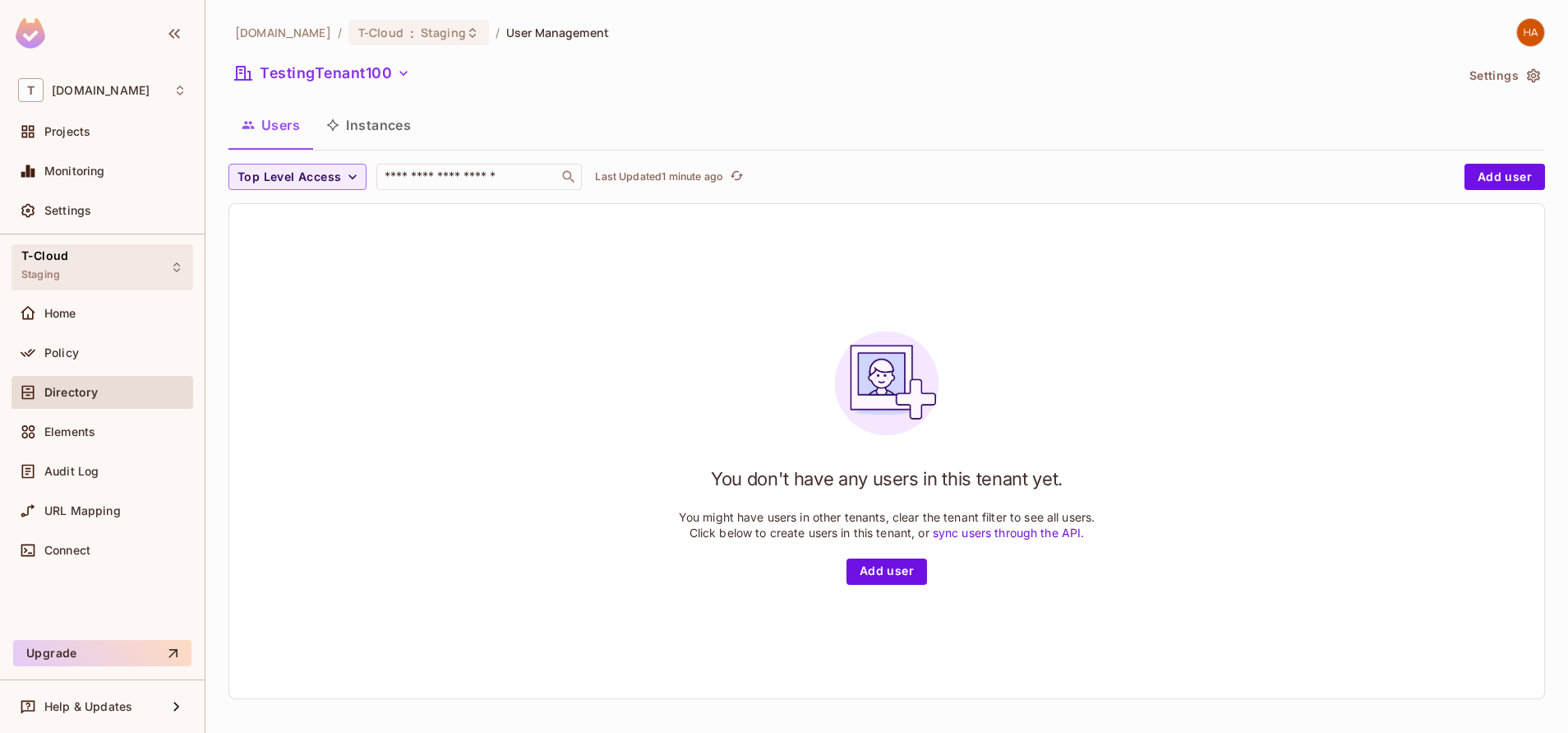
click at [58, 267] on div "T-Cloud Staging" at bounding box center [44, 266] width 47 height 35
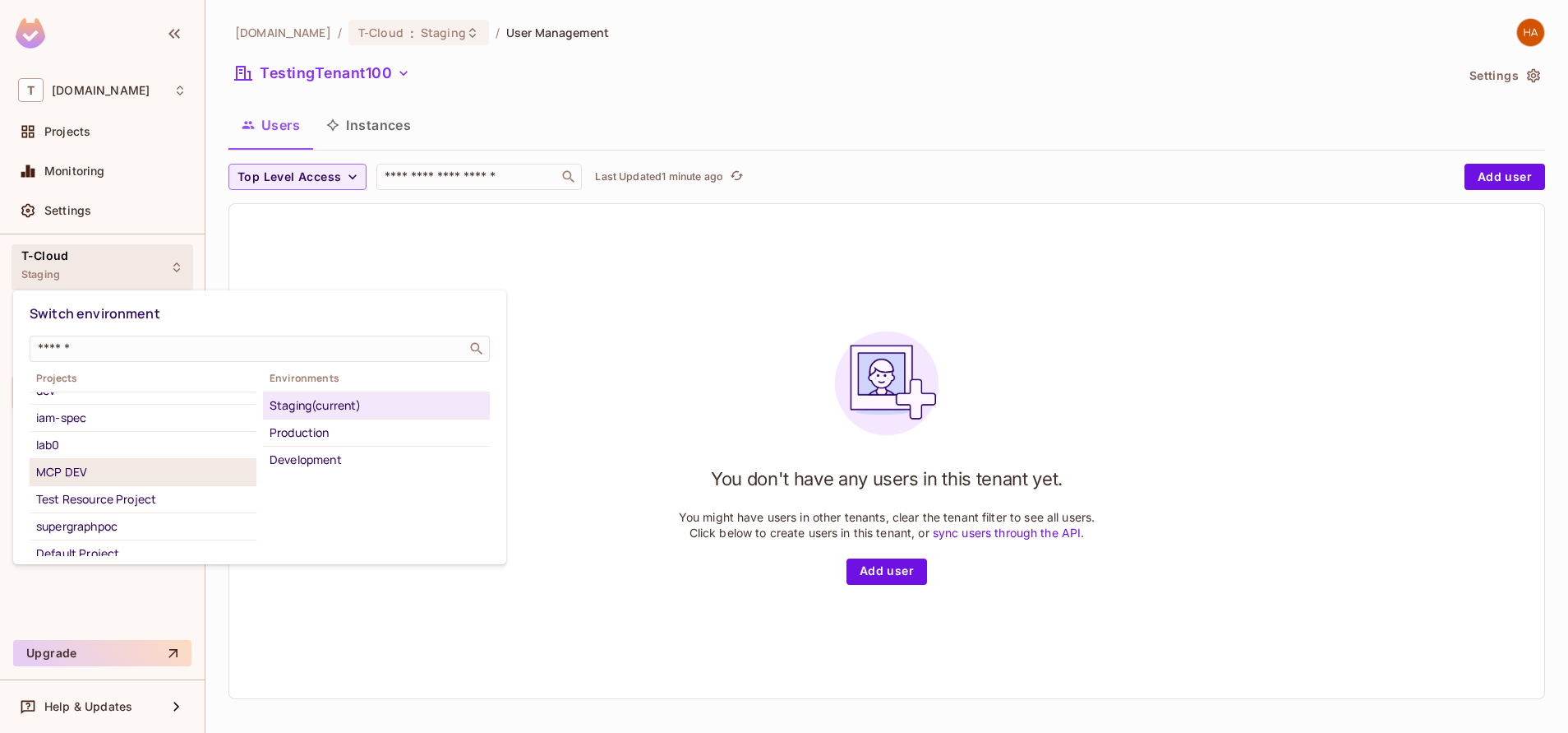
scroll to position [260, 0]
click at [130, 473] on div "MCP DEV" at bounding box center [143, 470] width 214 height 20
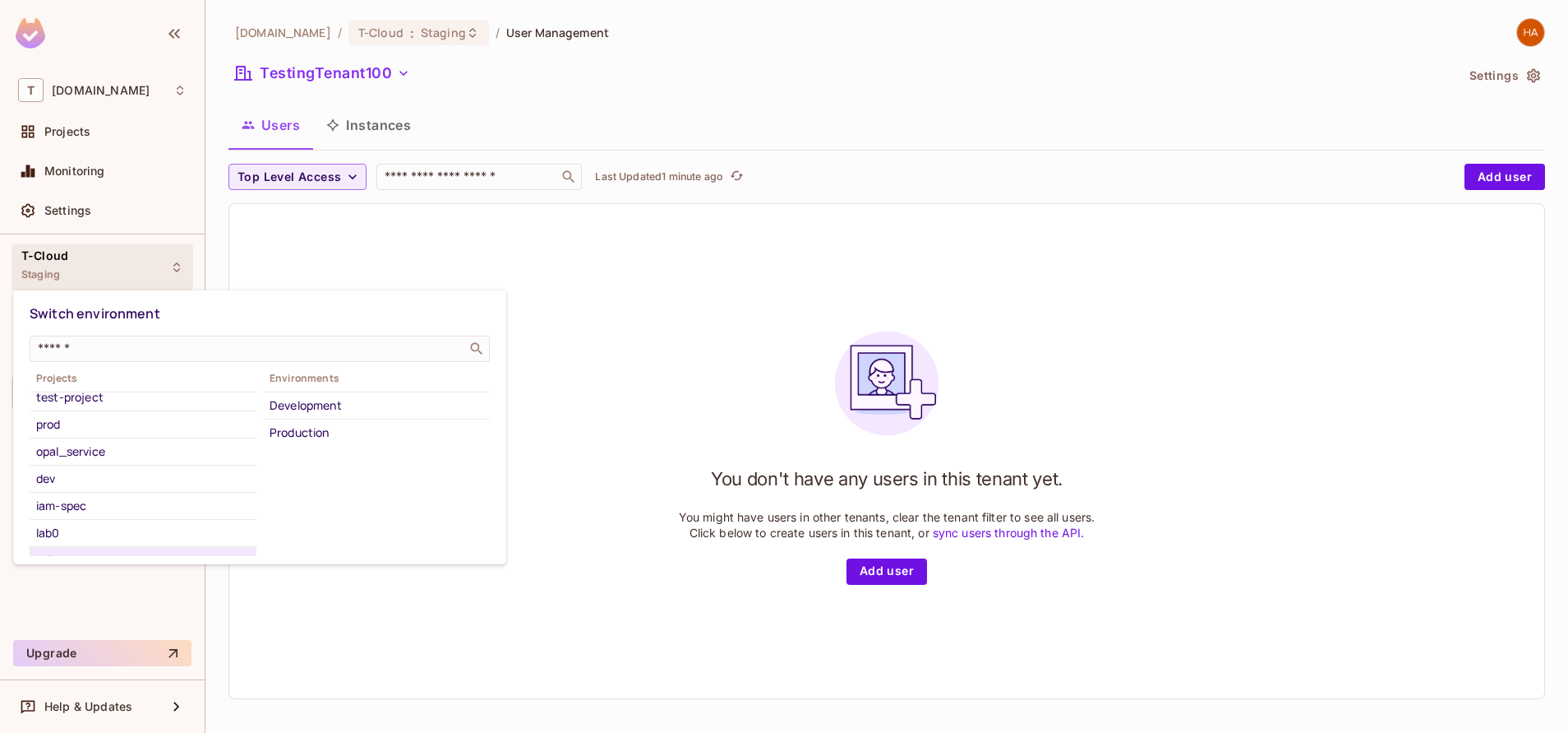
scroll to position [153, 0]
click at [123, 472] on div "opal_service" at bounding box center [143, 469] width 214 height 20
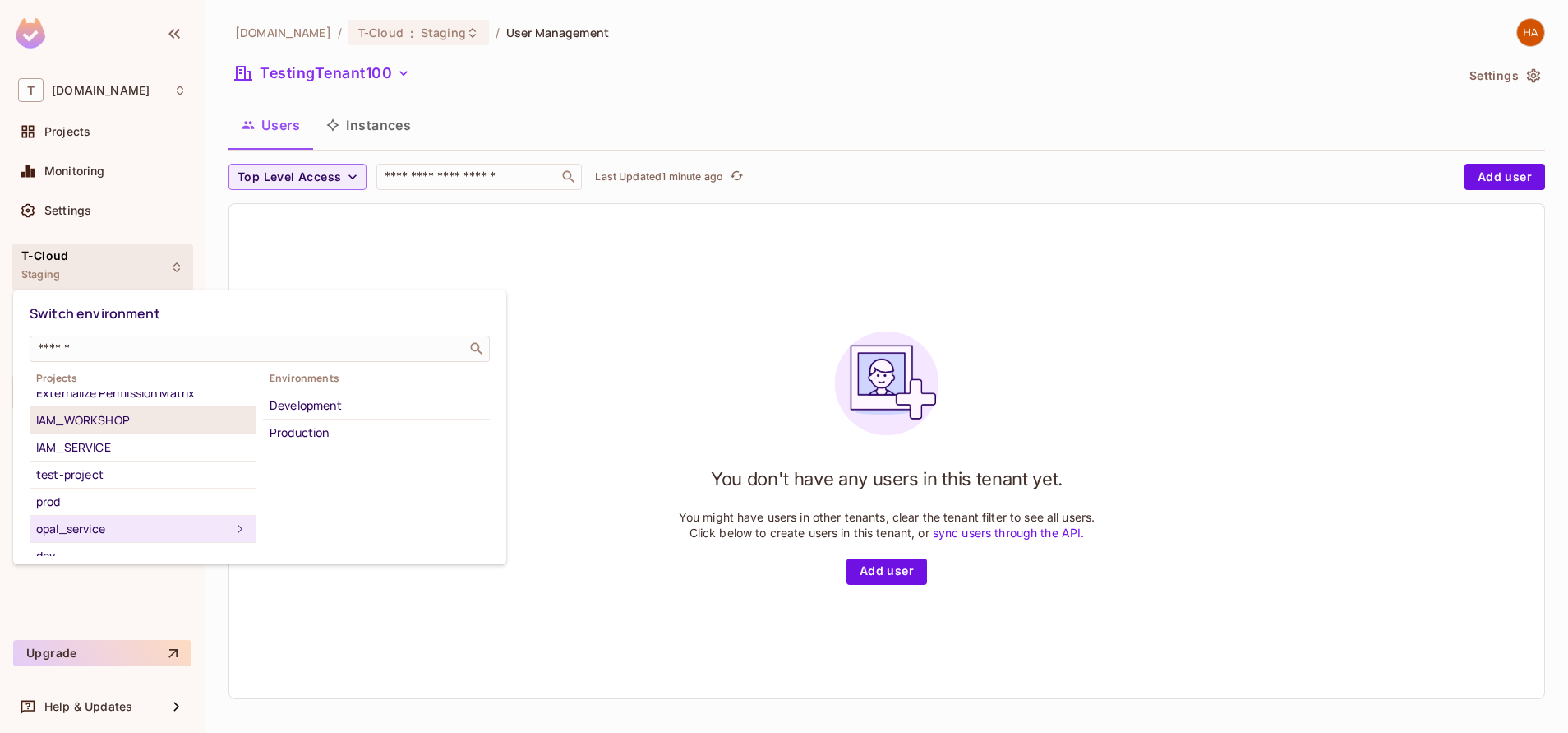
scroll to position [0, 0]
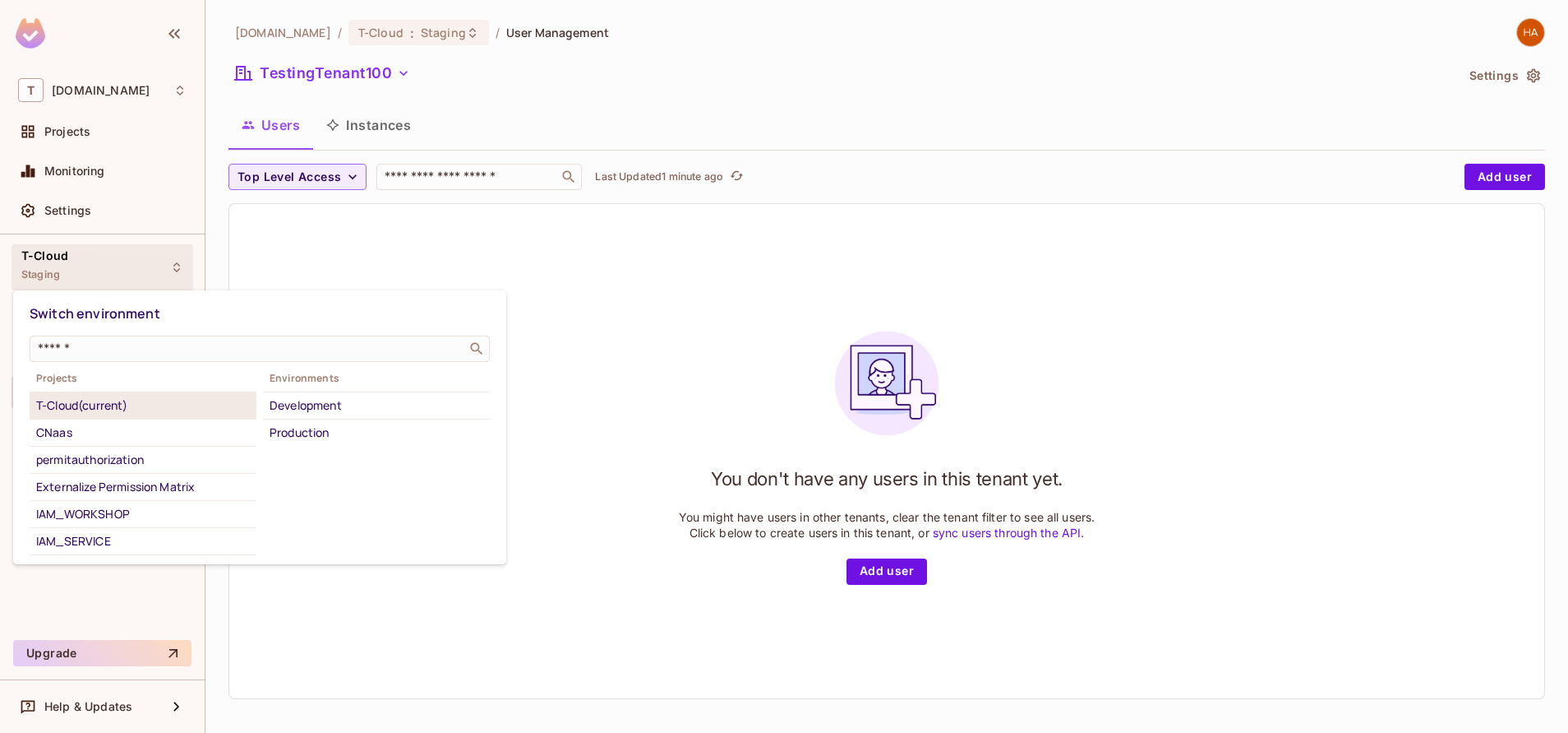
click at [104, 397] on div "T-Cloud (current)" at bounding box center [143, 405] width 214 height 20
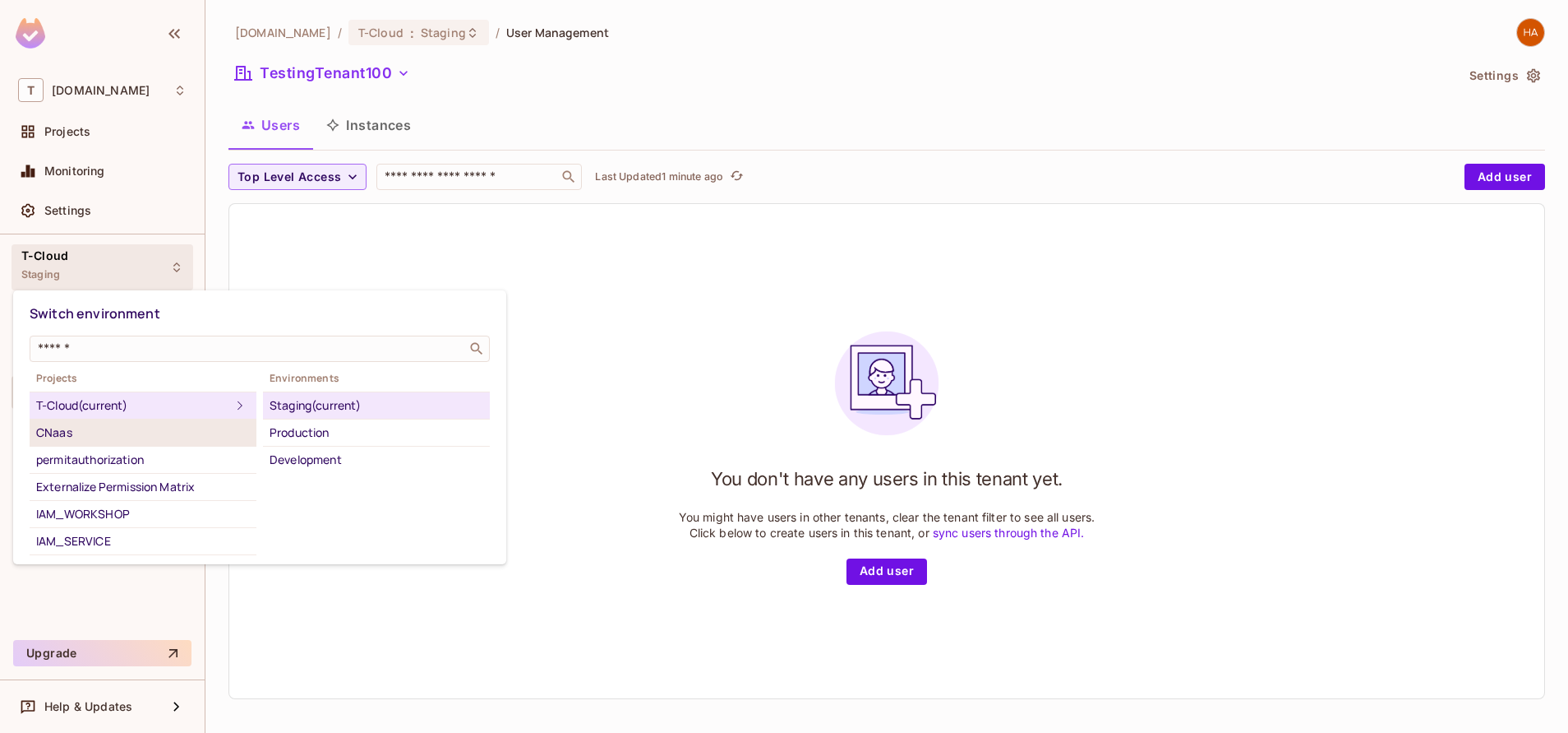
click at [82, 441] on div "CNaas" at bounding box center [143, 432] width 214 height 20
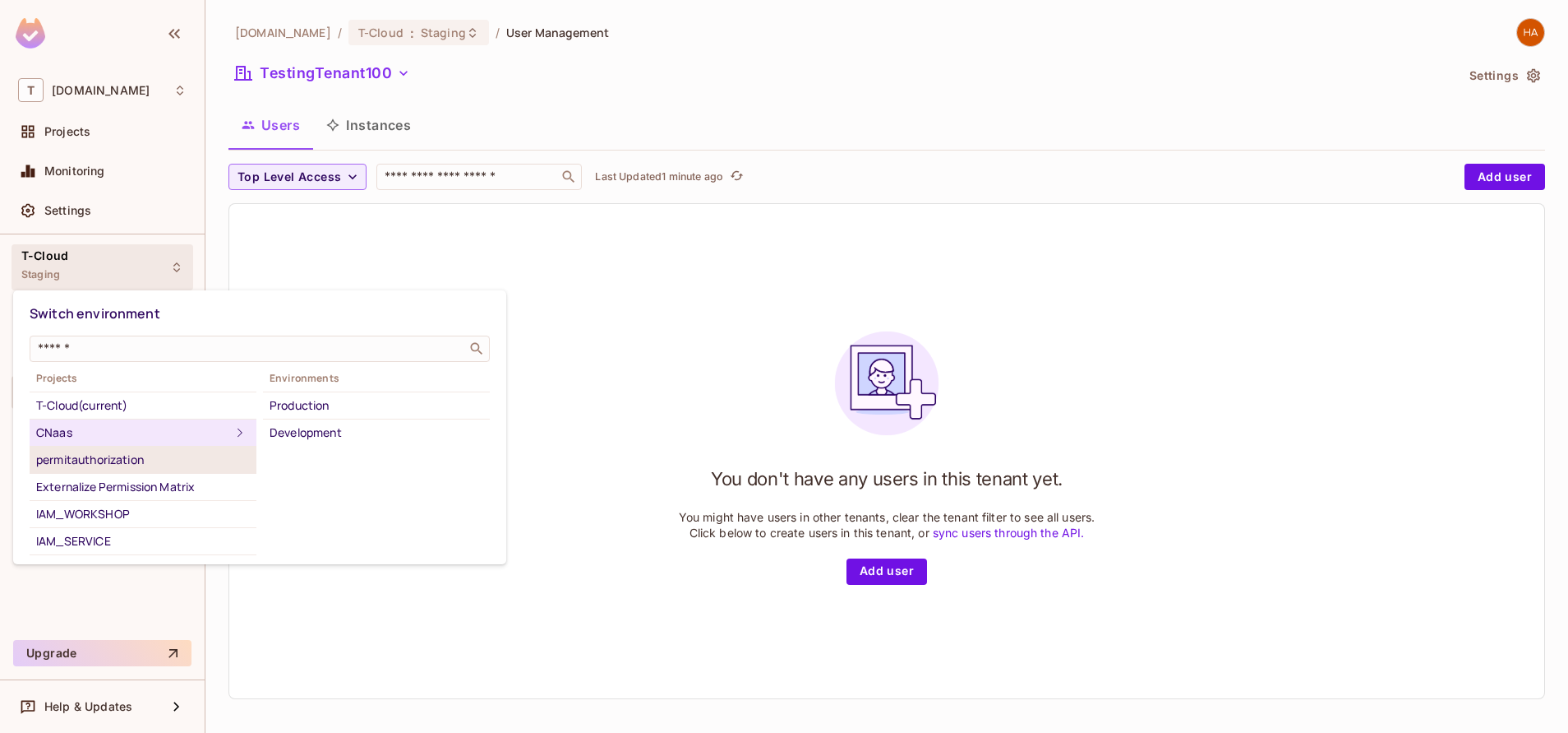
click at [118, 469] on div "permitauthorization" at bounding box center [143, 459] width 214 height 20
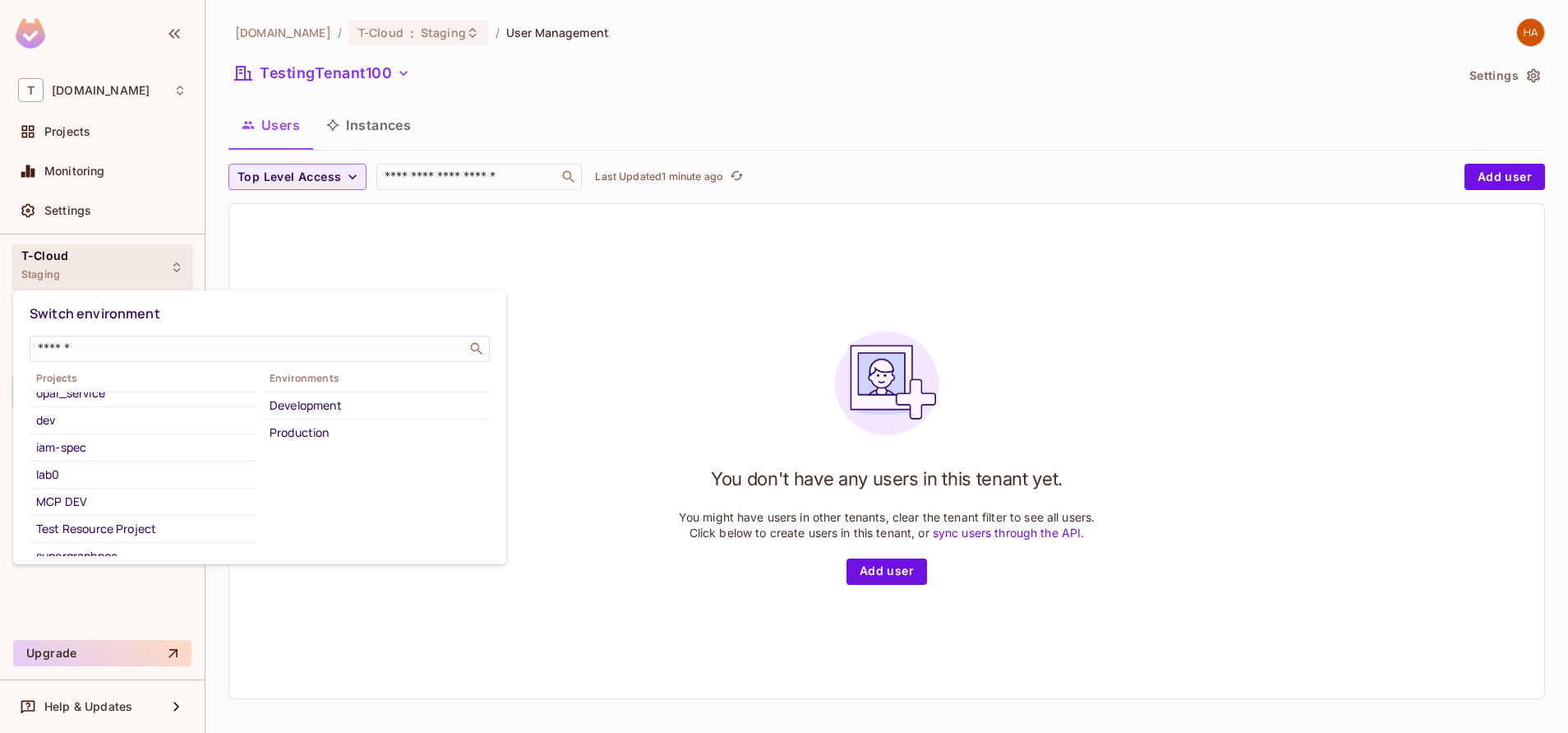
scroll to position [111, 0]
click at [113, 424] on div "IAM_SERVICE" at bounding box center [143, 430] width 214 height 20
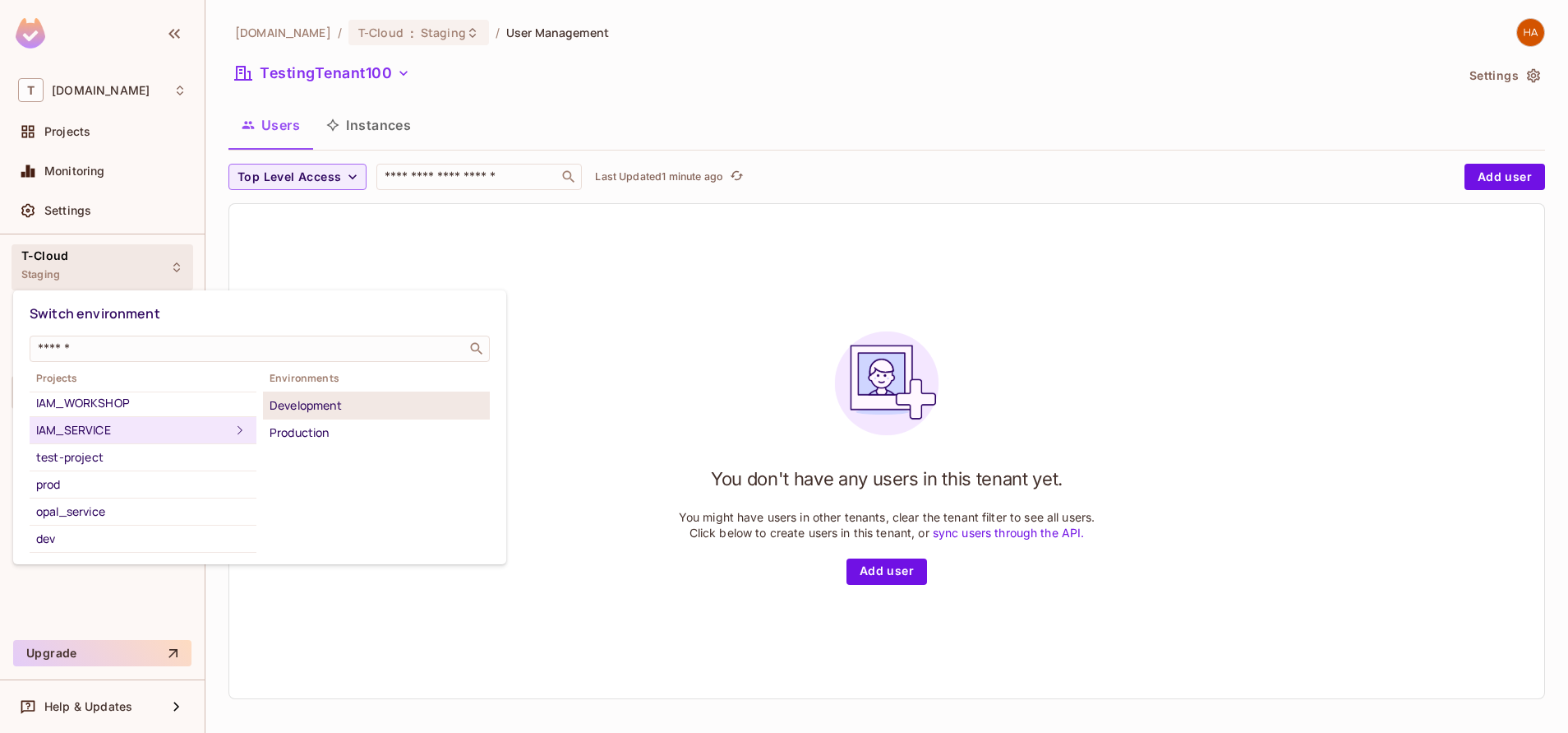
click at [299, 403] on div "Development" at bounding box center [375, 405] width 214 height 20
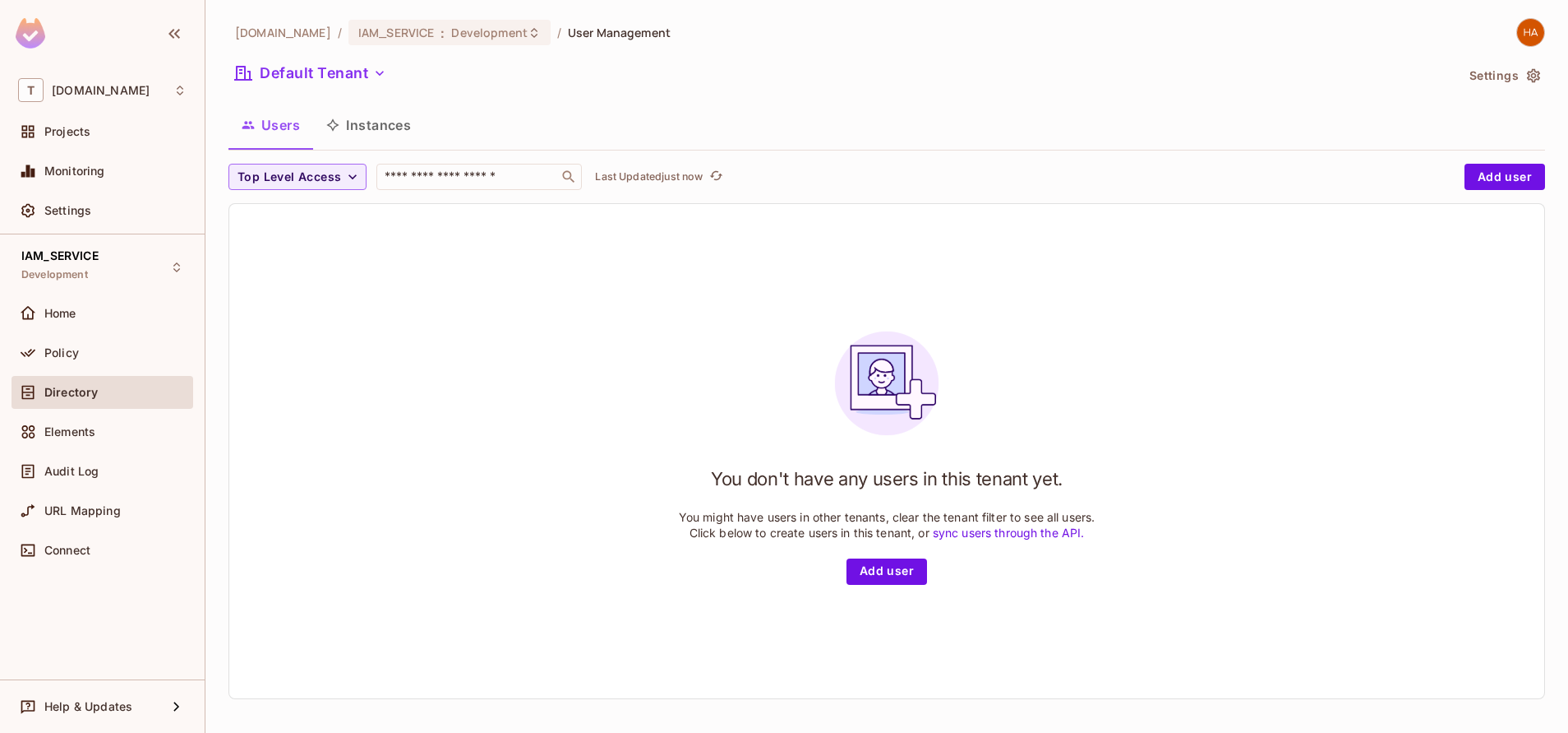
scroll to position [3, 0]
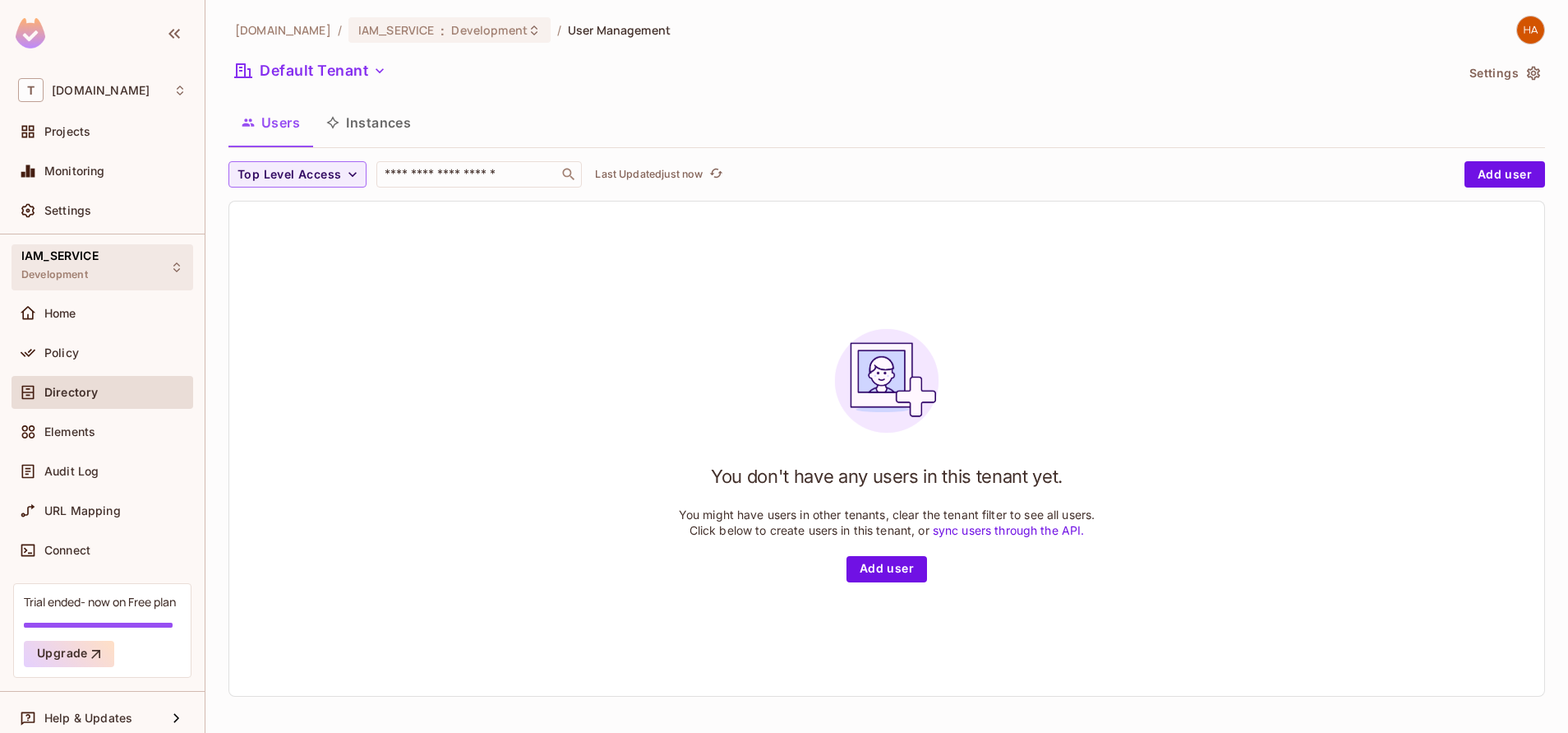
click at [131, 273] on div "IAM_SERVICE Development" at bounding box center [102, 266] width 182 height 45
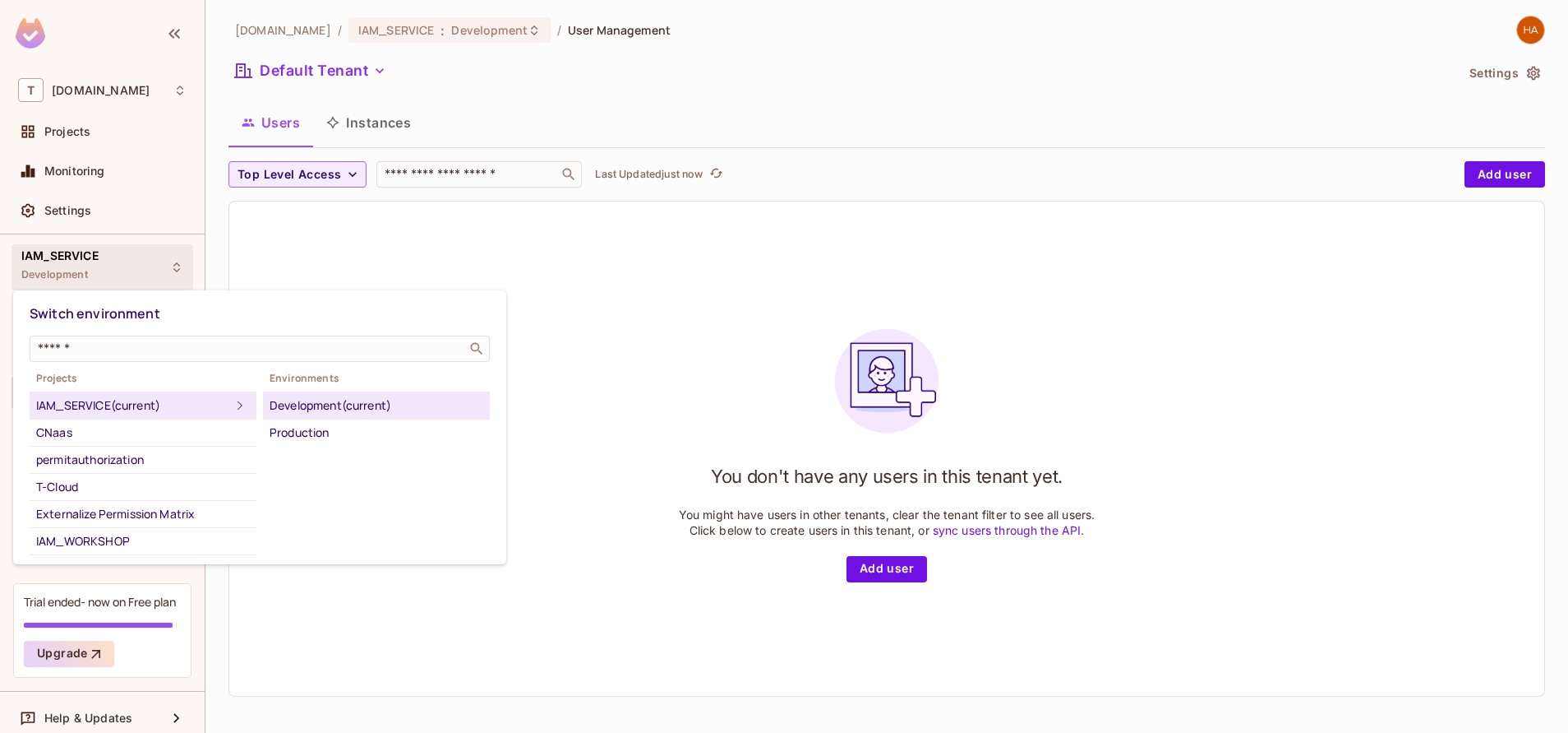
click at [398, 97] on div at bounding box center [784, 366] width 1568 height 733
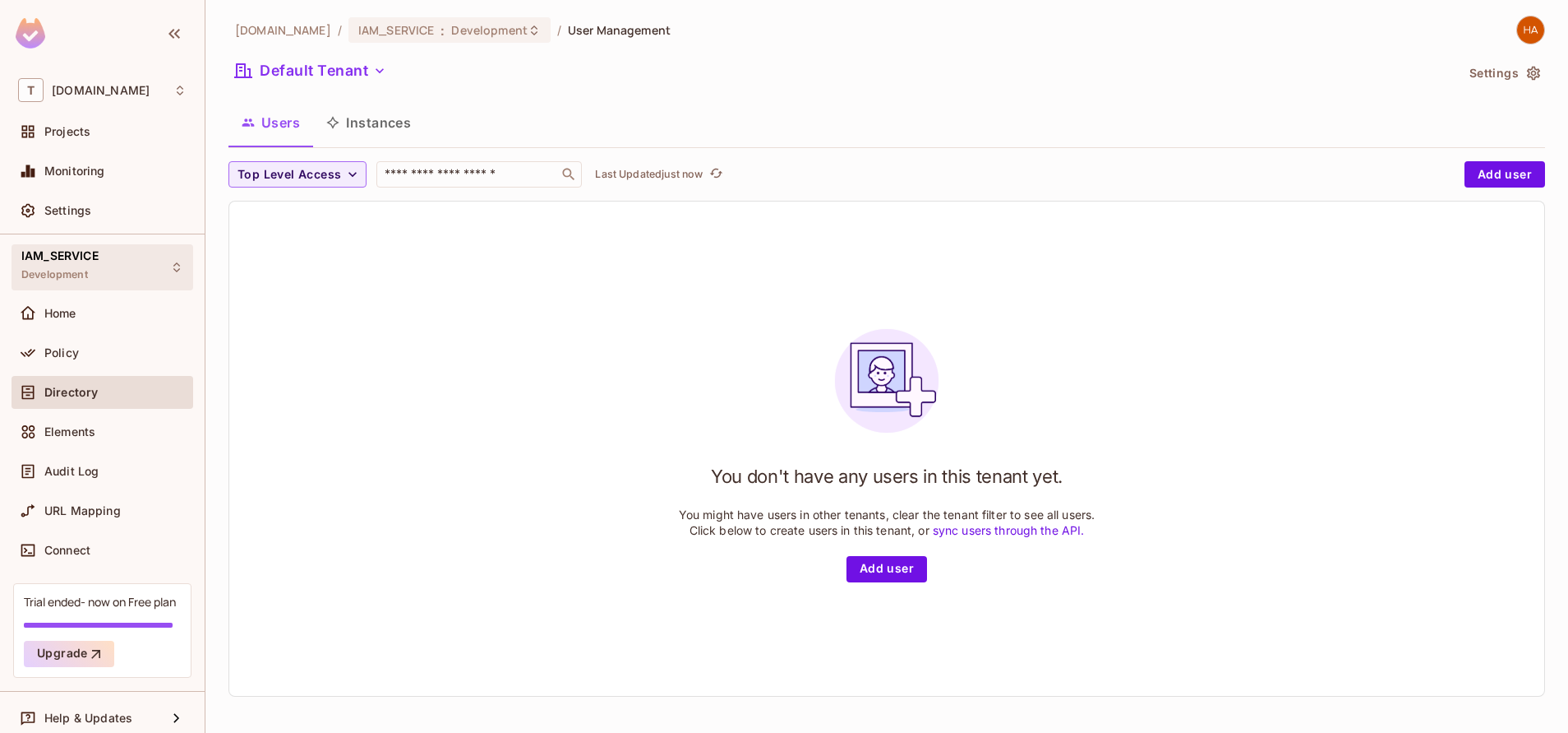
click at [77, 281] on span "Development" at bounding box center [55, 275] width 67 height 13
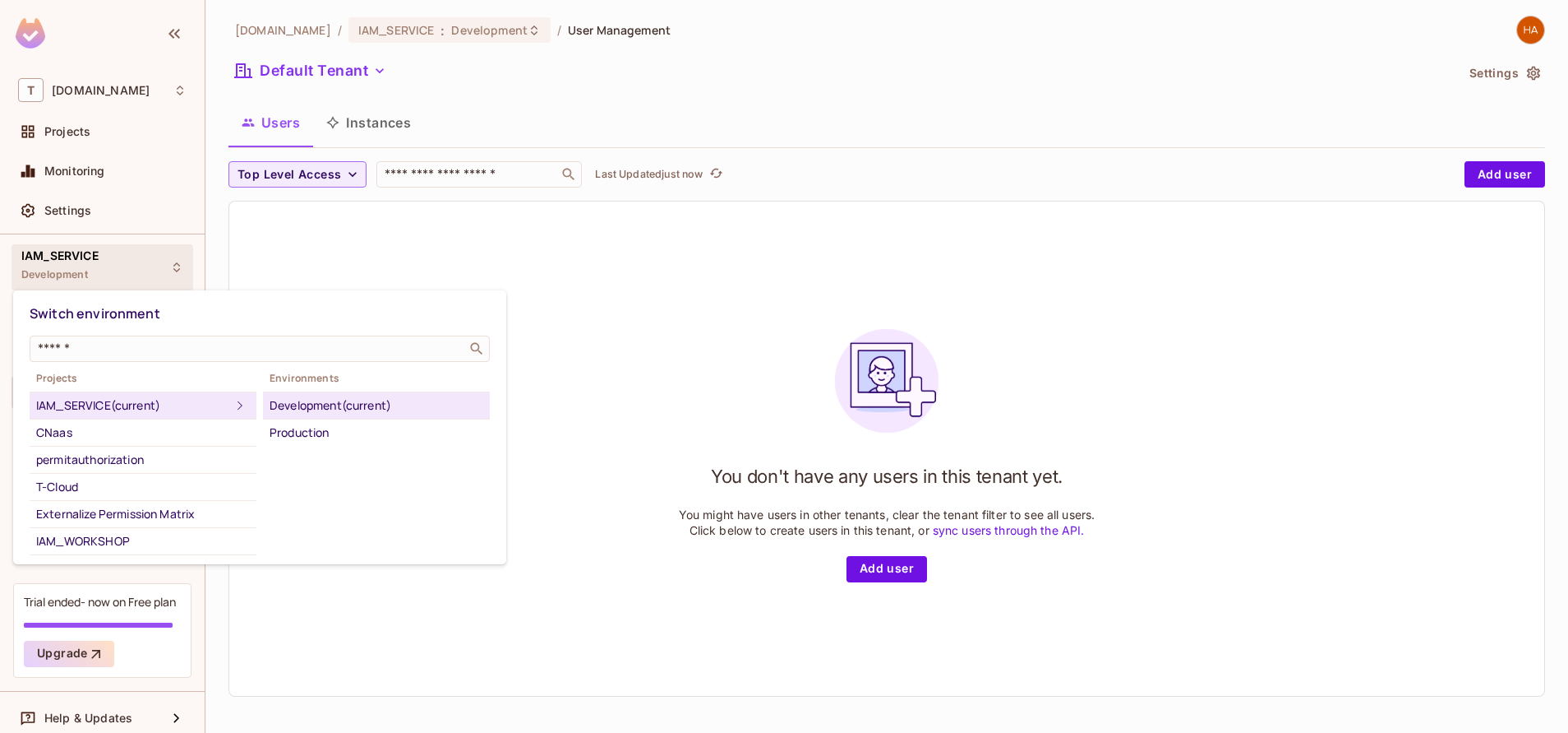
click at [376, 74] on div at bounding box center [784, 366] width 1568 height 733
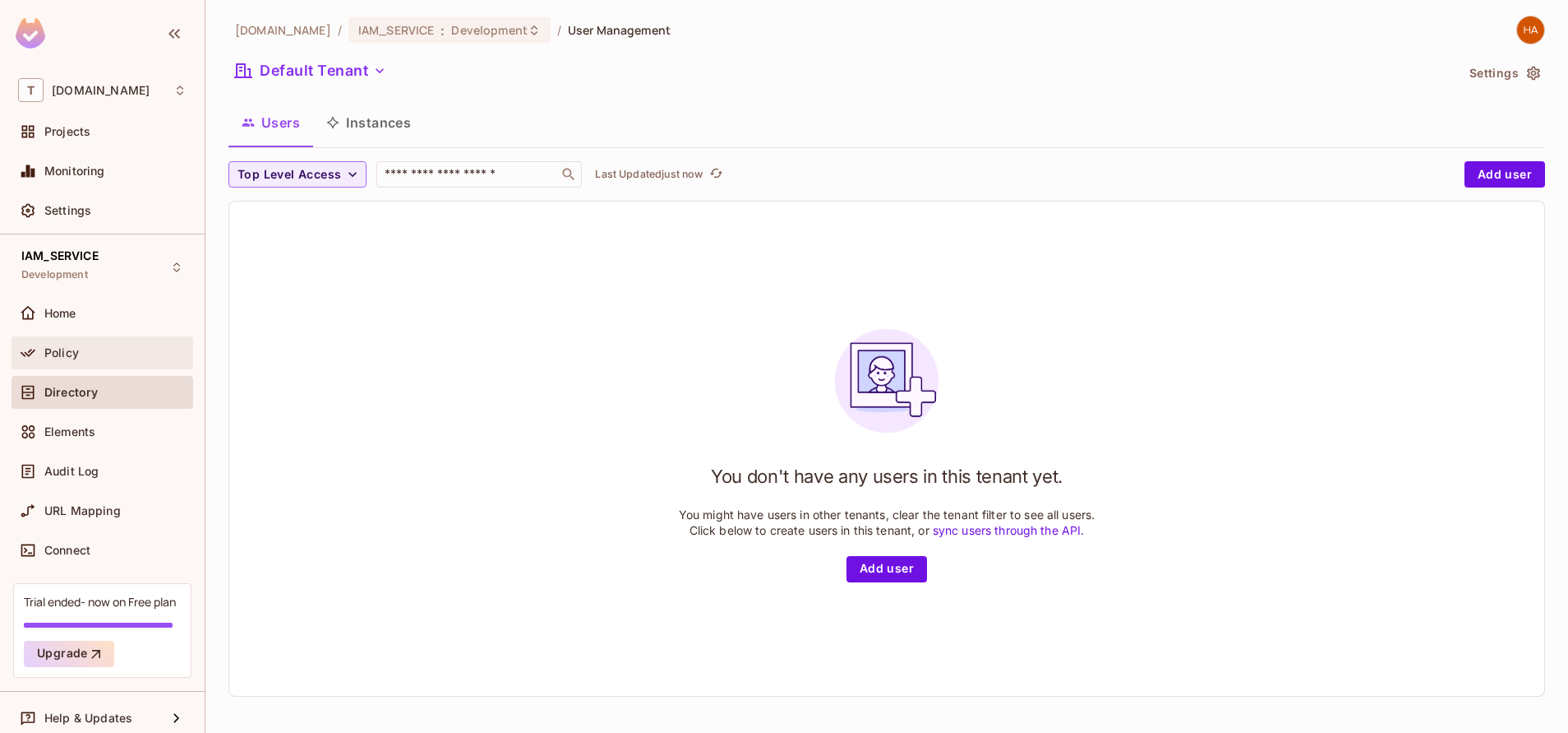
click at [98, 356] on div "Policy" at bounding box center [115, 353] width 142 height 13
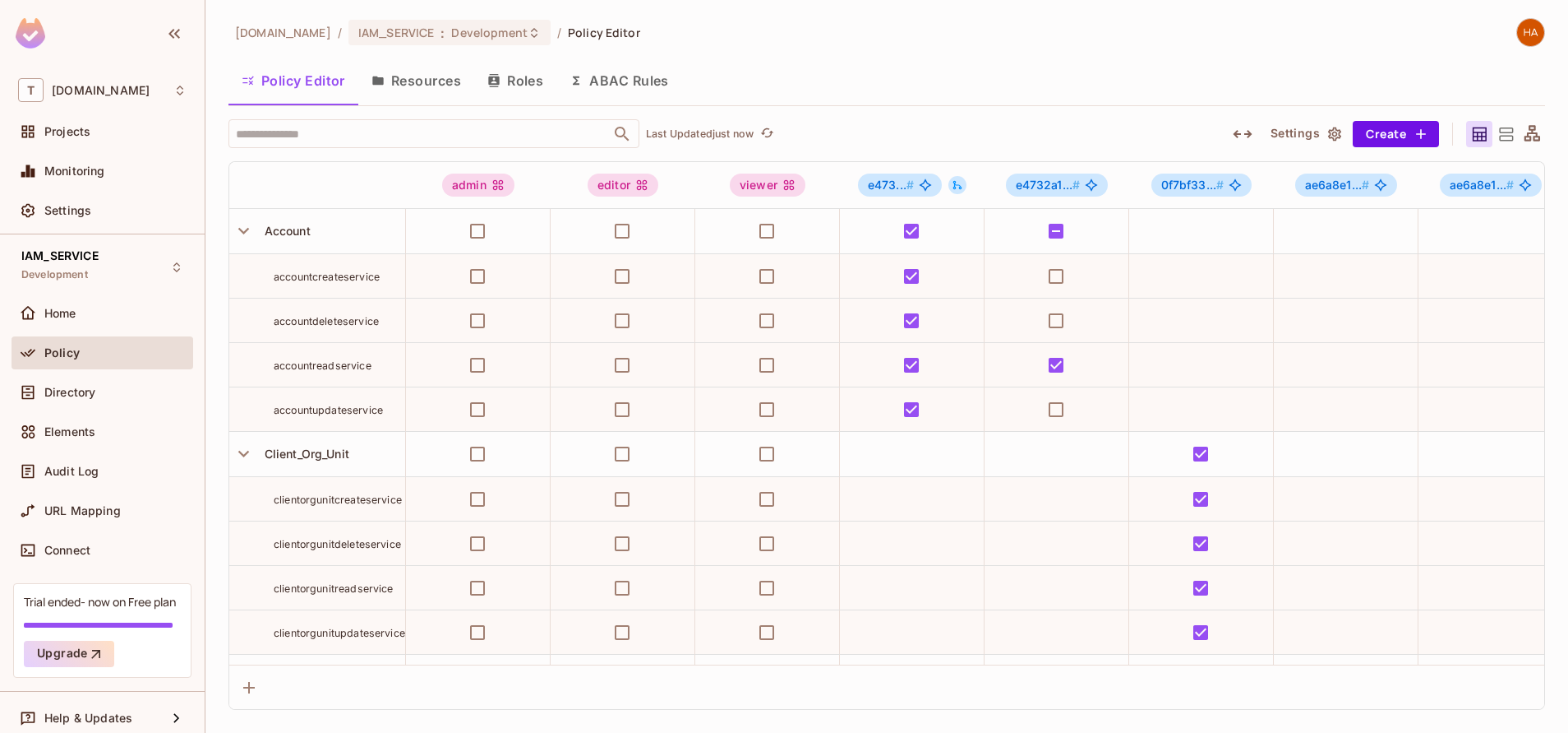
click at [421, 73] on button "Resources" at bounding box center [416, 80] width 116 height 41
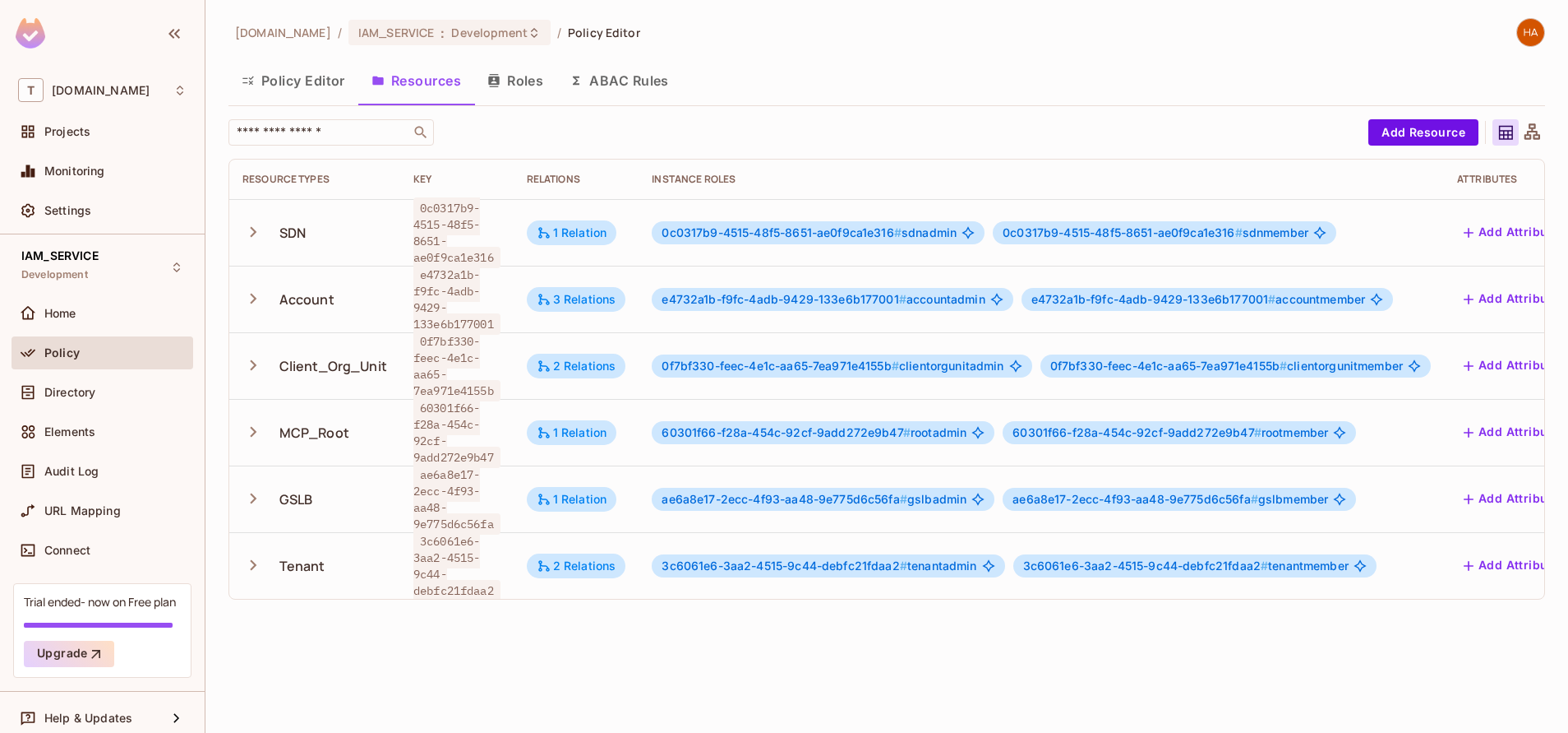
click at [1537, 128] on icon at bounding box center [1532, 132] width 20 height 20
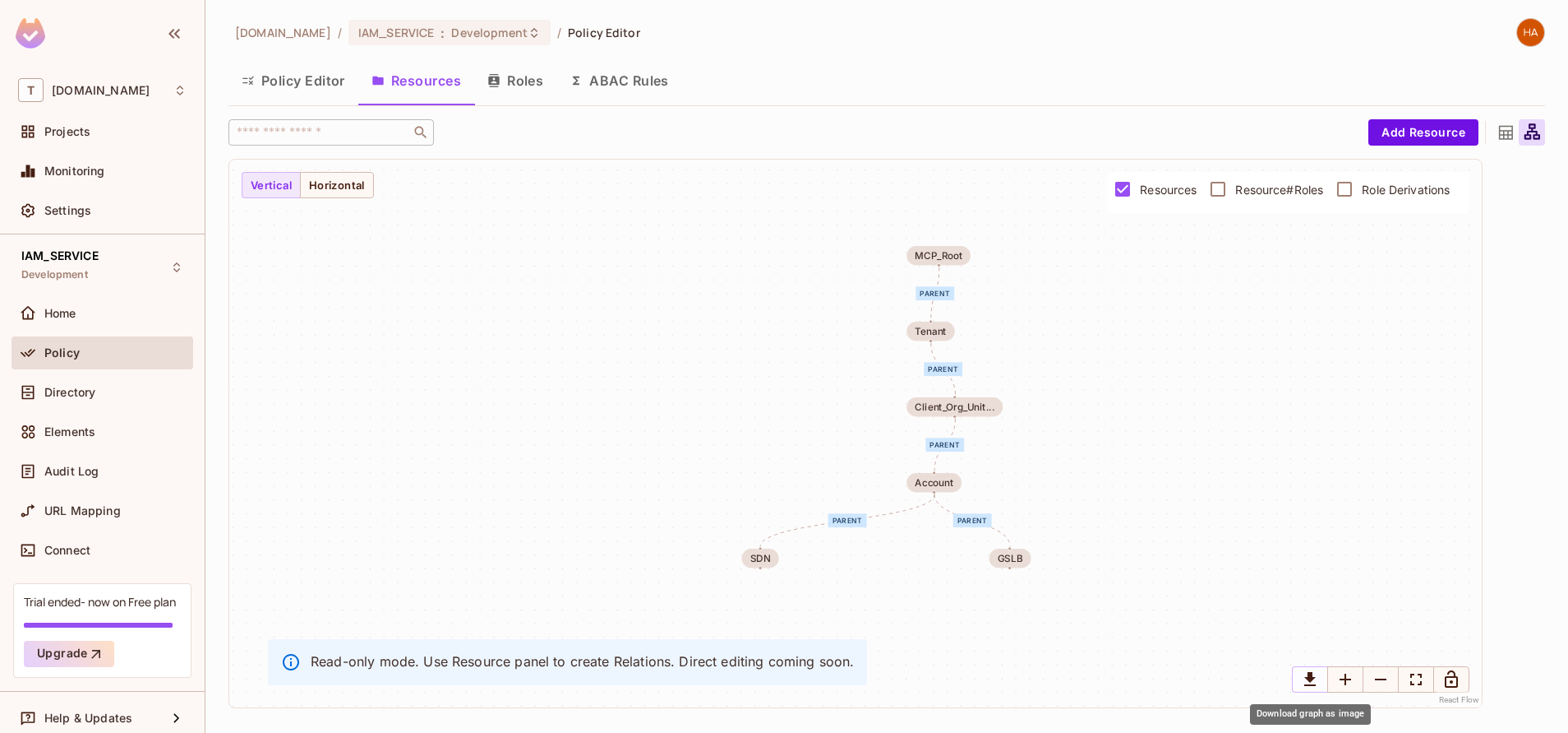
click at [1307, 676] on icon "Download graph as image" at bounding box center [1310, 678] width 11 height 14
click at [107, 260] on div "IAM_SERVICE Development" at bounding box center [102, 266] width 182 height 45
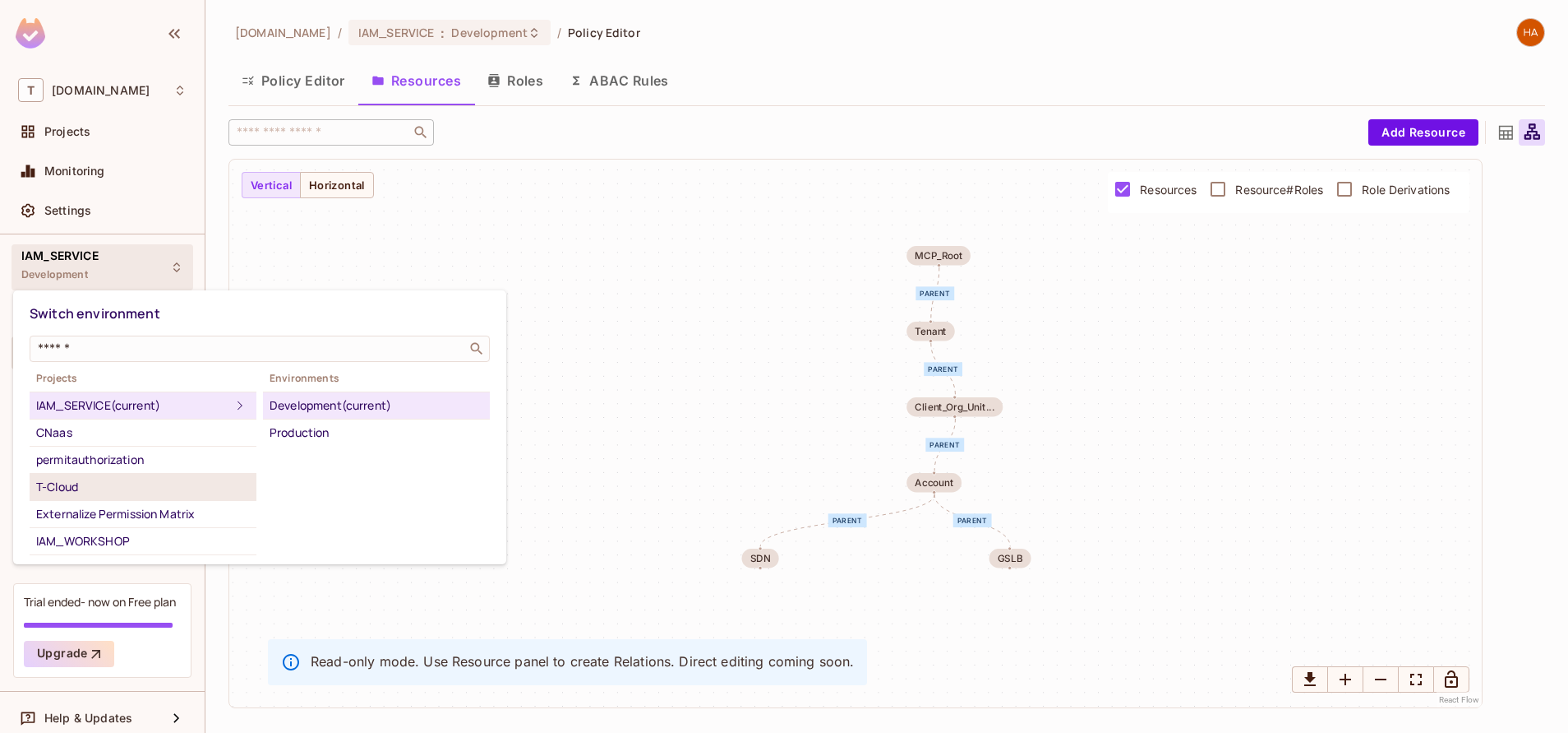
scroll to position [143, 0]
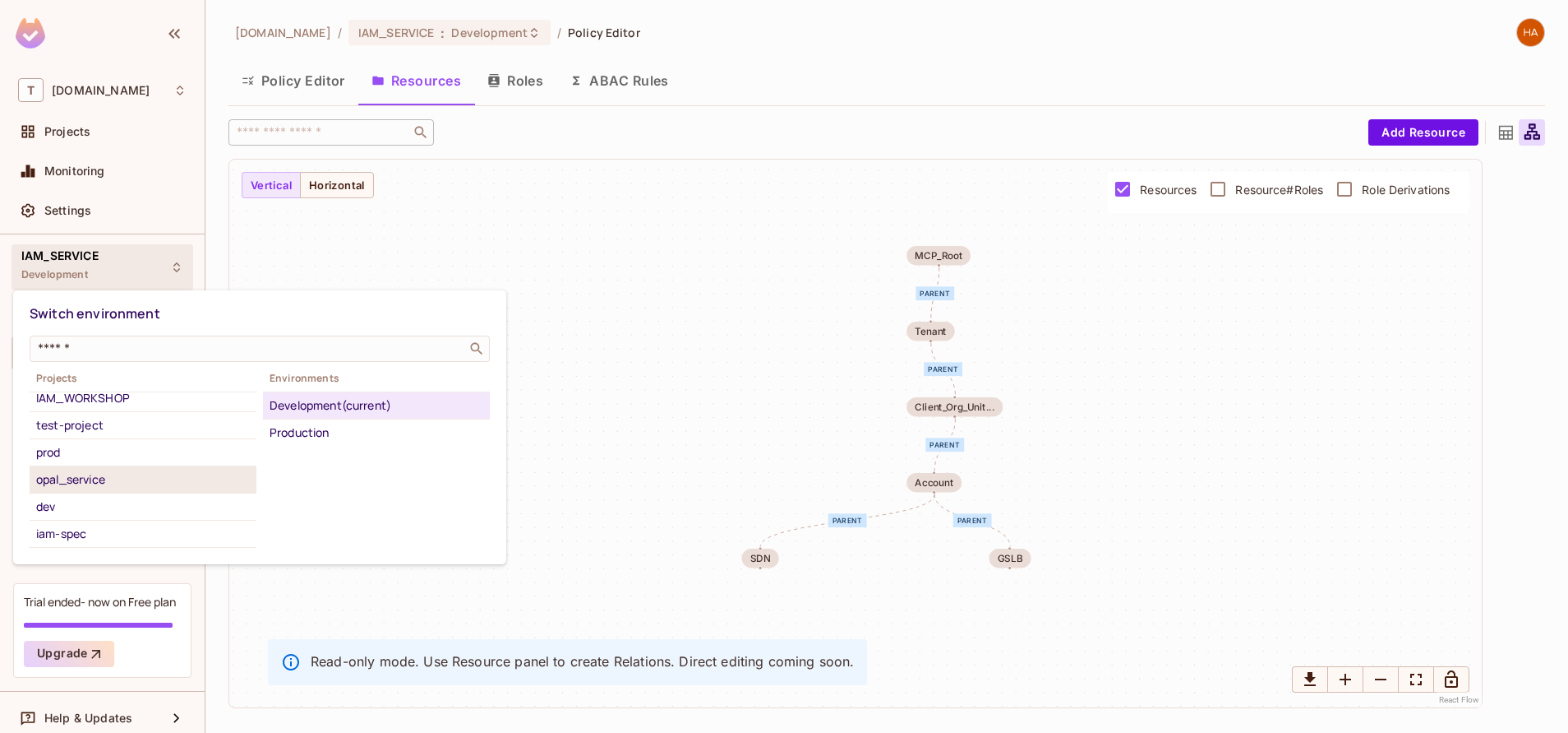
click at [109, 484] on div "opal_service" at bounding box center [143, 479] width 214 height 20
click at [345, 410] on div "Development" at bounding box center [375, 405] width 214 height 20
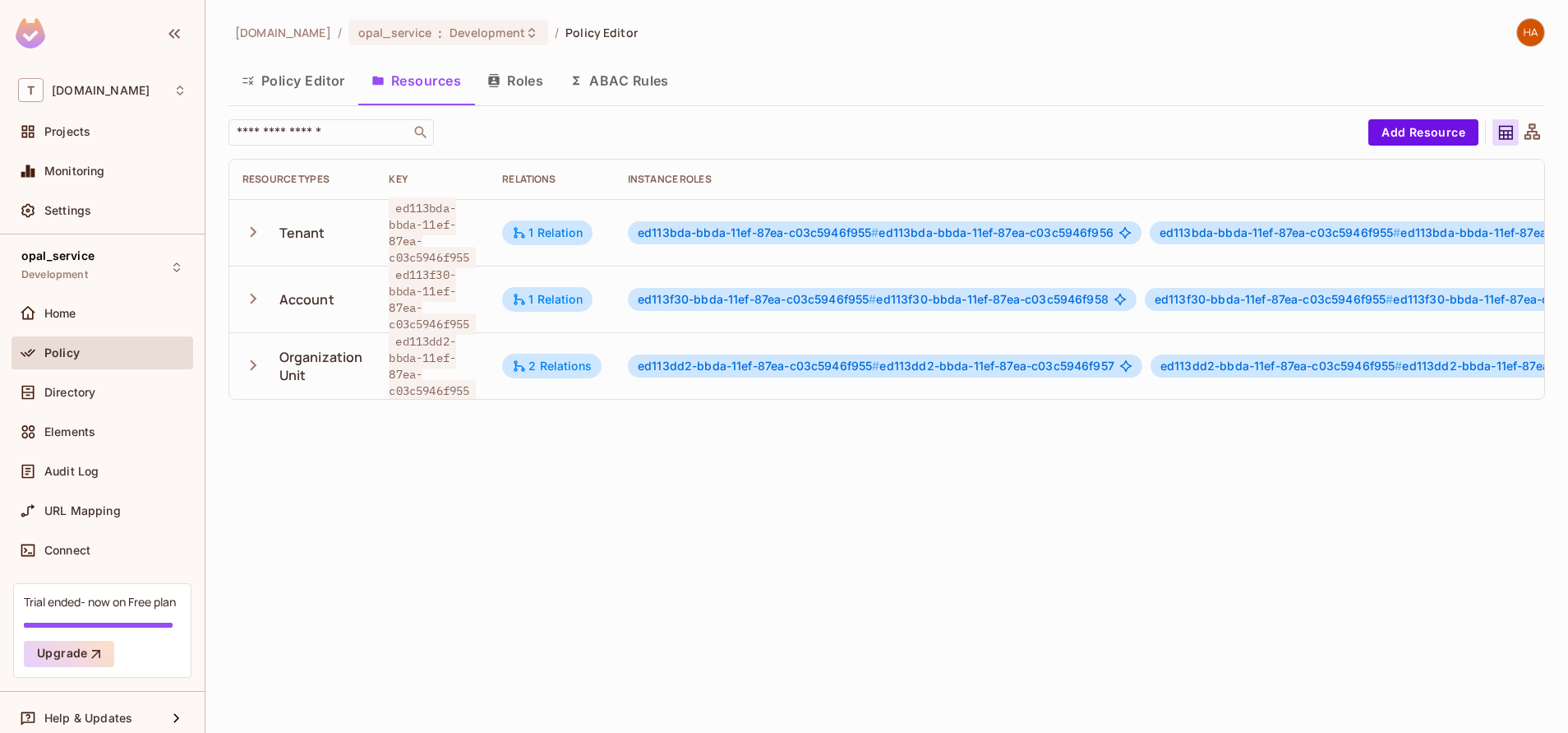
click at [1536, 133] on icon at bounding box center [1533, 131] width 15 height 15
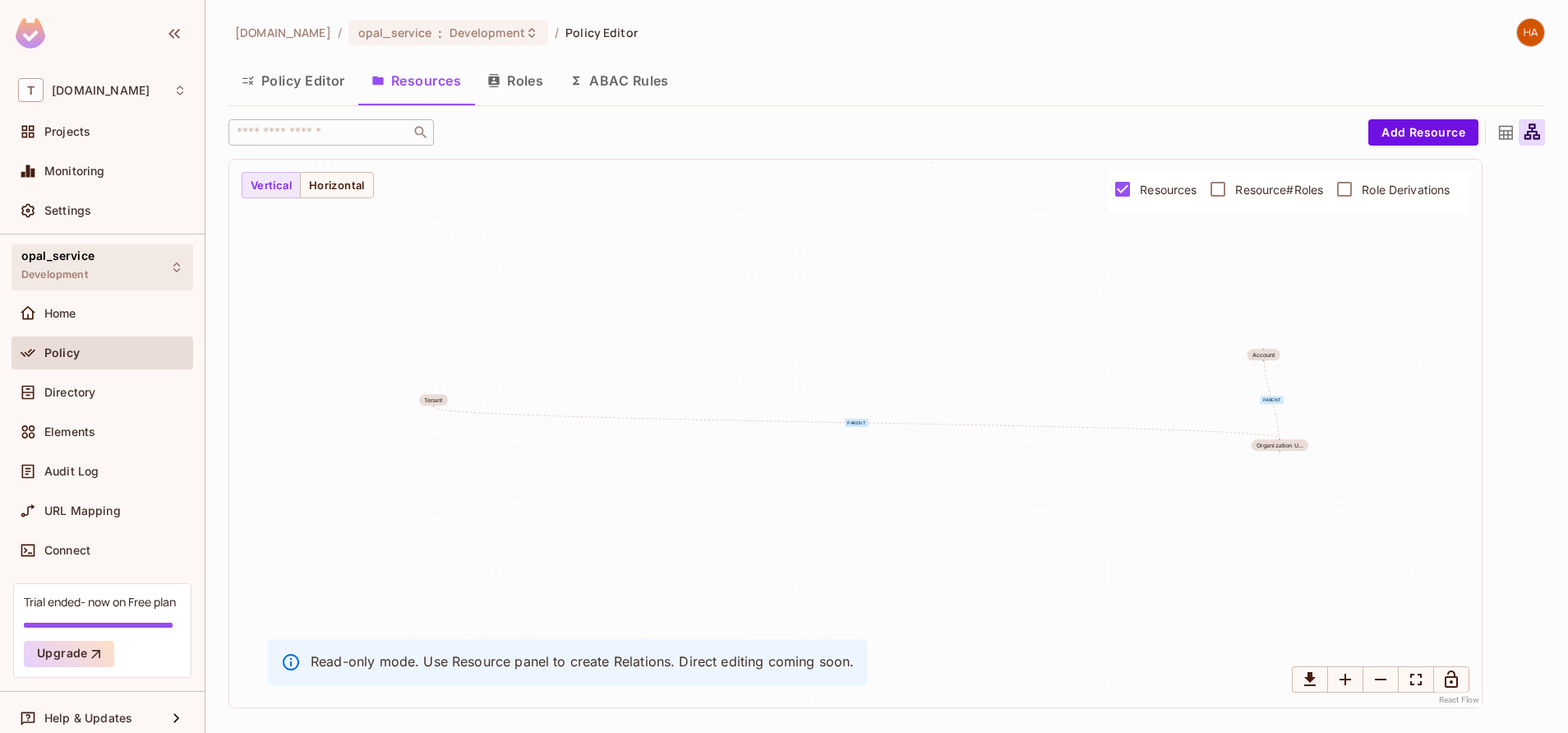
click at [82, 279] on span "Development" at bounding box center [55, 275] width 67 height 13
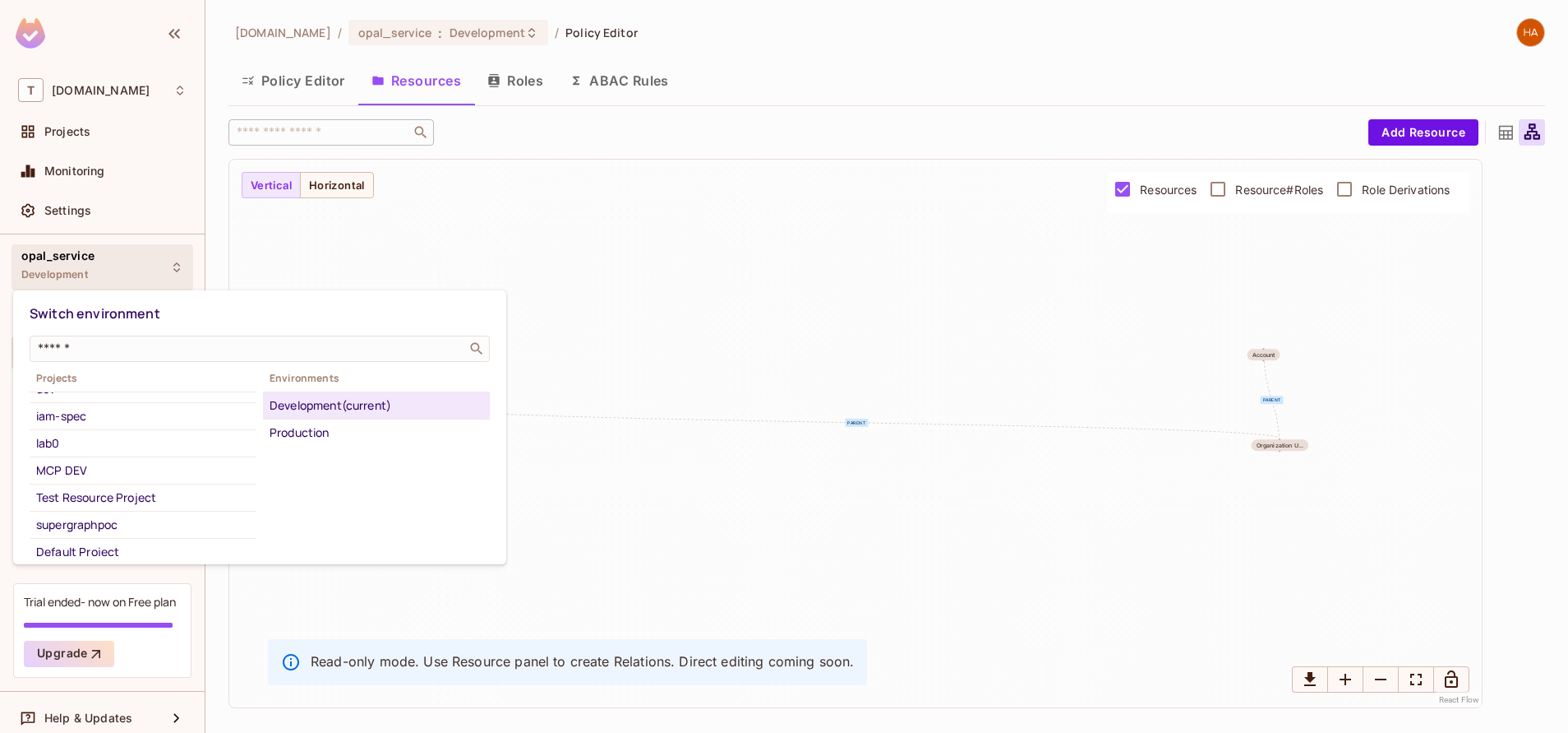
scroll to position [269, 0]
click at [96, 434] on div "lab0" at bounding box center [143, 434] width 214 height 20
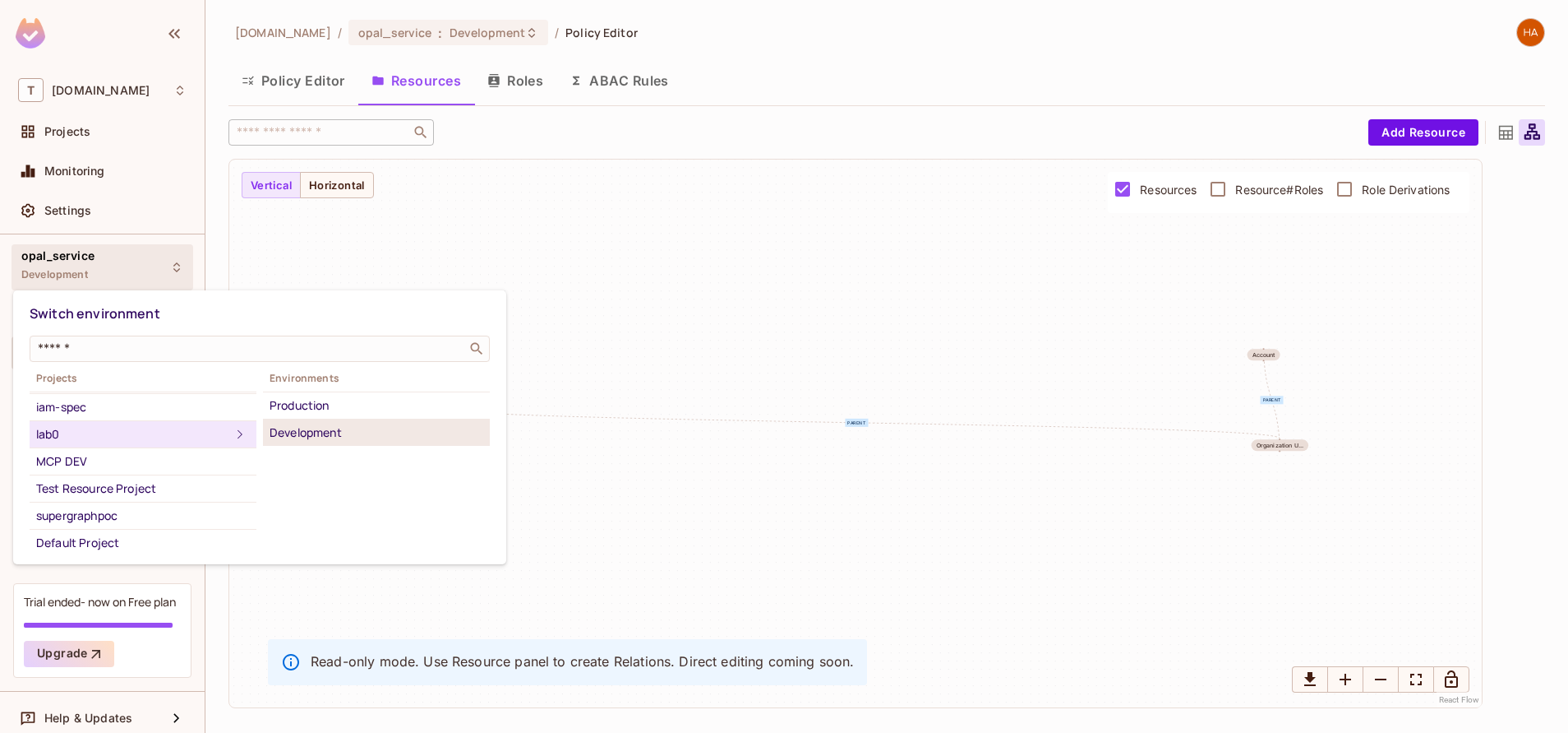
click at [356, 421] on li "Development" at bounding box center [376, 432] width 227 height 26
